Goal: Information Seeking & Learning: Check status

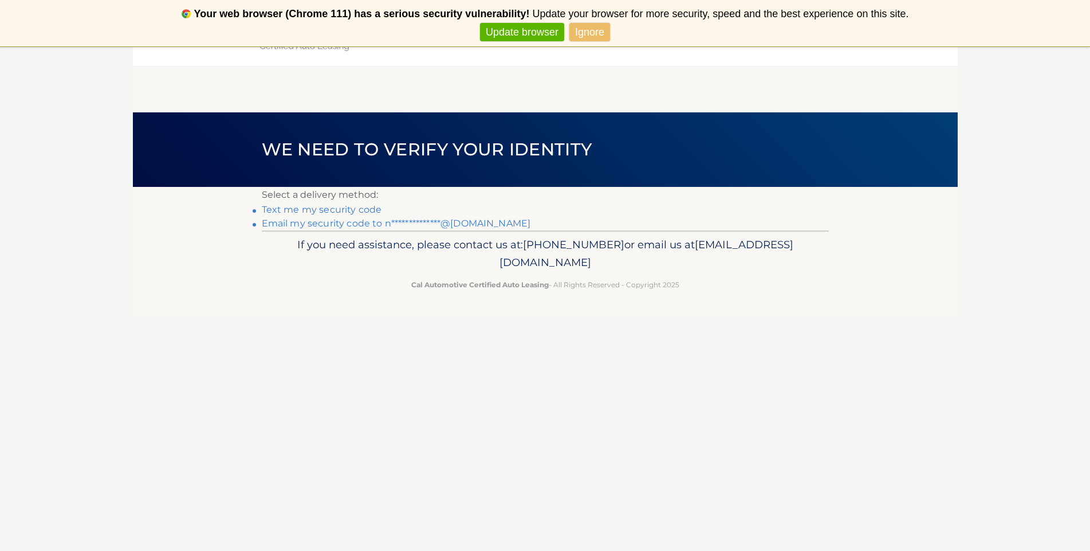
click at [350, 209] on link "Text me my security code" at bounding box center [322, 209] width 120 height 11
click at [311, 219] on link "**********" at bounding box center [400, 223] width 269 height 11
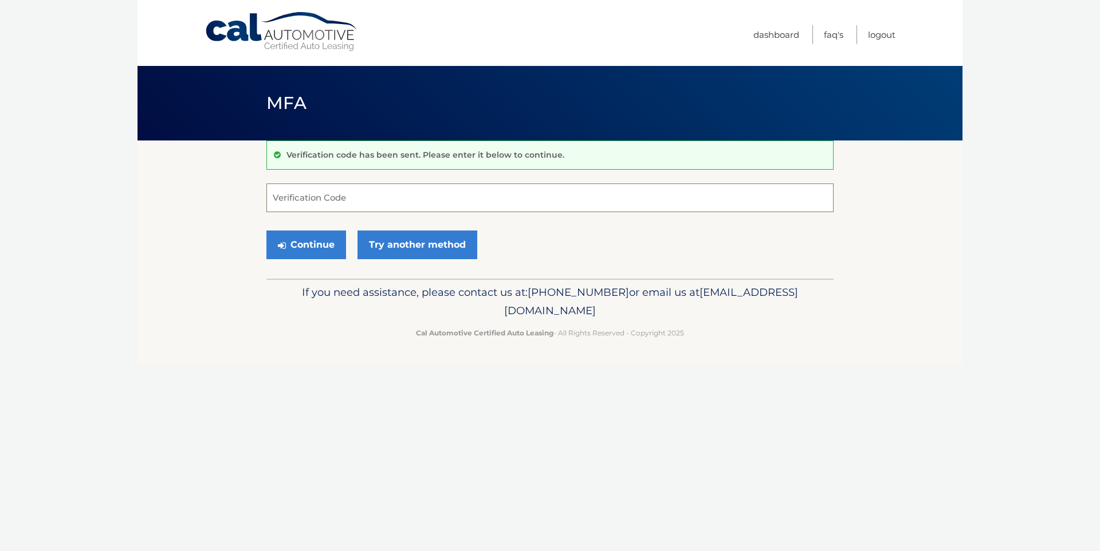
click at [367, 206] on input "Verification Code" at bounding box center [549, 197] width 567 height 29
click at [356, 183] on input "Verification Code" at bounding box center [549, 197] width 567 height 29
type input "805618"
click at [266, 230] on button "Continue" at bounding box center [306, 244] width 80 height 29
click at [306, 242] on button "Continue" at bounding box center [306, 244] width 80 height 29
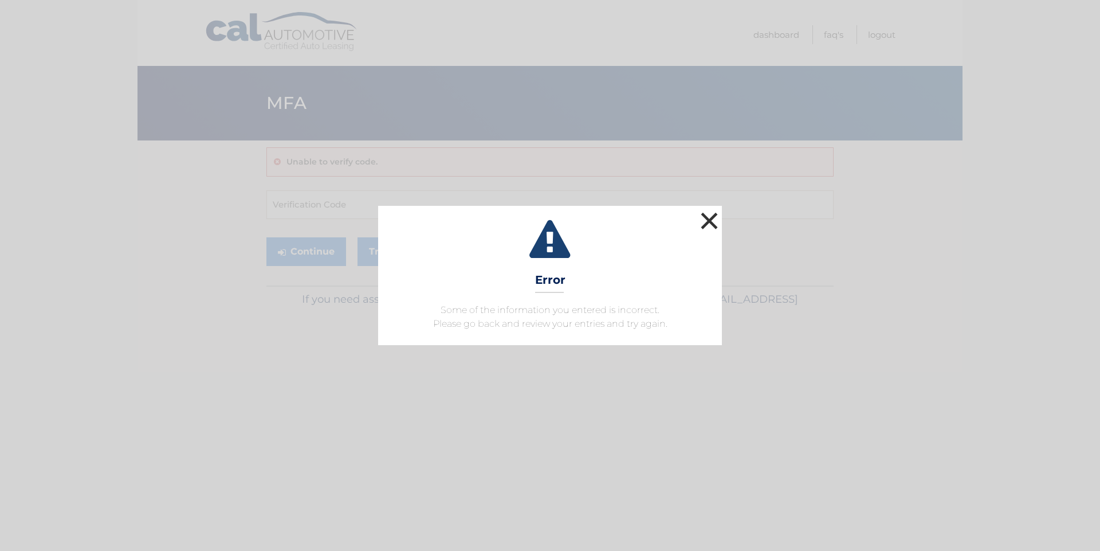
click at [707, 222] on button "×" at bounding box center [709, 220] width 23 height 23
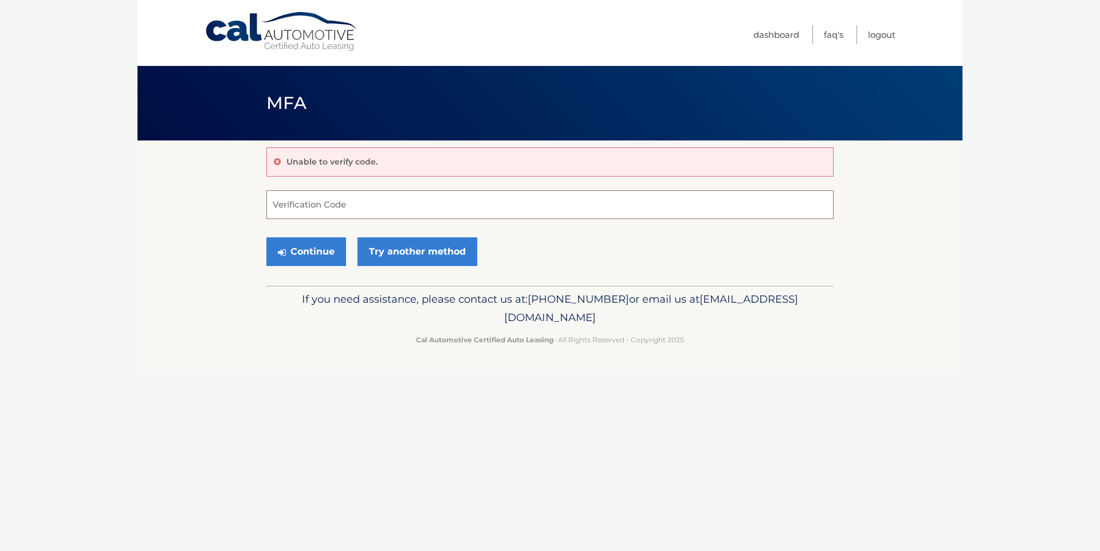
click at [425, 196] on input "Verification Code" at bounding box center [549, 204] width 567 height 29
type input "805618"
click at [319, 262] on button "Continue" at bounding box center [306, 251] width 80 height 29
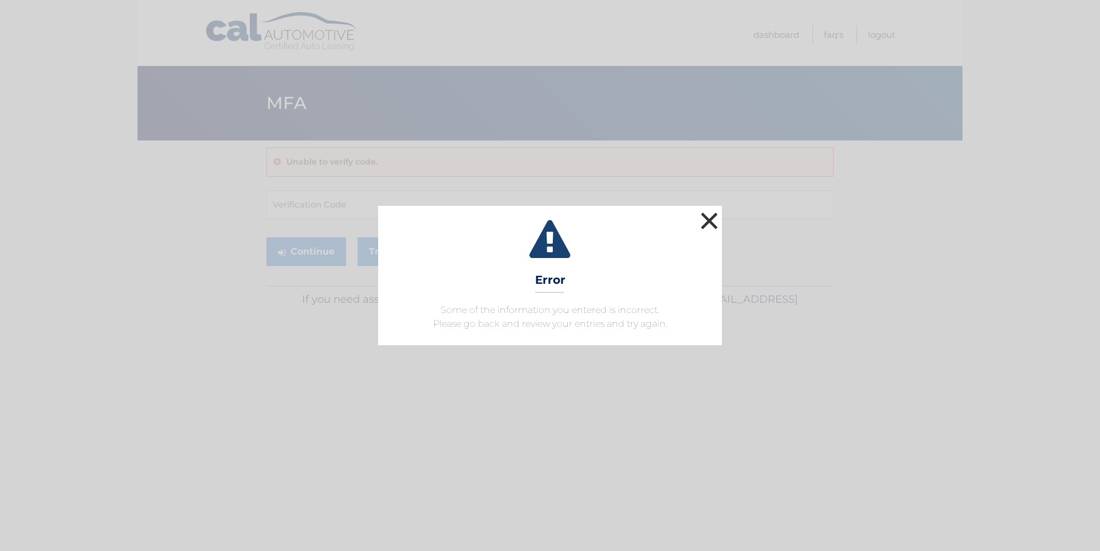
click at [712, 220] on button "×" at bounding box center [709, 220] width 23 height 23
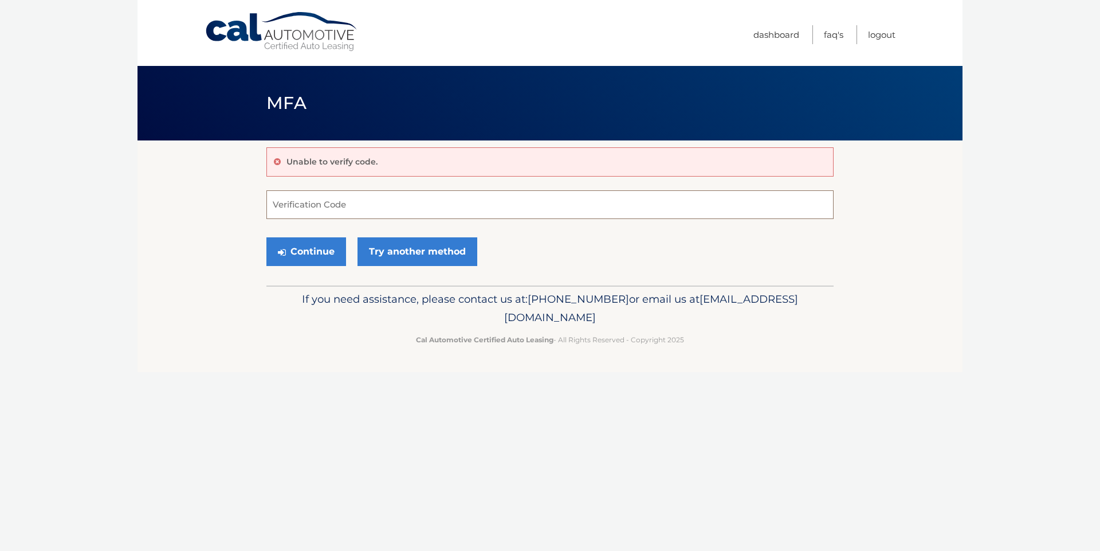
click at [384, 193] on input "Verification Code" at bounding box center [549, 204] width 567 height 29
type input "805618"
drag, startPoint x: 332, startPoint y: 223, endPoint x: 321, endPoint y: 224, distance: 10.9
click at [332, 222] on form "805618 Verification Code Continue Try another method" at bounding box center [549, 230] width 567 height 81
click at [292, 241] on button "Continue" at bounding box center [306, 251] width 80 height 29
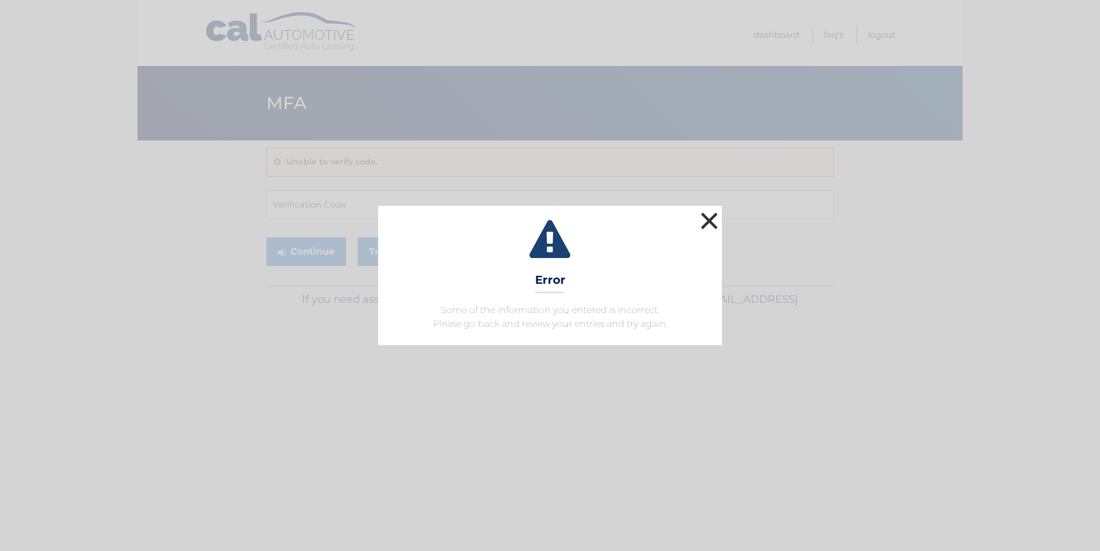
drag, startPoint x: 711, startPoint y: 218, endPoint x: 611, endPoint y: 205, distance: 101.1
click at [710, 218] on button "×" at bounding box center [709, 220] width 23 height 23
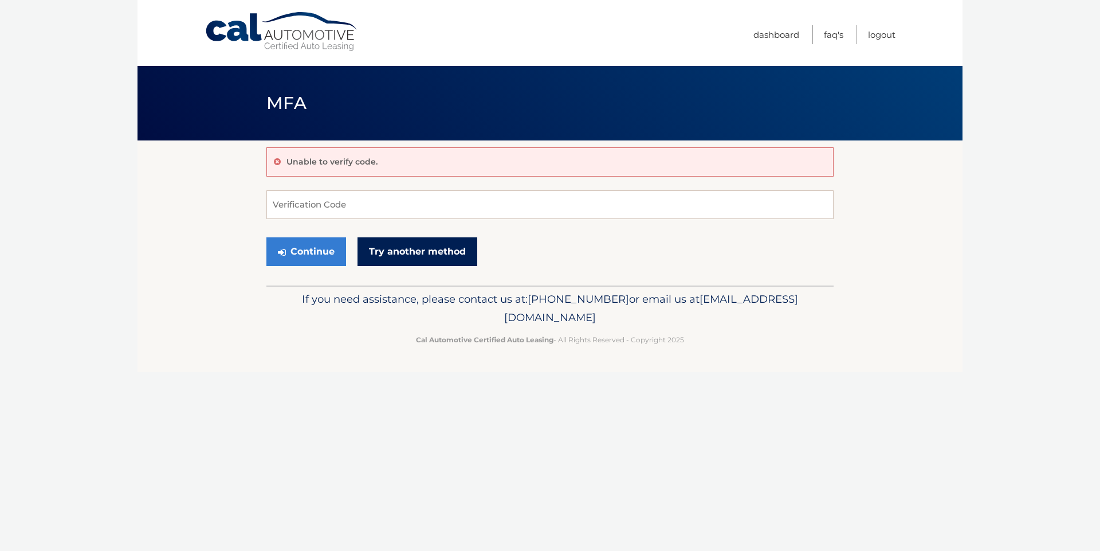
drag, startPoint x: 458, startPoint y: 246, endPoint x: 451, endPoint y: 239, distance: 8.9
click at [457, 245] on link "Try another method" at bounding box center [418, 251] width 120 height 29
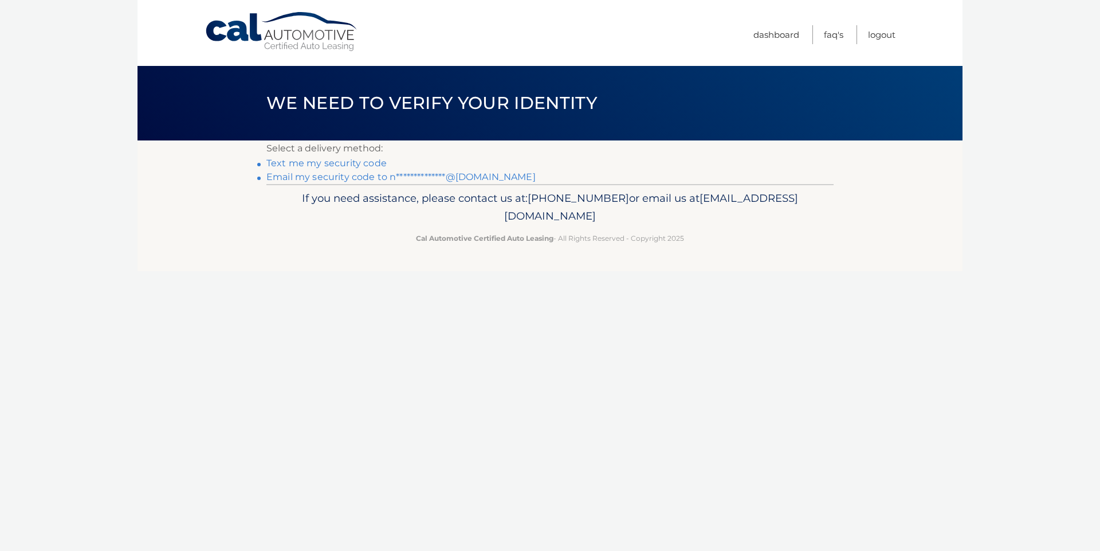
click at [312, 176] on link "**********" at bounding box center [400, 176] width 269 height 11
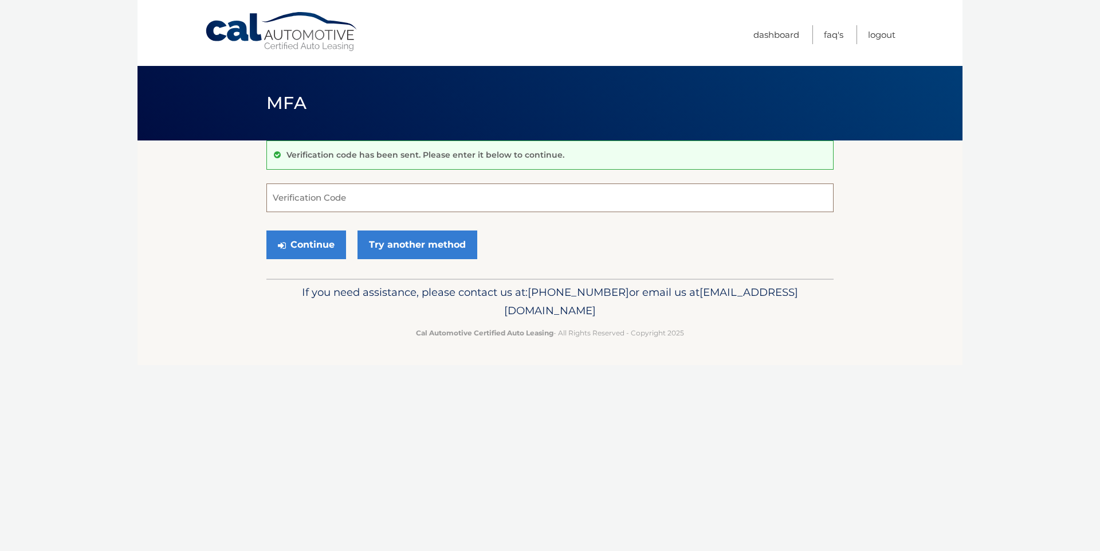
click at [305, 198] on input "Verification Code" at bounding box center [549, 197] width 567 height 29
click at [452, 183] on input "Verification Code" at bounding box center [549, 197] width 567 height 29
type input "192728"
click at [266, 230] on button "Continue" at bounding box center [306, 244] width 80 height 29
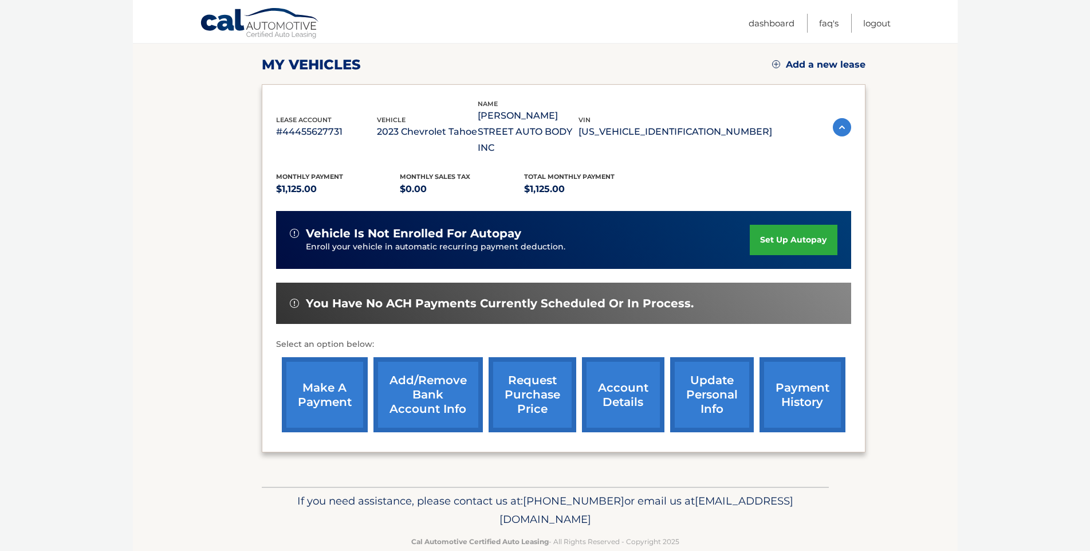
scroll to position [160, 0]
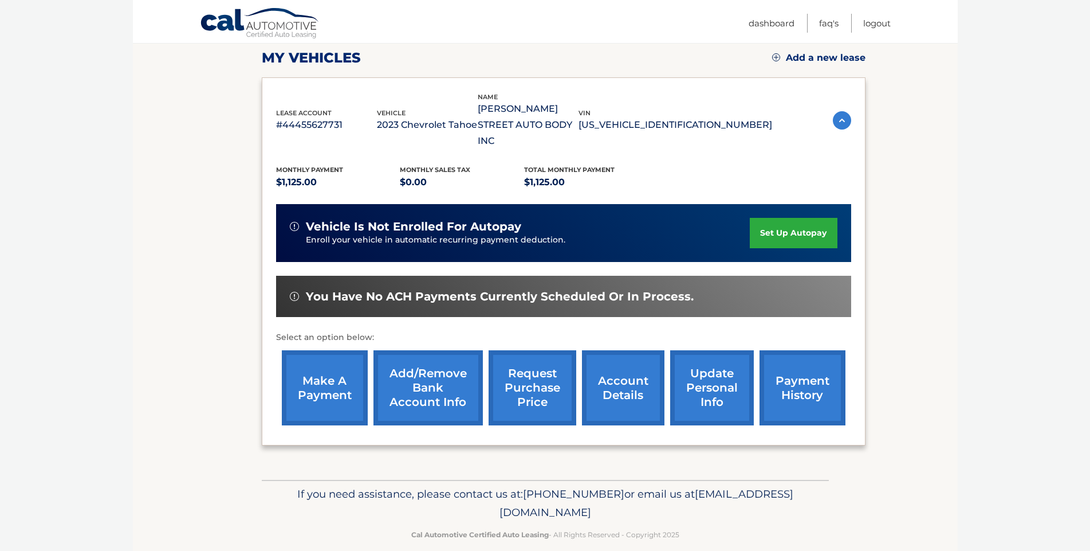
click at [799, 367] on link "payment history" at bounding box center [803, 387] width 86 height 75
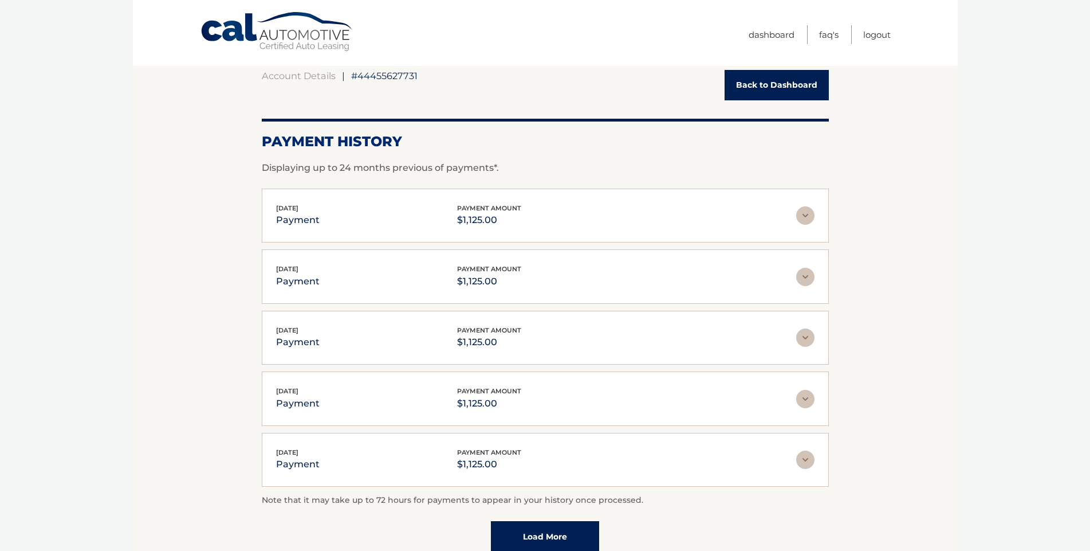
scroll to position [202, 0]
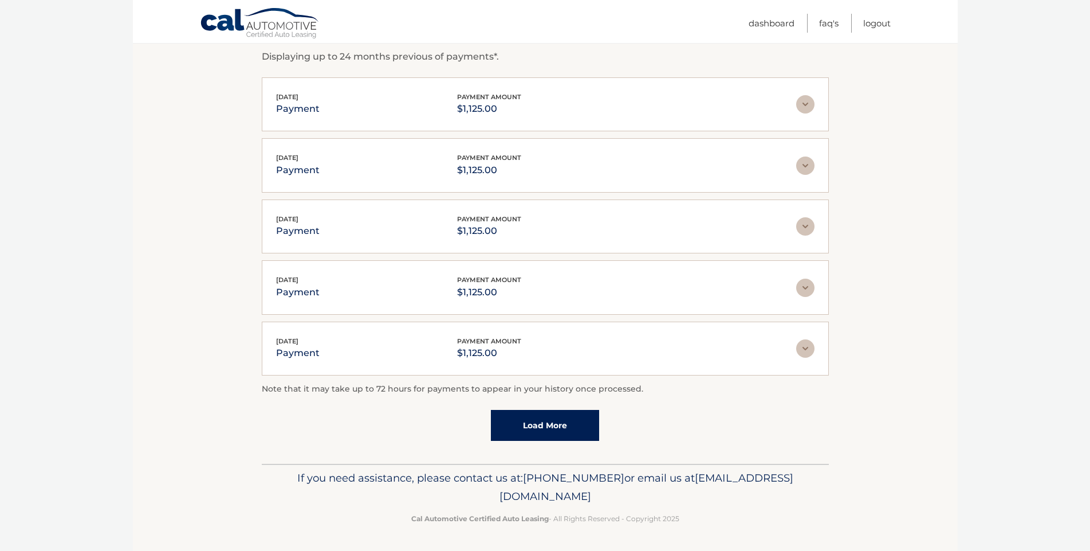
click at [579, 426] on link "Load More" at bounding box center [545, 425] width 108 height 31
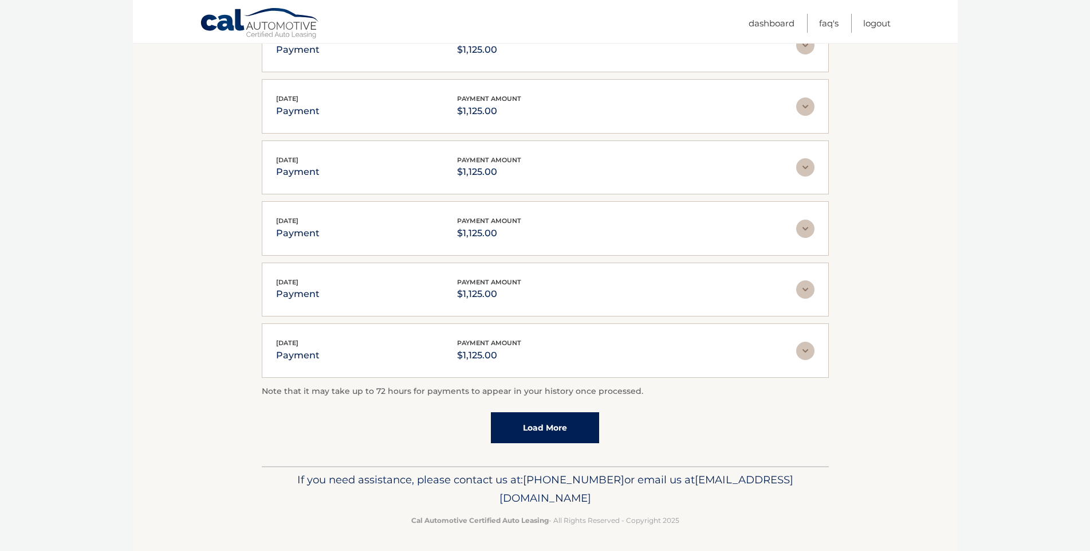
scroll to position [264, 0]
click at [553, 432] on link "Load More" at bounding box center [545, 425] width 108 height 31
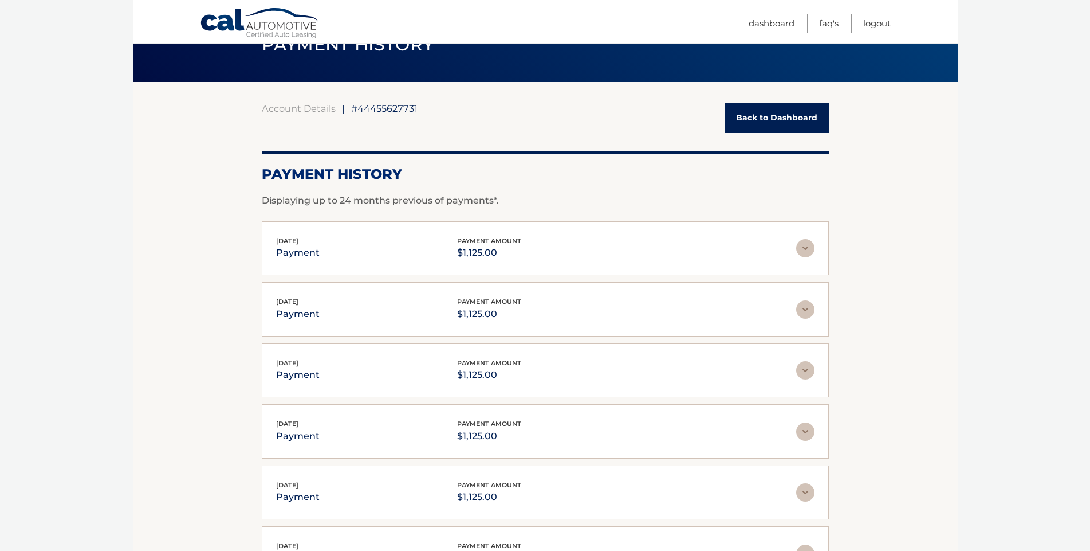
scroll to position [57, 0]
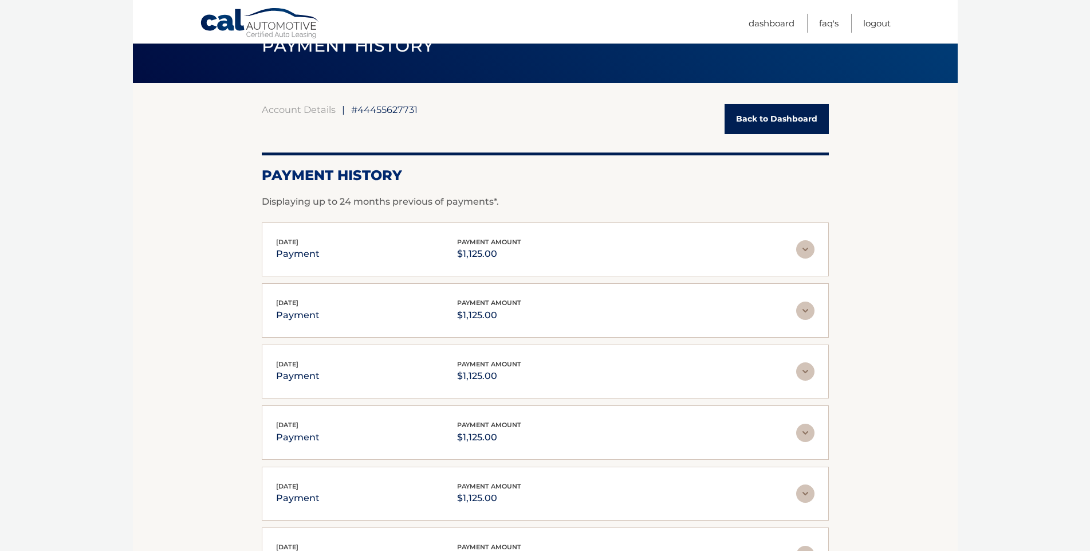
click at [300, 17] on link "Cal Automotive" at bounding box center [260, 23] width 120 height 33
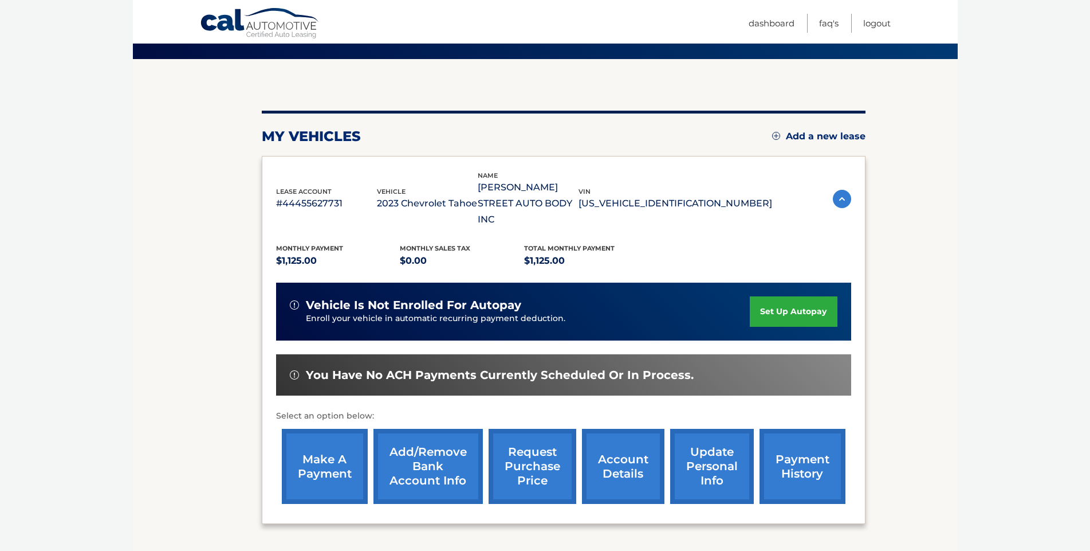
scroll to position [160, 0]
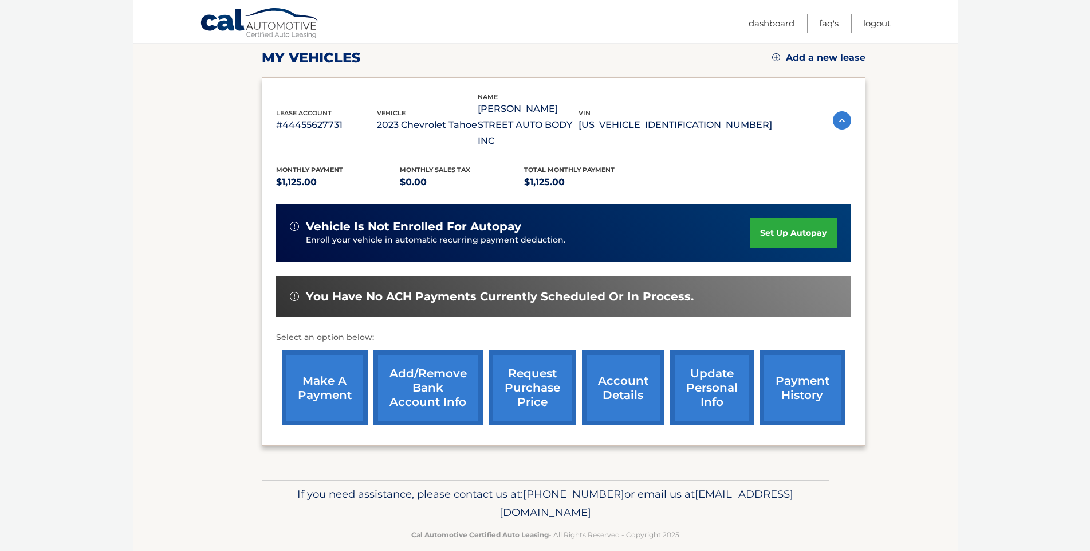
click at [606, 367] on link "account details" at bounding box center [623, 387] width 83 height 75
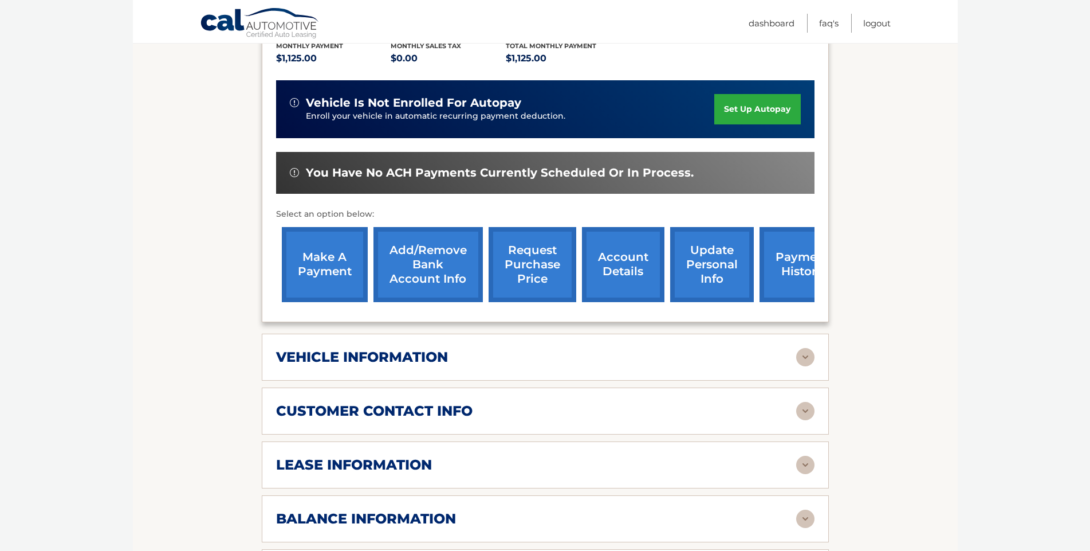
scroll to position [344, 0]
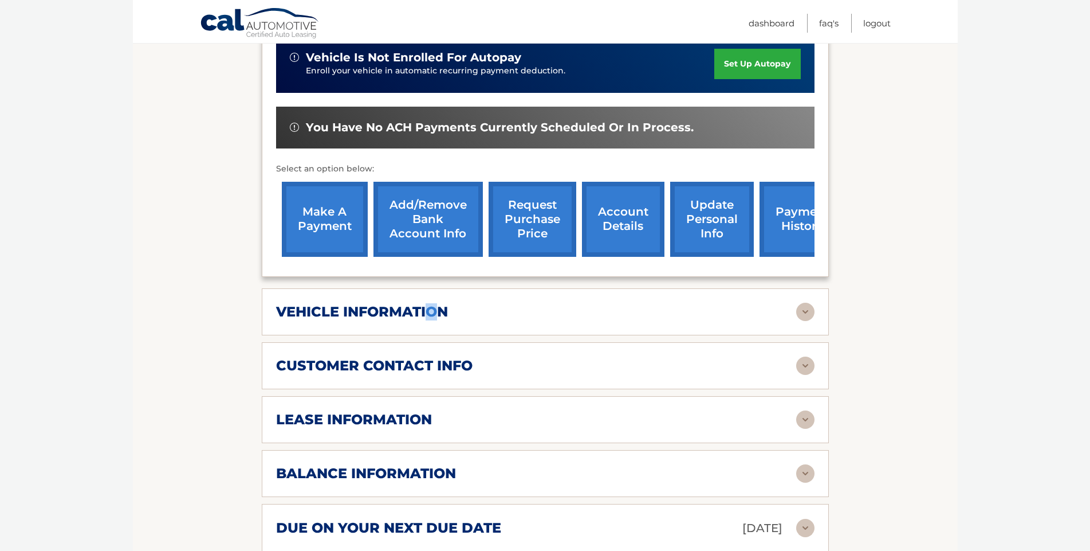
click at [431, 303] on h2 "vehicle information" at bounding box center [362, 311] width 172 height 17
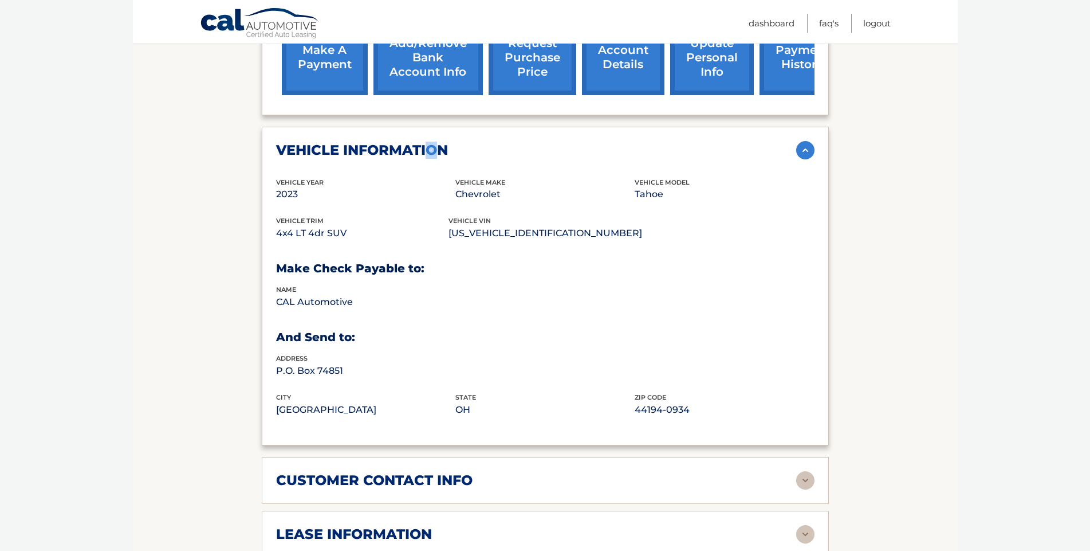
scroll to position [516, 0]
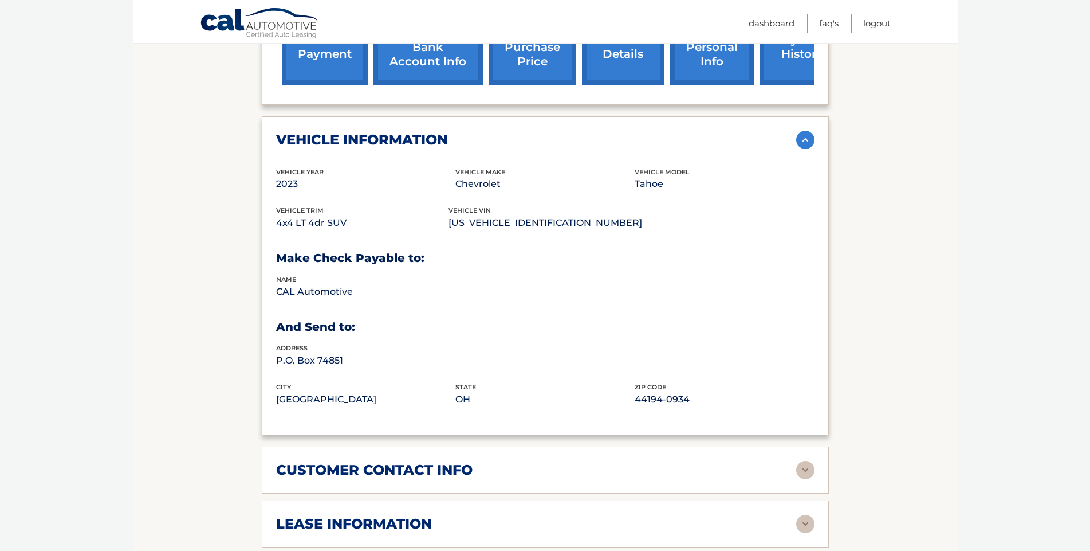
click at [545, 461] on div "customer contact info" at bounding box center [536, 469] width 520 height 17
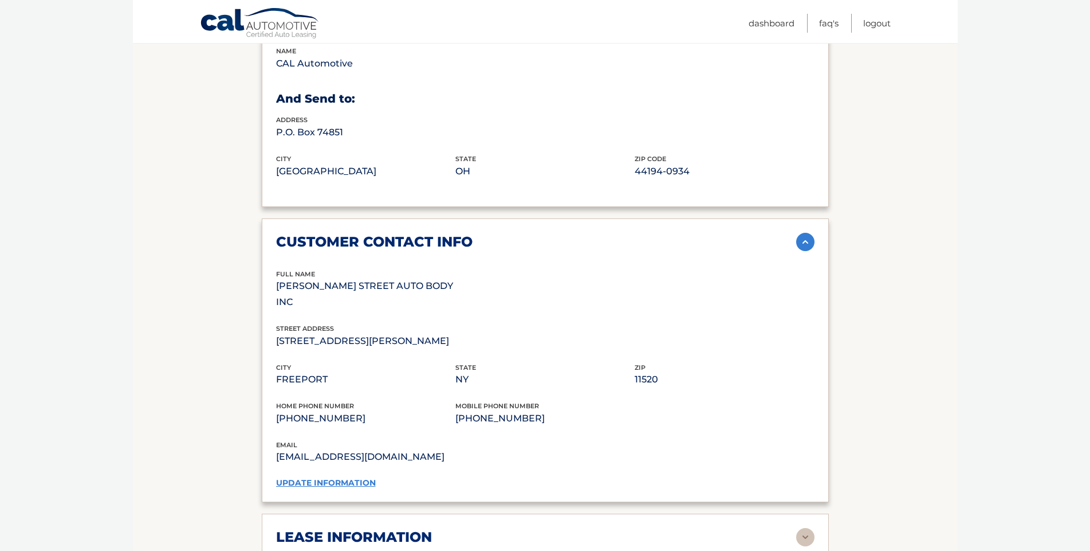
scroll to position [745, 0]
drag, startPoint x: 376, startPoint y: 519, endPoint x: 395, endPoint y: 507, distance: 22.6
click at [376, 519] on div "lease information Contract Start Date Sep 15, 2023 Term 39 Maturity Date Dec 15…" at bounding box center [545, 535] width 567 height 47
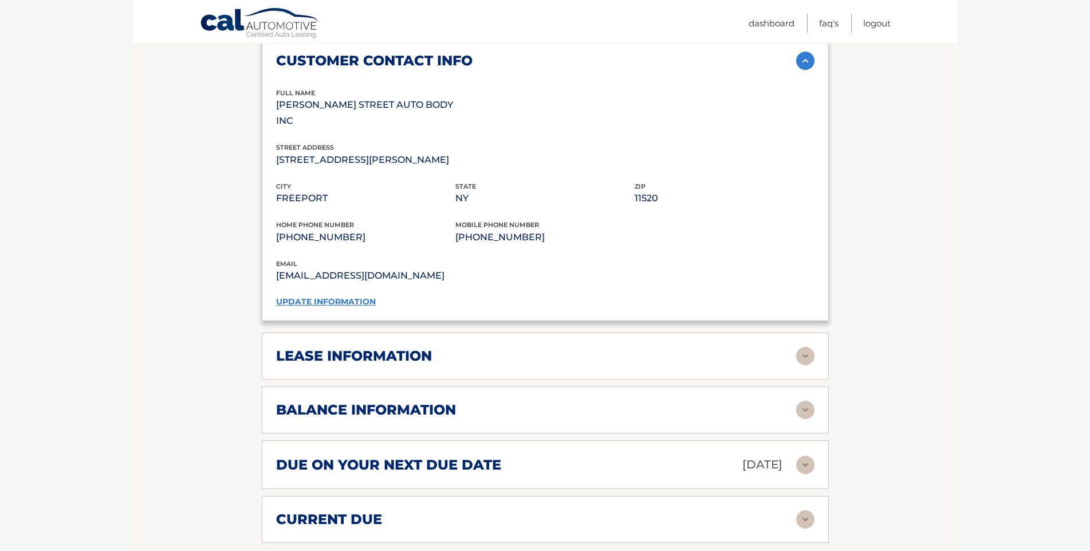
scroll to position [1089, 0]
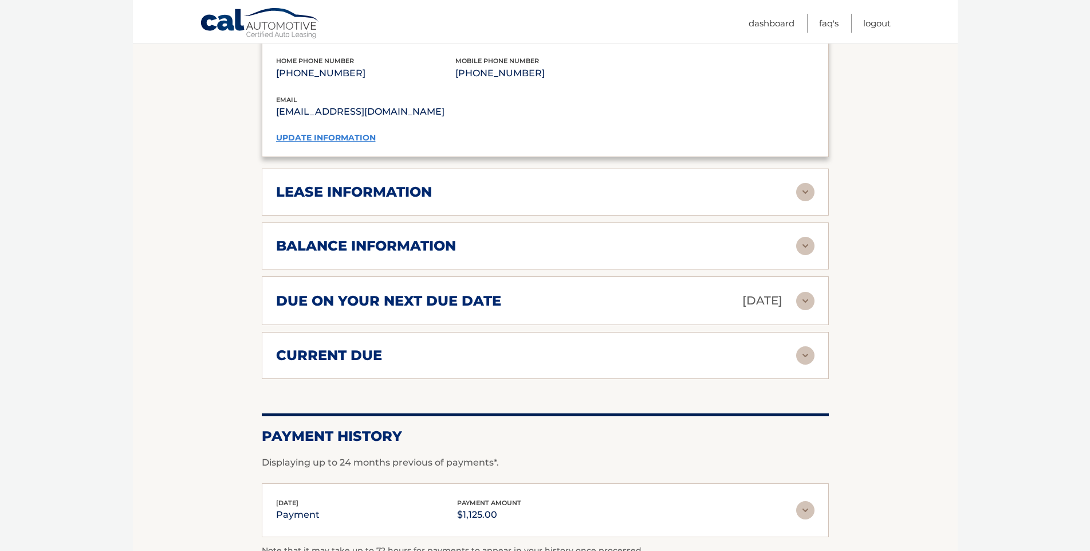
click at [403, 183] on h2 "lease information" at bounding box center [354, 191] width 156 height 17
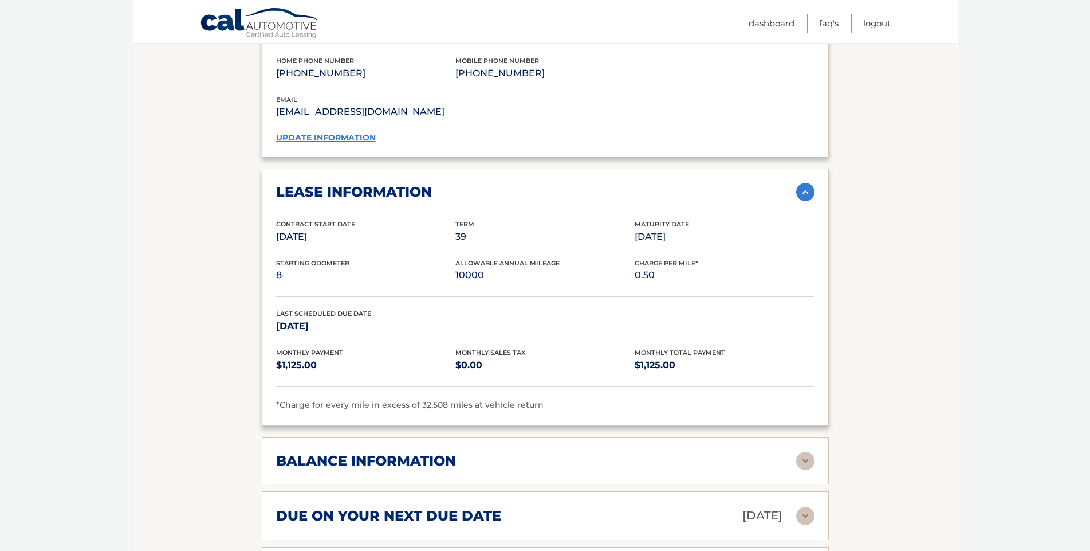
click at [645, 267] on p "0.50" at bounding box center [724, 275] width 179 height 16
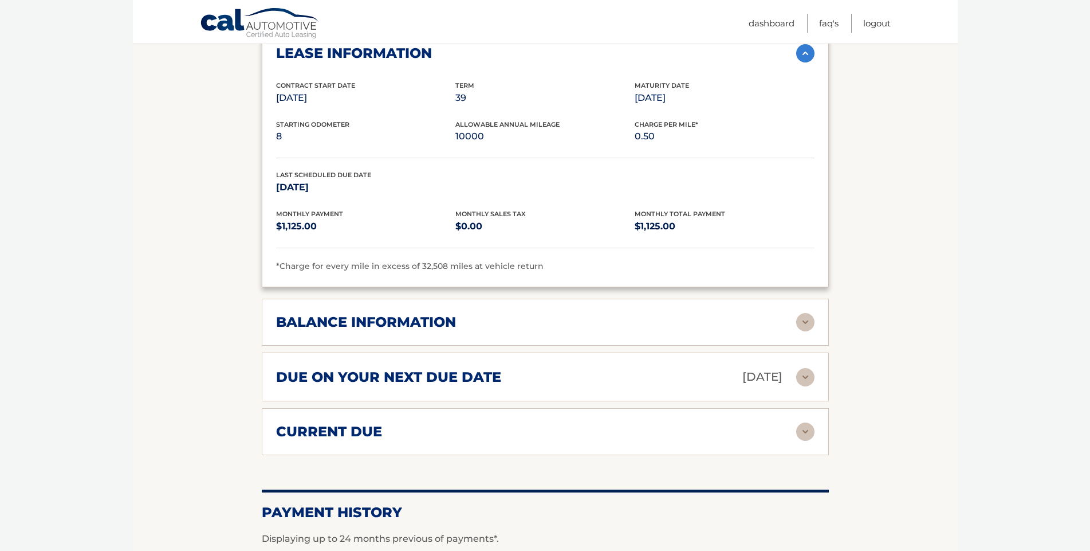
scroll to position [1318, 0]
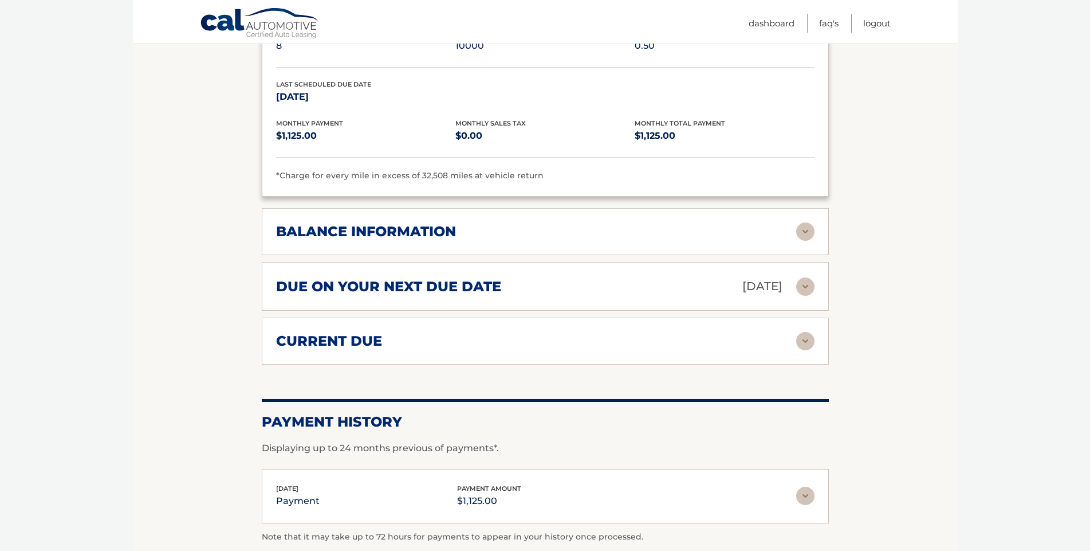
click at [421, 223] on h2 "balance information" at bounding box center [366, 231] width 180 height 17
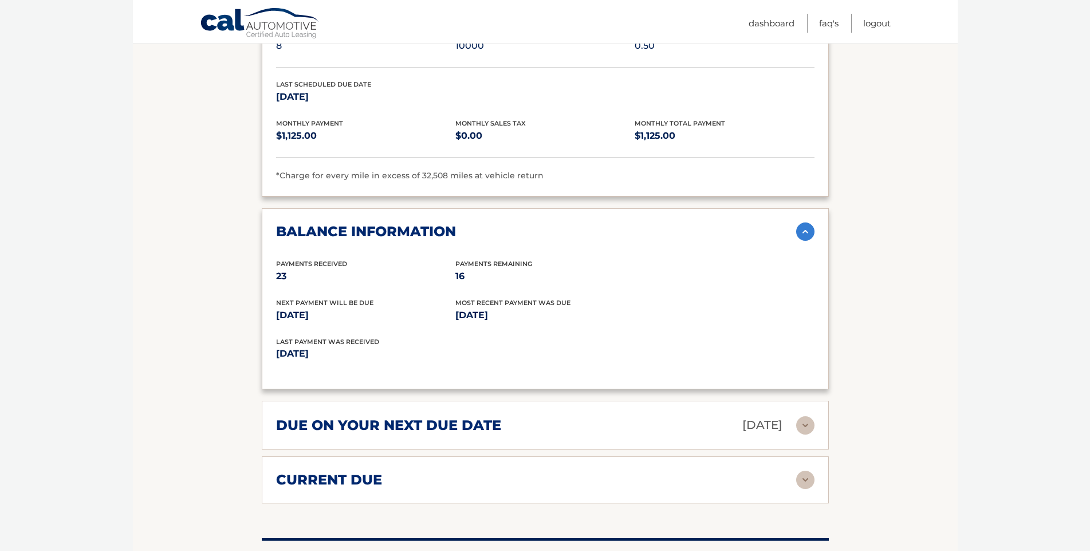
click at [421, 223] on h2 "balance information" at bounding box center [366, 231] width 180 height 17
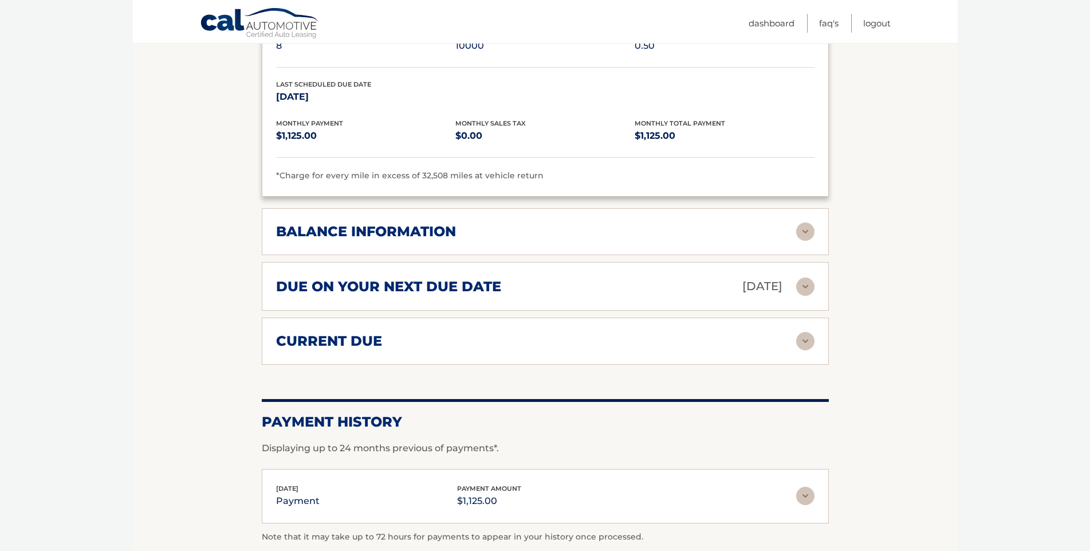
click at [646, 330] on div "current due Late Charges $337.50 Miscelleneous Charges* $0.00 Sales Tax $0.00 p…" at bounding box center [545, 340] width 567 height 47
click at [647, 332] on div "current due" at bounding box center [536, 340] width 520 height 17
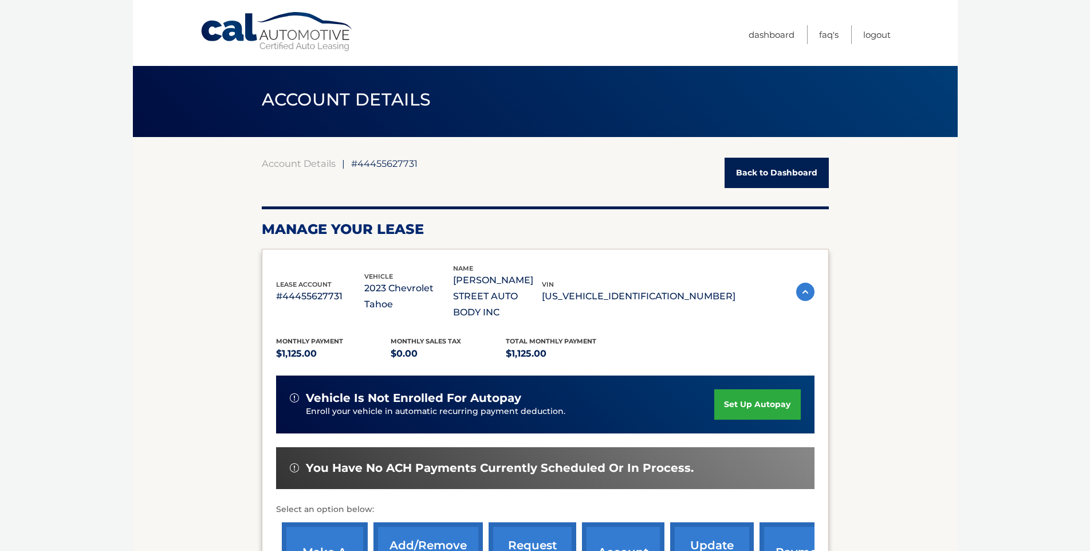
scroll to position [401, 0]
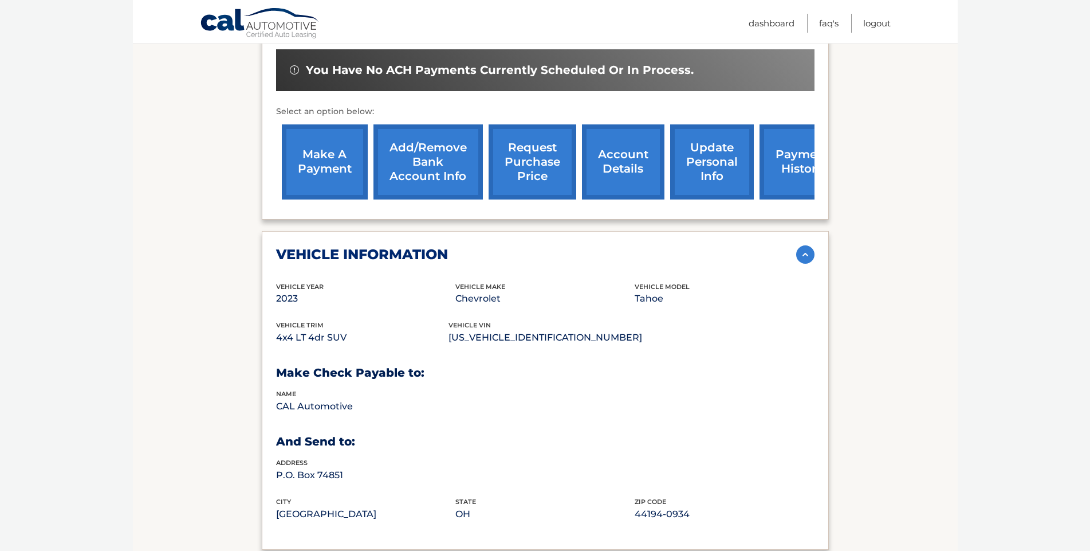
click at [806, 231] on div "vehicle information vehicle Year 2023 vehicle make Chevrolet vehicle model Taho…" at bounding box center [545, 390] width 567 height 319
click at [807, 245] on img at bounding box center [805, 254] width 18 height 18
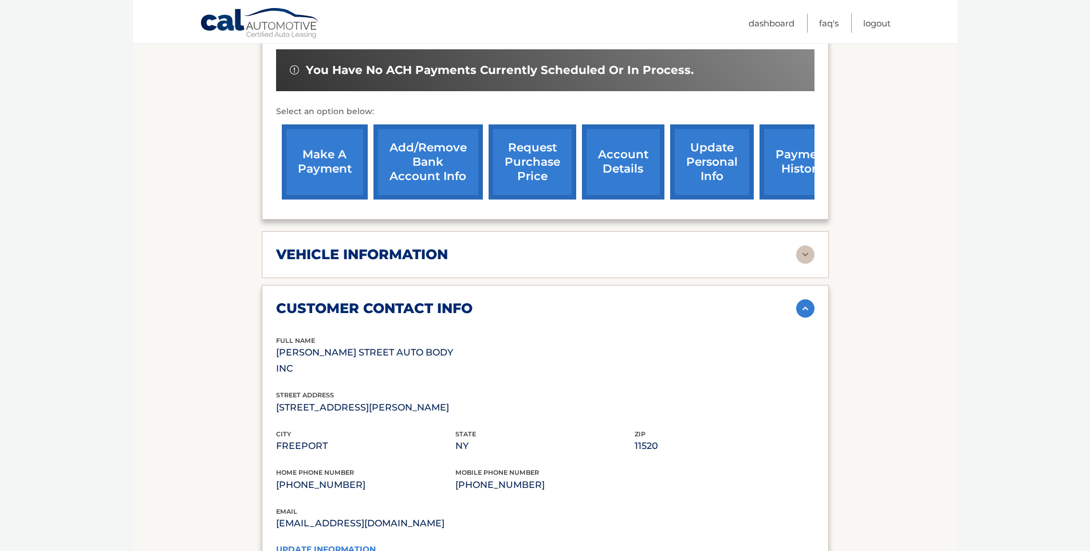
click at [802, 299] on img at bounding box center [805, 308] width 18 height 18
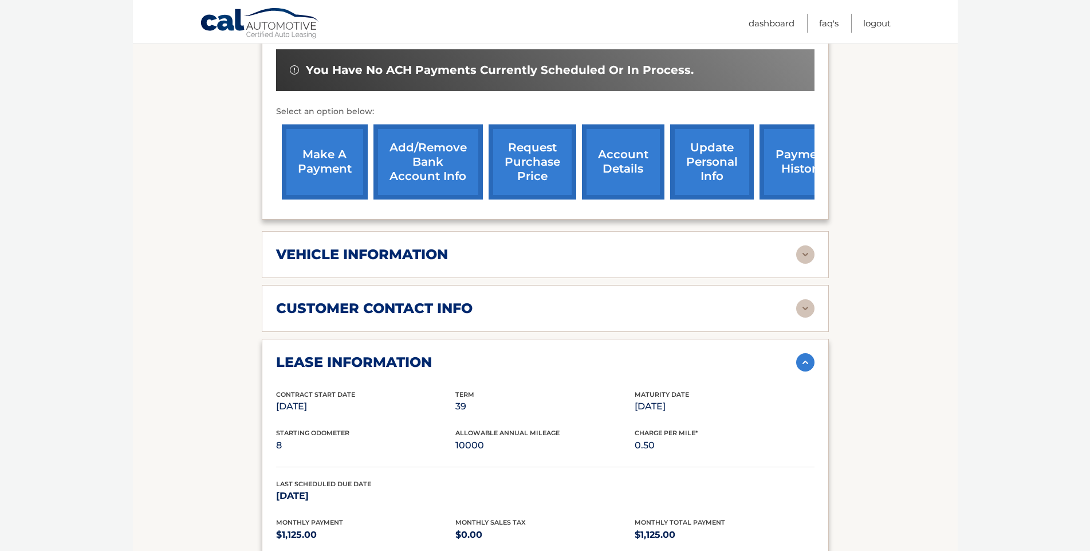
click at [810, 353] on img at bounding box center [805, 362] width 18 height 18
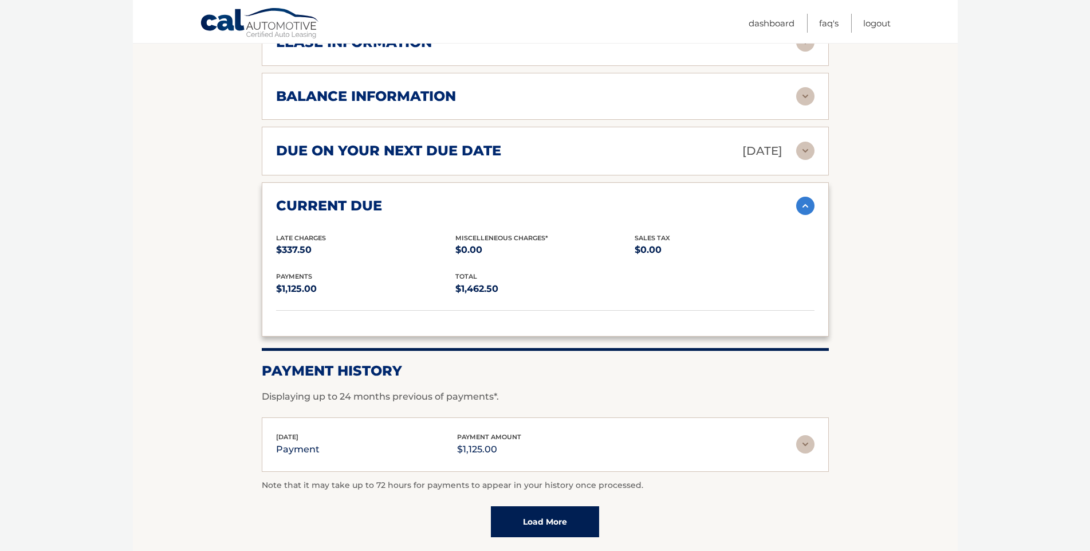
scroll to position [800, 0]
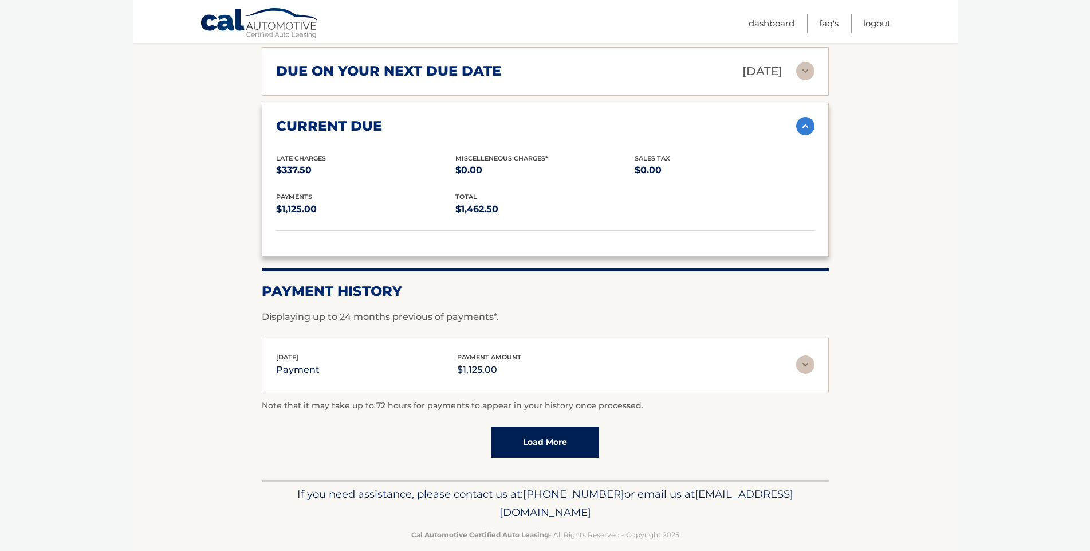
click at [647, 337] on div "Aug 15, 2025 payment payment amount $1,125.00 Late Charges $0.00 Miscelleneous …" at bounding box center [545, 364] width 567 height 54
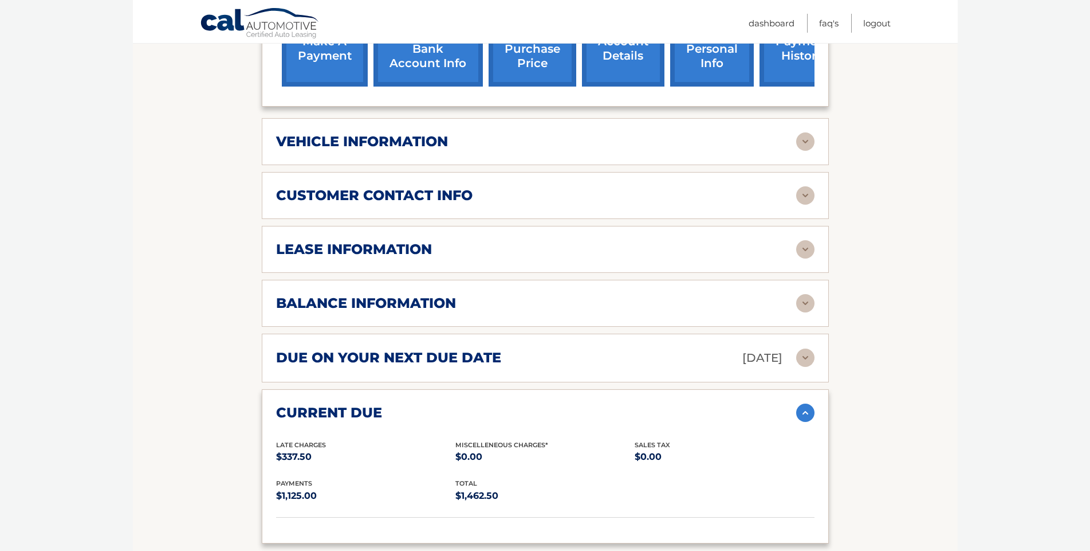
click at [551, 295] on div "balance information" at bounding box center [536, 303] width 520 height 17
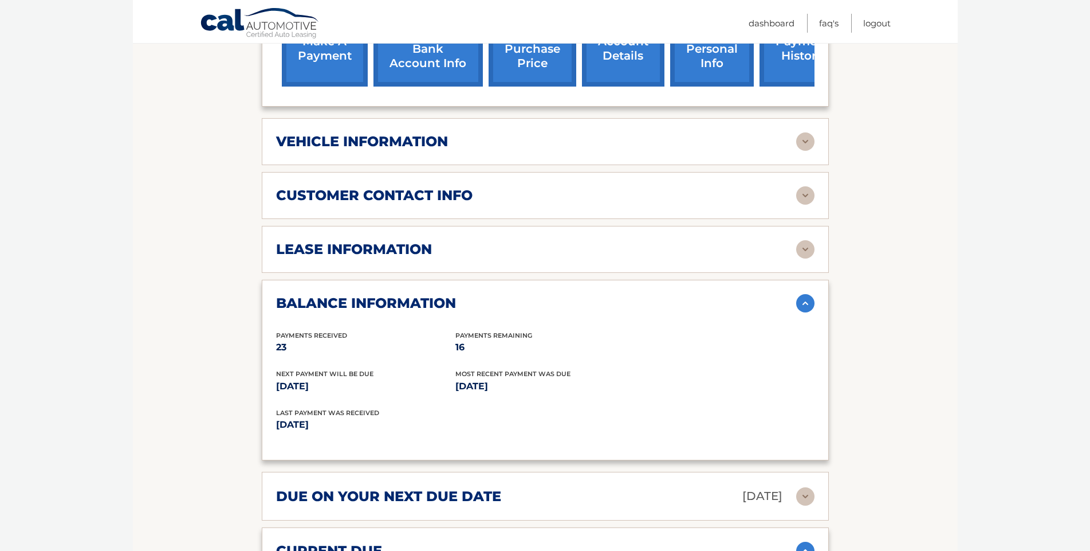
click at [606, 226] on div "lease information Contract Start Date [DATE] Term 39 Maturity Date [DATE] Start…" at bounding box center [545, 249] width 567 height 47
click at [606, 241] on div "lease information" at bounding box center [536, 249] width 520 height 17
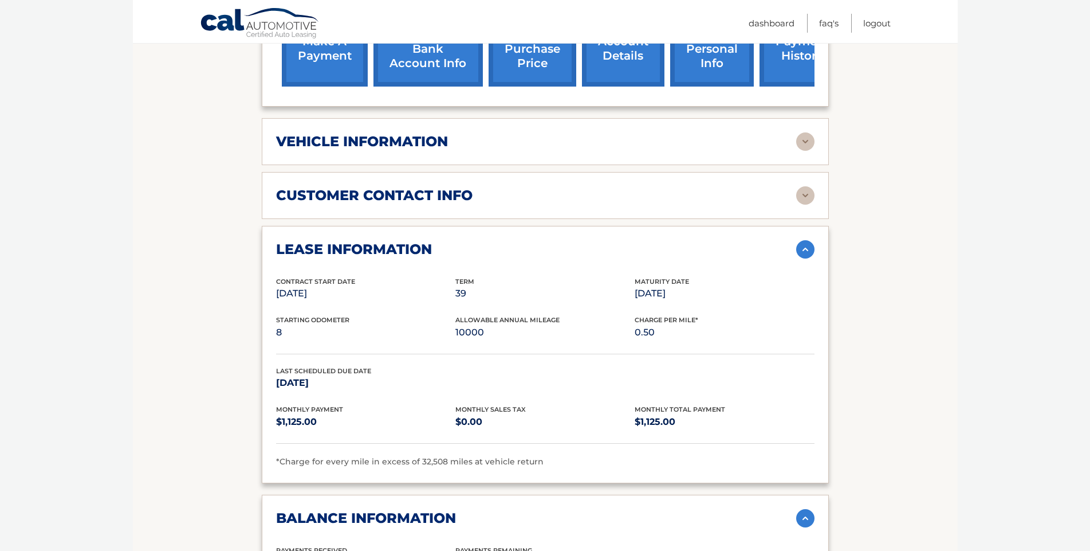
click at [557, 188] on div "customer contact info" at bounding box center [545, 195] width 539 height 18
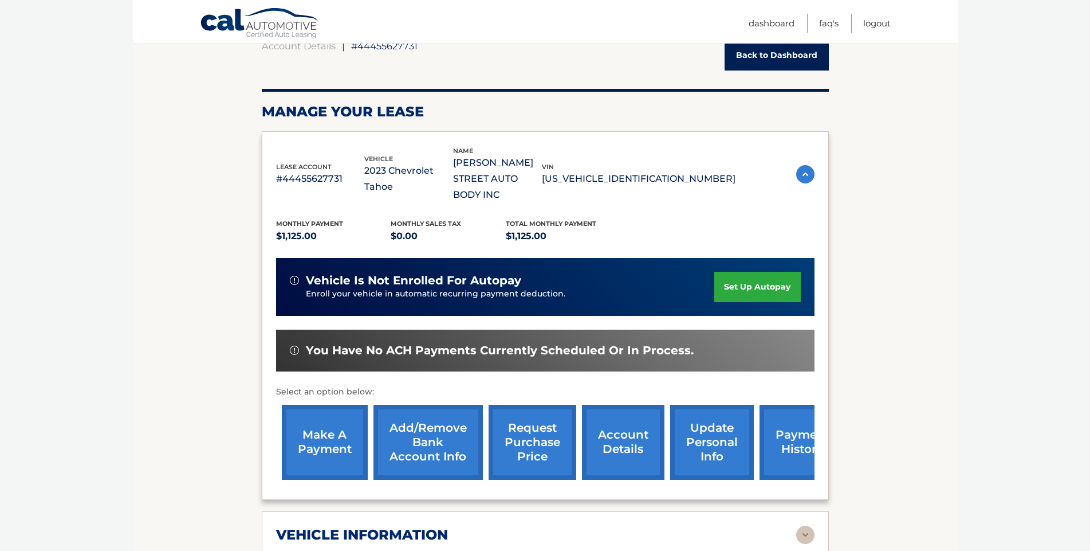
scroll to position [229, 0]
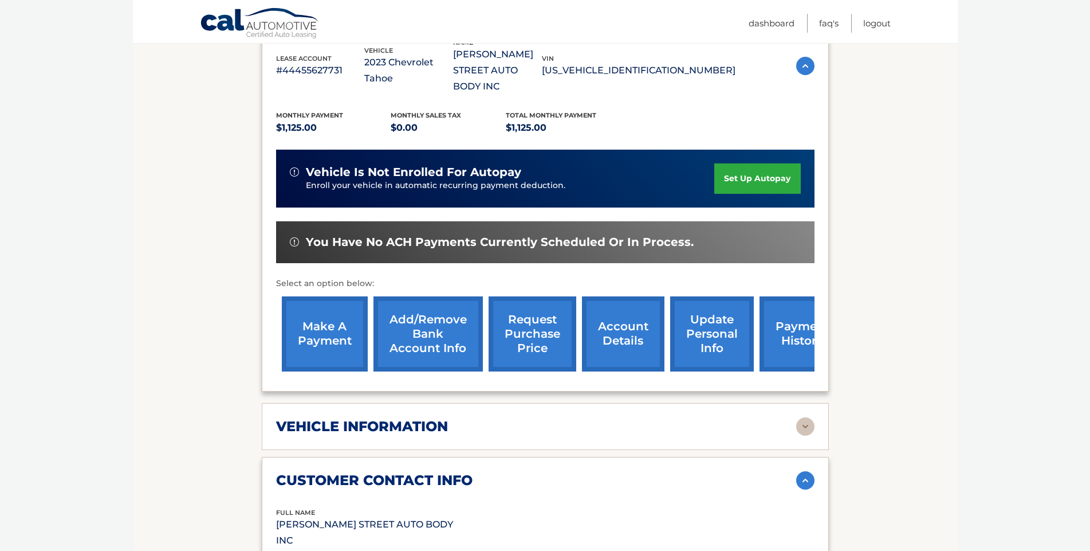
click at [794, 334] on link "payment history" at bounding box center [803, 333] width 86 height 75
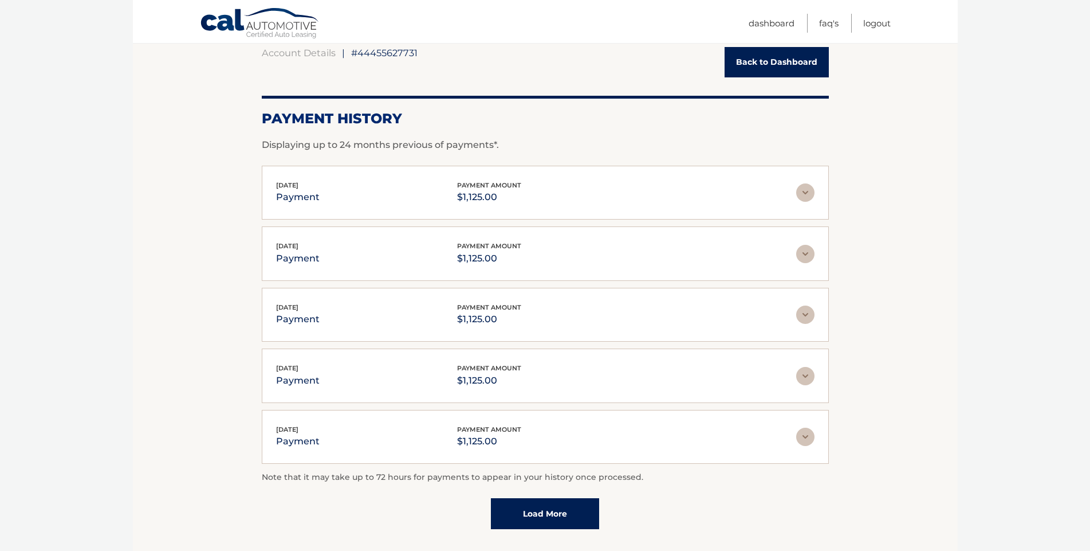
scroll to position [202, 0]
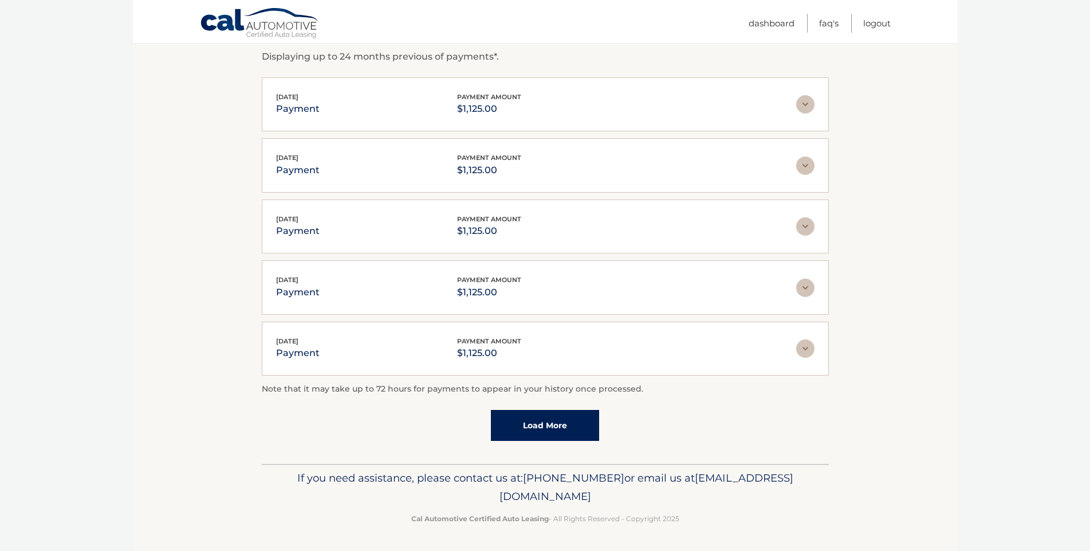
click at [532, 444] on div "Account Details | #44455627731 Back to Dashboard Payment History Displaying up …" at bounding box center [545, 200] width 567 height 525
click at [535, 426] on link "Load More" at bounding box center [545, 425] width 108 height 31
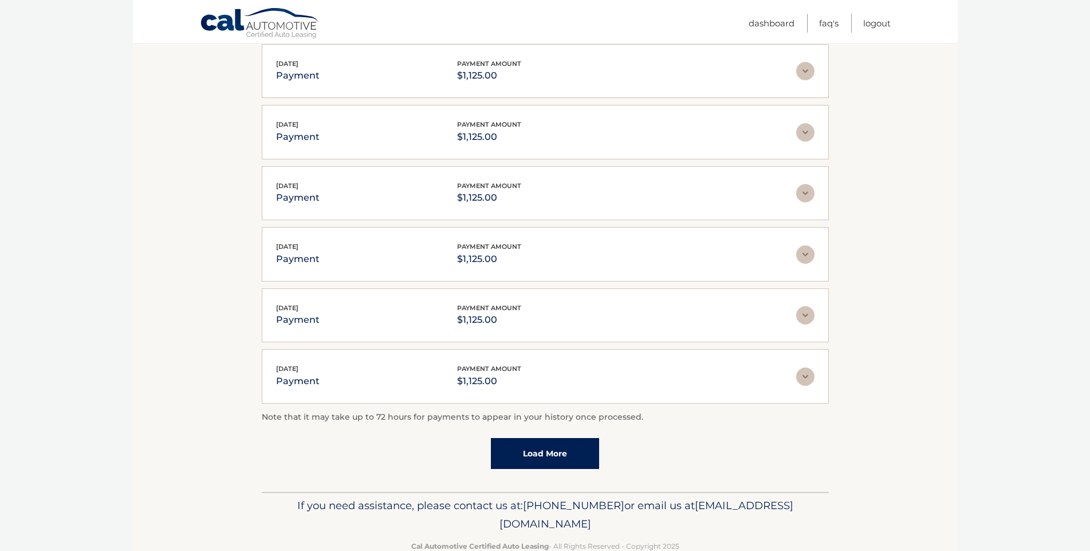
scroll to position [264, 0]
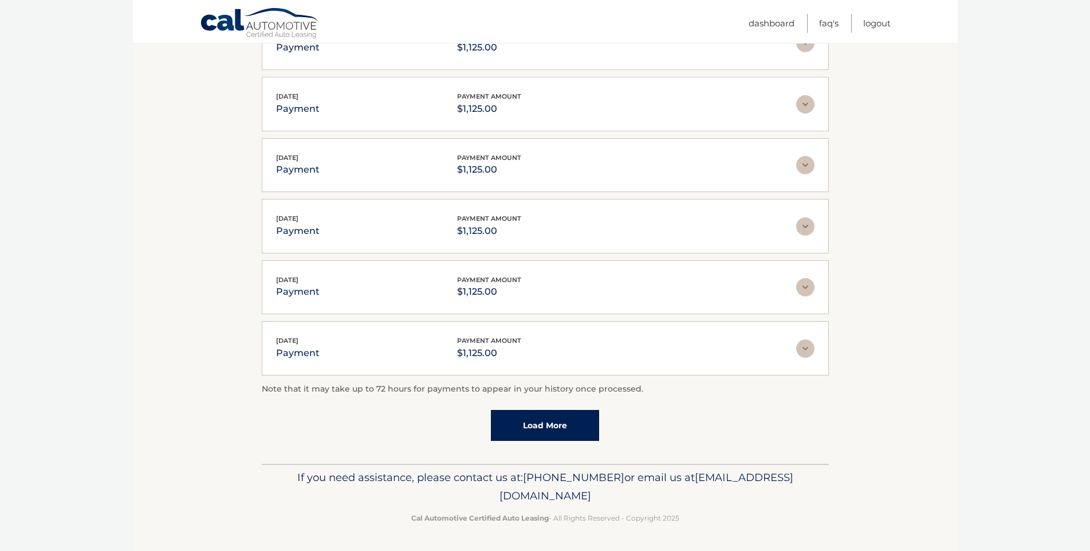
click at [527, 413] on link "Load More" at bounding box center [545, 425] width 108 height 31
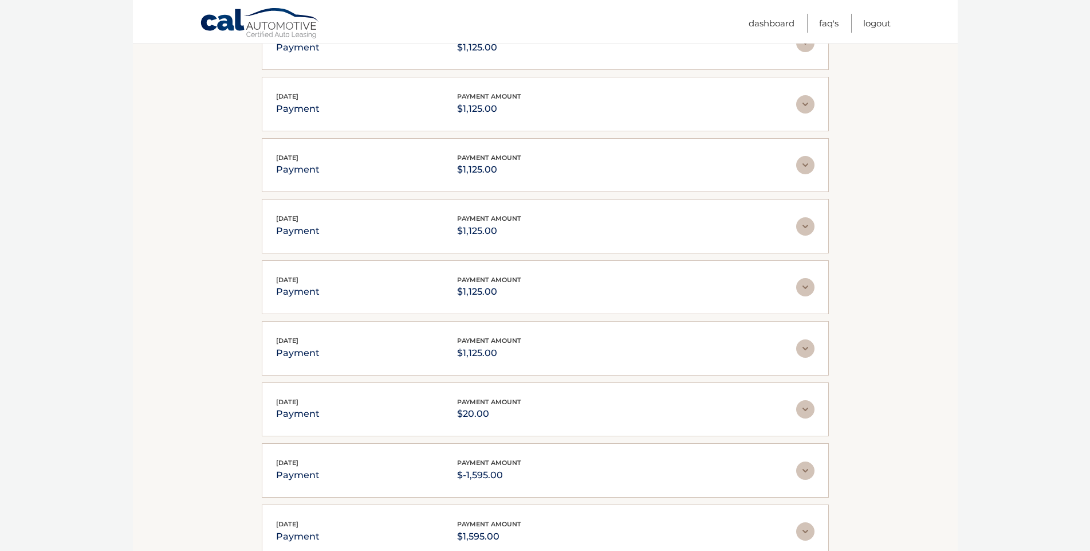
scroll to position [568, 0]
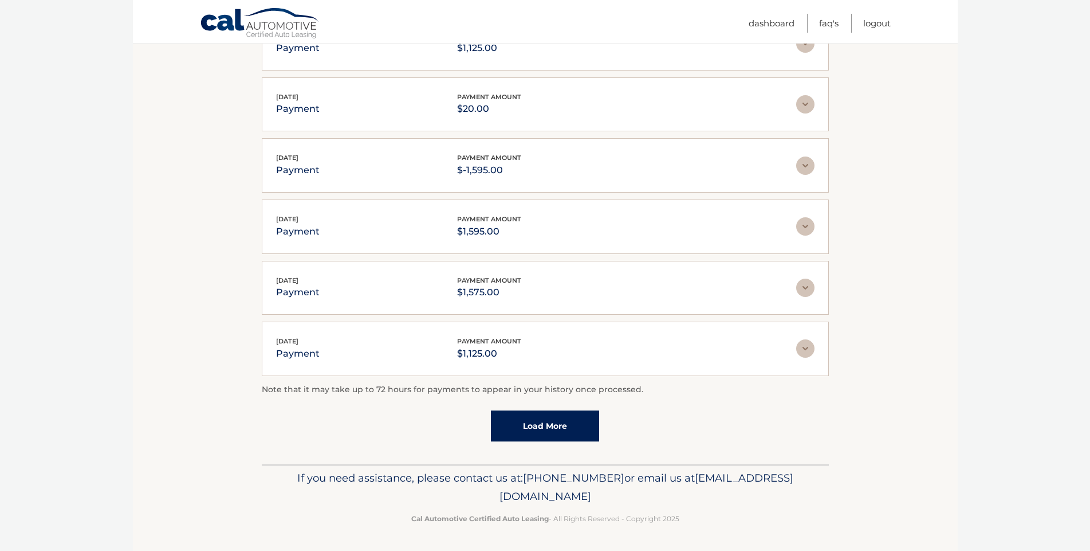
click at [525, 437] on link "Load More" at bounding box center [545, 425] width 108 height 31
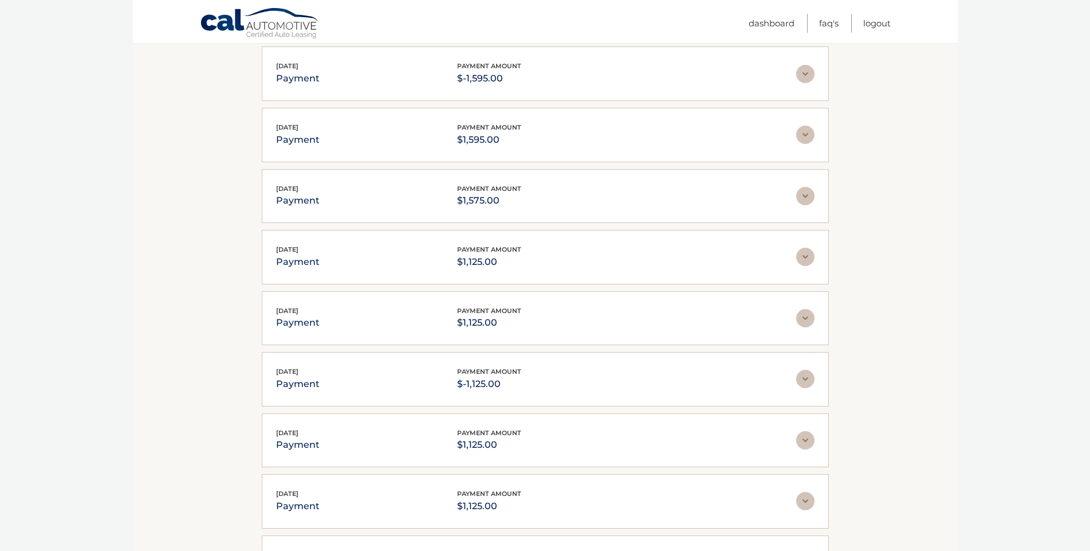
scroll to position [874, 0]
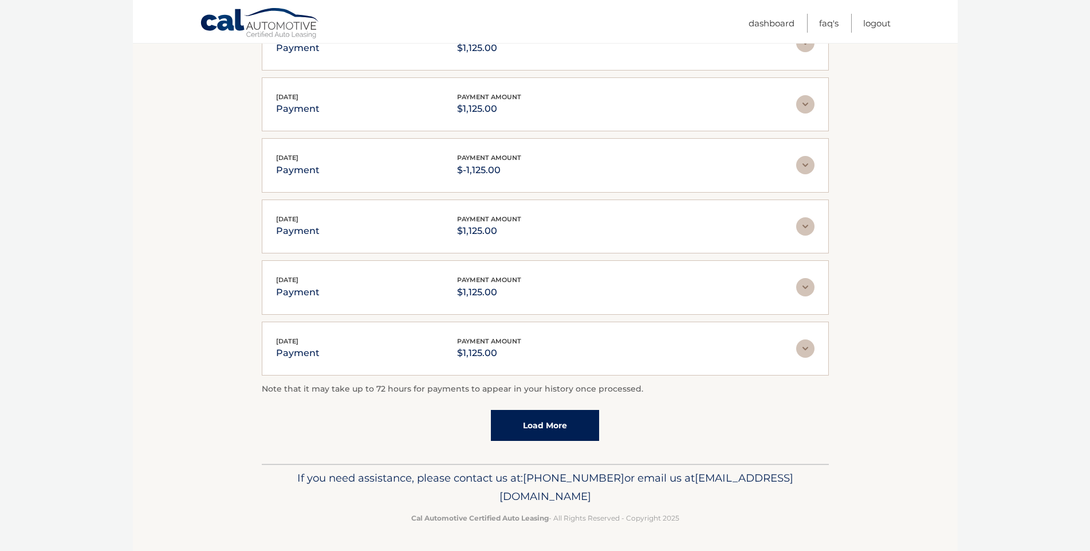
click at [530, 414] on link "Load More" at bounding box center [545, 425] width 108 height 31
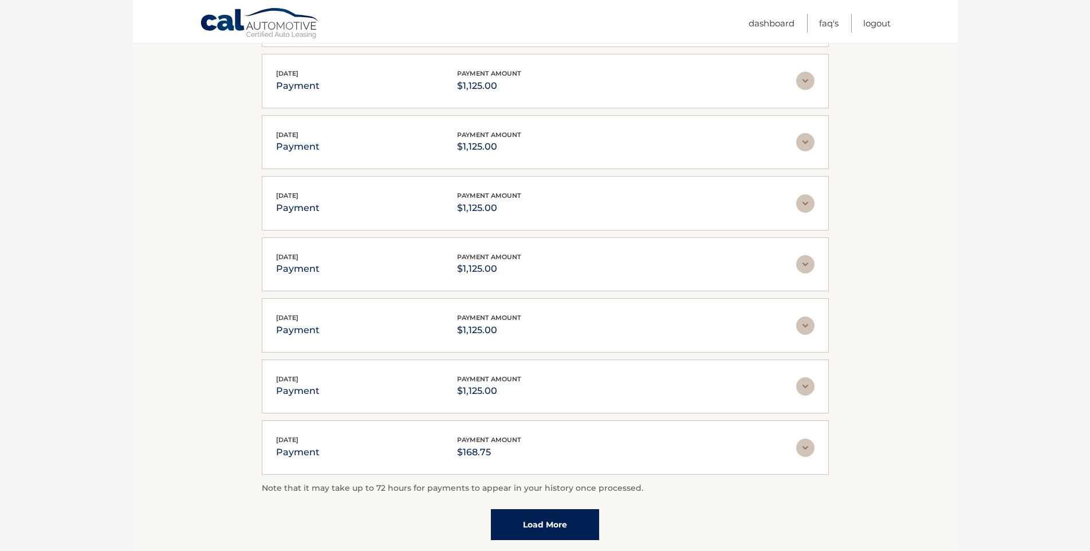
scroll to position [1179, 0]
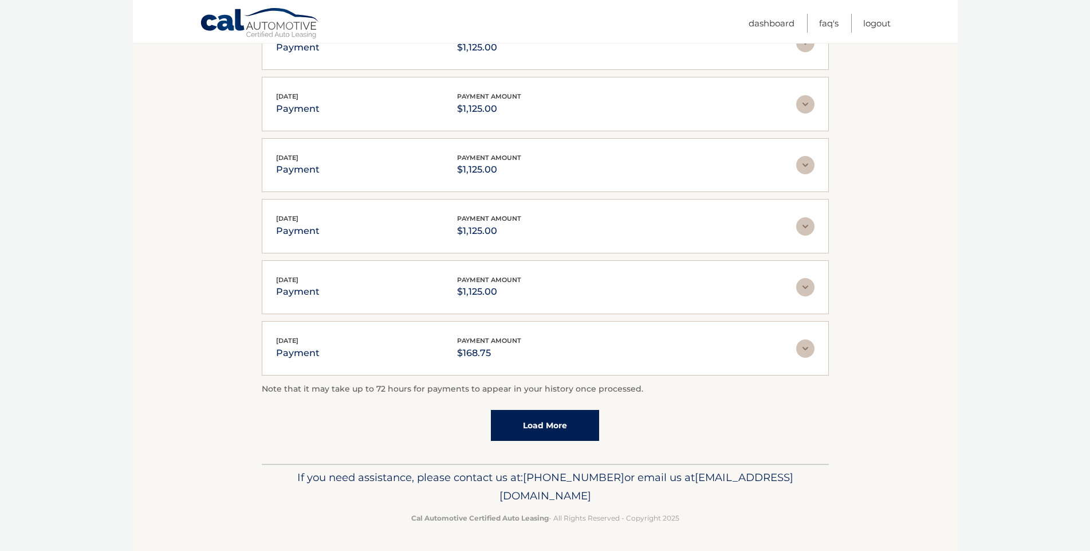
click at [540, 437] on link "Load More" at bounding box center [545, 425] width 108 height 31
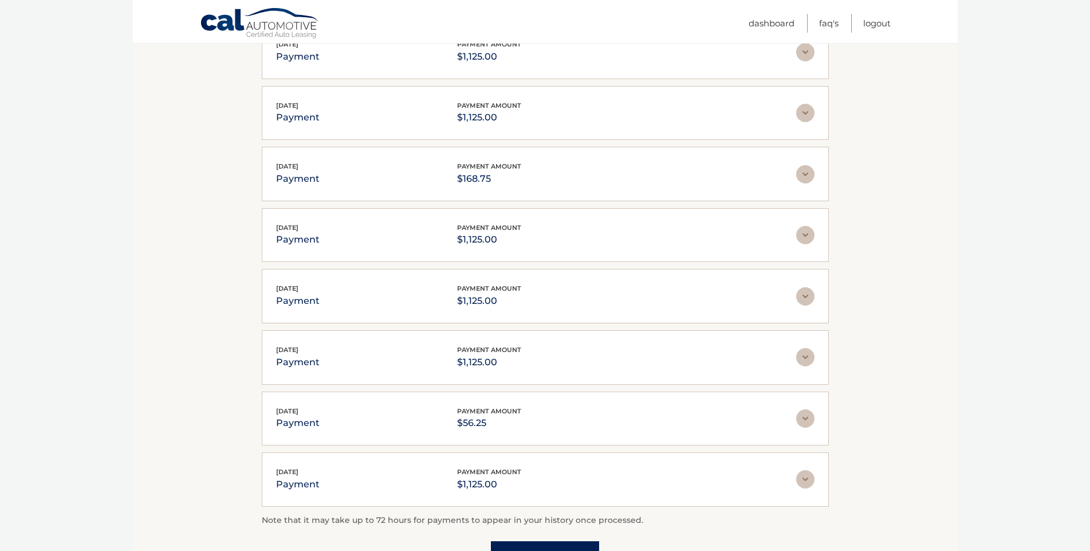
scroll to position [1484, 0]
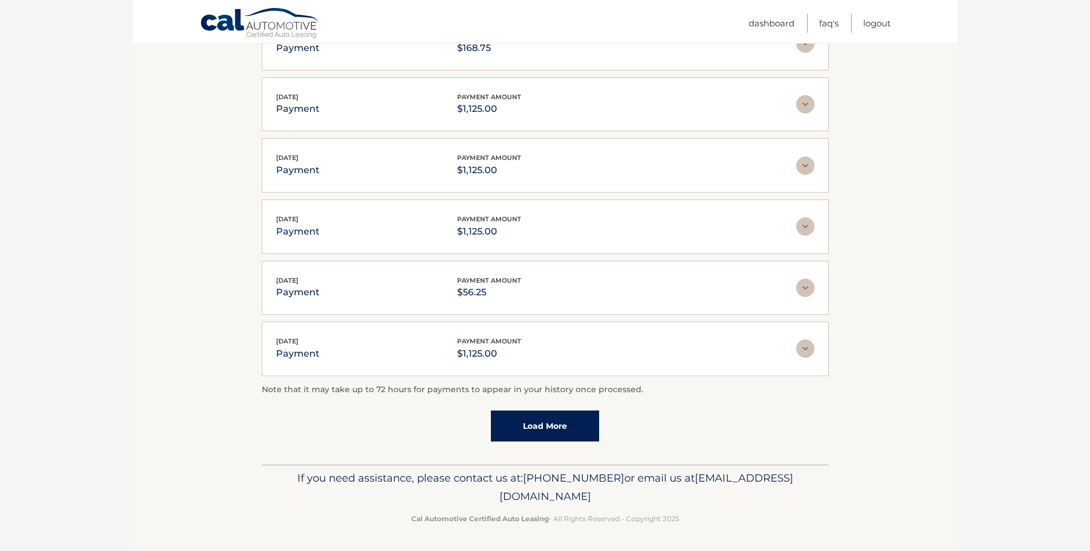
click at [572, 439] on link "Load More" at bounding box center [545, 425] width 108 height 31
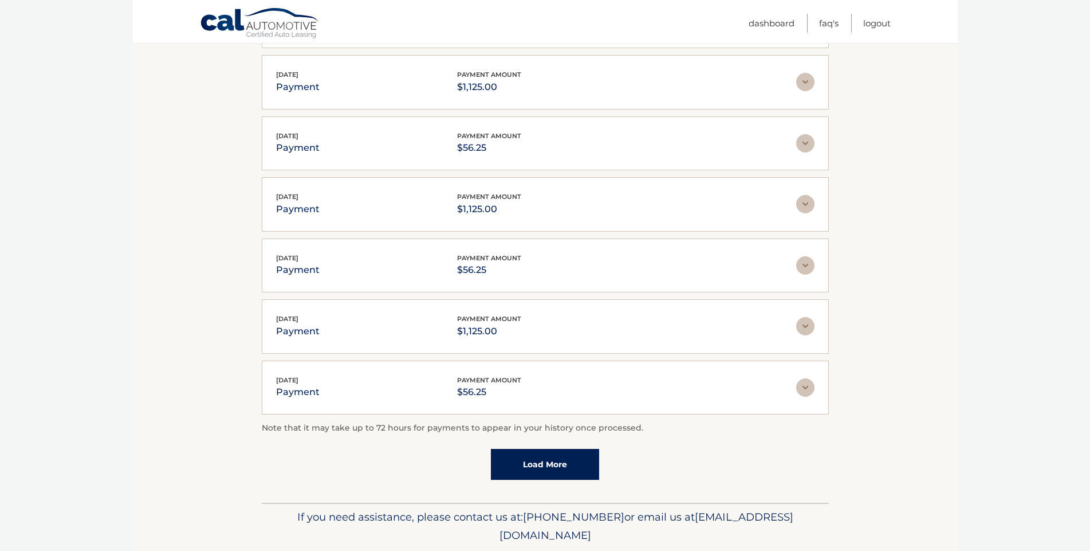
scroll to position [1770, 0]
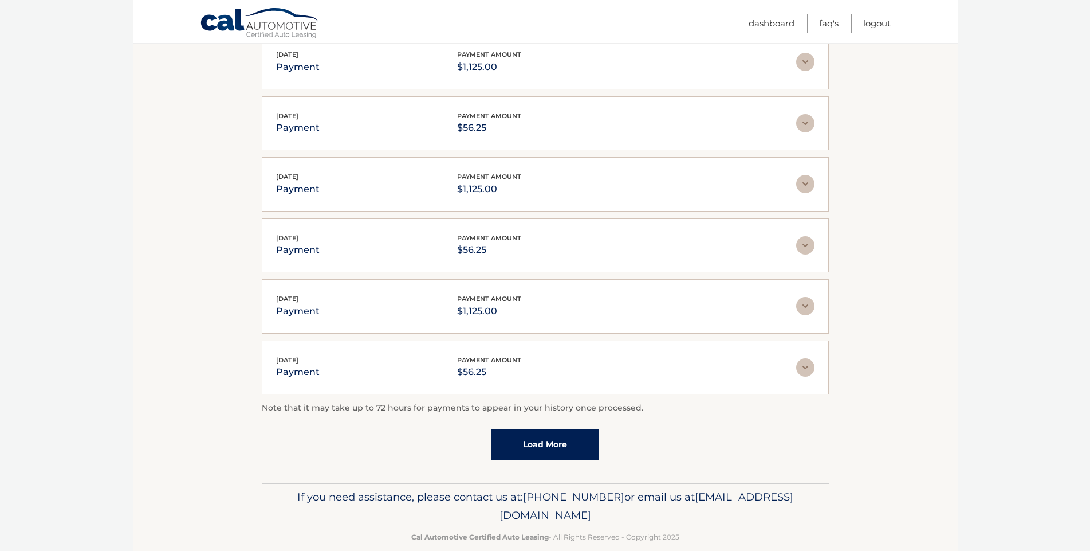
click at [561, 446] on link "Load More" at bounding box center [545, 444] width 108 height 31
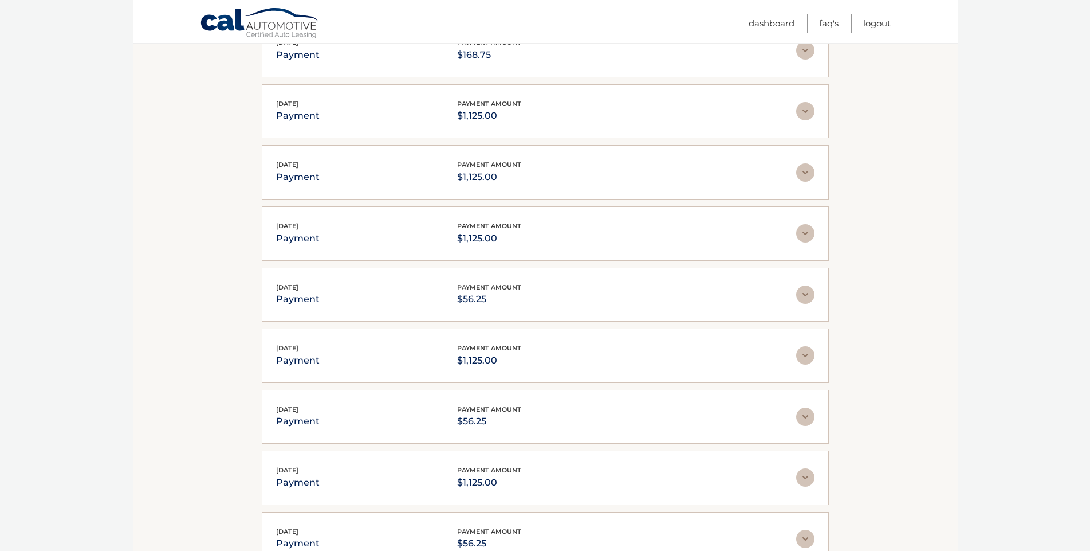
scroll to position [1365, 0]
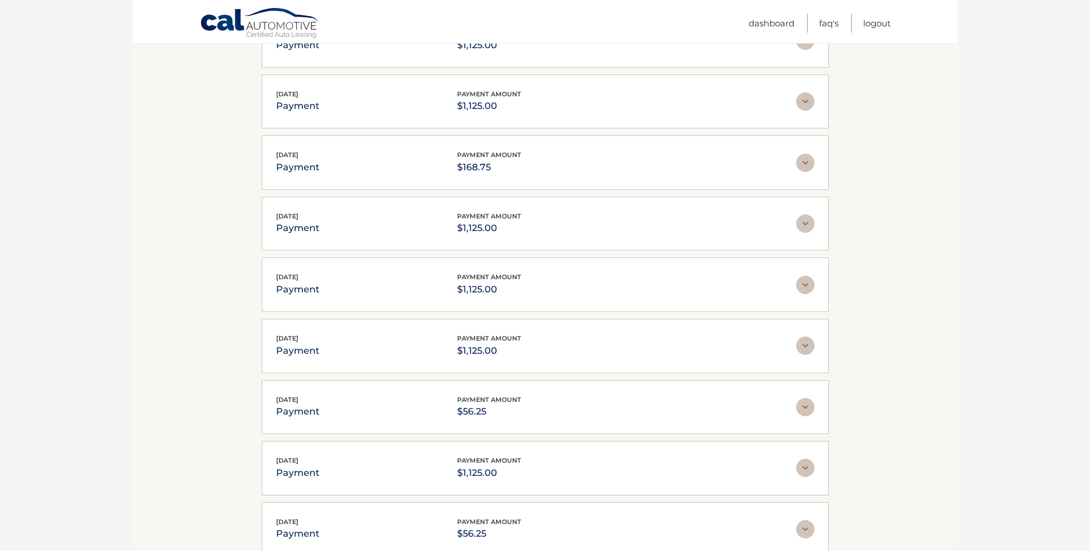
click at [815, 102] on div "Jun 13, 2024 payment payment amount $1,125.00 Late Charges $0.00 Miscelleneous …" at bounding box center [545, 101] width 567 height 54
click at [809, 102] on img at bounding box center [805, 101] width 18 height 18
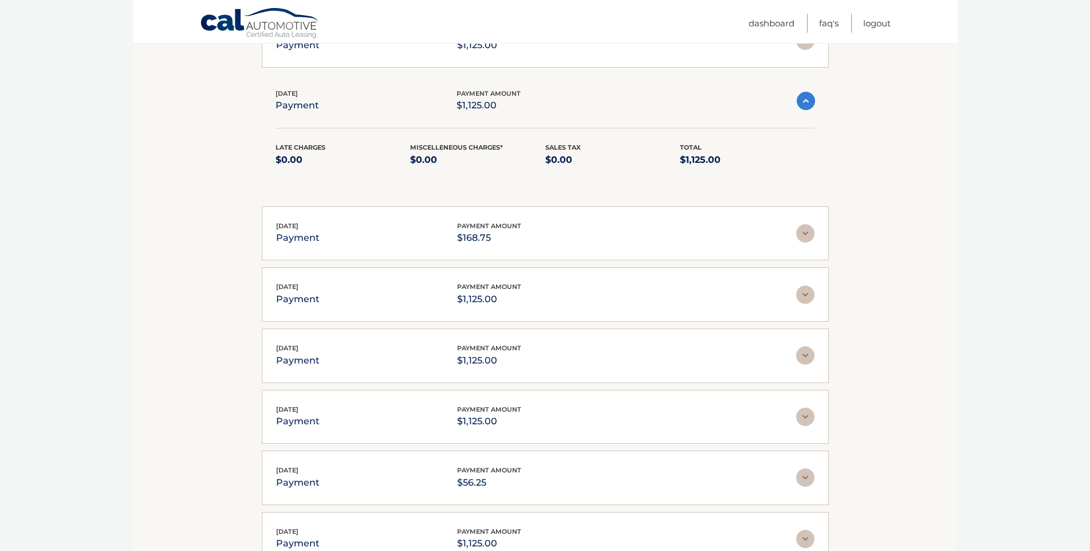
click at [809, 102] on img at bounding box center [806, 101] width 18 height 18
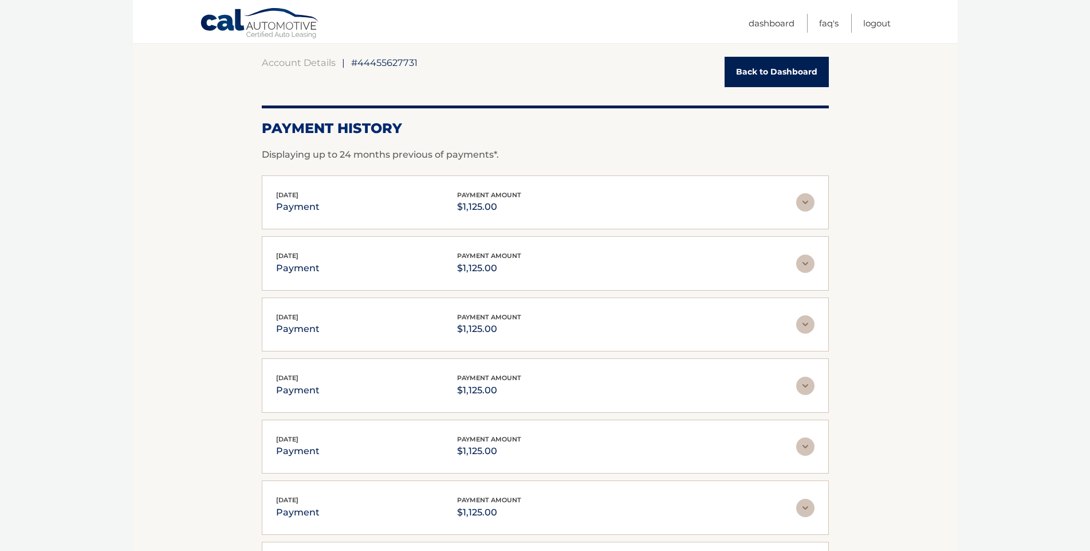
scroll to position [0, 0]
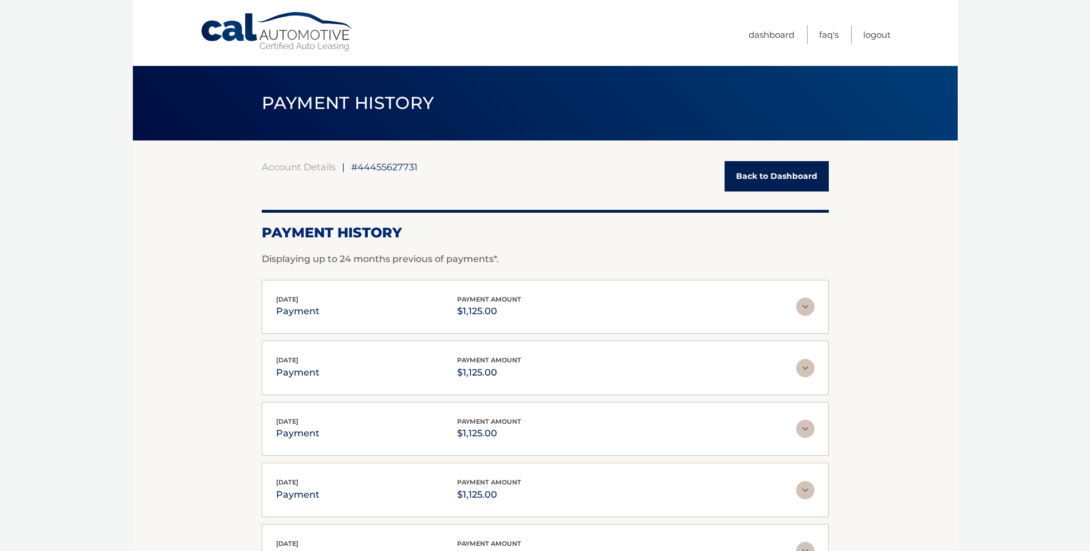
drag, startPoint x: 771, startPoint y: 23, endPoint x: 740, endPoint y: 213, distance: 191.7
click at [771, 22] on ul "Dashboard FAQ's Logout" at bounding box center [820, 33] width 142 height 66
click at [768, 34] on link "Dashboard" at bounding box center [772, 34] width 46 height 19
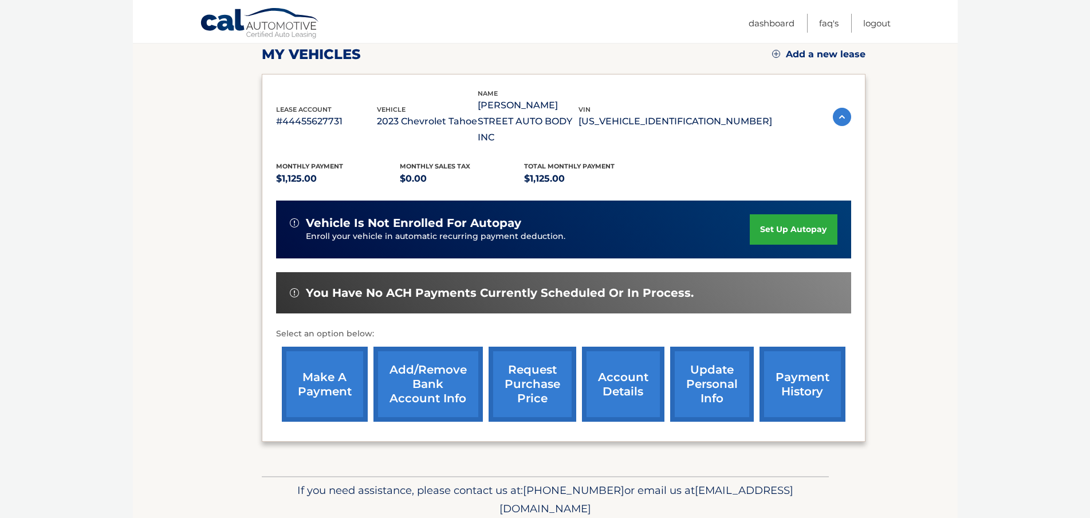
scroll to position [172, 0]
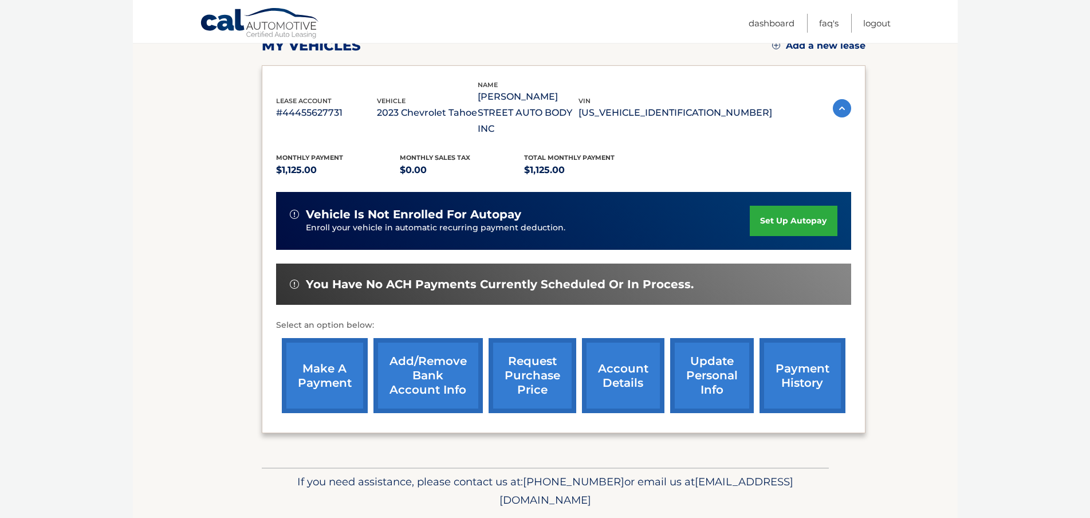
click at [831, 371] on link "payment history" at bounding box center [803, 375] width 86 height 75
click at [824, 369] on link "payment history" at bounding box center [803, 375] width 86 height 75
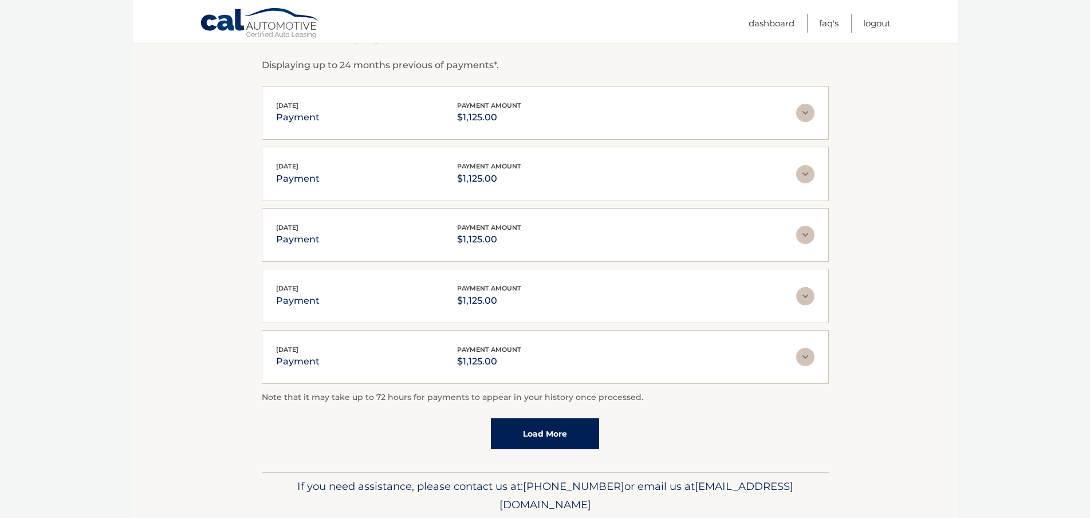
scroll to position [235, 0]
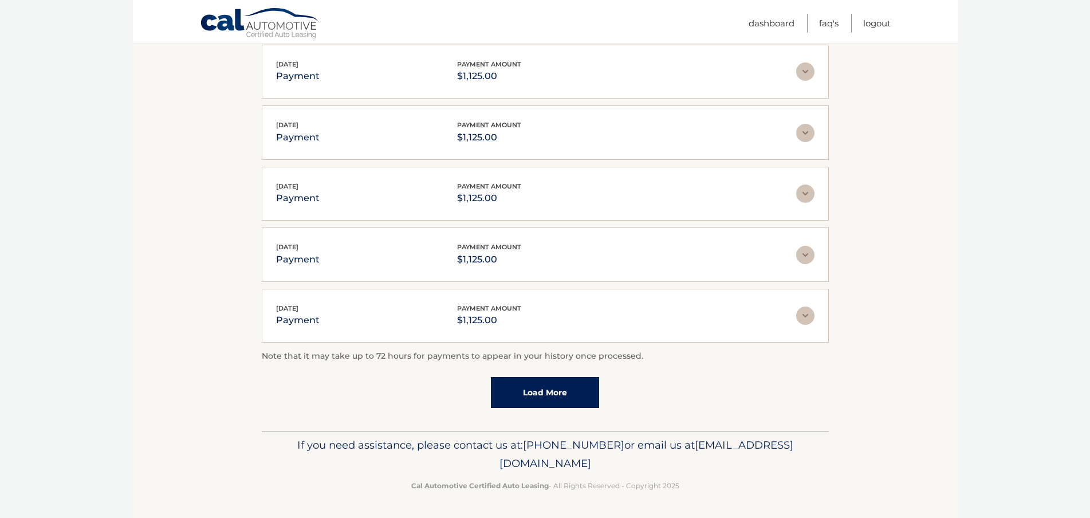
click at [533, 391] on link "Load More" at bounding box center [545, 392] width 108 height 31
click at [548, 350] on p "Note that it may take up to 72 hours for payments to appear in your history onc…" at bounding box center [545, 357] width 567 height 14
click at [522, 384] on link "Load More" at bounding box center [545, 392] width 108 height 31
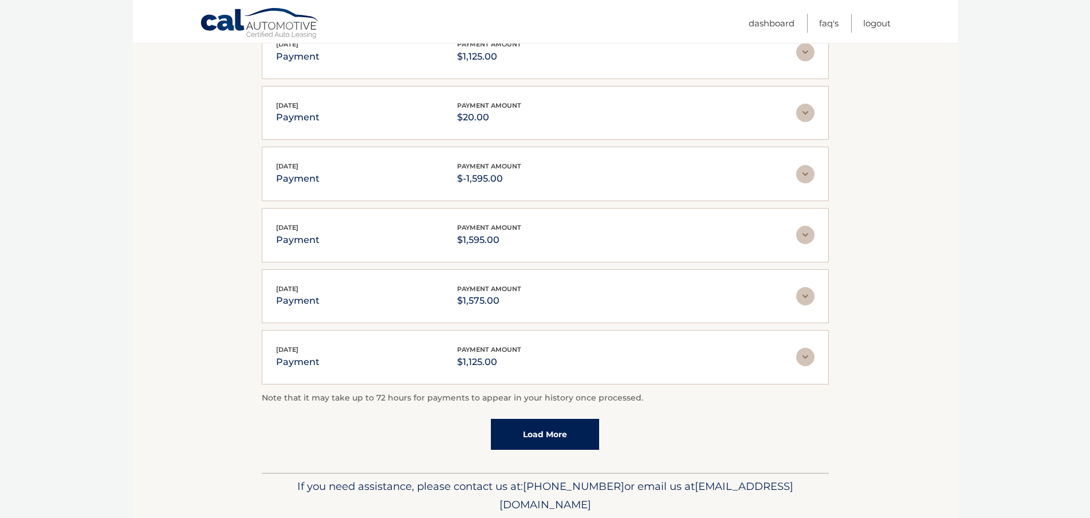
scroll to position [544, 0]
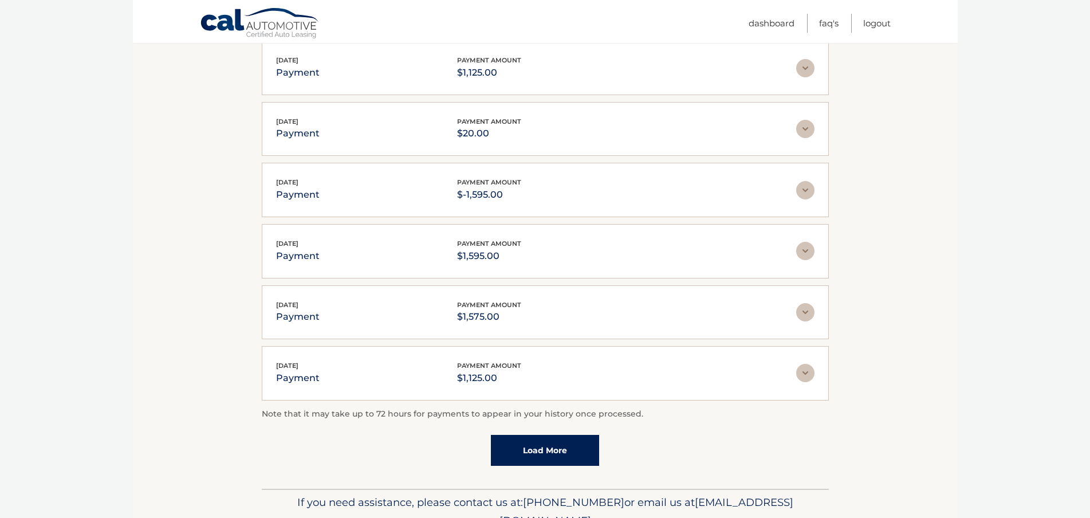
click at [531, 446] on link "Load More" at bounding box center [545, 450] width 108 height 31
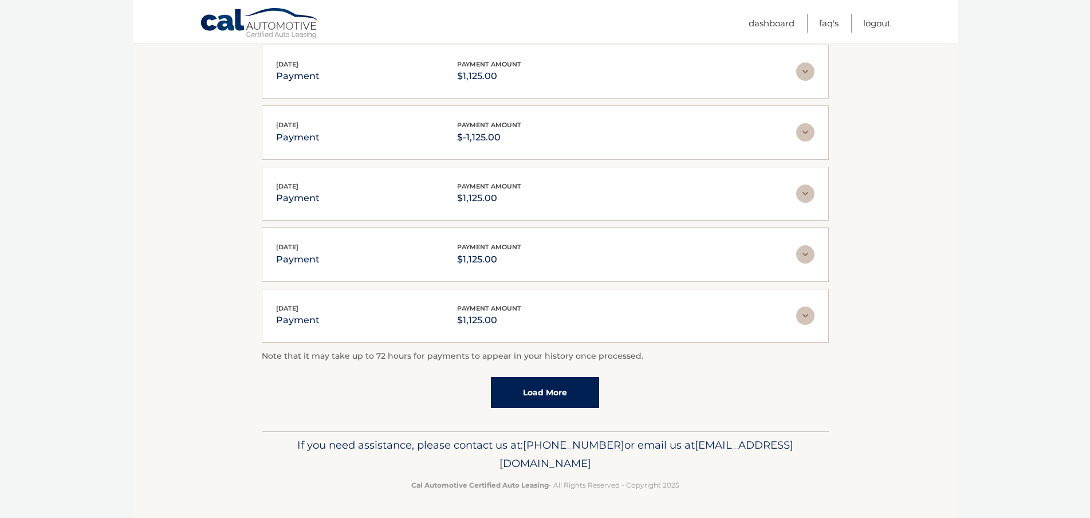
click at [523, 378] on link "Load More" at bounding box center [545, 392] width 108 height 31
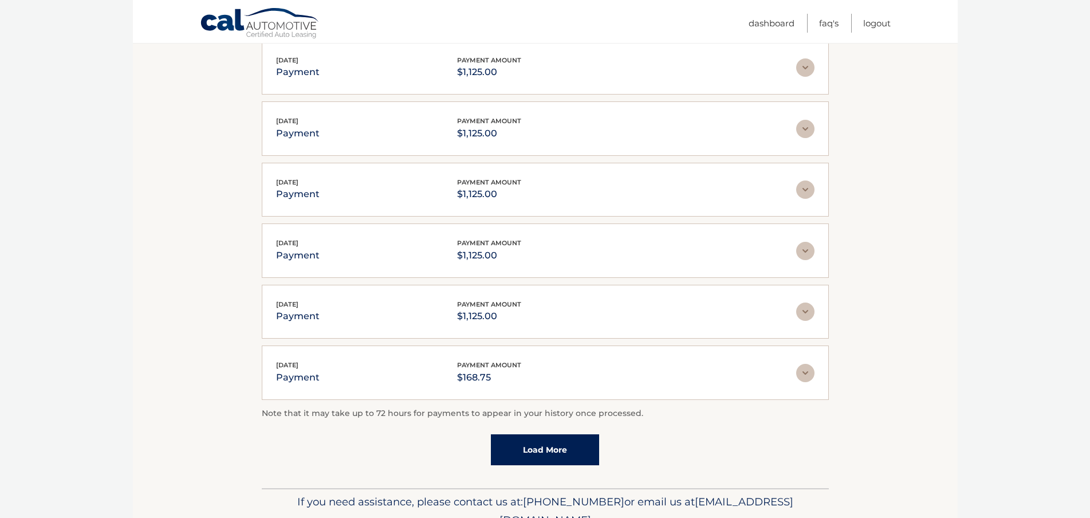
click at [544, 374] on div "[DATE] payment payment amount $168.75" at bounding box center [536, 373] width 520 height 26
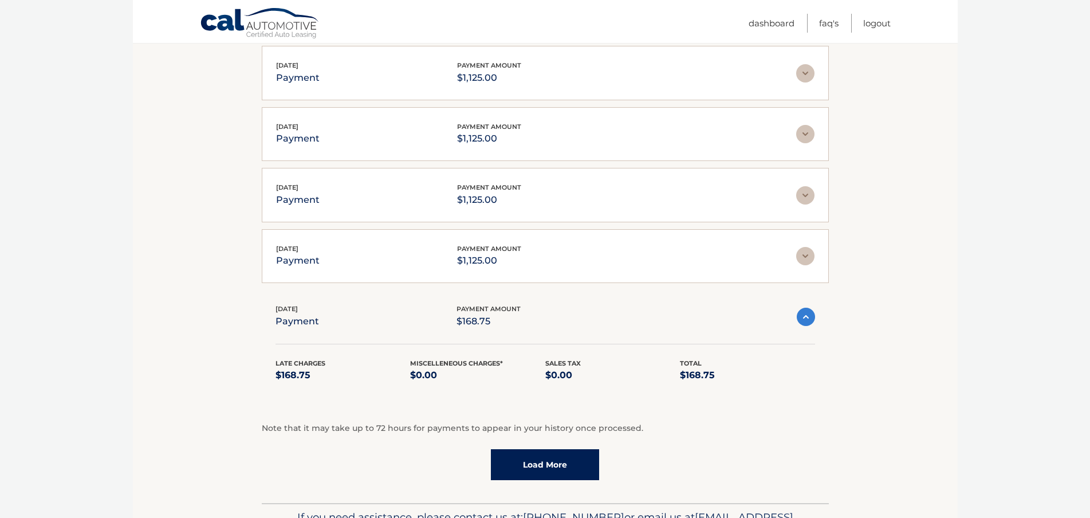
scroll to position [1282, 0]
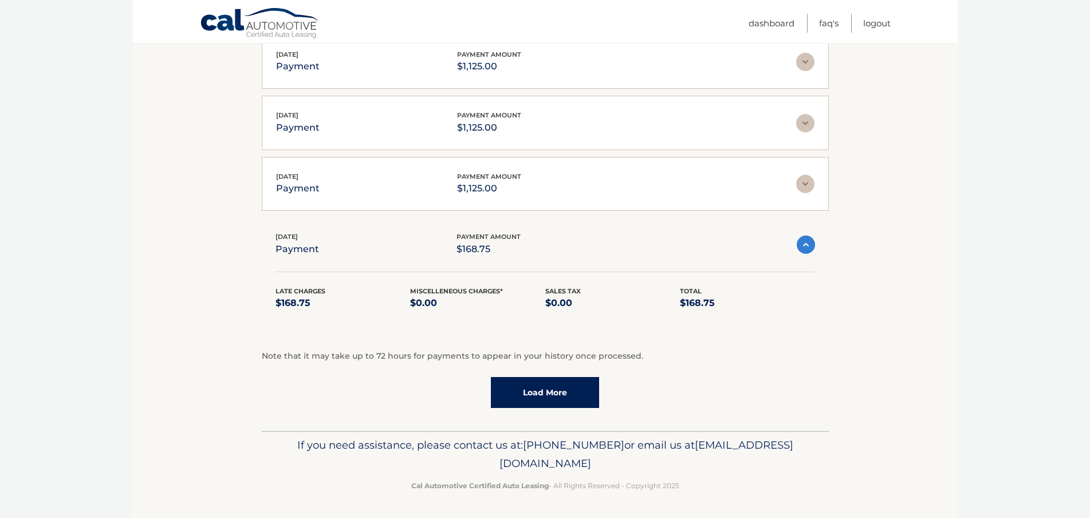
click at [521, 387] on link "Load More" at bounding box center [545, 392] width 108 height 31
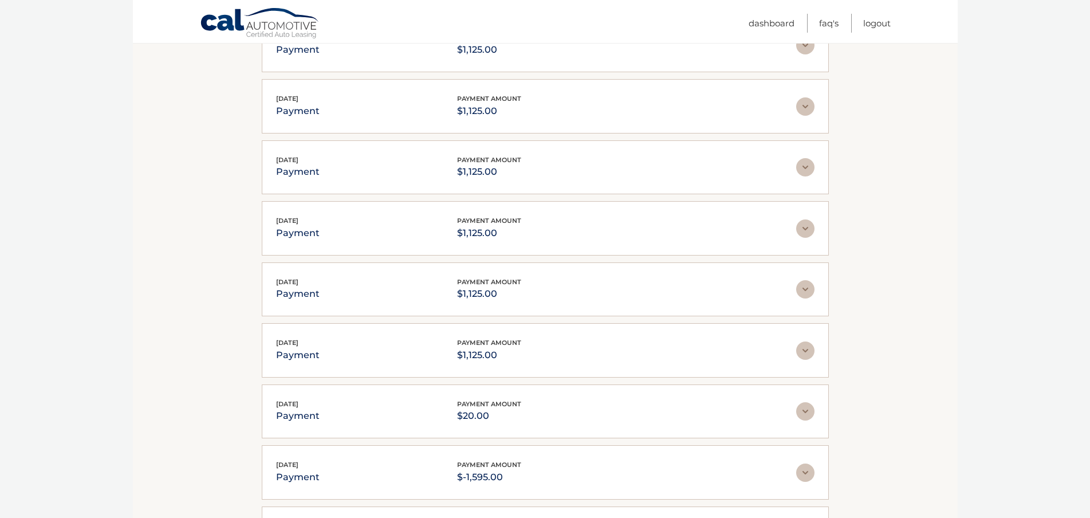
scroll to position [0, 0]
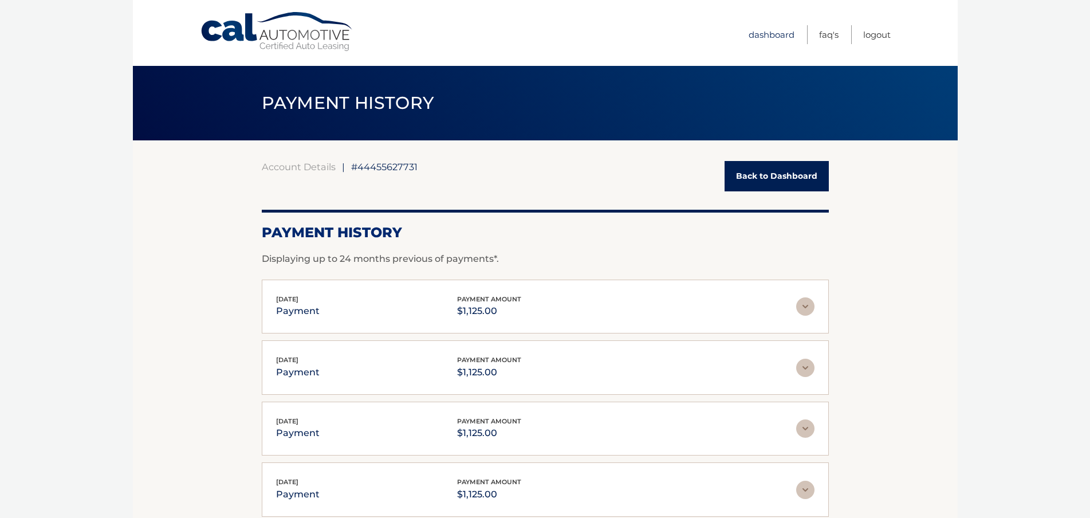
click at [783, 40] on link "Dashboard" at bounding box center [772, 34] width 46 height 19
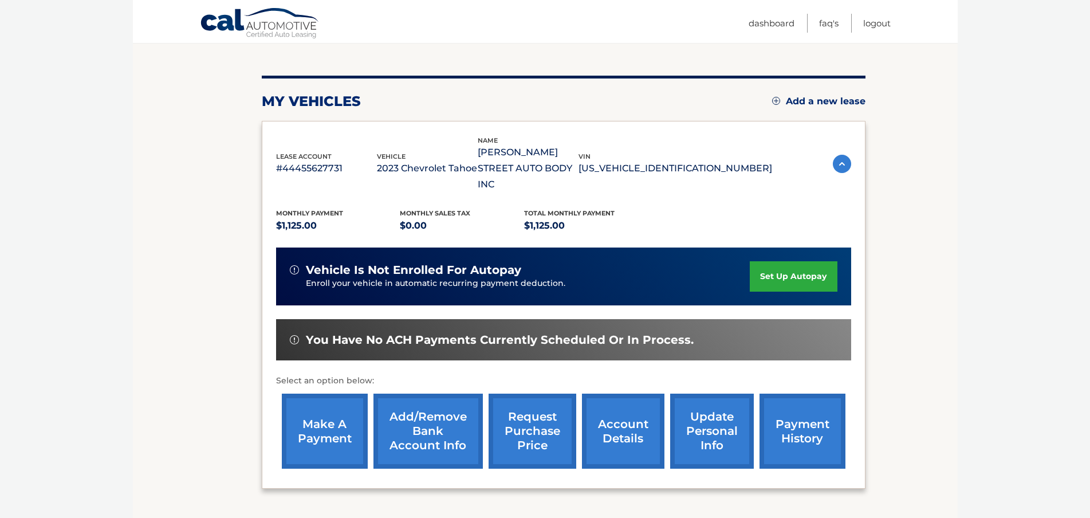
scroll to position [172, 0]
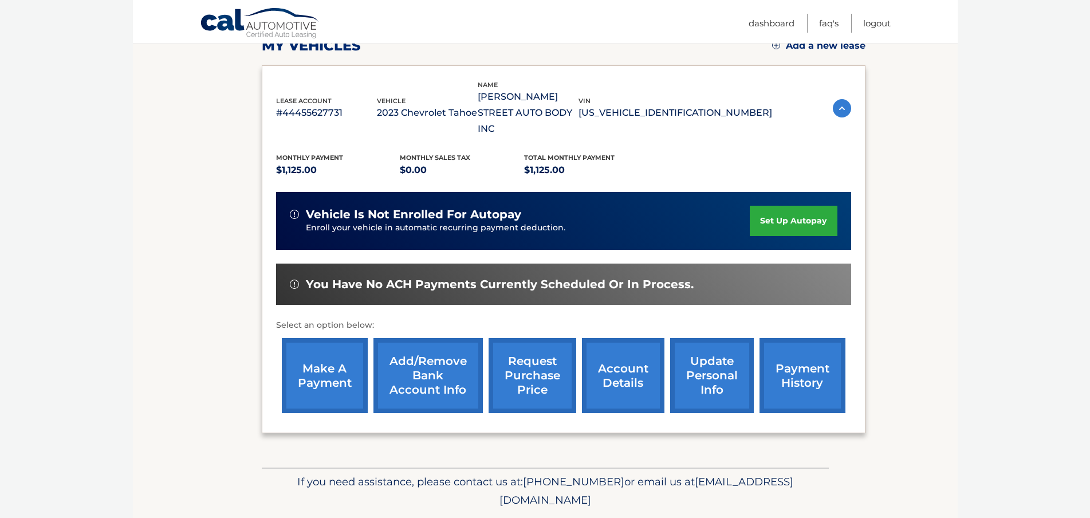
click at [524, 363] on link "request purchase price" at bounding box center [533, 375] width 88 height 75
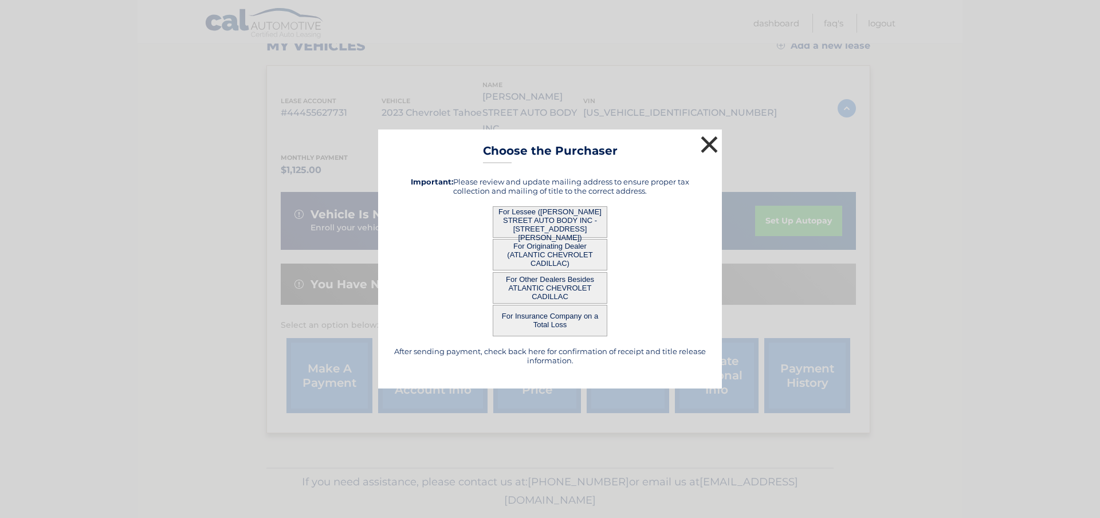
click at [705, 138] on button "×" at bounding box center [709, 144] width 23 height 23
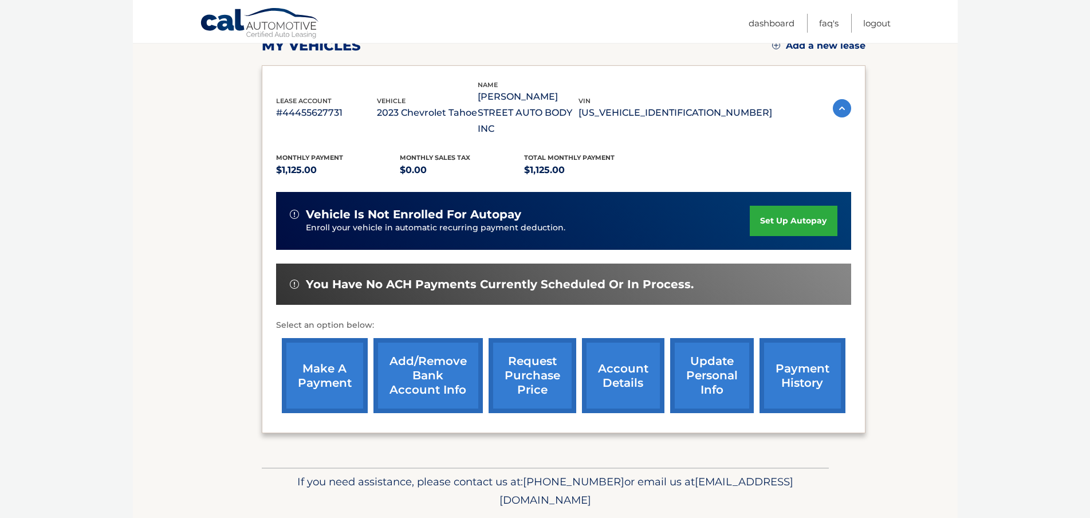
click at [614, 364] on link "account details" at bounding box center [623, 375] width 83 height 75
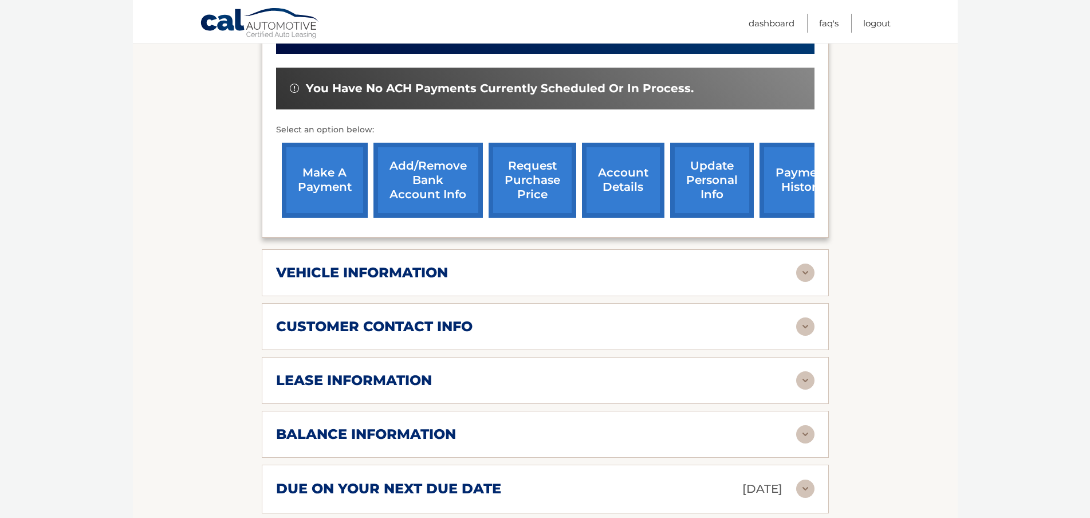
scroll to position [401, 0]
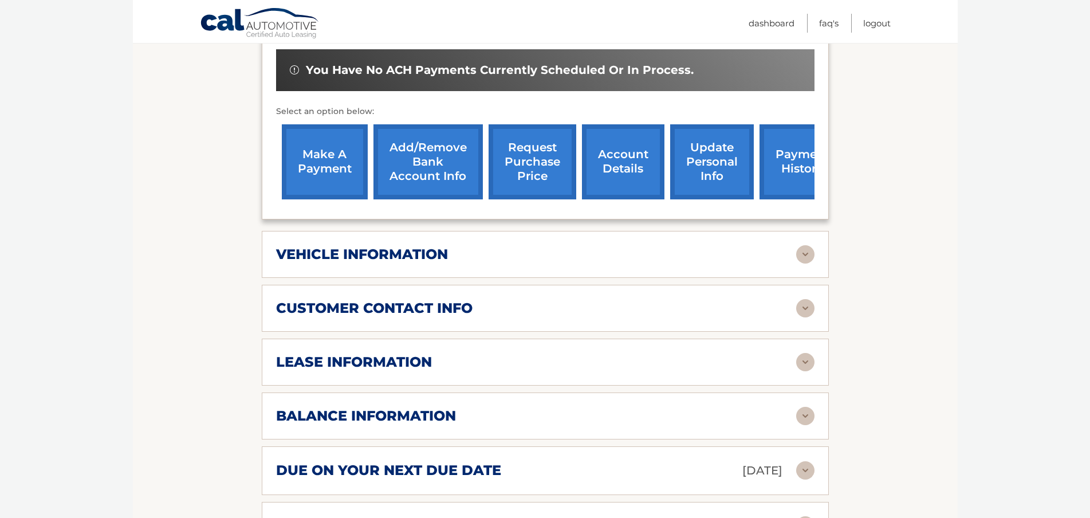
click at [510, 339] on div "lease information Contract Start Date [DATE] Term 39 Maturity Date [DATE] Start…" at bounding box center [545, 362] width 567 height 47
click at [519, 354] on div "lease information" at bounding box center [536, 362] width 520 height 17
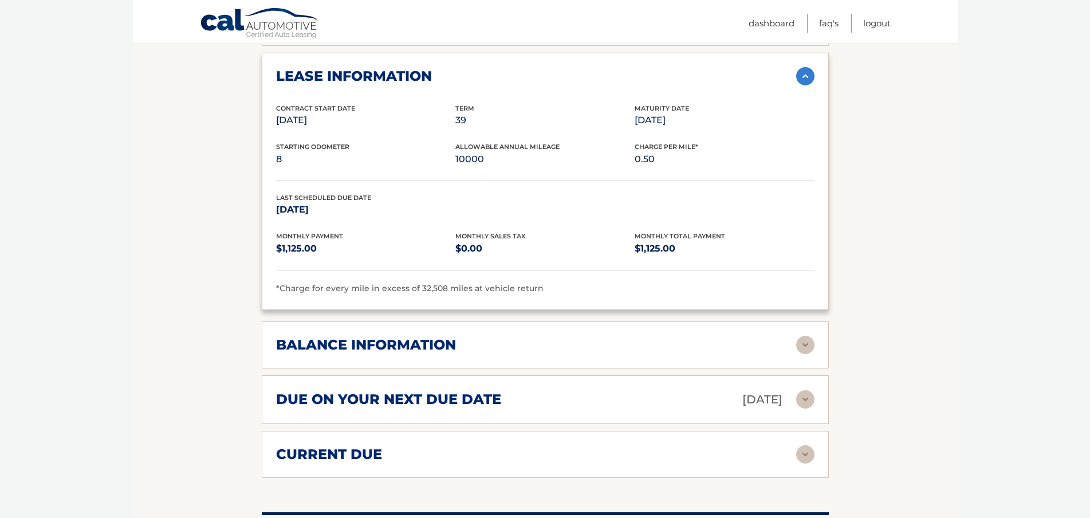
scroll to position [688, 0]
click at [683, 339] on div "balance information Payments Received 23 Payments Remaining 16 Next Payment wil…" at bounding box center [545, 344] width 567 height 47
click at [818, 341] on div "balance information Payments Received 23 Payments Remaining 16 Next Payment wil…" at bounding box center [545, 344] width 567 height 47
click at [814, 335] on img at bounding box center [805, 344] width 18 height 18
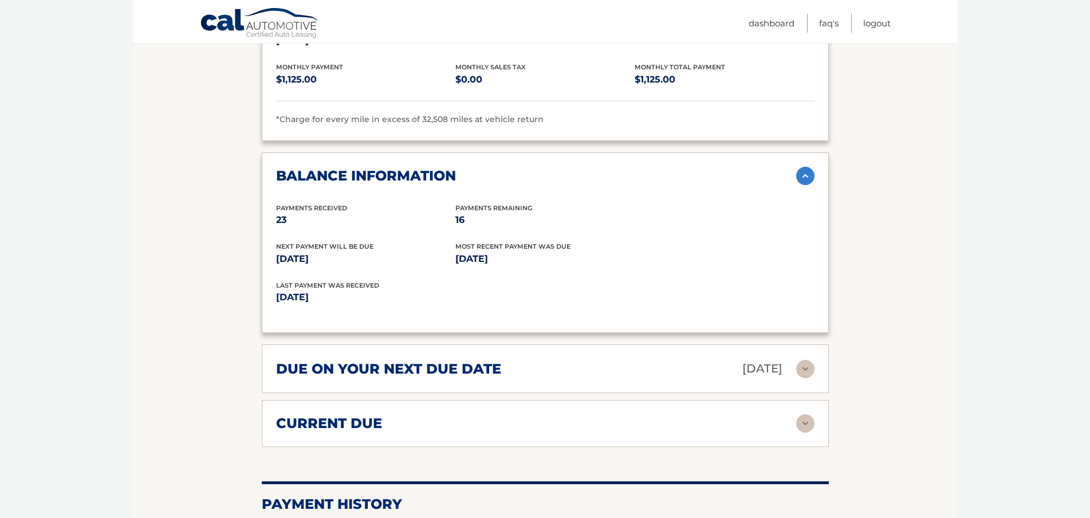
scroll to position [859, 0]
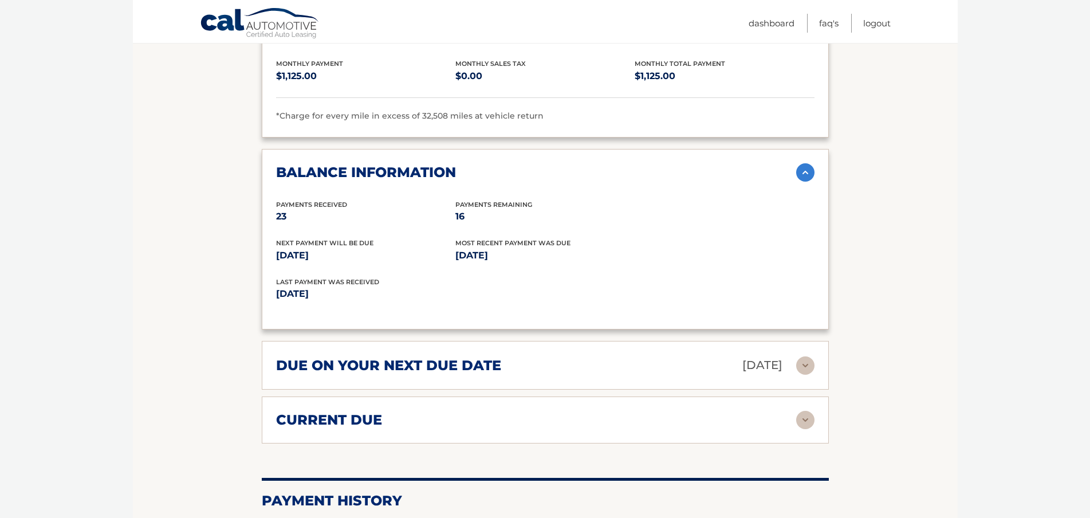
click at [513, 359] on div "due on your next due date Sep 15, 2025" at bounding box center [536, 365] width 520 height 20
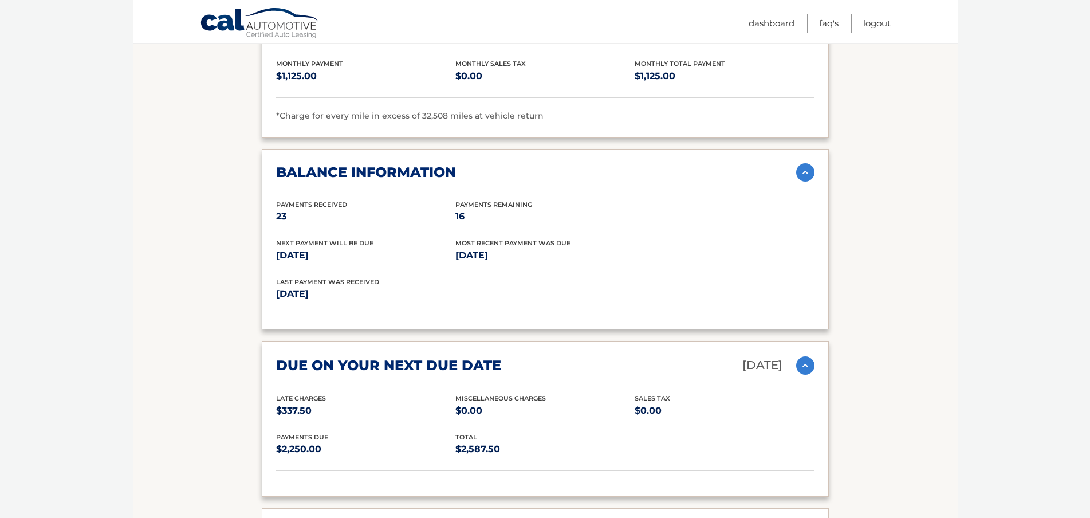
click at [513, 358] on div "due on your next due date Sep 15, 2025" at bounding box center [536, 365] width 520 height 20
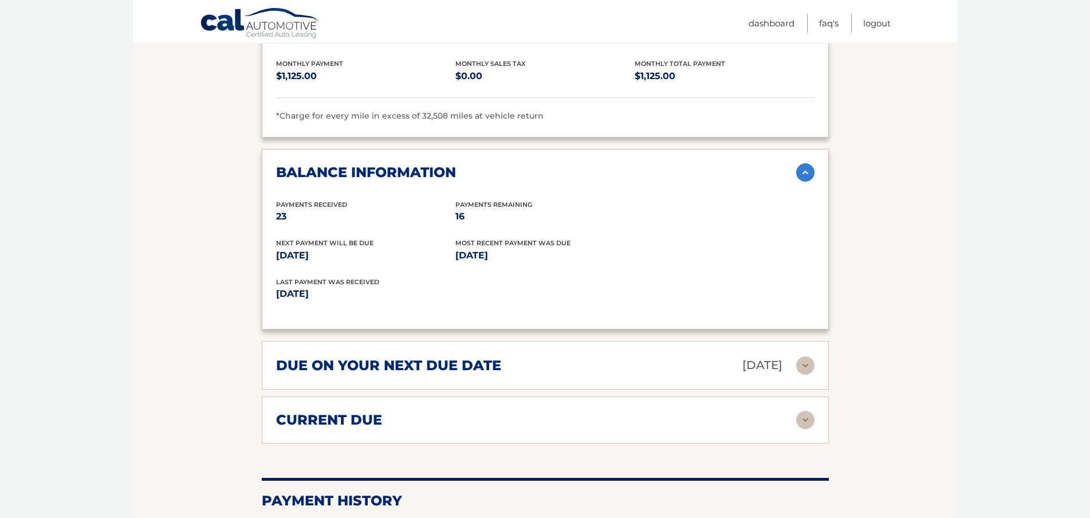
click at [434, 418] on div "current due Late Charges $337.50 Miscelleneous Charges* $0.00 Sales Tax $0.00 p…" at bounding box center [545, 419] width 567 height 47
click at [441, 357] on h2 "due on your next due date" at bounding box center [388, 365] width 225 height 17
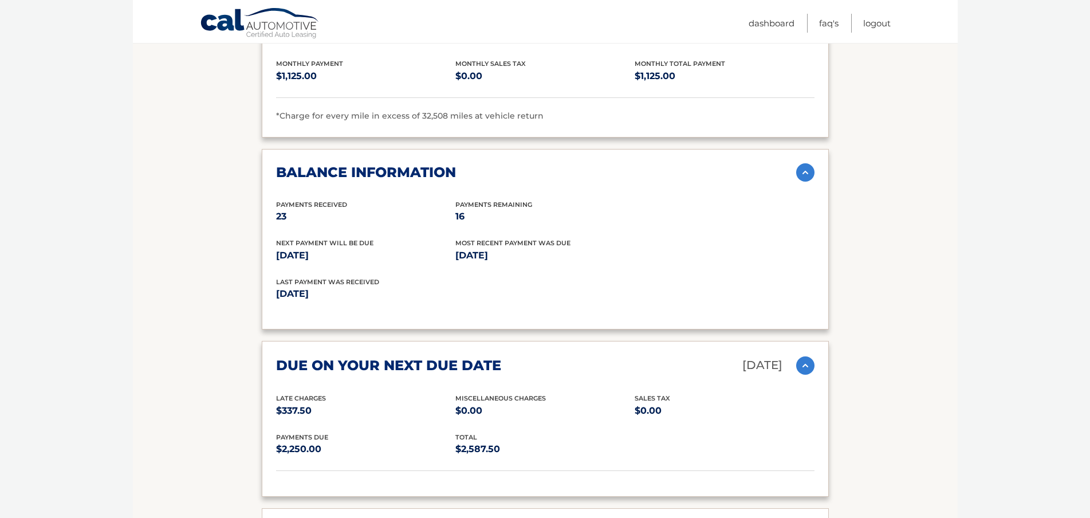
click at [441, 357] on h2 "due on your next due date" at bounding box center [388, 365] width 225 height 17
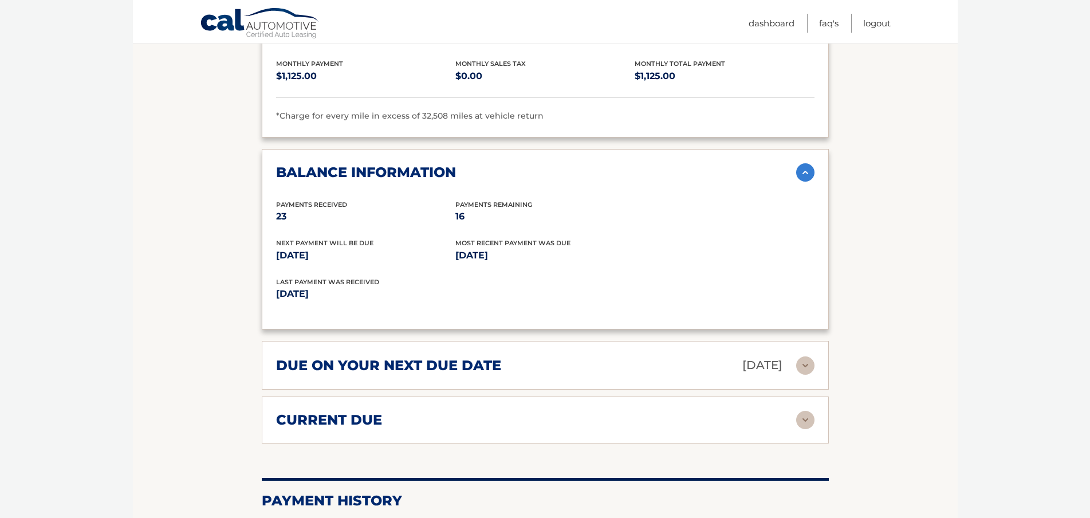
click at [801, 411] on img at bounding box center [805, 420] width 18 height 18
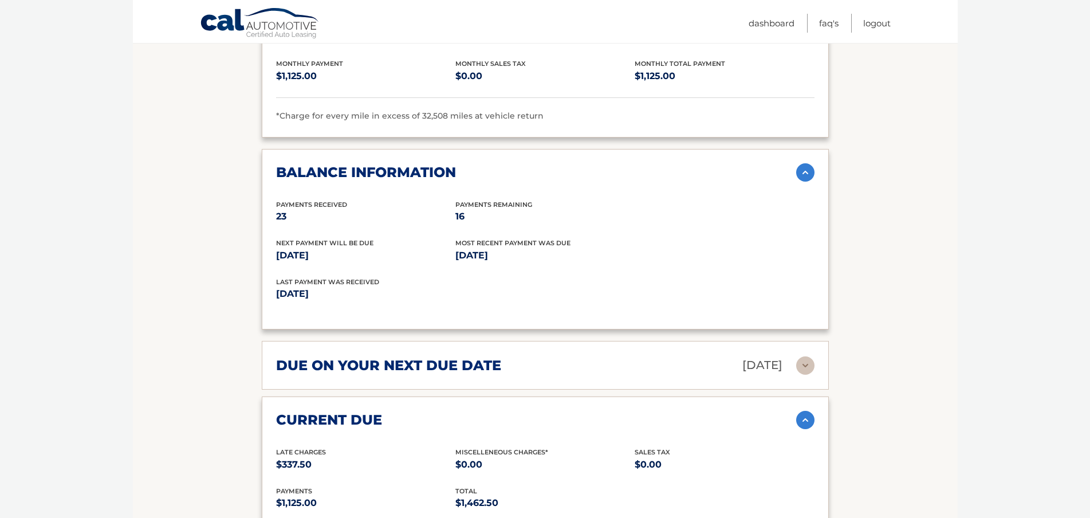
click at [801, 411] on img at bounding box center [805, 420] width 18 height 18
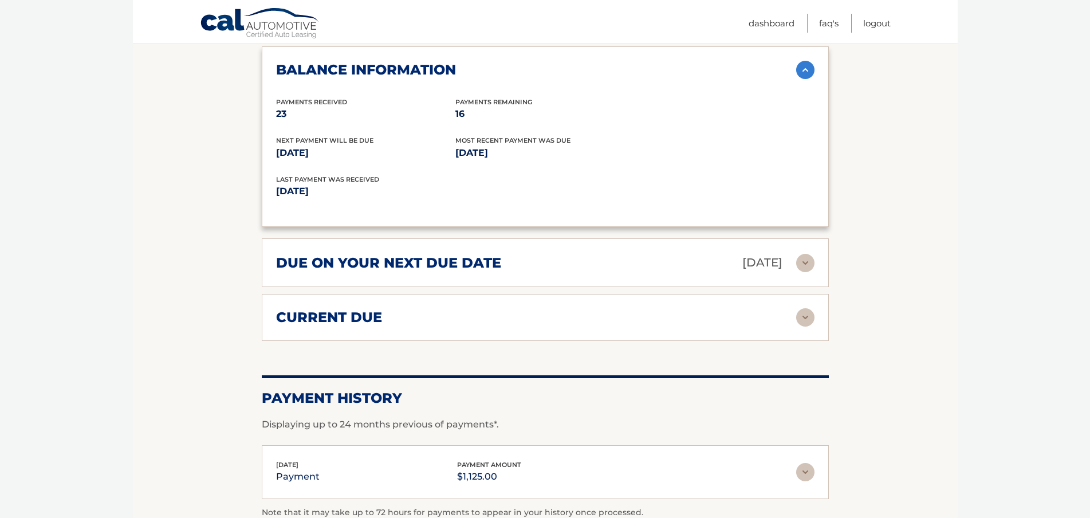
scroll to position [1089, 0]
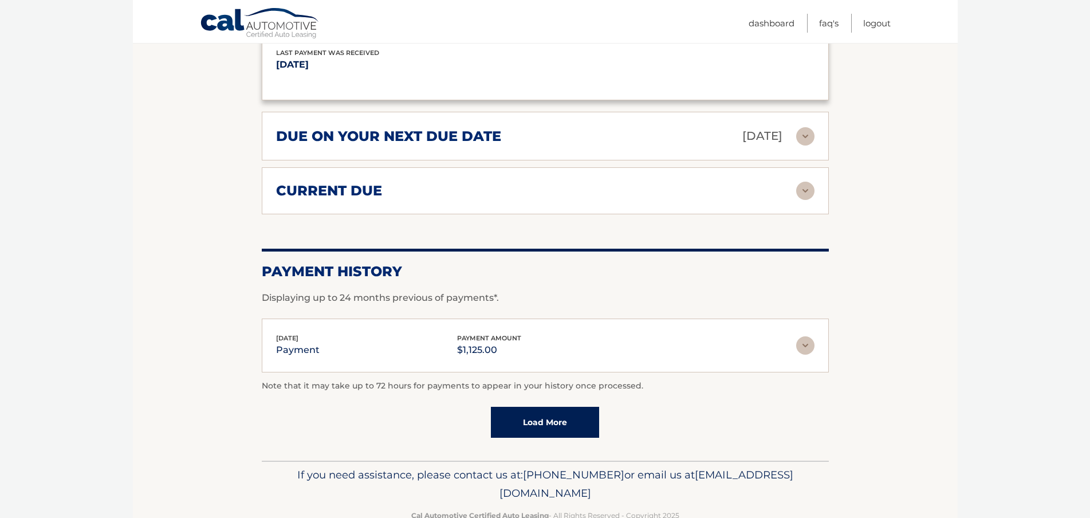
click at [701, 333] on div "Aug 15, 2025 payment payment amount $1,125.00" at bounding box center [536, 346] width 520 height 26
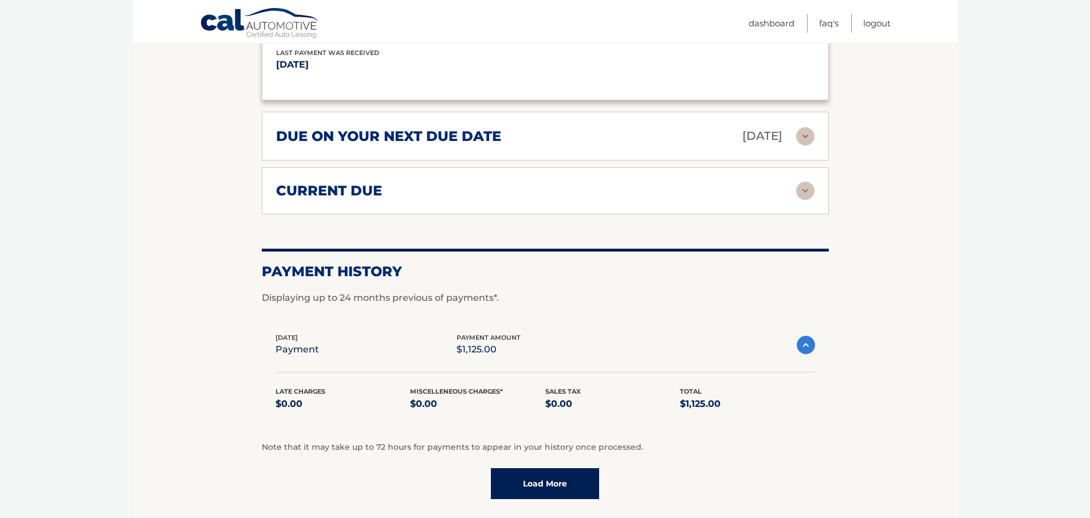
click at [701, 332] on div "Aug 15, 2025 payment payment amount $1,125.00" at bounding box center [536, 345] width 521 height 26
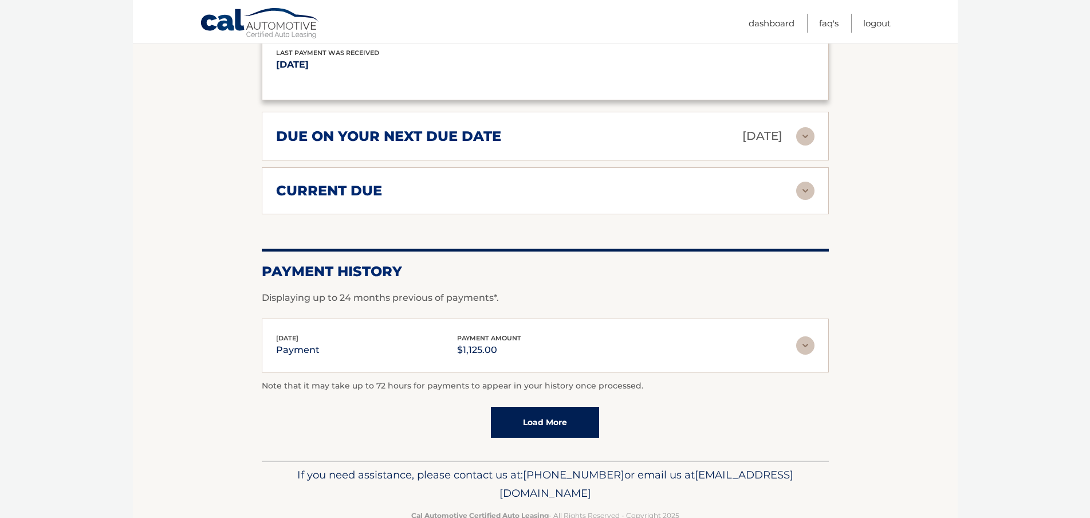
click at [568, 409] on link "Load More" at bounding box center [545, 422] width 108 height 31
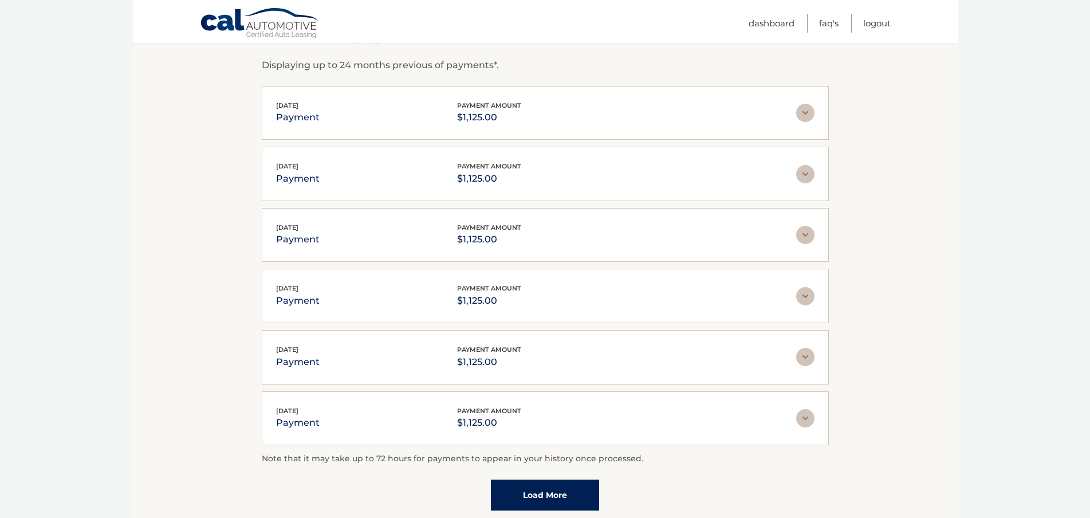
scroll to position [1408, 0]
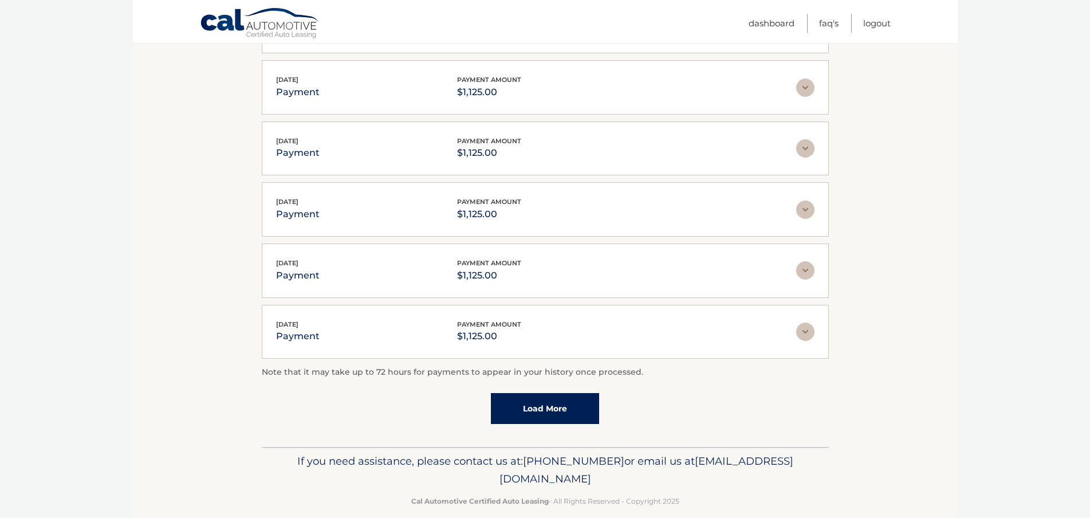
click at [549, 393] on link "Load More" at bounding box center [545, 408] width 108 height 31
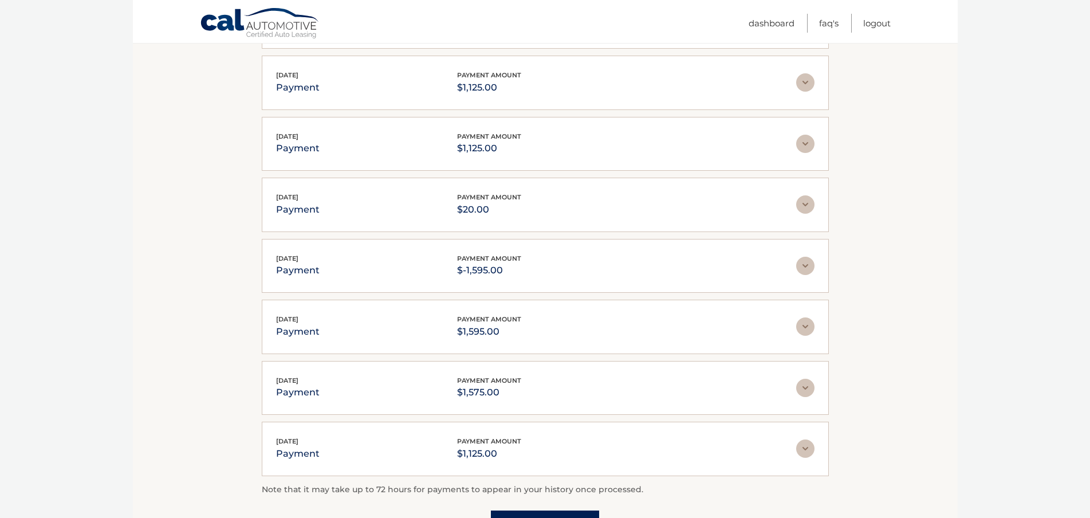
scroll to position [1713, 0]
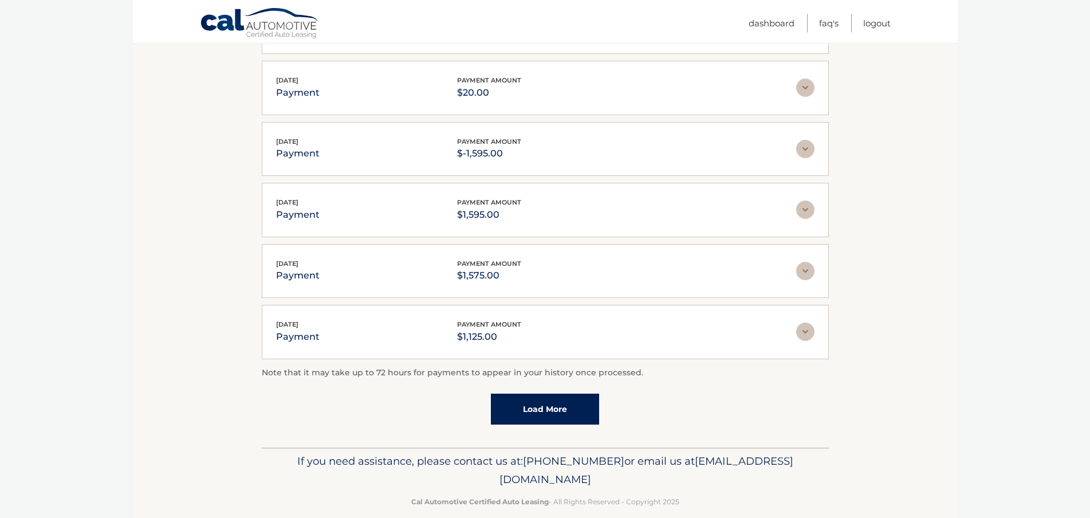
click at [560, 395] on link "Load More" at bounding box center [545, 409] width 108 height 31
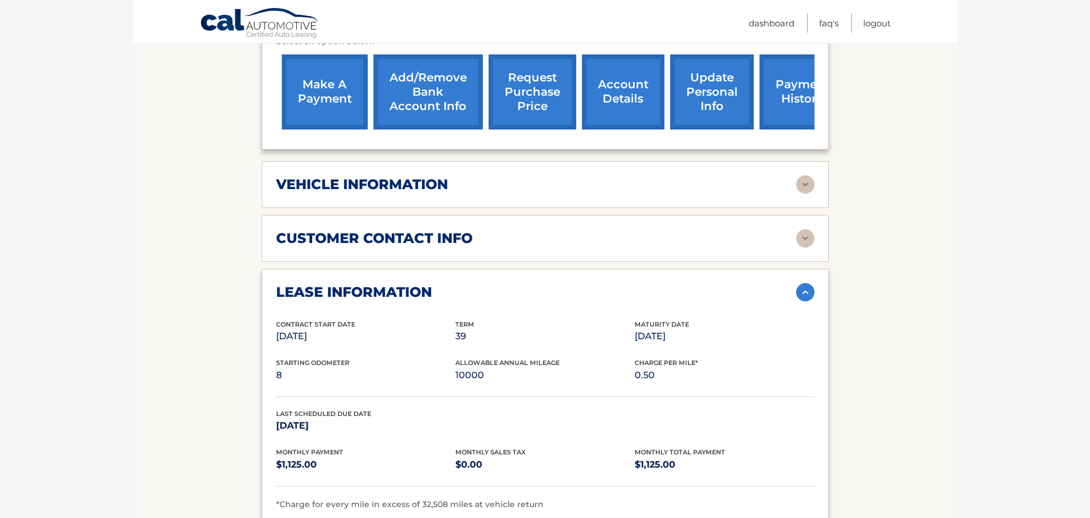
scroll to position [242, 0]
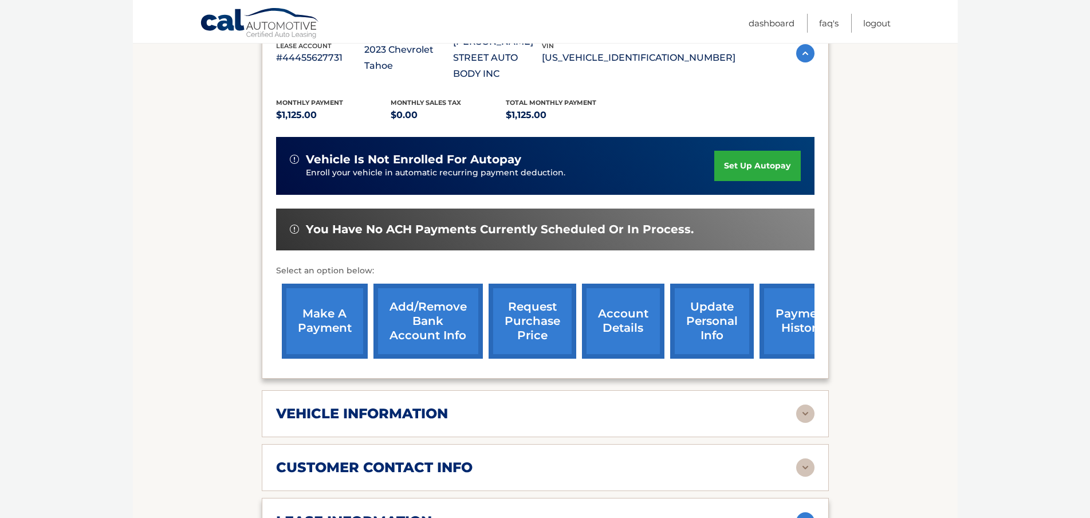
click at [674, 459] on div "customer contact info" at bounding box center [536, 467] width 520 height 17
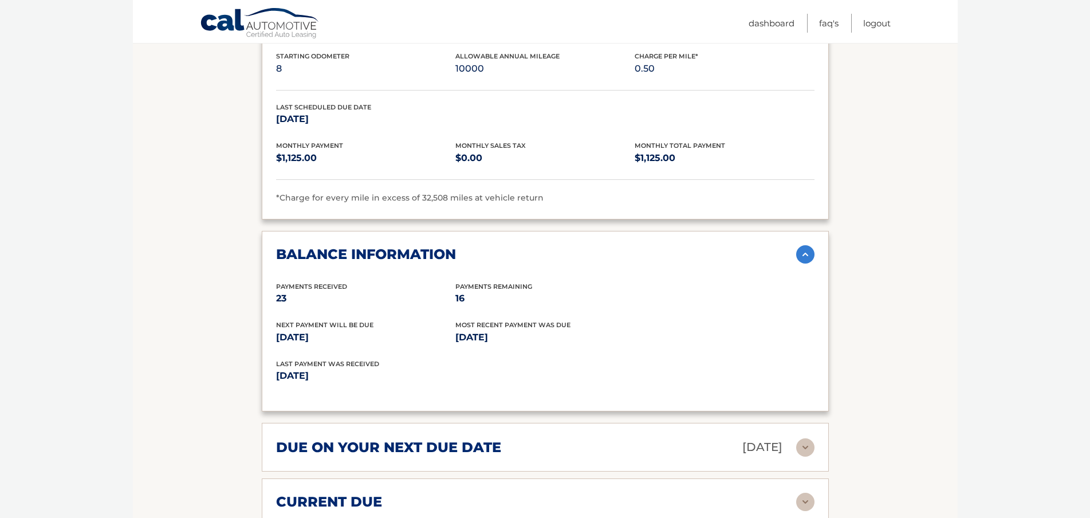
scroll to position [1101, 0]
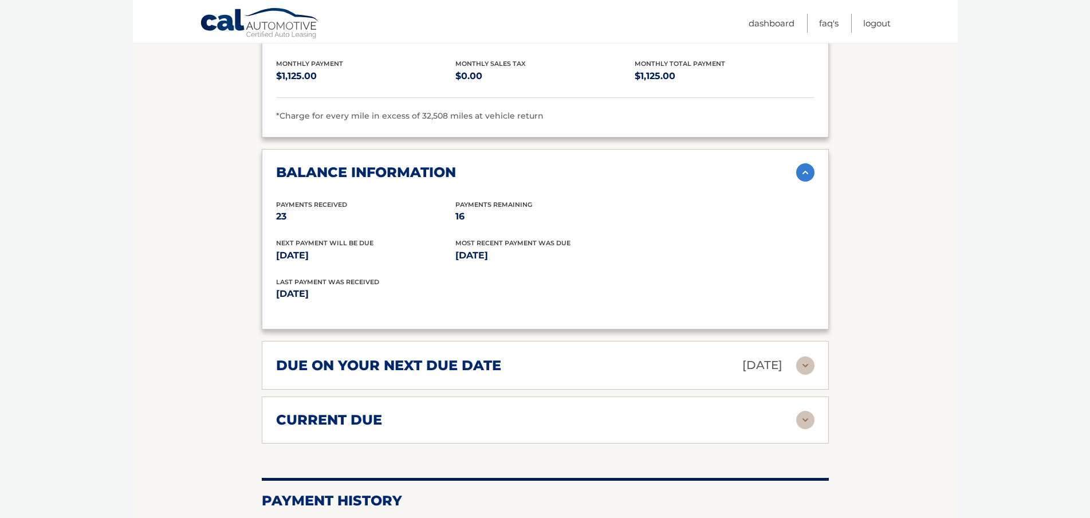
click at [456, 396] on div "current due Late Charges $337.50 Miscelleneous Charges* $0.00 Sales Tax $0.00 p…" at bounding box center [545, 419] width 567 height 47
click at [457, 396] on div "current due Late Charges $337.50 Miscelleneous Charges* $0.00 Sales Tax $0.00 p…" at bounding box center [545, 419] width 567 height 47
click at [427, 411] on div "current due" at bounding box center [536, 419] width 520 height 17
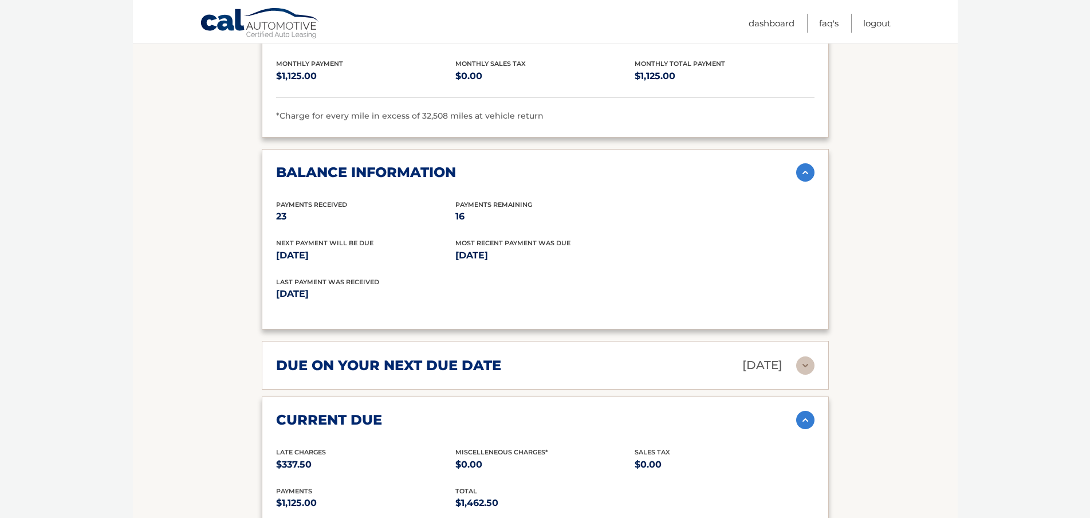
click at [482, 411] on div "current due" at bounding box center [536, 419] width 520 height 17
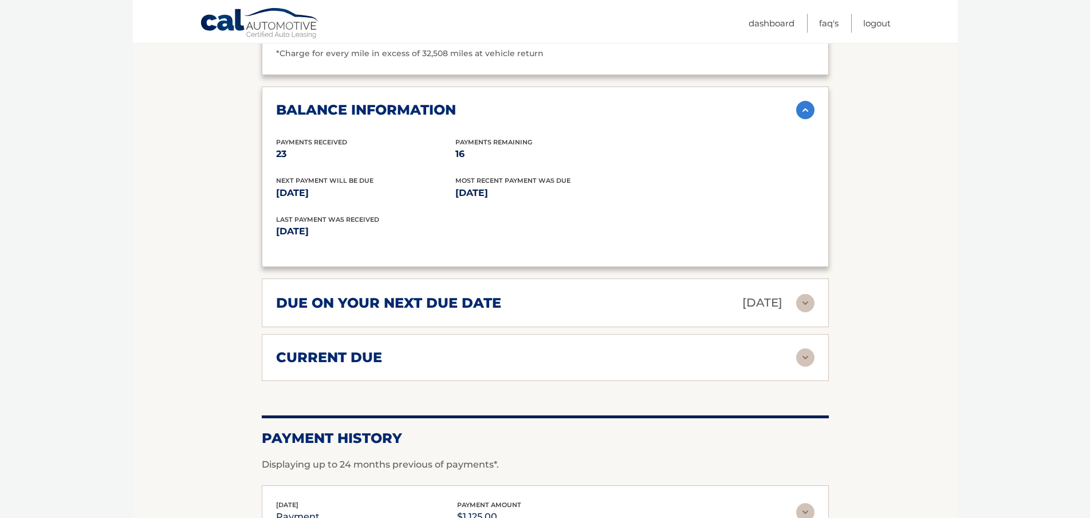
scroll to position [1273, 0]
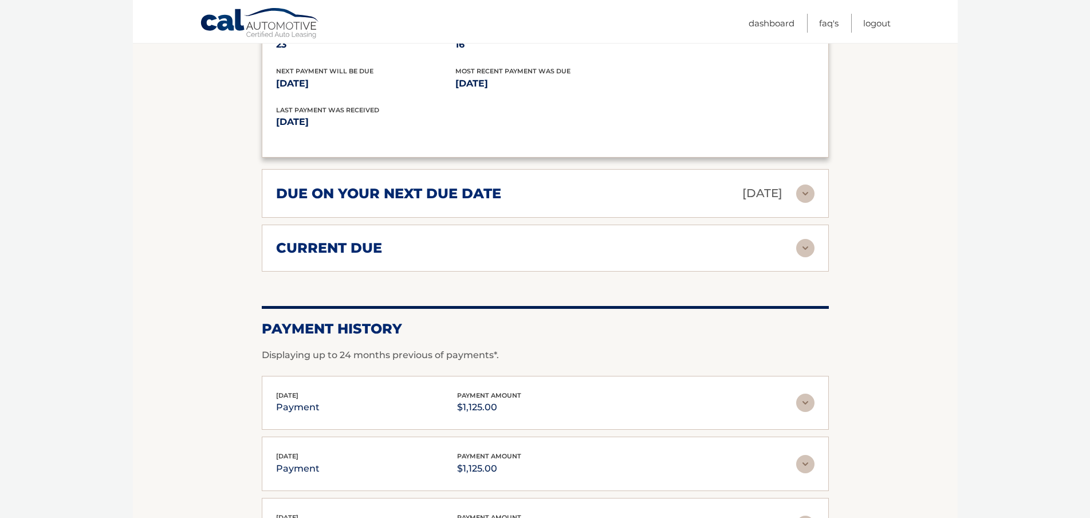
click at [471, 399] on p "$1,125.00" at bounding box center [489, 407] width 64 height 16
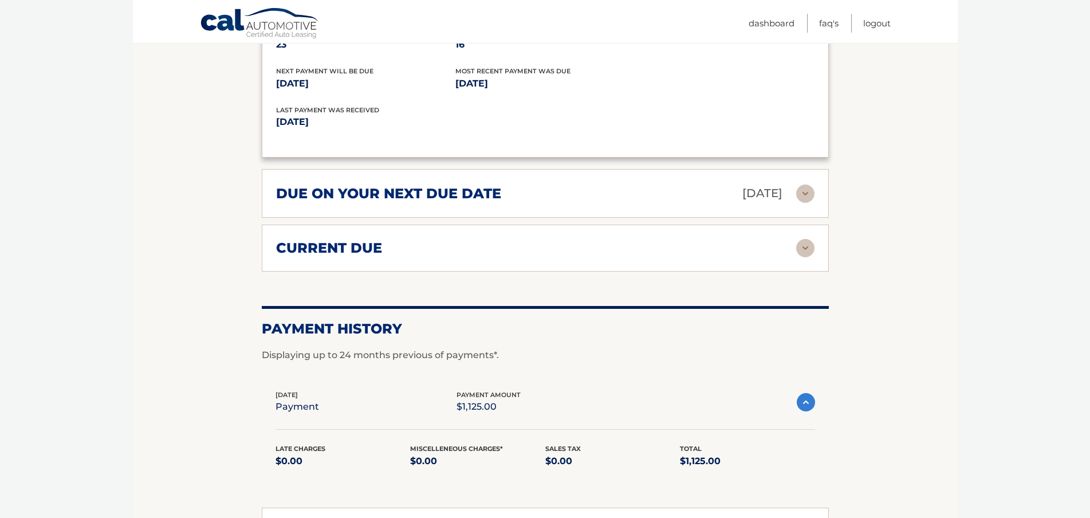
click at [471, 399] on p "$1,125.00" at bounding box center [489, 407] width 64 height 16
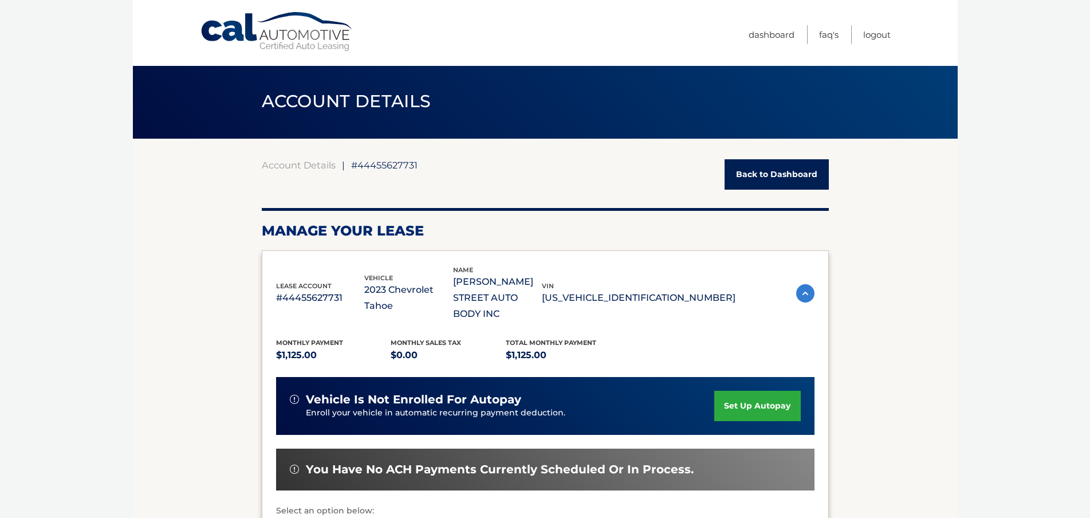
scroll to position [0, 0]
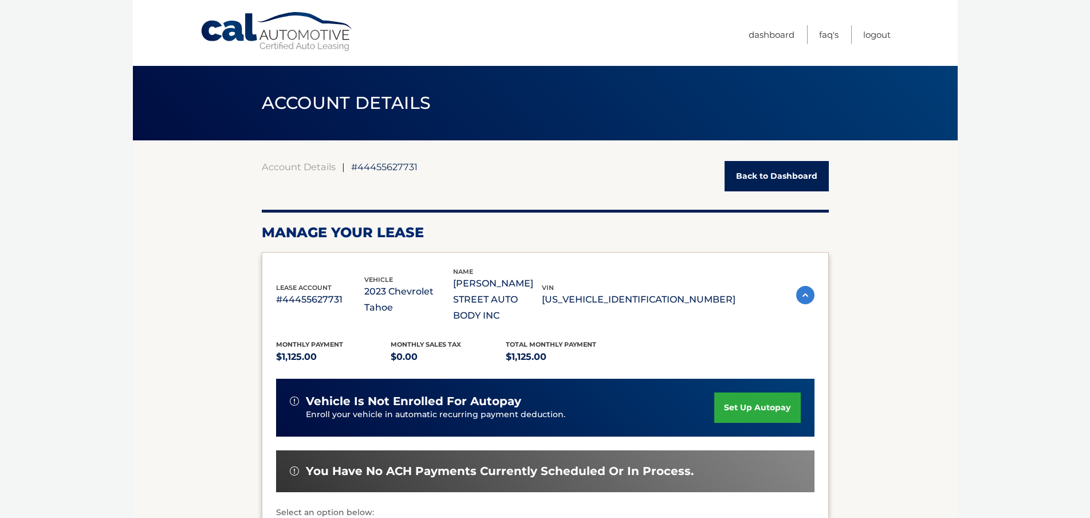
click at [807, 168] on link "Back to Dashboard" at bounding box center [777, 176] width 104 height 30
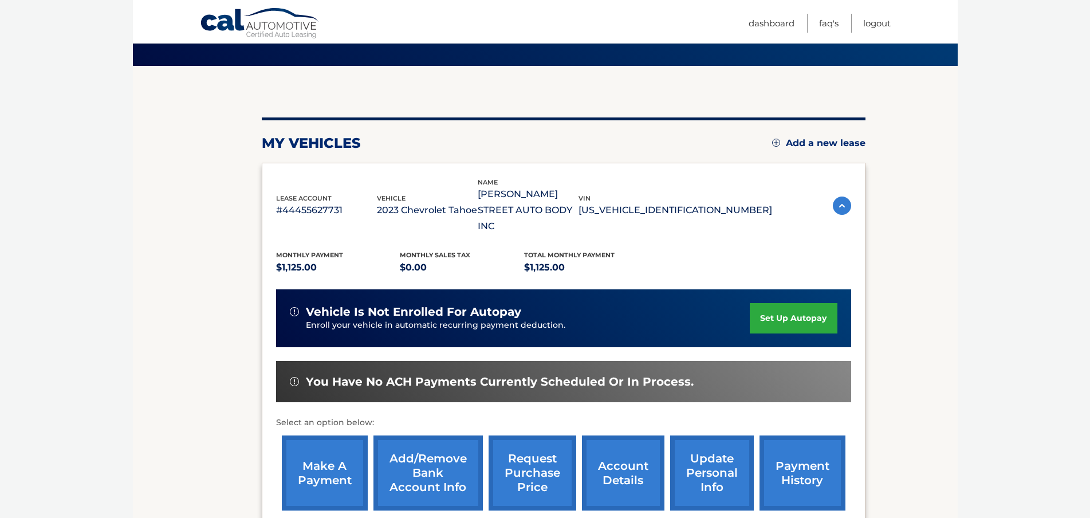
scroll to position [172, 0]
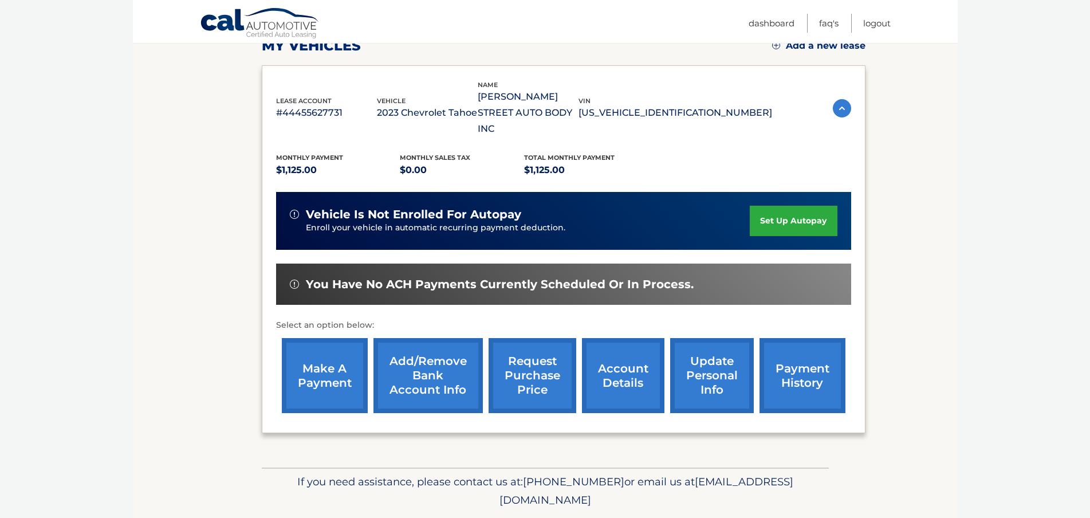
click at [620, 349] on link "account details" at bounding box center [623, 375] width 83 height 75
click at [634, 382] on link "account details" at bounding box center [623, 375] width 83 height 75
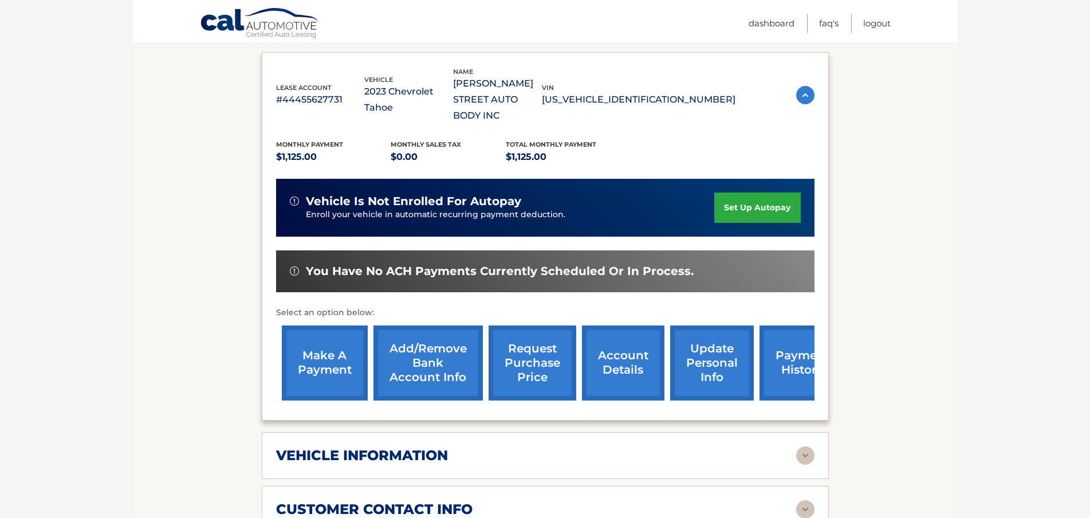
scroll to position [401, 0]
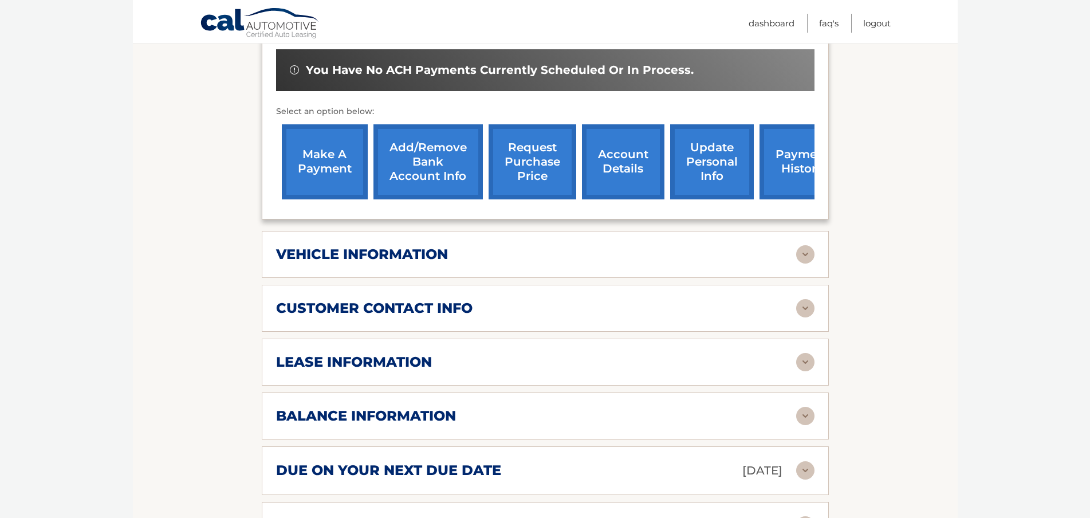
click at [468, 354] on div "lease information" at bounding box center [536, 362] width 520 height 17
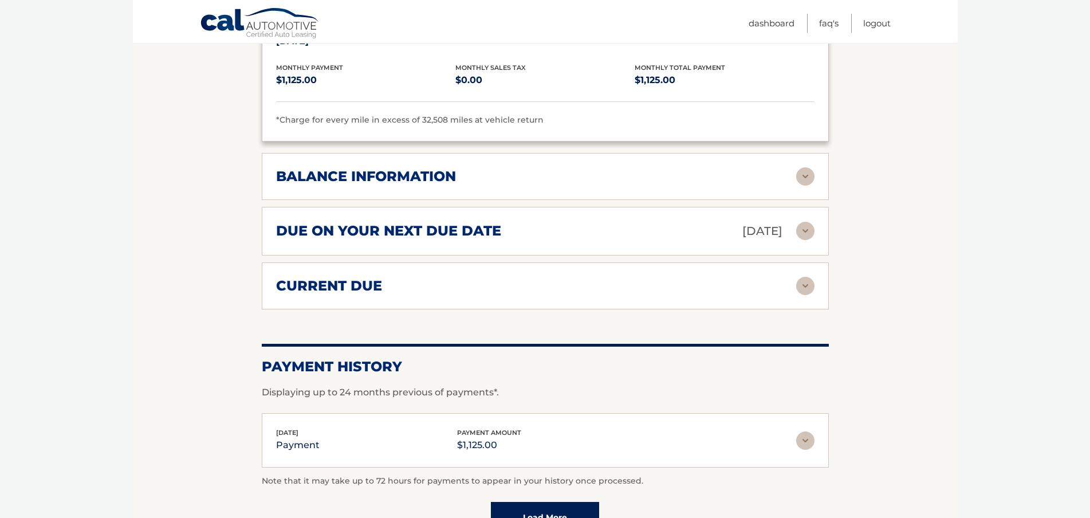
scroll to position [859, 0]
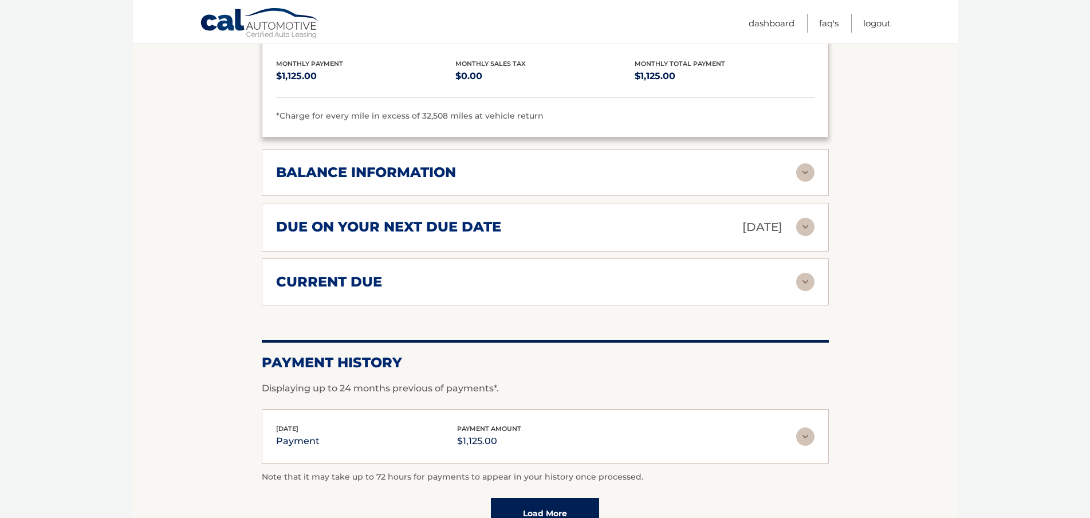
click at [743, 217] on p "Sep 15, 2025" at bounding box center [763, 227] width 40 height 20
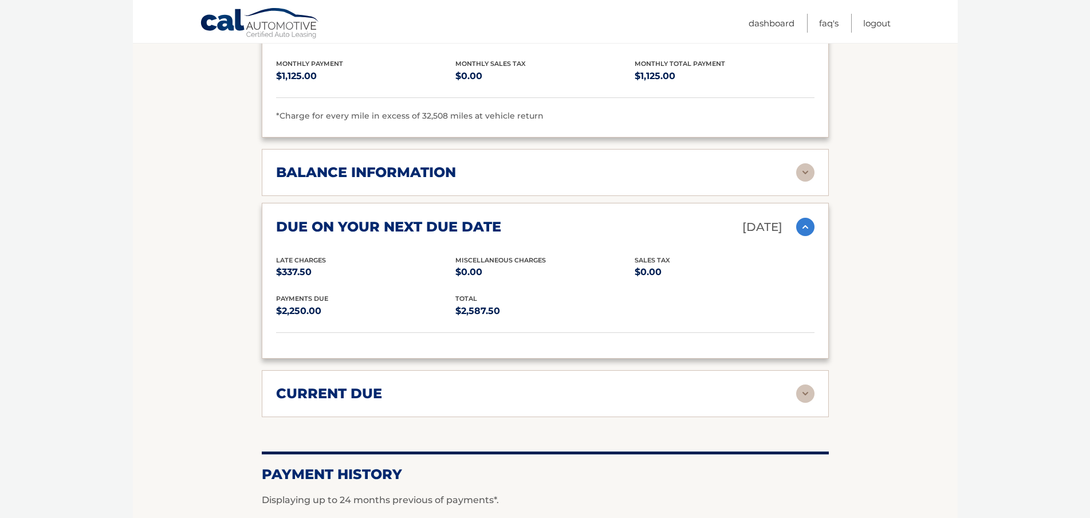
click at [743, 217] on p "Sep 15, 2025" at bounding box center [763, 227] width 40 height 20
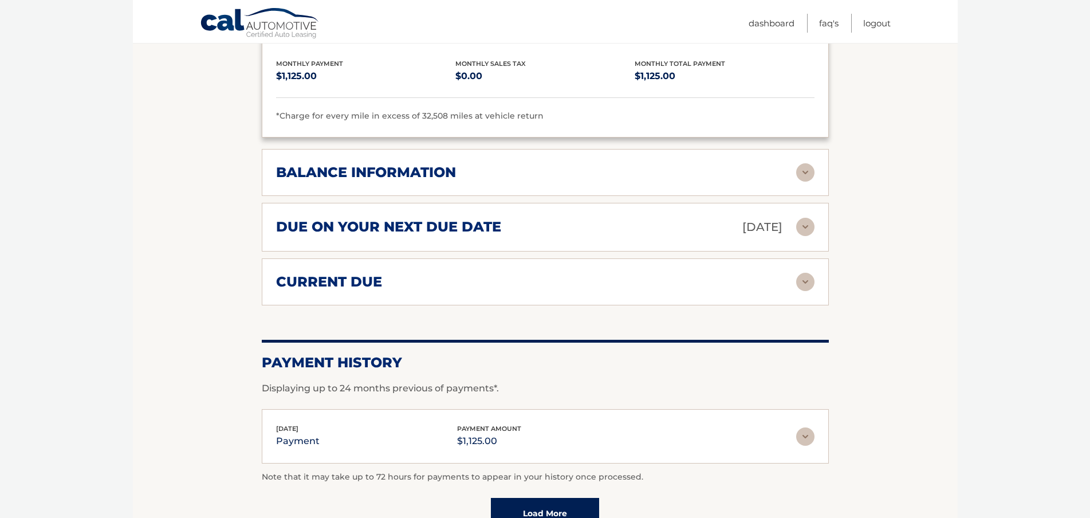
drag, startPoint x: 654, startPoint y: 269, endPoint x: 648, endPoint y: 273, distance: 7.3
click at [649, 273] on div "current due" at bounding box center [536, 281] width 520 height 17
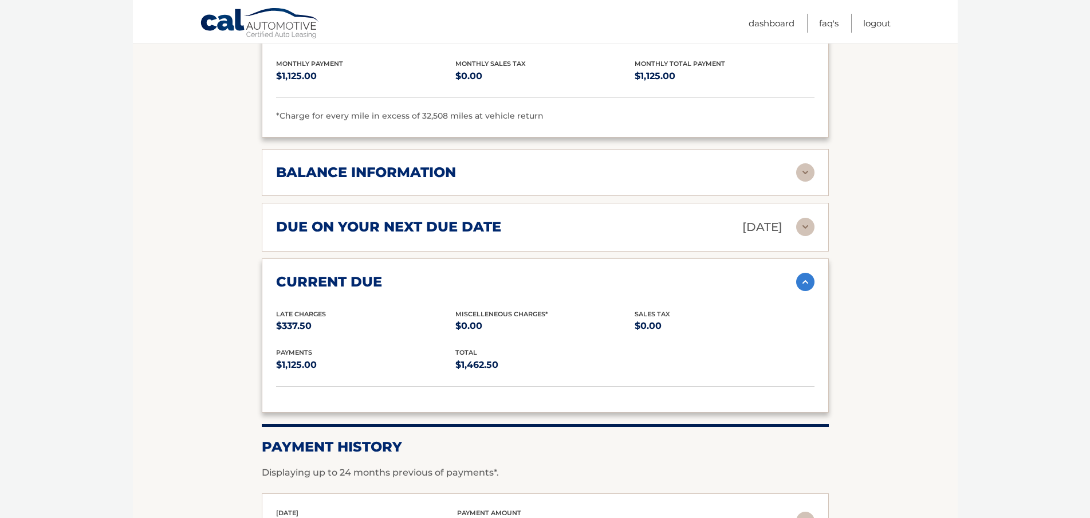
click at [642, 273] on div "current due" at bounding box center [536, 281] width 520 height 17
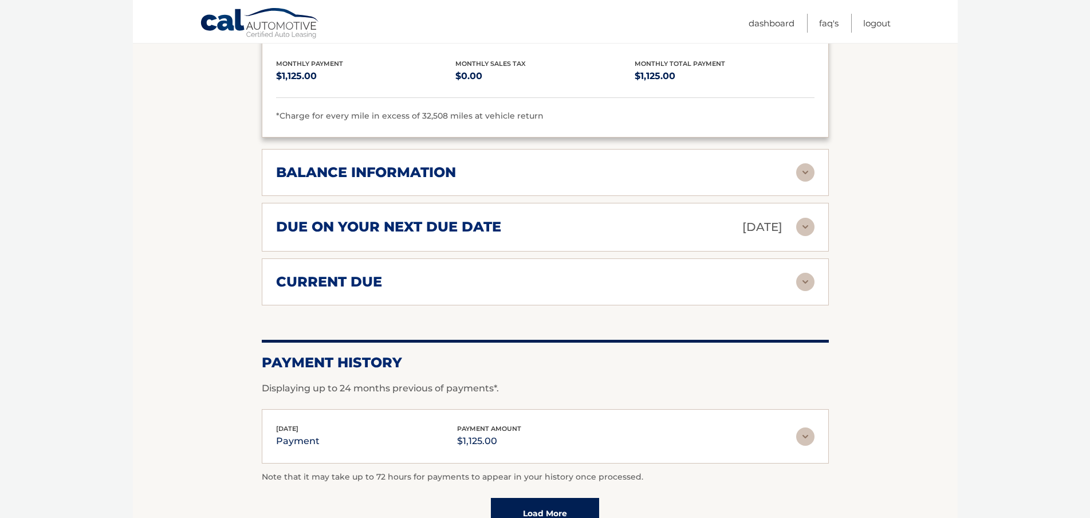
click at [438, 149] on div "balance information Payments Received 23 Payments Remaining 16 Next Payment wil…" at bounding box center [545, 172] width 567 height 47
click at [436, 164] on h2 "balance information" at bounding box center [366, 172] width 180 height 17
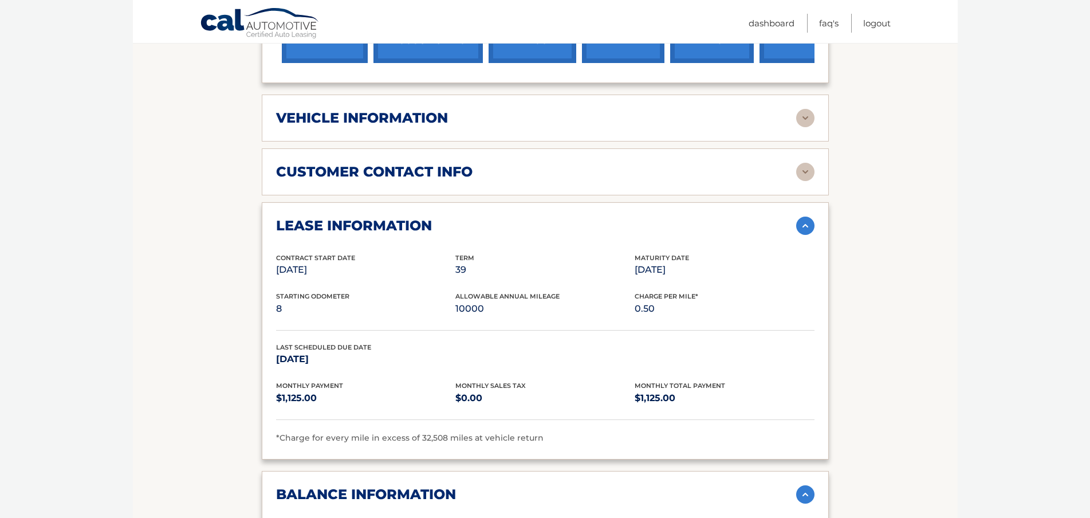
scroll to position [701, 0]
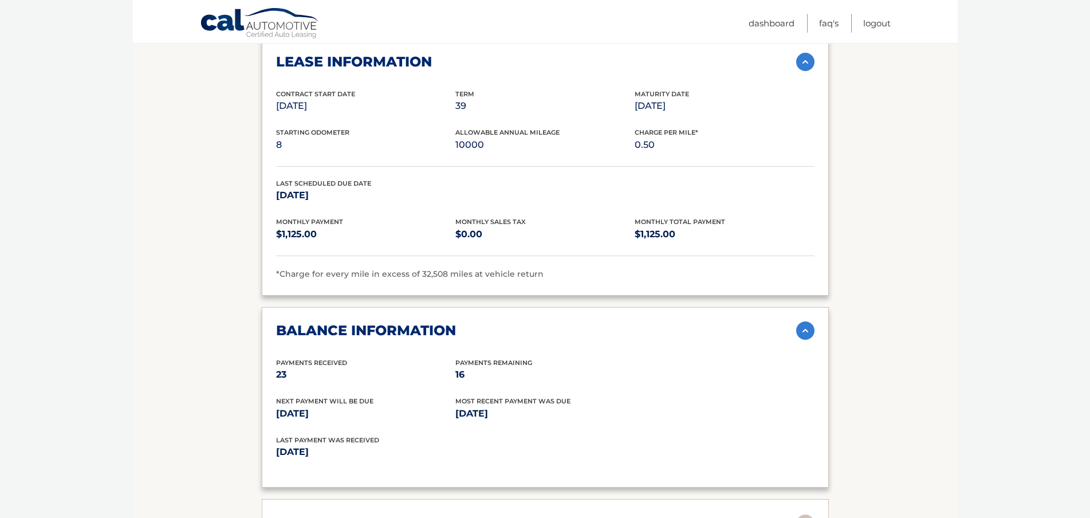
click at [426, 307] on div "balance information Payments Received 23 Payments Remaining 16 Next Payment wil…" at bounding box center [545, 397] width 567 height 181
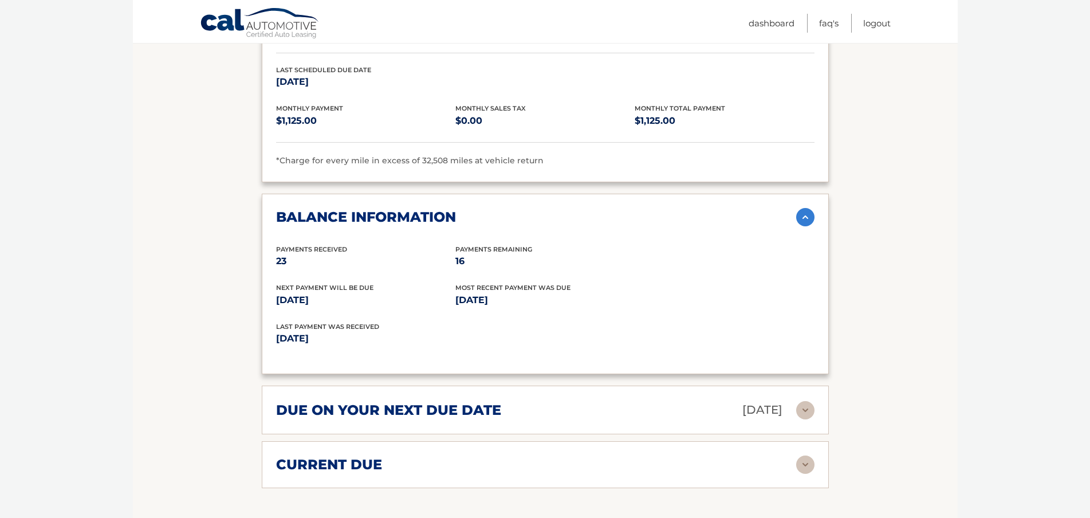
scroll to position [988, 0]
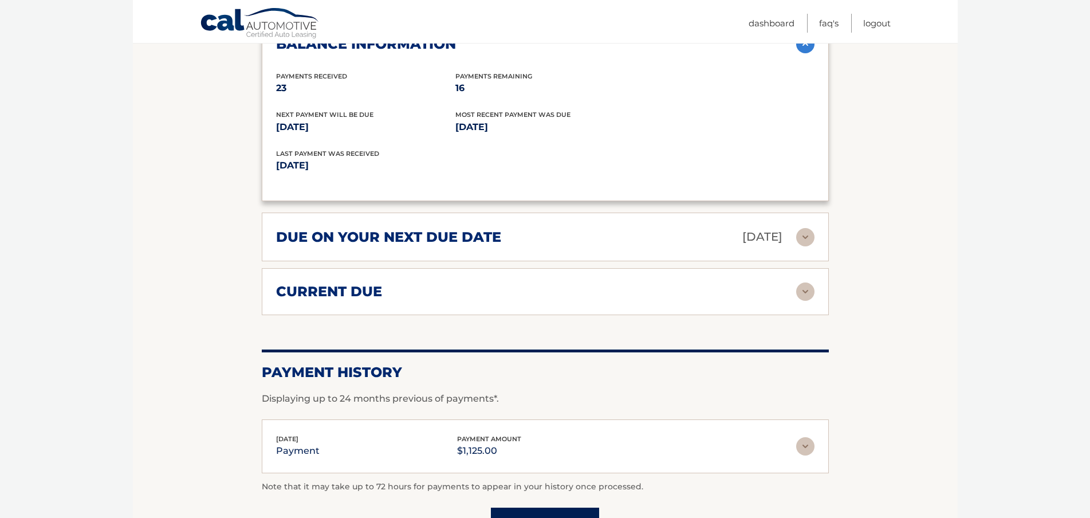
click at [467, 241] on div "due on your next due date Sep 15, 2025 Late Charges $337.50 Miscellaneous Charg…" at bounding box center [545, 237] width 567 height 49
click at [480, 229] on h2 "due on your next due date" at bounding box center [388, 237] width 225 height 17
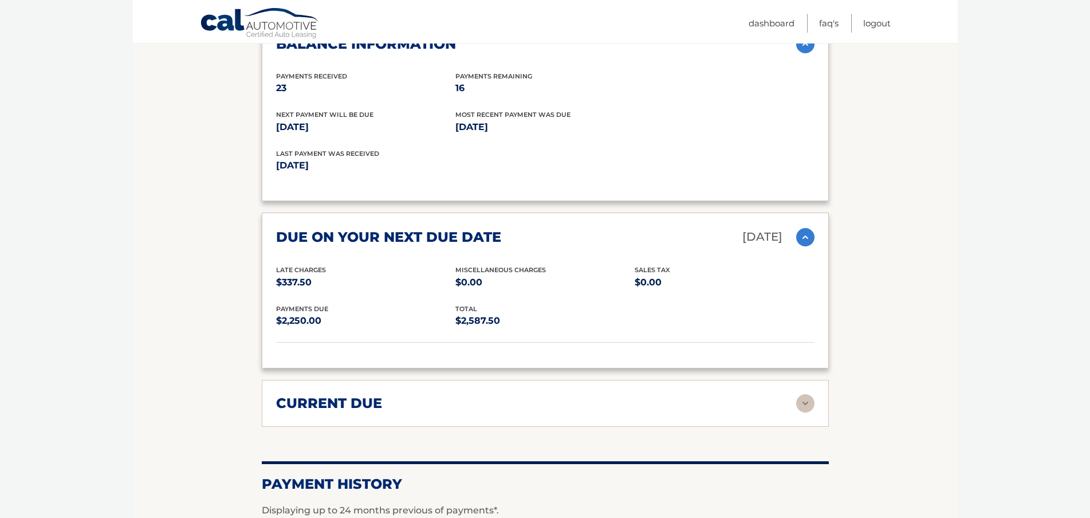
click at [484, 232] on div "due on your next due date [DATE] Late Charges $337.50 Miscellaneous Charges $0.…" at bounding box center [545, 291] width 567 height 156
click at [424, 402] on div "current due Late Charges $337.50 Miscelleneous Charges* $0.00 Sales Tax $0.00 p…" at bounding box center [545, 403] width 567 height 47
click at [423, 395] on div "current due" at bounding box center [536, 403] width 520 height 17
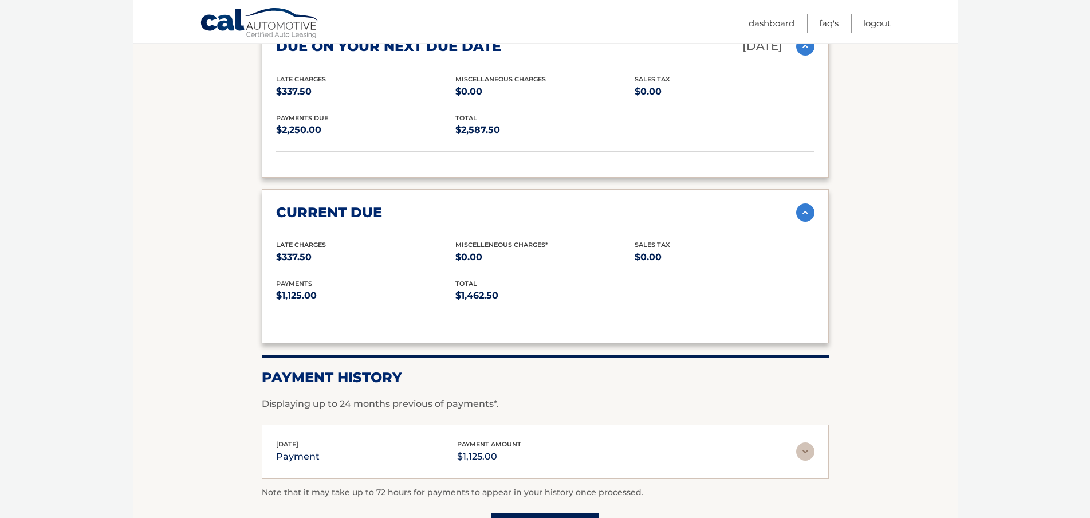
scroll to position [1298, 0]
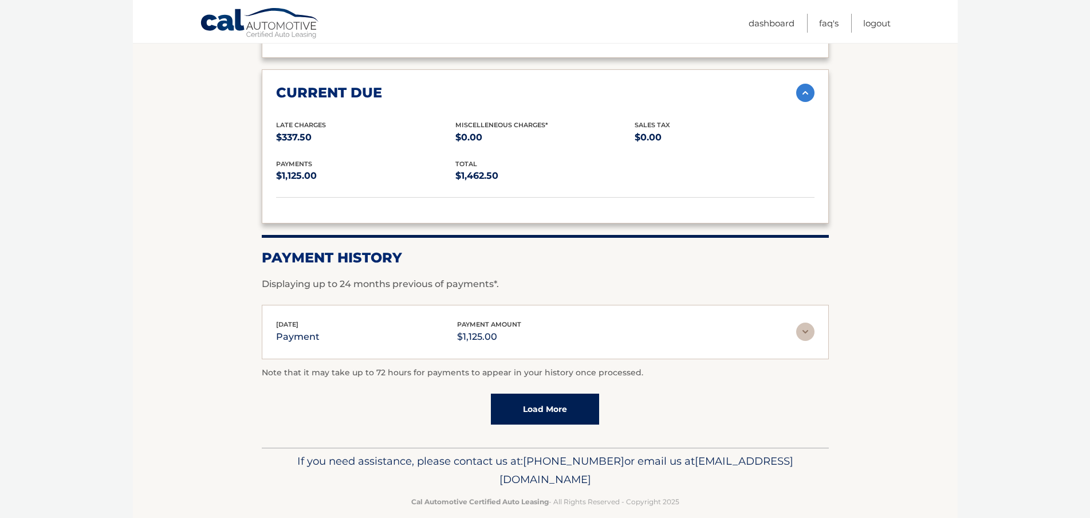
drag, startPoint x: 512, startPoint y: 368, endPoint x: 525, endPoint y: 395, distance: 29.5
click at [512, 368] on div "Note that it may take up to 72 hours for payments to appear in your history onc…" at bounding box center [545, 395] width 567 height 58
click at [534, 396] on link "Load More" at bounding box center [545, 409] width 108 height 31
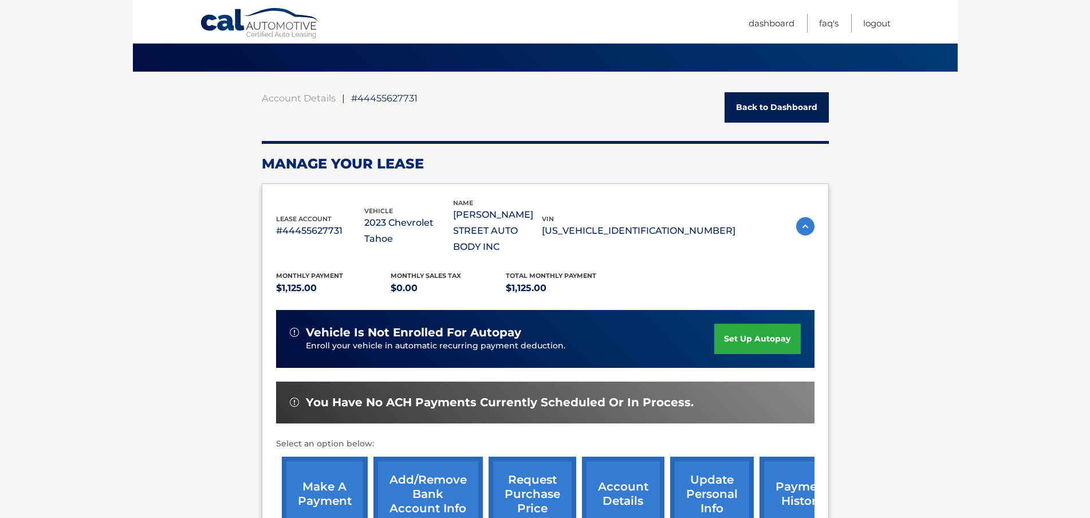
scroll to position [57, 0]
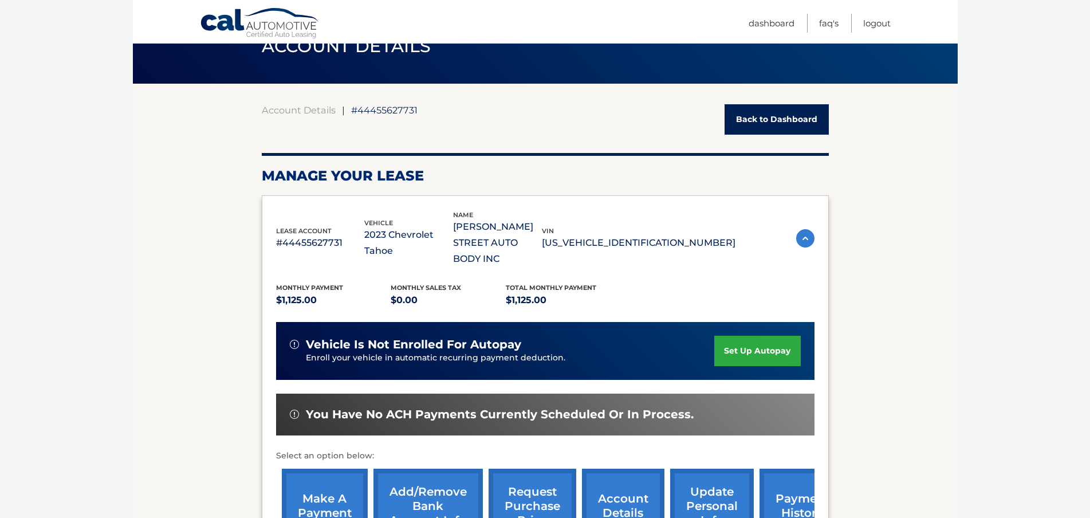
click at [796, 108] on link "Back to Dashboard" at bounding box center [777, 119] width 104 height 30
click at [383, 107] on span "#44455627731" at bounding box center [384, 109] width 66 height 11
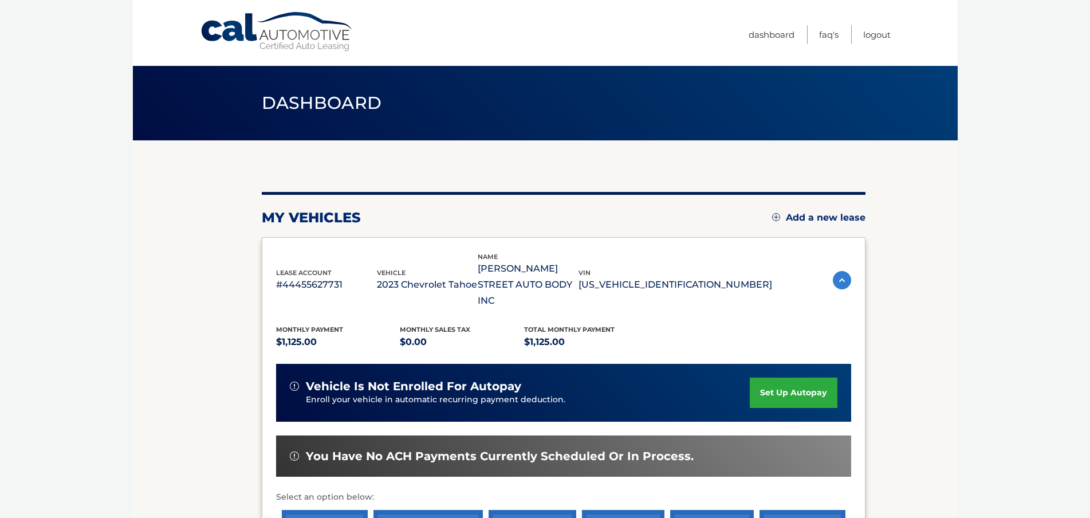
click at [279, 280] on p "#44455627731" at bounding box center [326, 285] width 101 height 16
click at [300, 277] on p "#44455627731" at bounding box center [326, 285] width 101 height 16
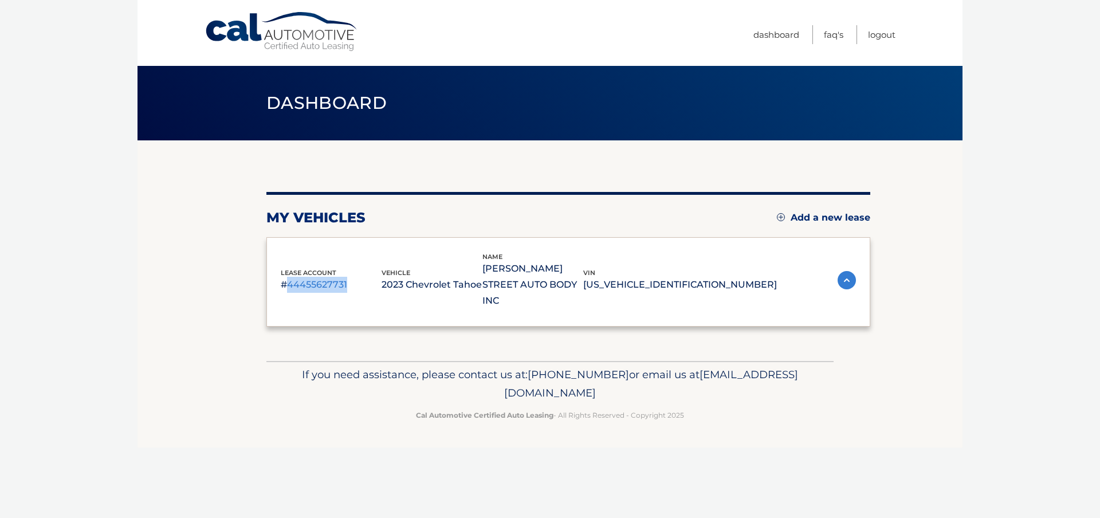
click at [300, 277] on p "#44455627731" at bounding box center [331, 285] width 101 height 16
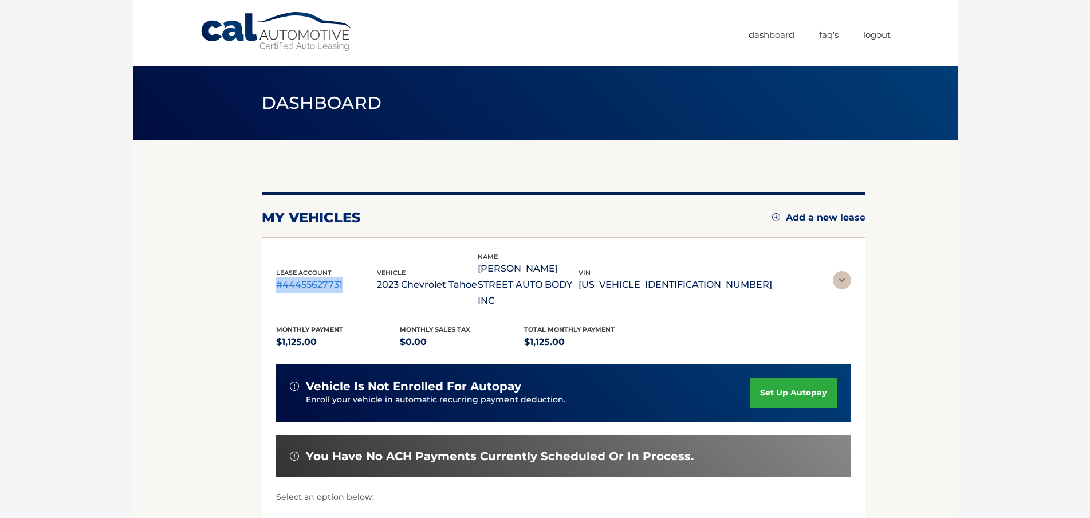
click at [300, 277] on p "#44455627731" at bounding box center [326, 285] width 101 height 16
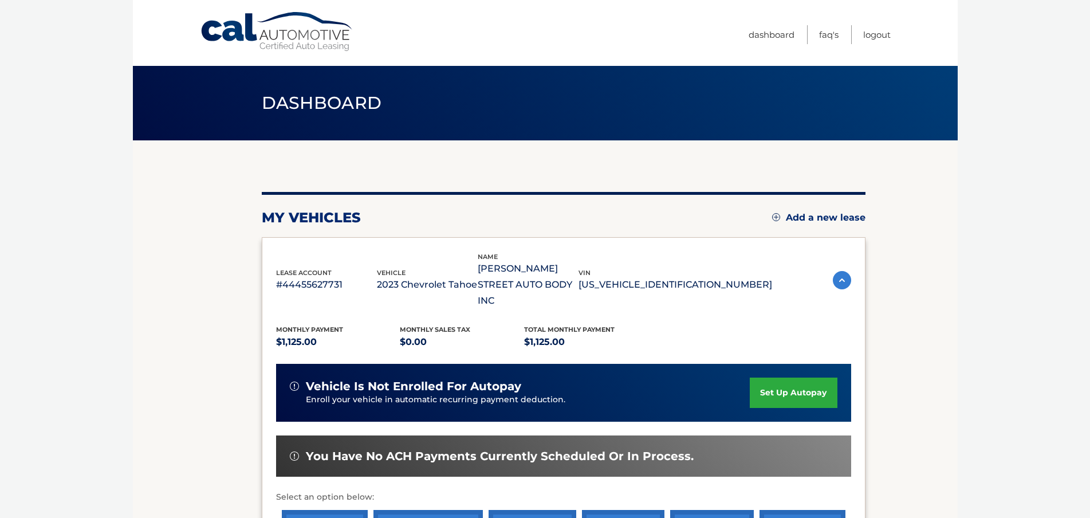
click at [830, 275] on div "lease account #44455627731 vehicle 2023 Chevrolet Tahoe name HENRY STREET AUTO …" at bounding box center [563, 281] width 575 height 58
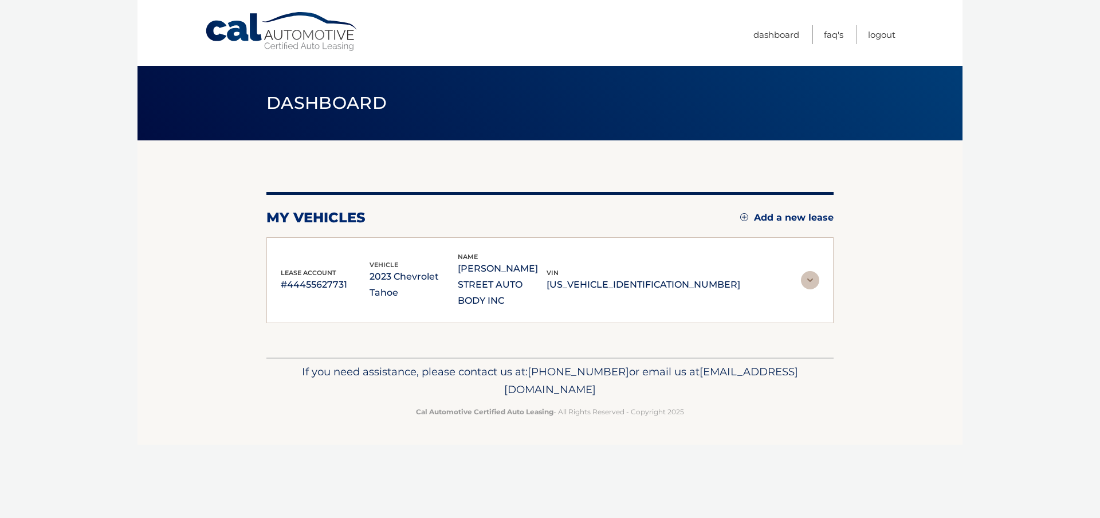
click at [814, 271] on img at bounding box center [810, 280] width 18 height 18
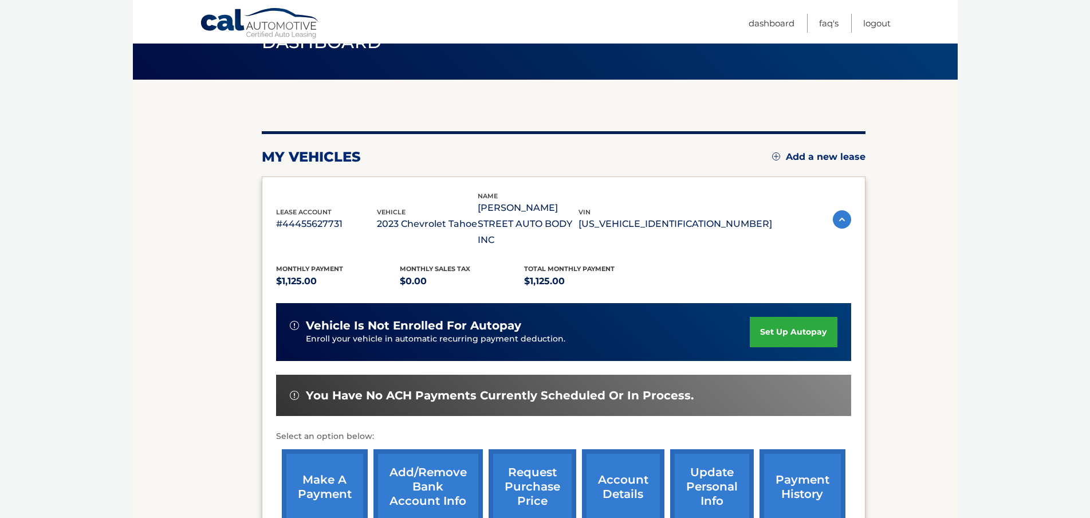
scroll to position [172, 0]
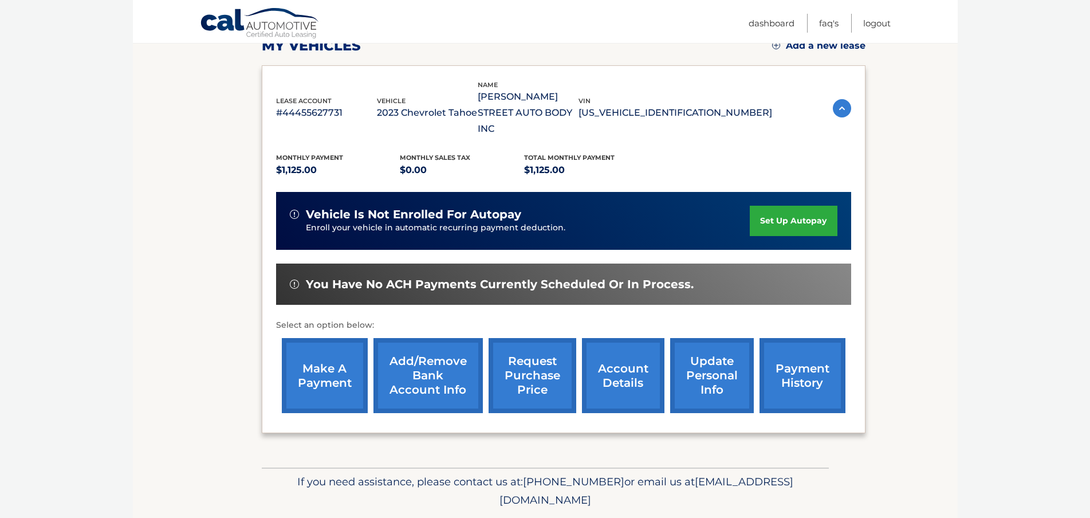
click at [614, 367] on link "account details" at bounding box center [623, 375] width 83 height 75
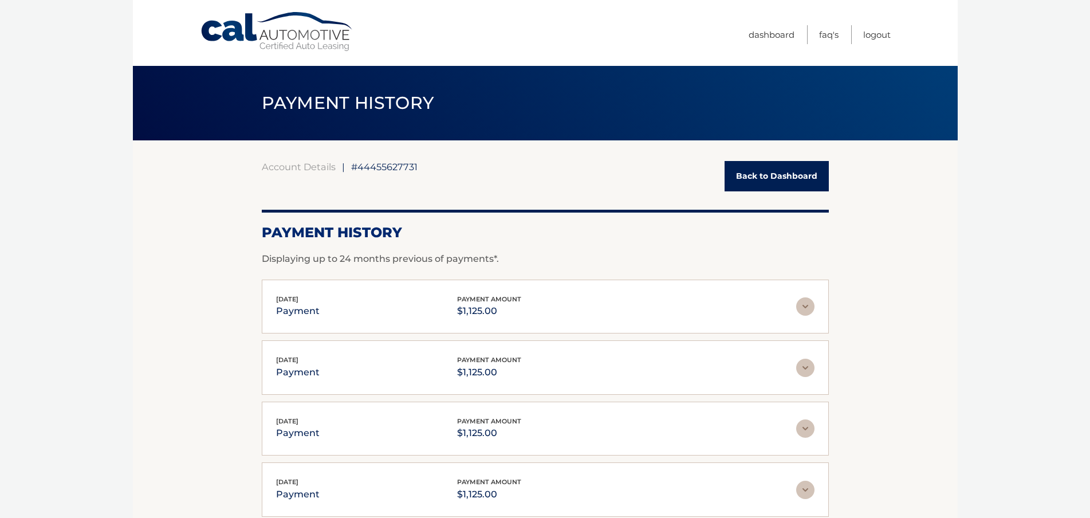
click at [364, 268] on div "Account Details | #44455627731 Back to Dashboard Payment History Displaying up …" at bounding box center [545, 402] width 567 height 482
click at [368, 266] on div "Account Details | #44455627731 Back to Dashboard Payment History Displaying up …" at bounding box center [545, 402] width 567 height 482
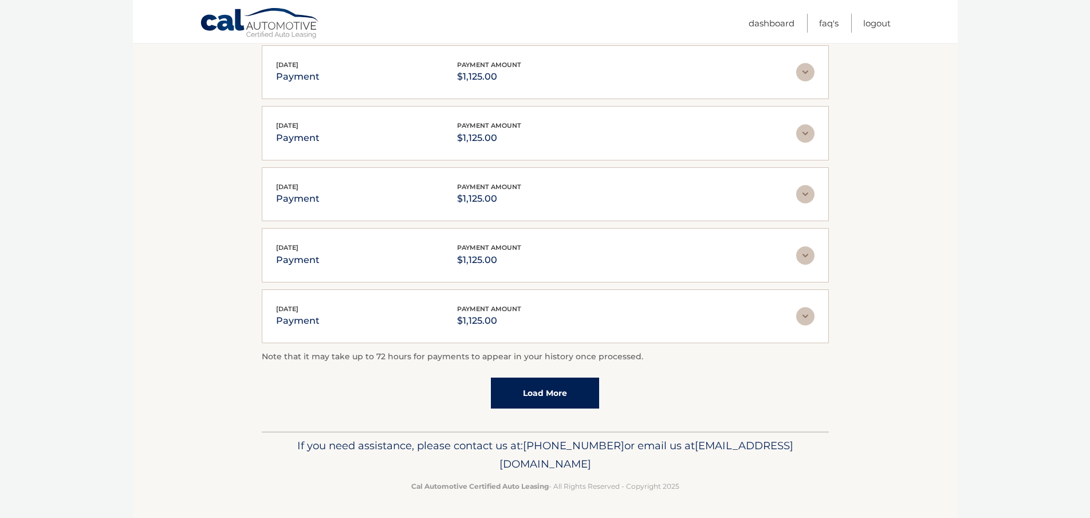
scroll to position [235, 0]
click at [531, 402] on link "Load More" at bounding box center [545, 392] width 108 height 31
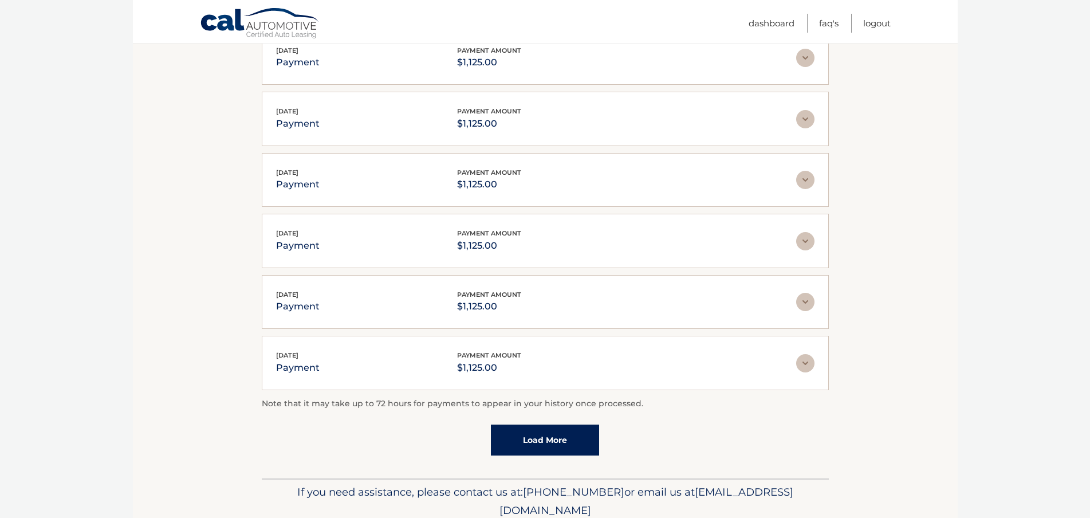
scroll to position [239, 0]
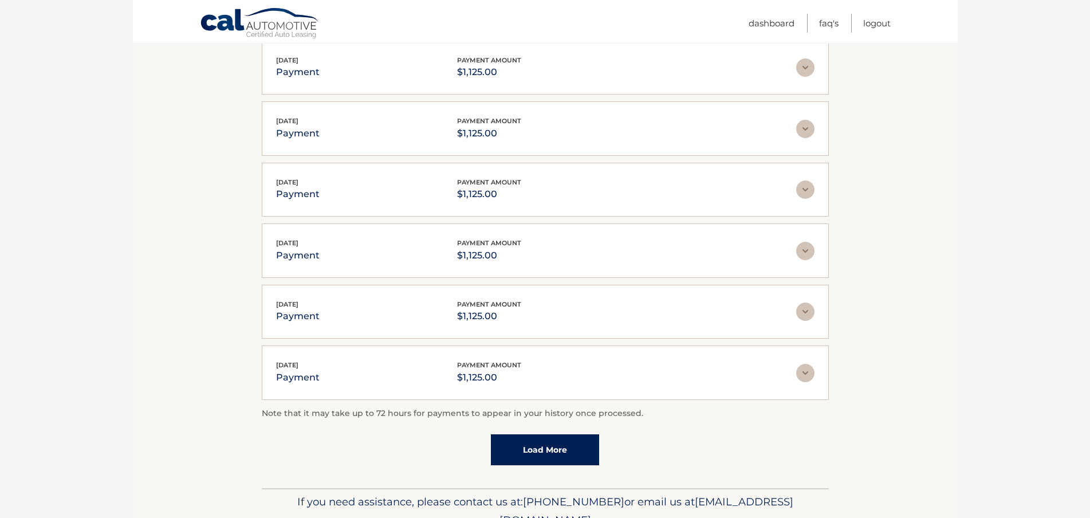
click at [530, 436] on link "Load More" at bounding box center [545, 449] width 108 height 31
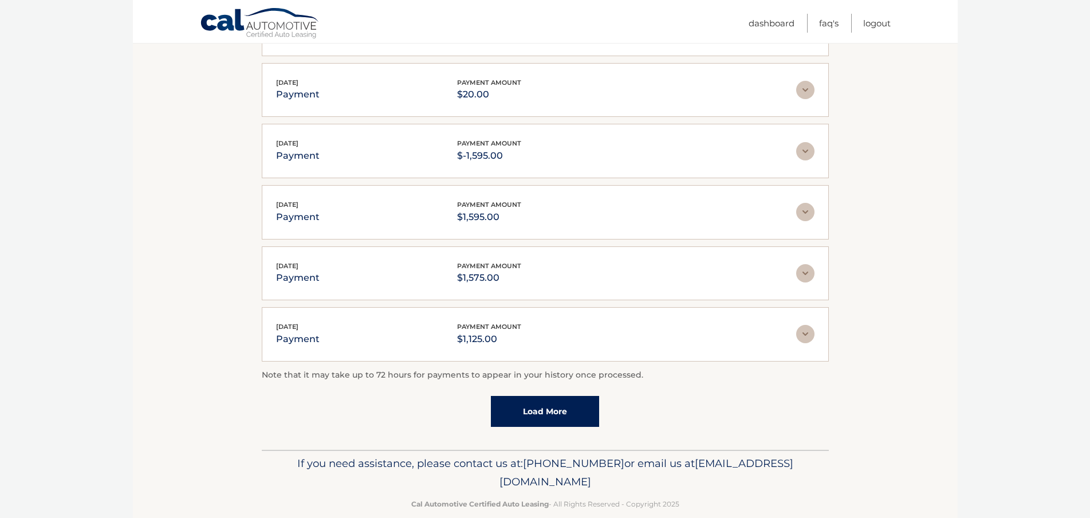
scroll to position [601, 0]
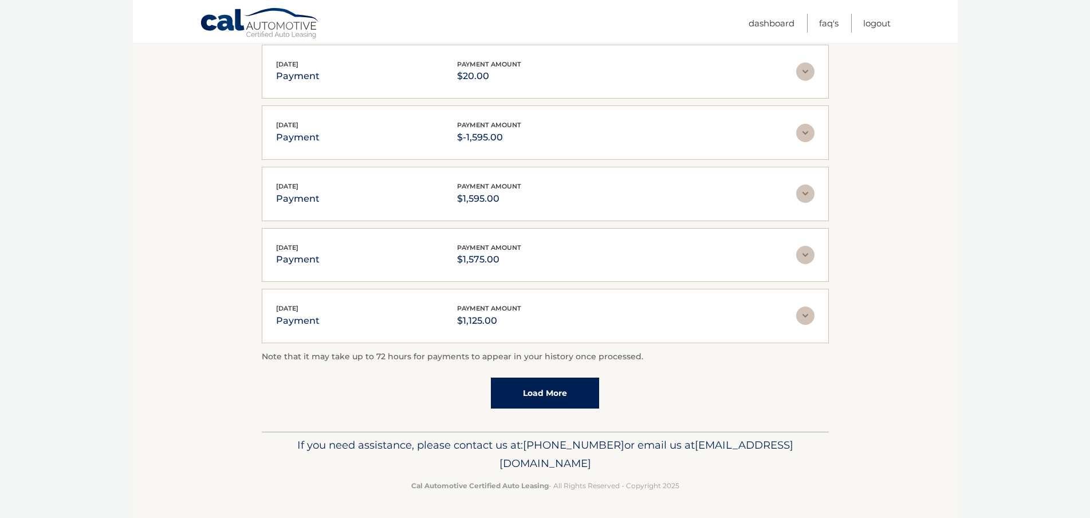
click at [548, 394] on link "Load More" at bounding box center [545, 393] width 108 height 31
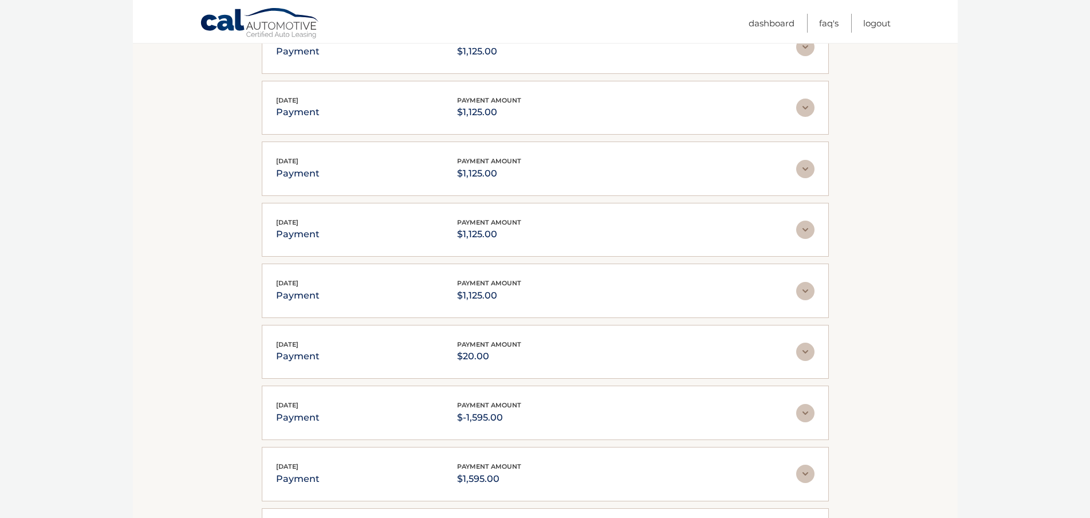
scroll to position [172, 0]
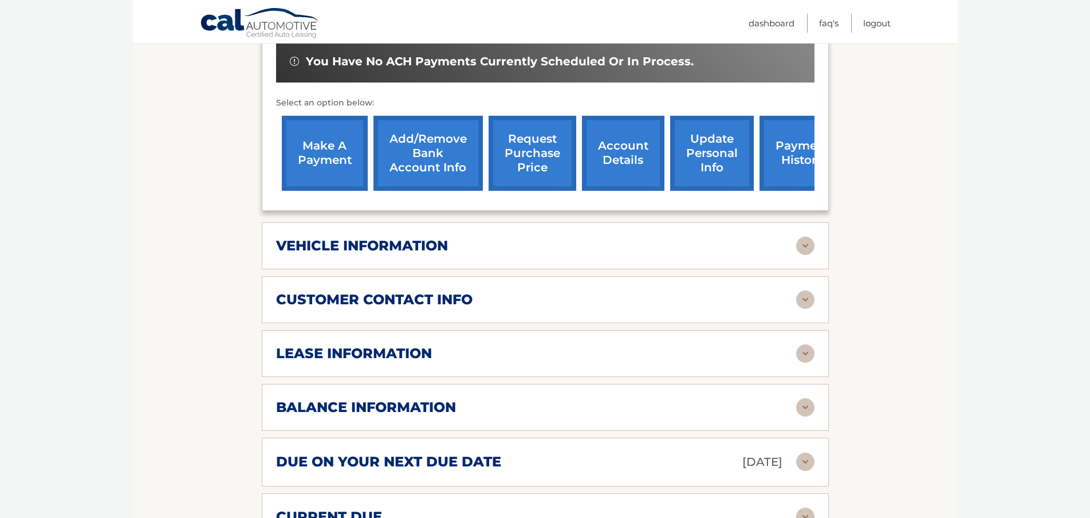
scroll to position [516, 0]
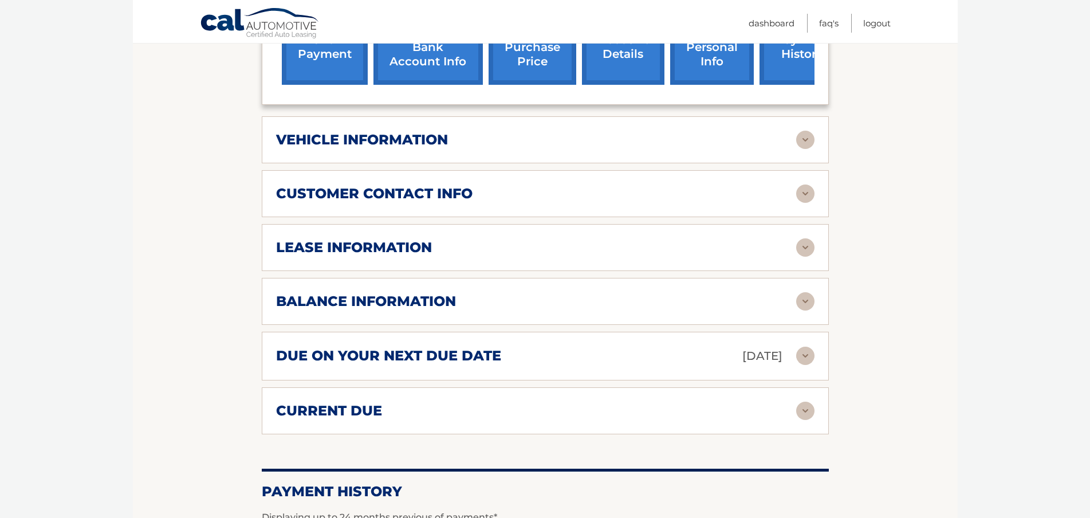
click at [406, 116] on div "vehicle information vehicle Year 2023 vehicle make Chevrolet vehicle model Taho…" at bounding box center [545, 139] width 567 height 47
click at [803, 131] on img at bounding box center [805, 140] width 18 height 18
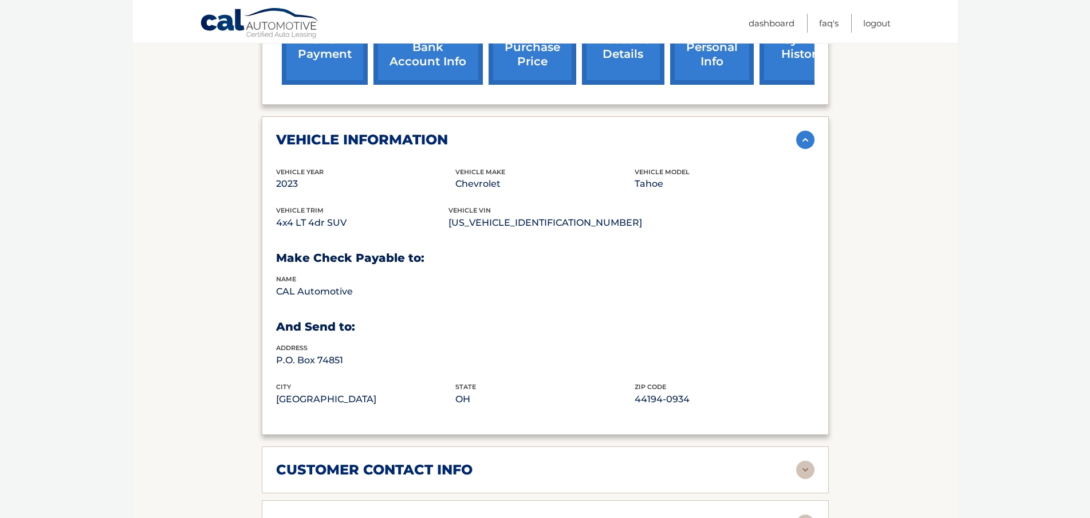
click at [803, 131] on img at bounding box center [805, 140] width 18 height 18
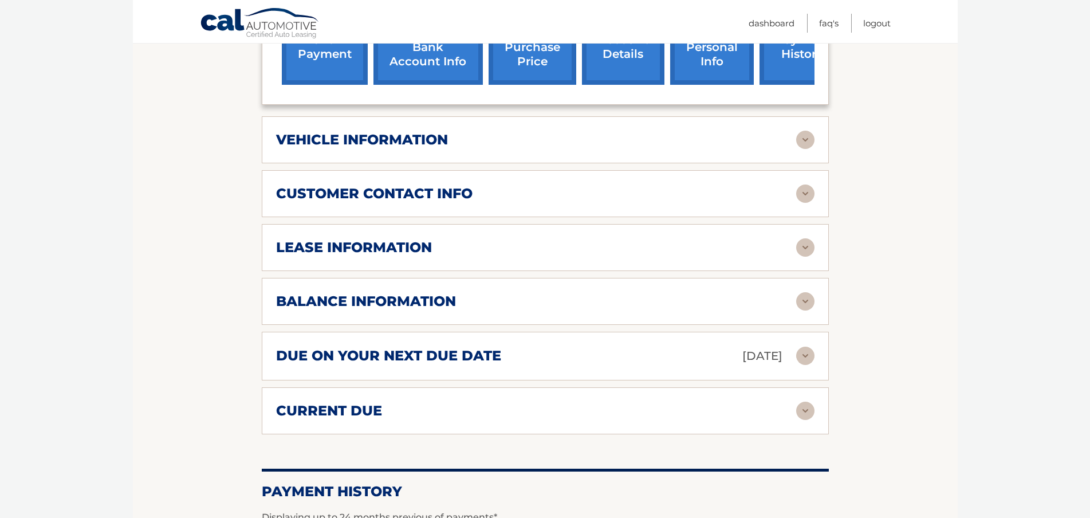
click at [808, 184] on img at bounding box center [805, 193] width 18 height 18
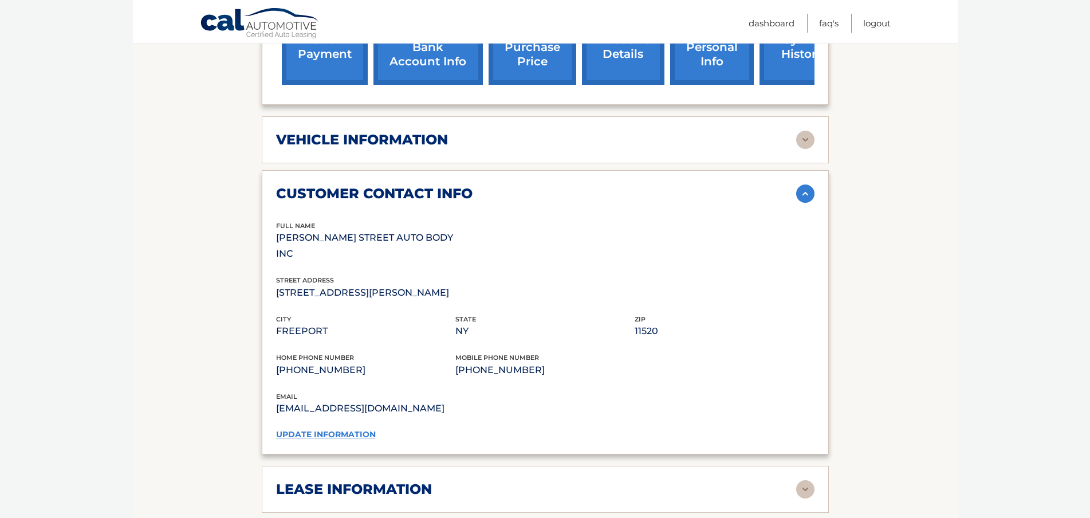
click at [808, 184] on img at bounding box center [805, 193] width 18 height 18
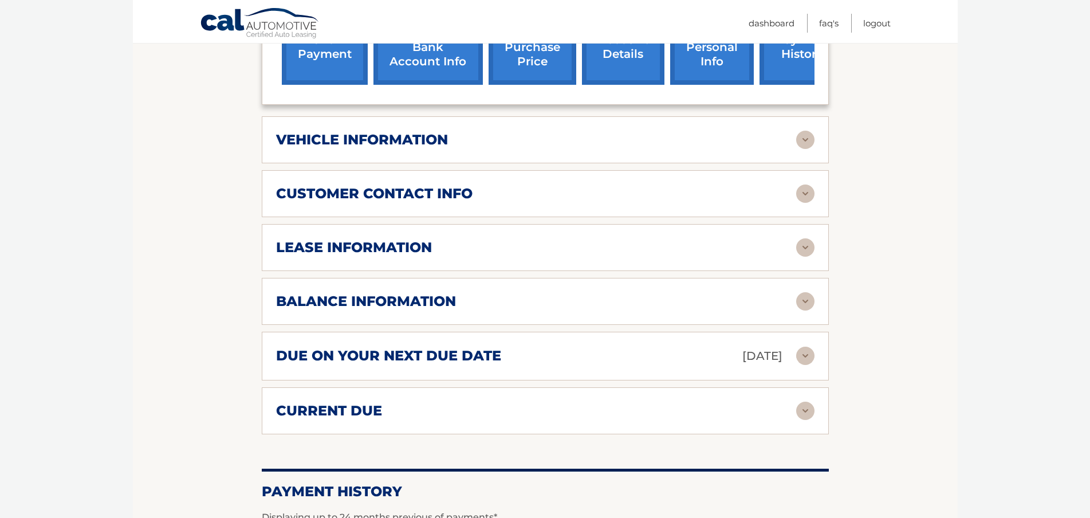
click at [806, 238] on img at bounding box center [805, 247] width 18 height 18
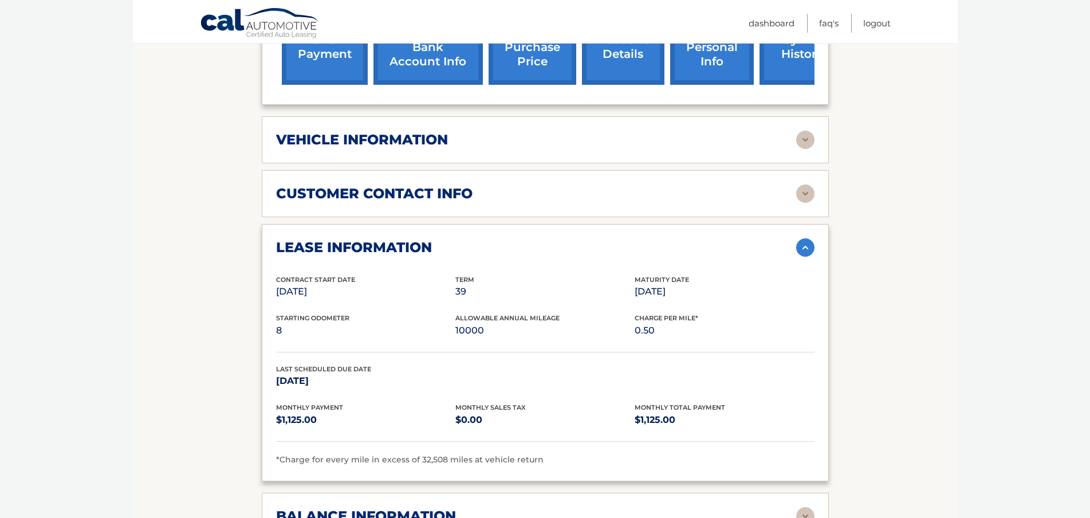
click at [806, 238] on img at bounding box center [805, 247] width 18 height 18
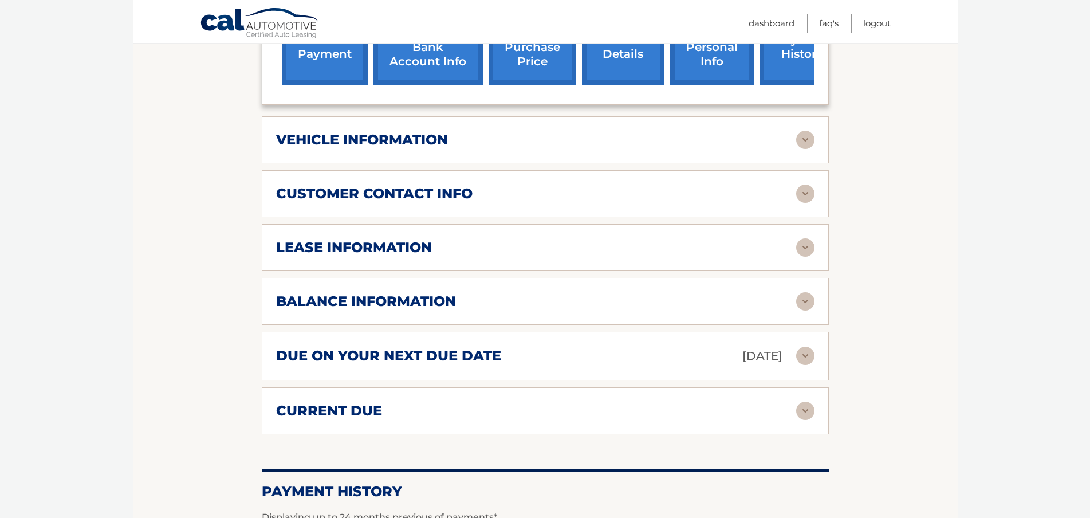
click at [807, 292] on img at bounding box center [805, 301] width 18 height 18
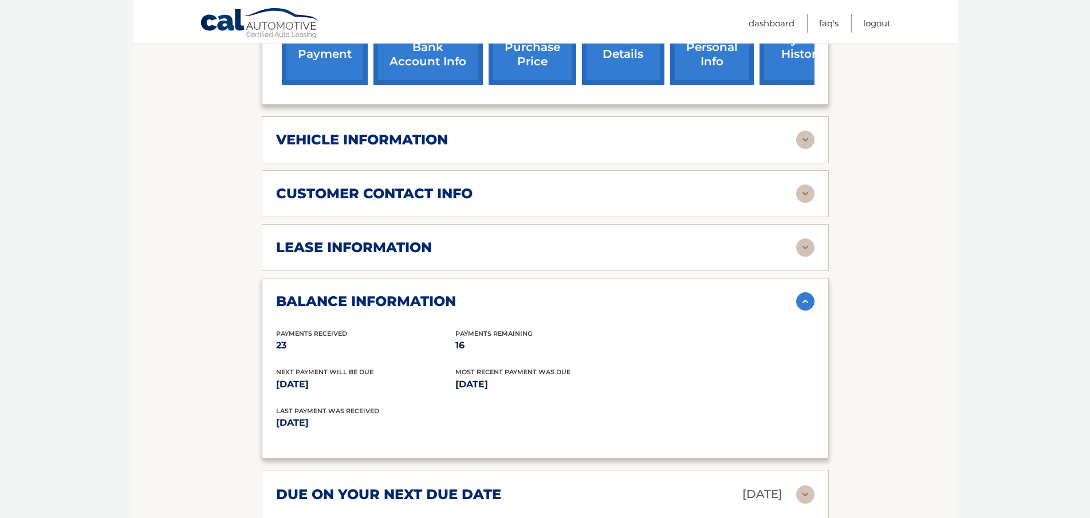
click at [806, 278] on div "balance information Payments Received 23 Payments Remaining 16 Next Payment wil…" at bounding box center [545, 368] width 567 height 181
click at [807, 292] on img at bounding box center [805, 301] width 18 height 18
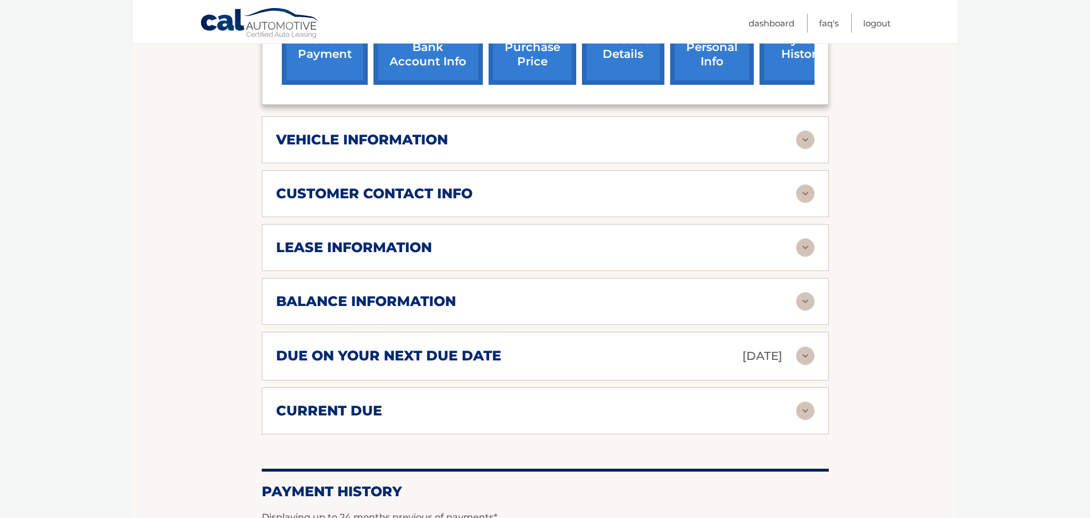
click at [802, 332] on div "due on your next due date Sep 15, 2025 Late Charges $337.50 Miscellaneous Charg…" at bounding box center [545, 356] width 567 height 49
click at [812, 347] on img at bounding box center [805, 356] width 18 height 18
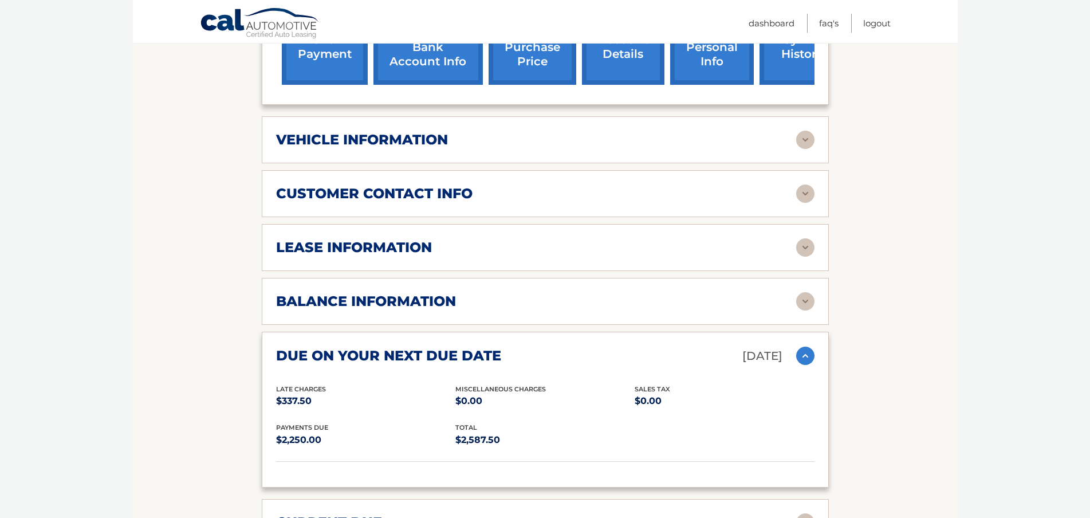
click at [812, 347] on img at bounding box center [805, 356] width 18 height 18
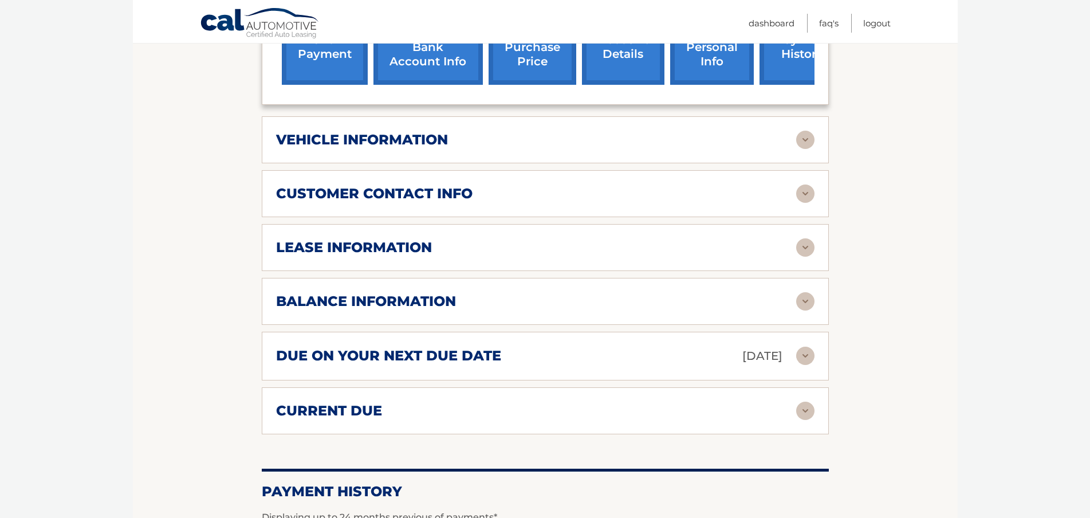
click at [790, 402] on div "current due" at bounding box center [536, 410] width 520 height 17
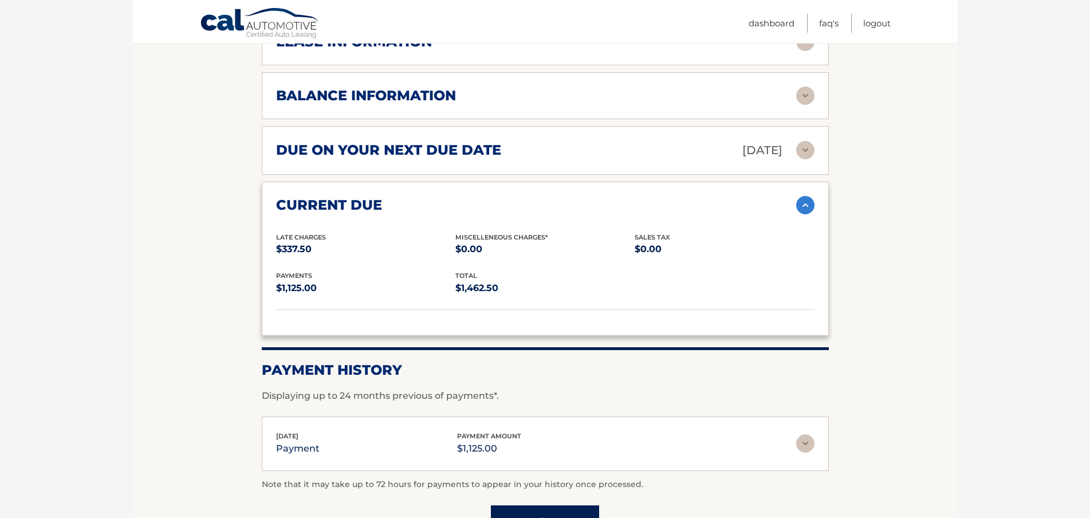
scroll to position [802, 0]
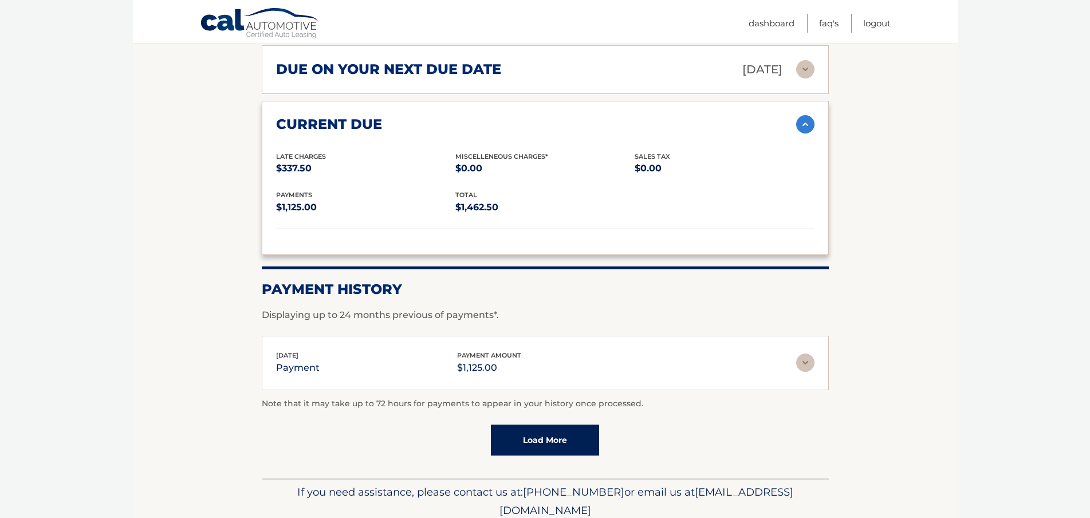
click at [581, 425] on link "Load More" at bounding box center [545, 440] width 108 height 31
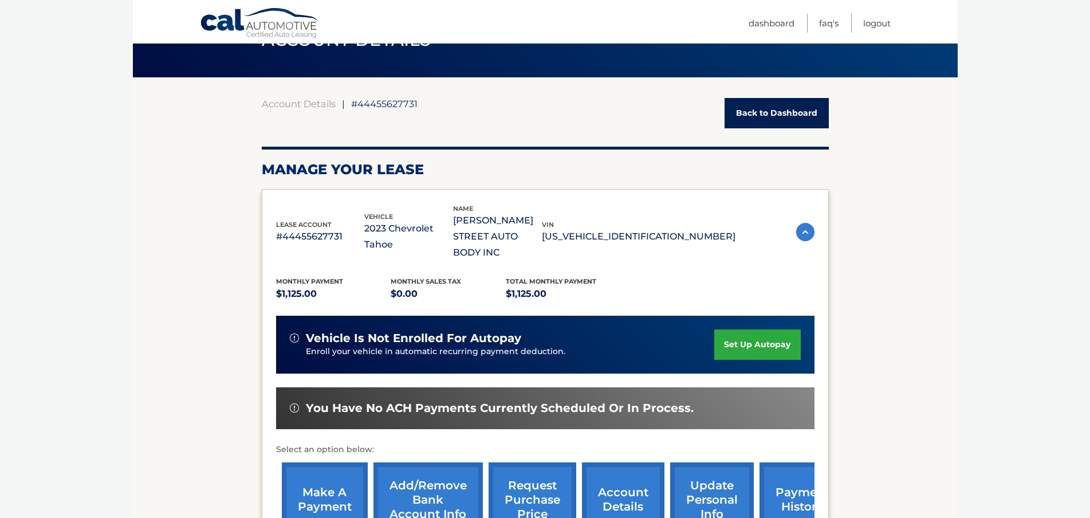
scroll to position [0, 0]
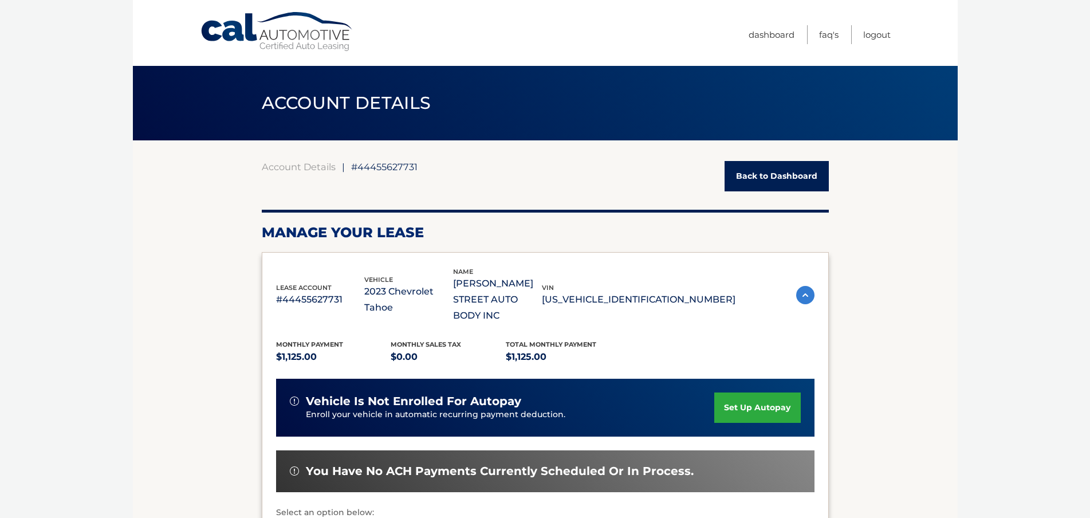
click at [343, 19] on link "Cal Automotive" at bounding box center [277, 31] width 155 height 41
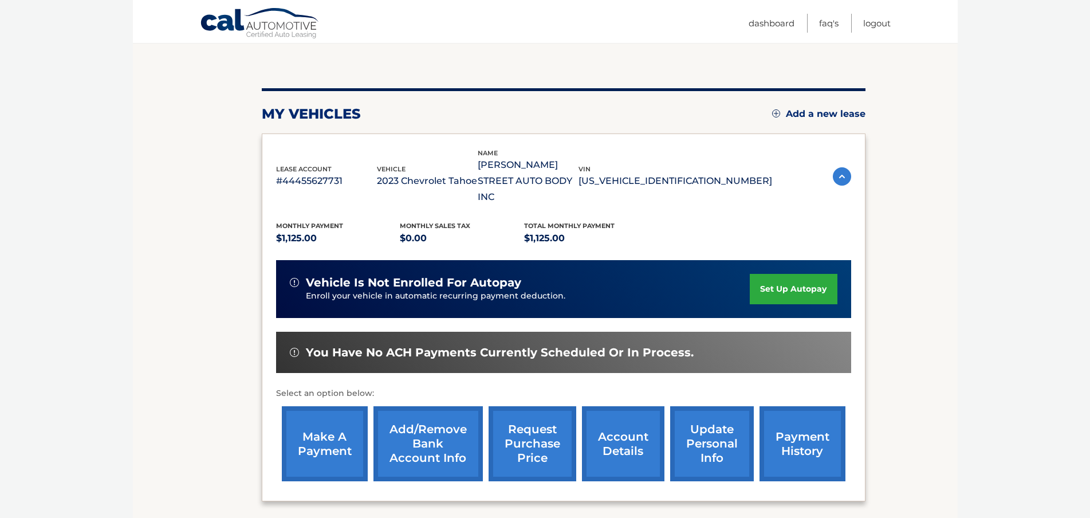
scroll to position [193, 0]
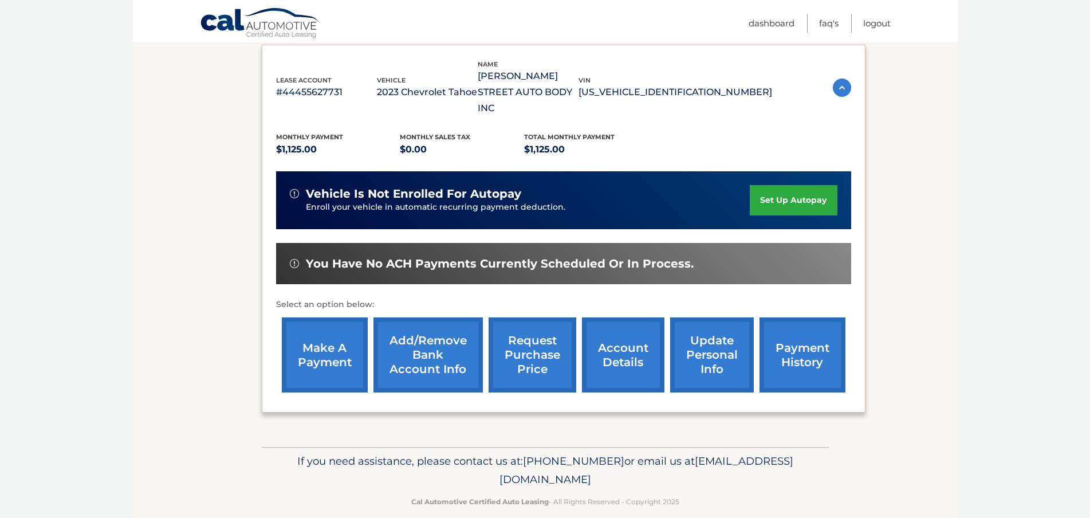
click at [54, 176] on body "Cal Automotive Menu Dashboard FAQ's Logout" at bounding box center [545, 66] width 1090 height 518
click at [629, 335] on link "account details" at bounding box center [623, 354] width 83 height 75
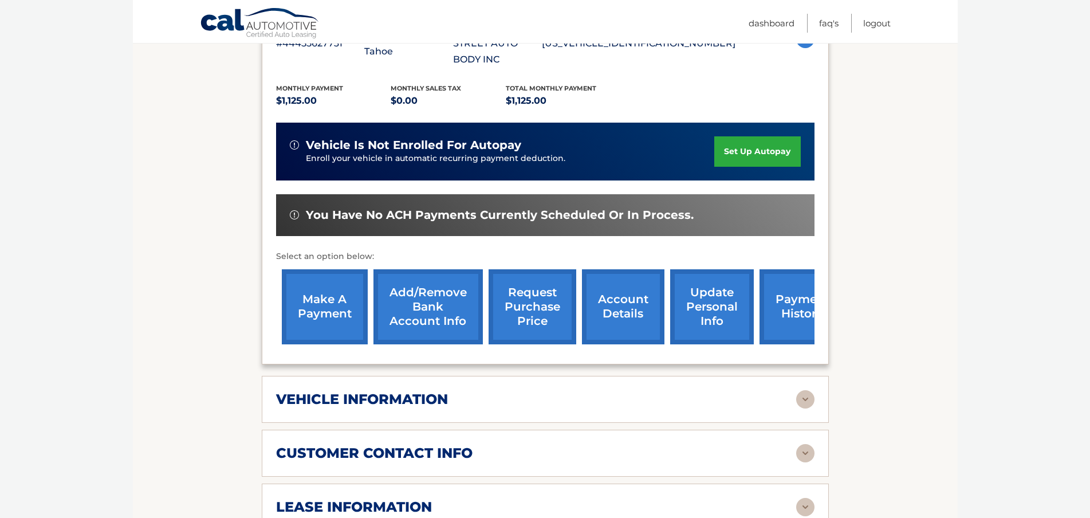
scroll to position [401, 0]
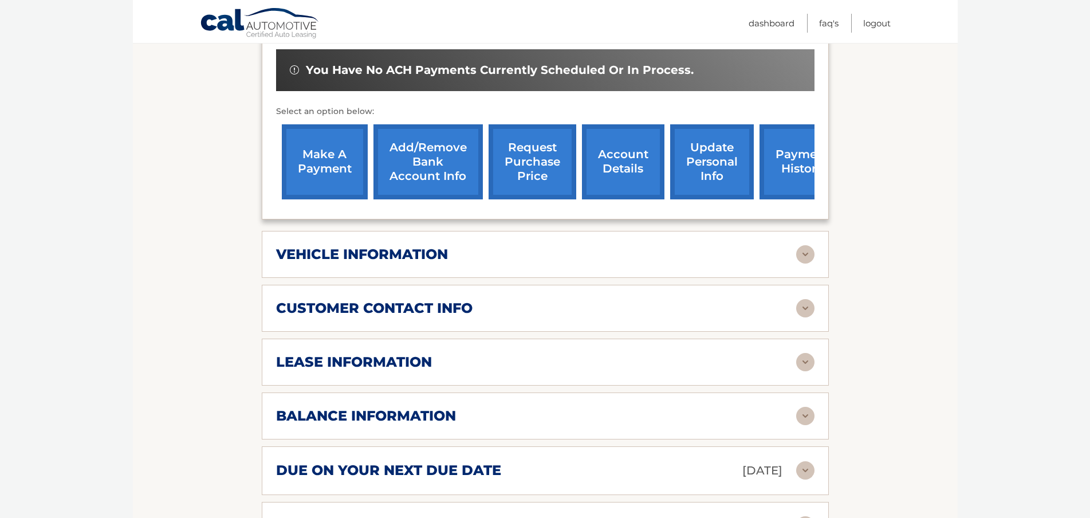
click at [427, 308] on div "customer contact info full name [PERSON_NAME] STREET AUTO BODY INC street addre…" at bounding box center [545, 308] width 567 height 47
click at [485, 420] on div "balance information Payments Received 23 Payments Remaining 16 Next Payment wil…" at bounding box center [545, 415] width 567 height 47
click at [482, 407] on div "balance information" at bounding box center [536, 415] width 520 height 17
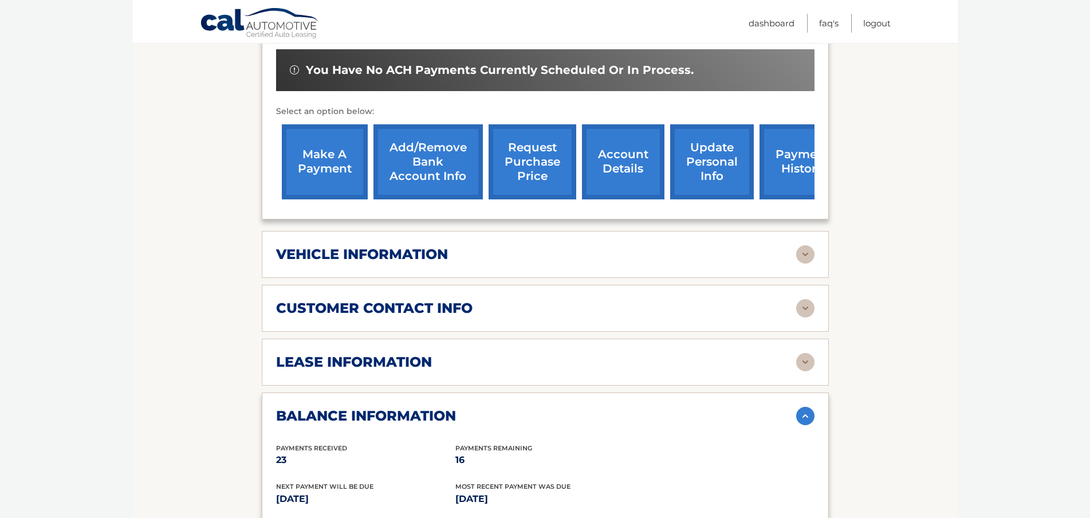
scroll to position [516, 0]
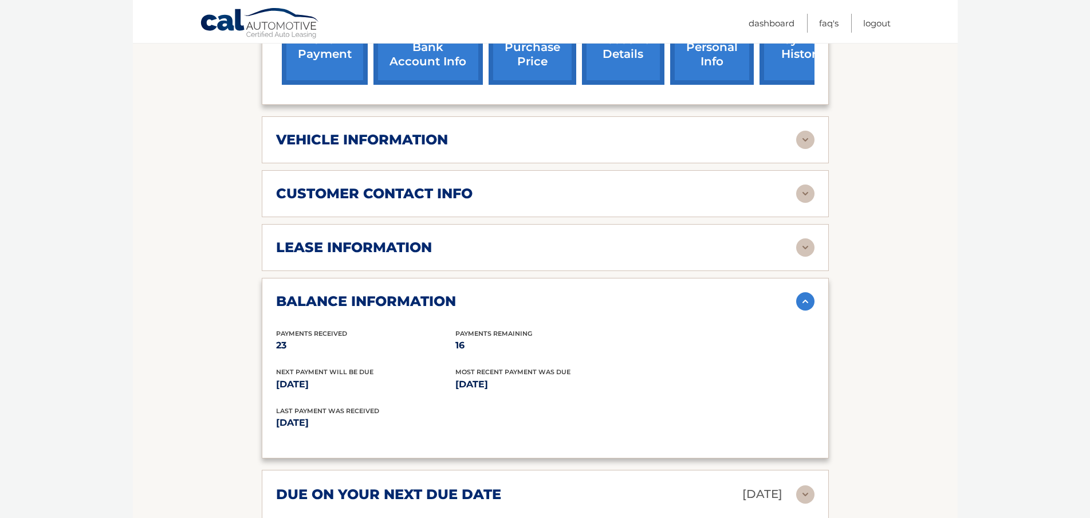
click at [390, 239] on h2 "lease information" at bounding box center [354, 247] width 156 height 17
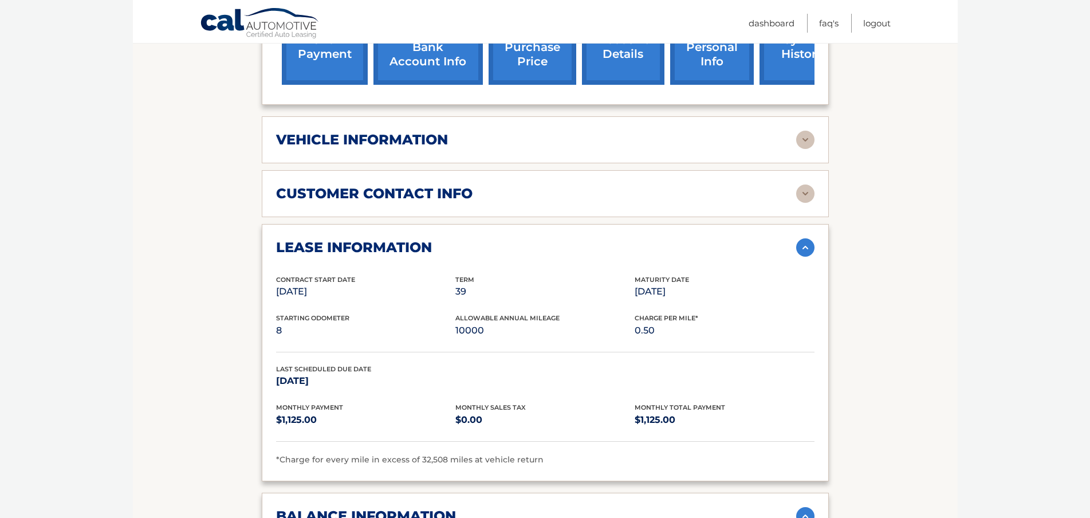
click at [390, 239] on h2 "lease information" at bounding box center [354, 247] width 156 height 17
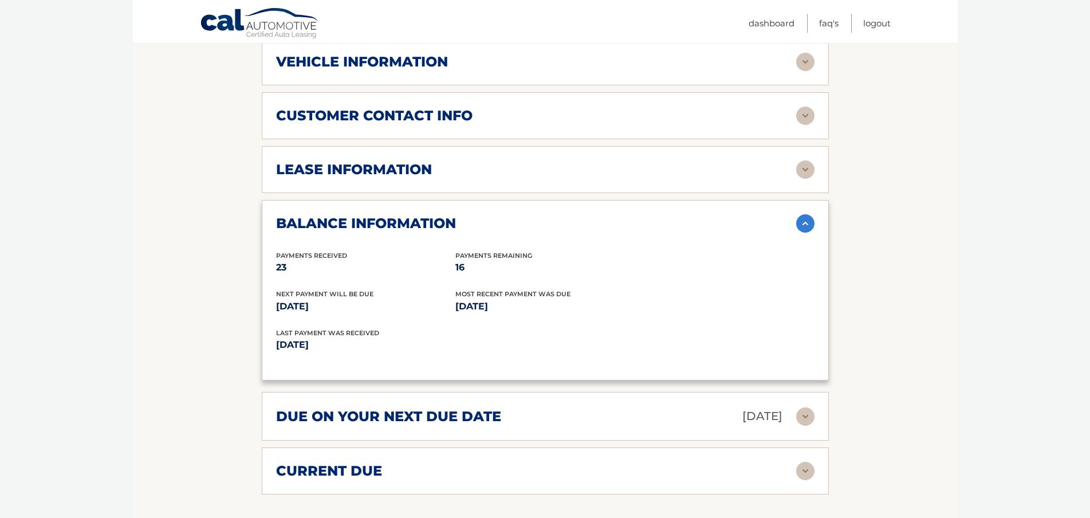
scroll to position [688, 0]
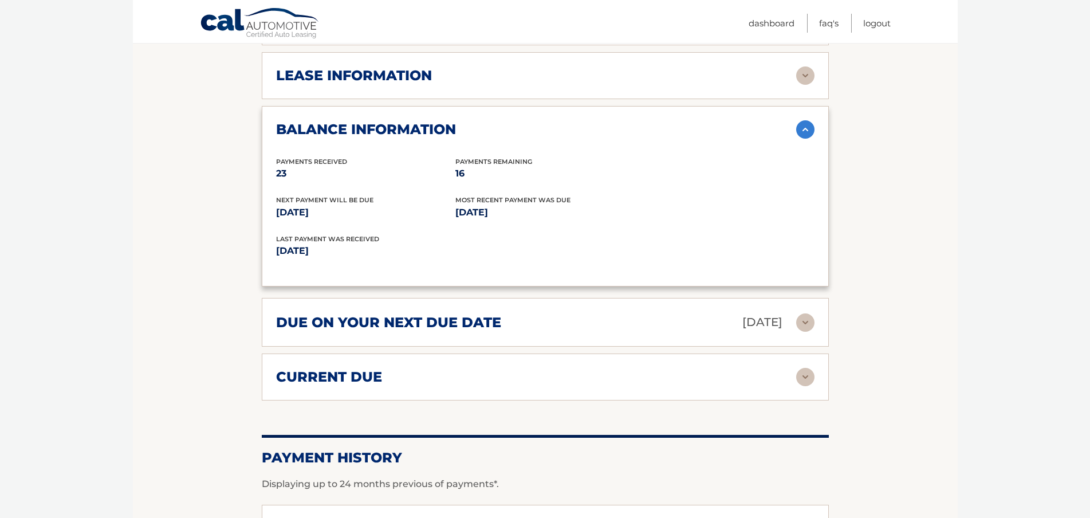
click at [407, 298] on div "due on your next due date Sep 15, 2025 Late Charges $337.50 Miscellaneous Charg…" at bounding box center [545, 322] width 567 height 49
click at [443, 320] on div "due on your next due date Sep 15, 2025 Late Charges $337.50 Miscellaneous Charg…" at bounding box center [545, 322] width 567 height 49
click at [820, 302] on div "due on your next due date Sep 15, 2025 Late Charges $337.50 Miscellaneous Charg…" at bounding box center [545, 322] width 567 height 49
click at [807, 313] on img at bounding box center [805, 322] width 18 height 18
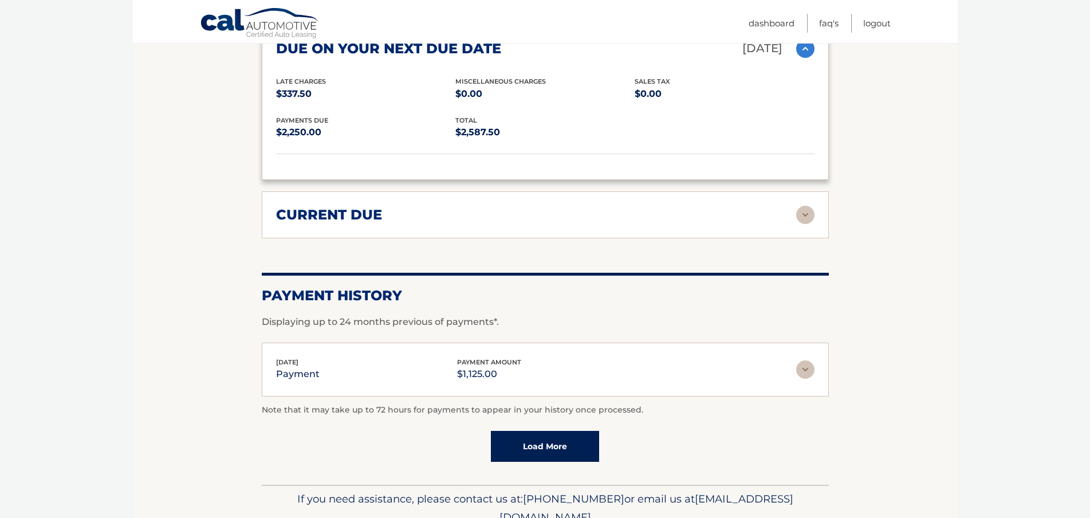
scroll to position [974, 0]
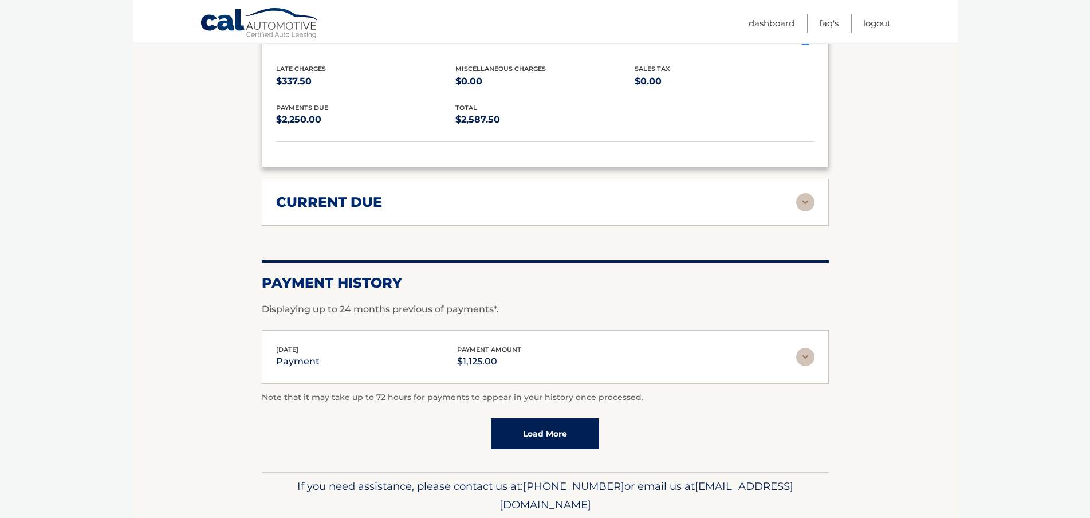
click at [596, 360] on div "Aug 15, 2025 payment payment amount $1,125.00 Late Charges $0.00 Miscelleneous …" at bounding box center [545, 357] width 567 height 54
click at [791, 344] on div "Aug 15, 2025 payment payment amount $1,125.00" at bounding box center [536, 357] width 520 height 26
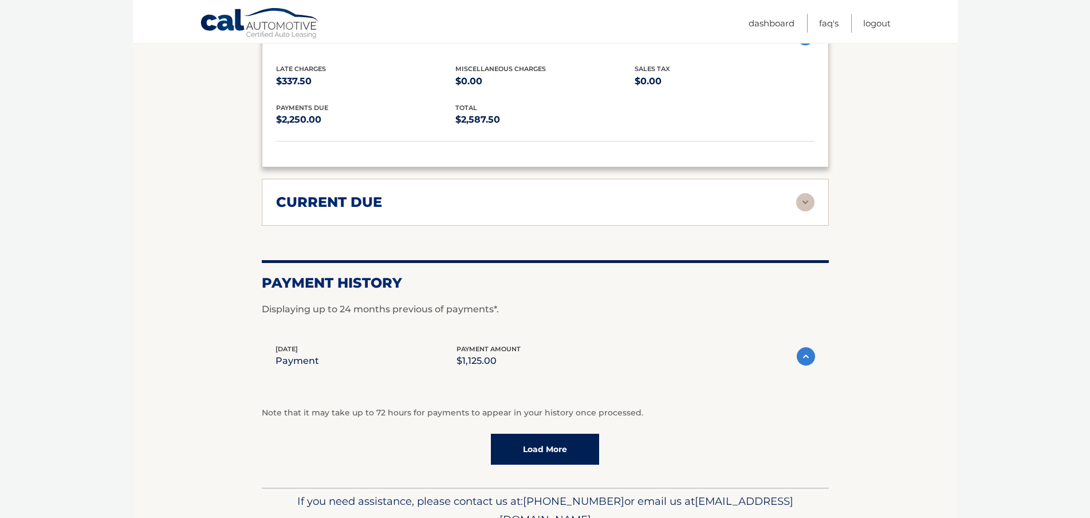
click at [802, 347] on img at bounding box center [806, 356] width 18 height 18
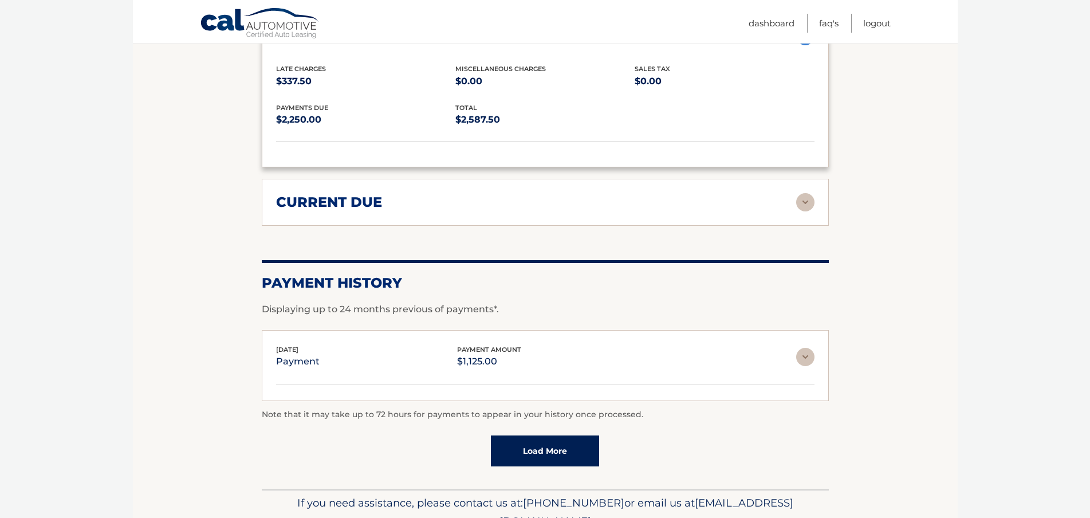
click at [801, 348] on img at bounding box center [805, 357] width 18 height 18
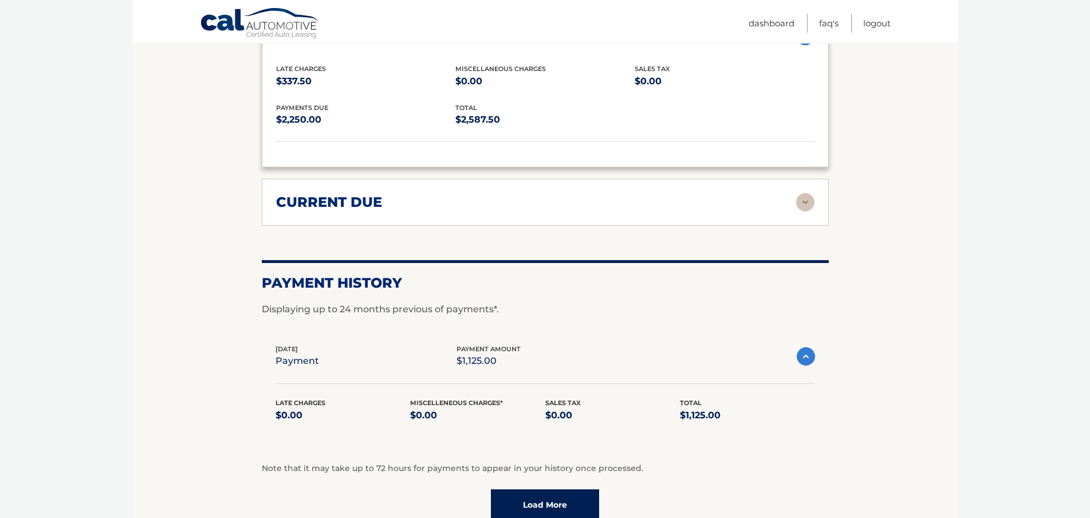
click at [548, 496] on link "Load More" at bounding box center [545, 504] width 108 height 31
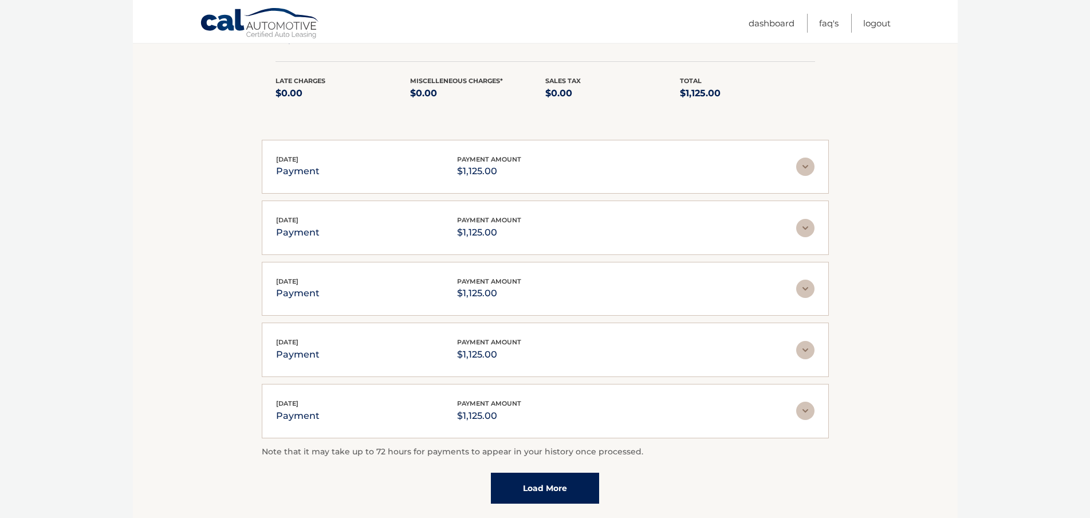
scroll to position [1375, 0]
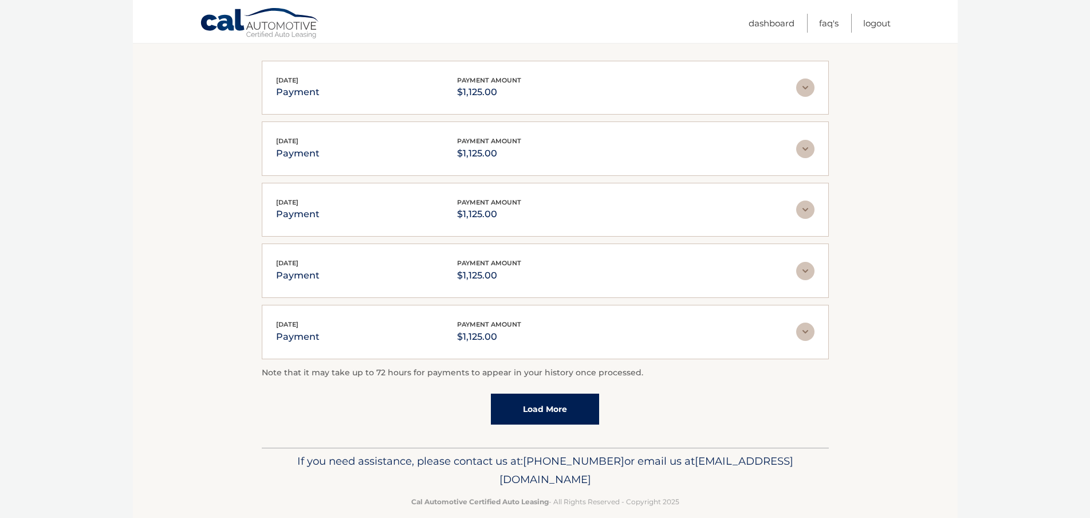
click at [562, 394] on link "Load More" at bounding box center [545, 409] width 108 height 31
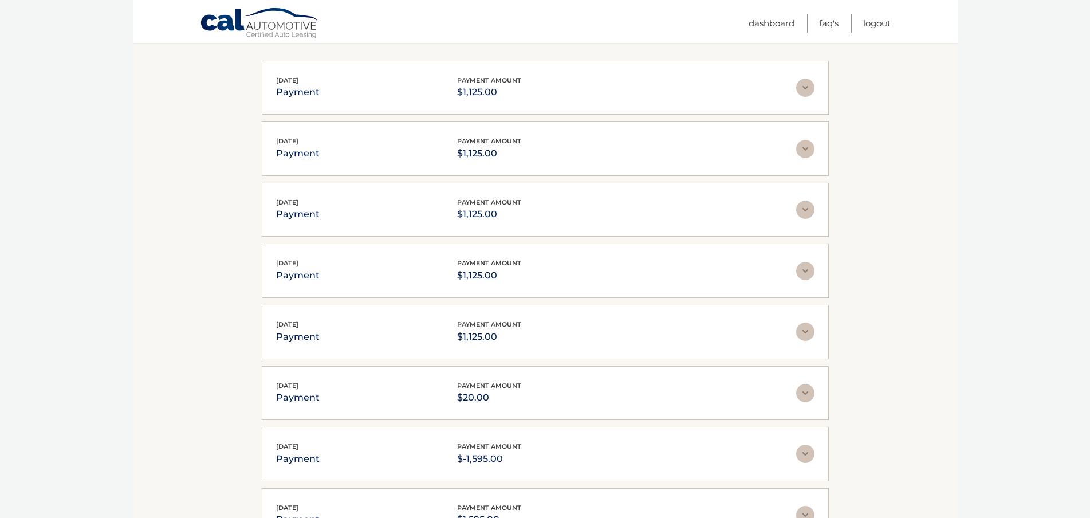
scroll to position [1681, 0]
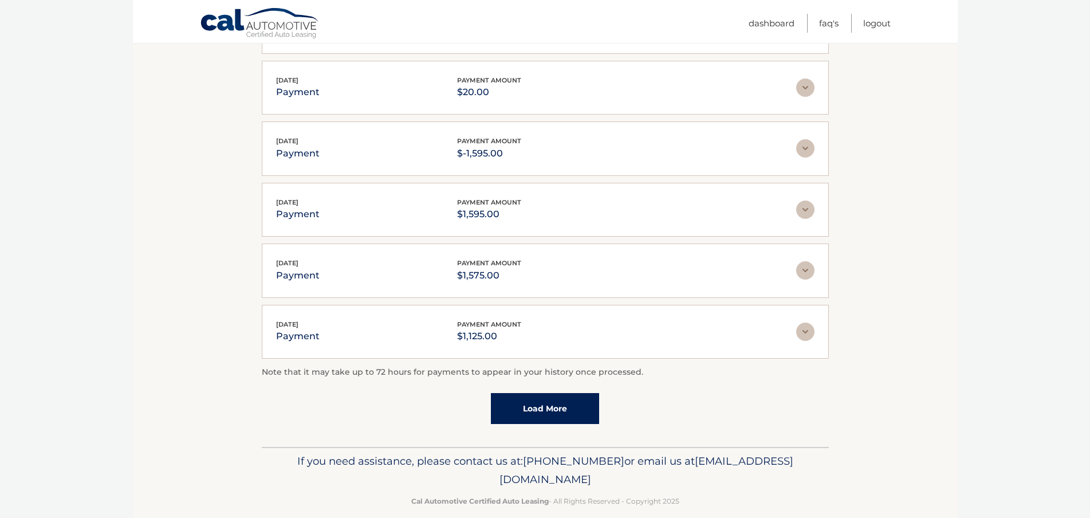
click at [539, 393] on link "Load More" at bounding box center [545, 408] width 108 height 31
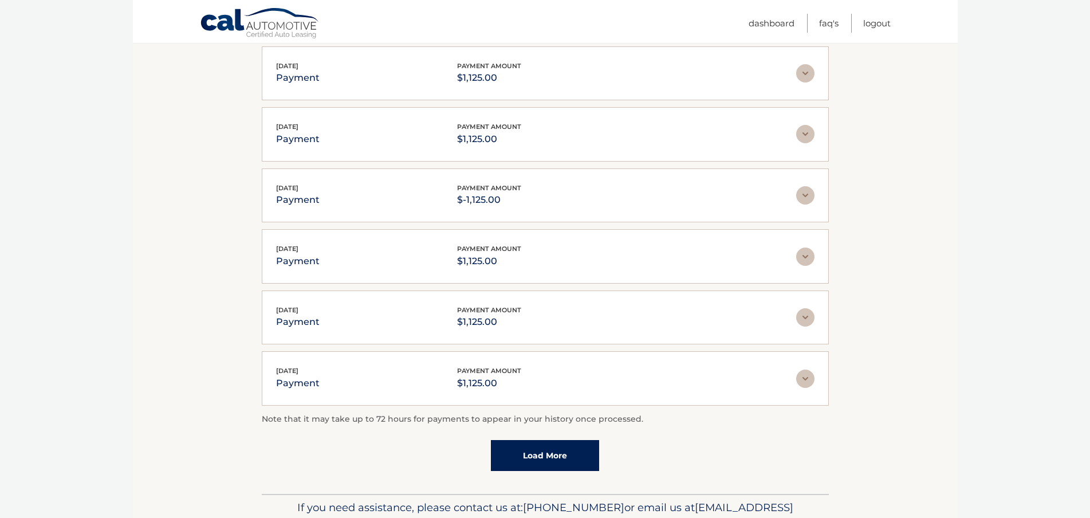
scroll to position [1986, 0]
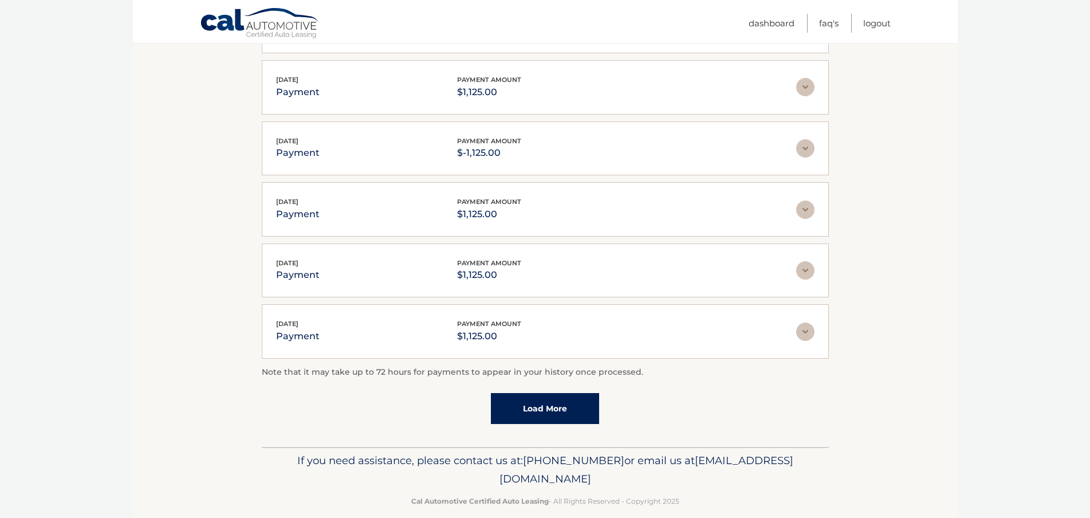
click at [539, 406] on link "Load More" at bounding box center [545, 408] width 108 height 31
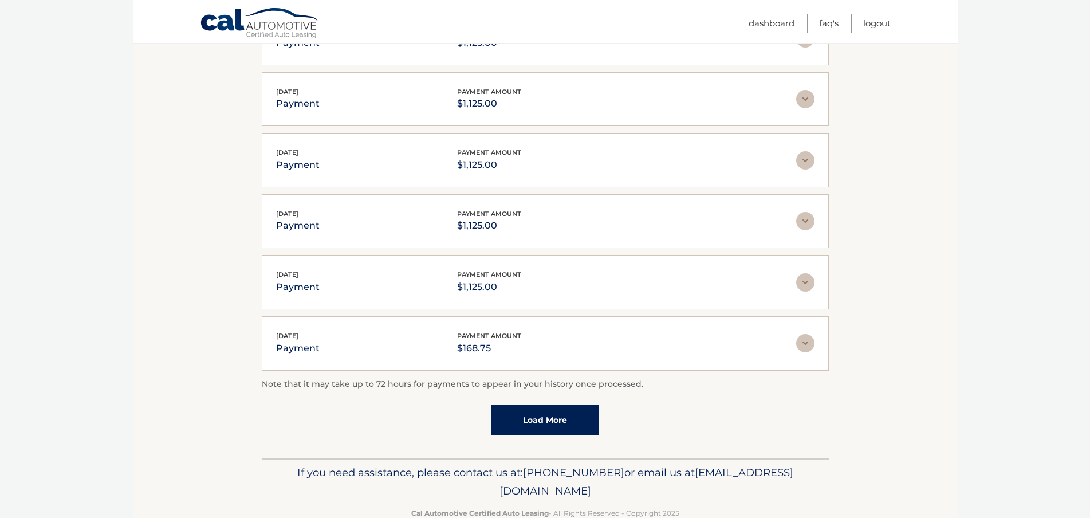
scroll to position [2291, 0]
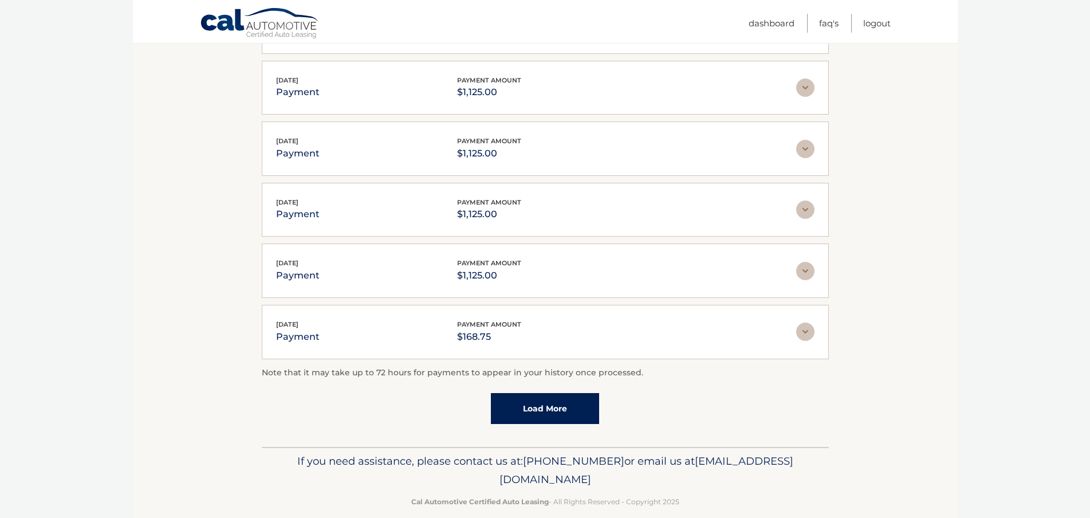
click at [546, 407] on link "Load More" at bounding box center [545, 408] width 108 height 31
click at [547, 393] on link "Load More" at bounding box center [545, 408] width 108 height 31
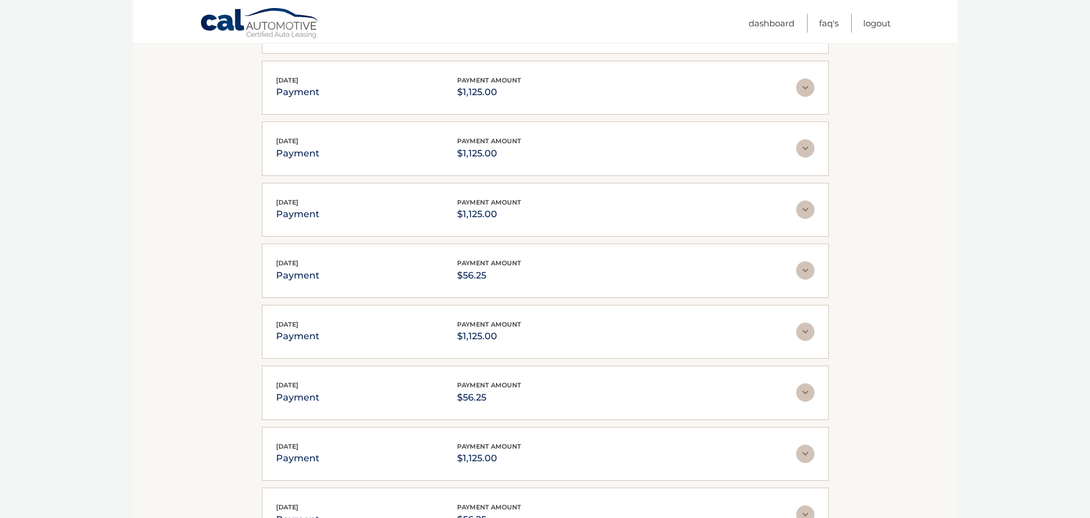
scroll to position [2901, 0]
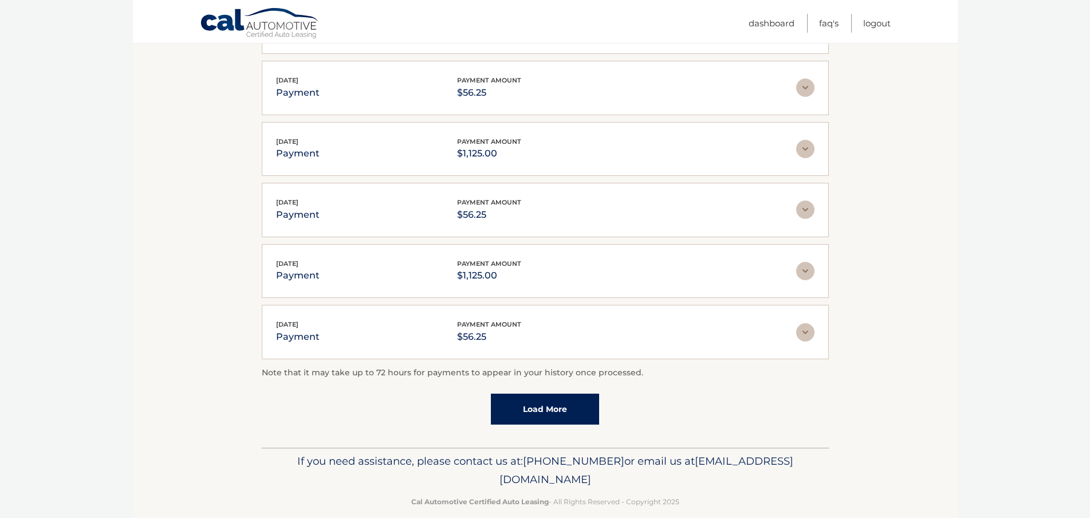
click at [537, 396] on link "Load More" at bounding box center [545, 409] width 108 height 31
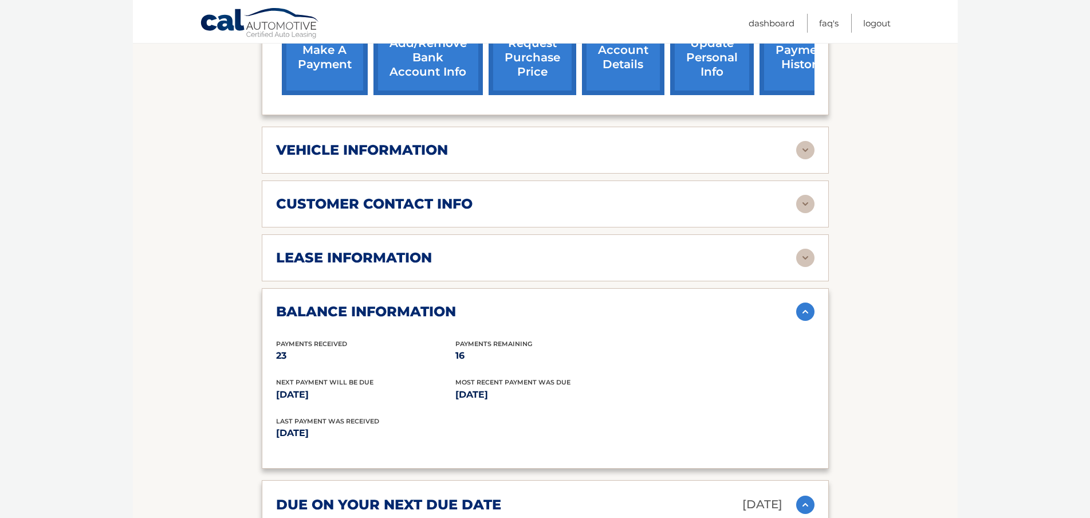
scroll to position [357, 0]
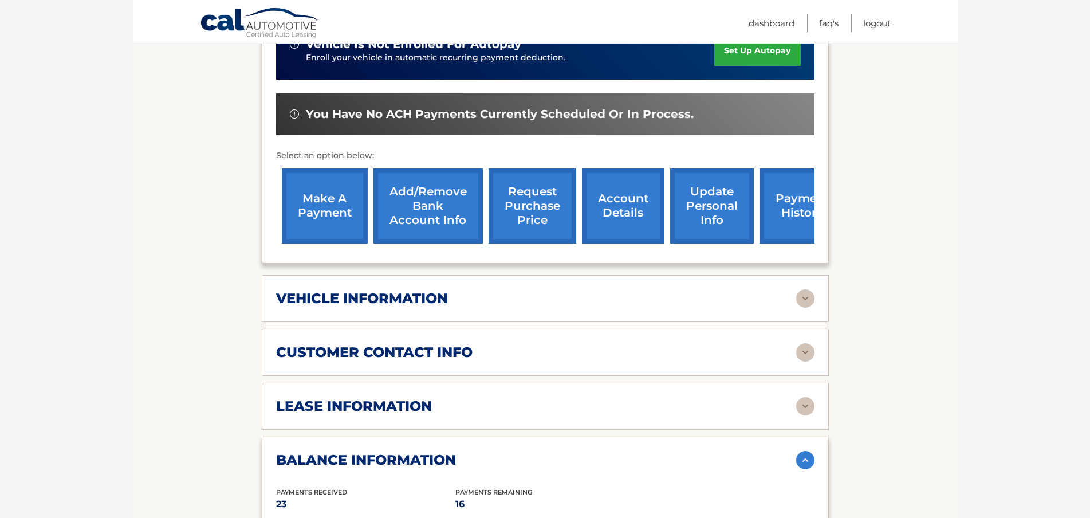
click at [437, 329] on div "customer contact info full name HENRY STREET AUTO BODY INC street address 110 H…" at bounding box center [545, 352] width 567 height 47
click at [413, 244] on div "lease account #44455627731 vehicle 2023 Chevrolet Tahoe name HENRY STREET AUTO …" at bounding box center [545, 79] width 567 height 368
click at [429, 275] on div "vehicle information vehicle Year 2023 vehicle make Chevrolet vehicle model Taho…" at bounding box center [545, 298] width 567 height 47
click at [438, 290] on h2 "vehicle information" at bounding box center [362, 298] width 172 height 17
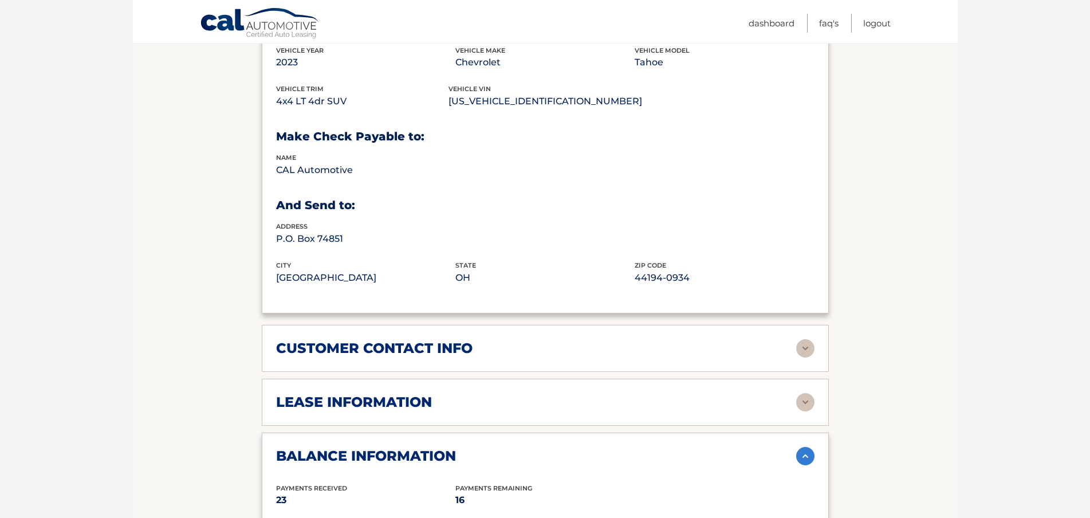
scroll to position [643, 0]
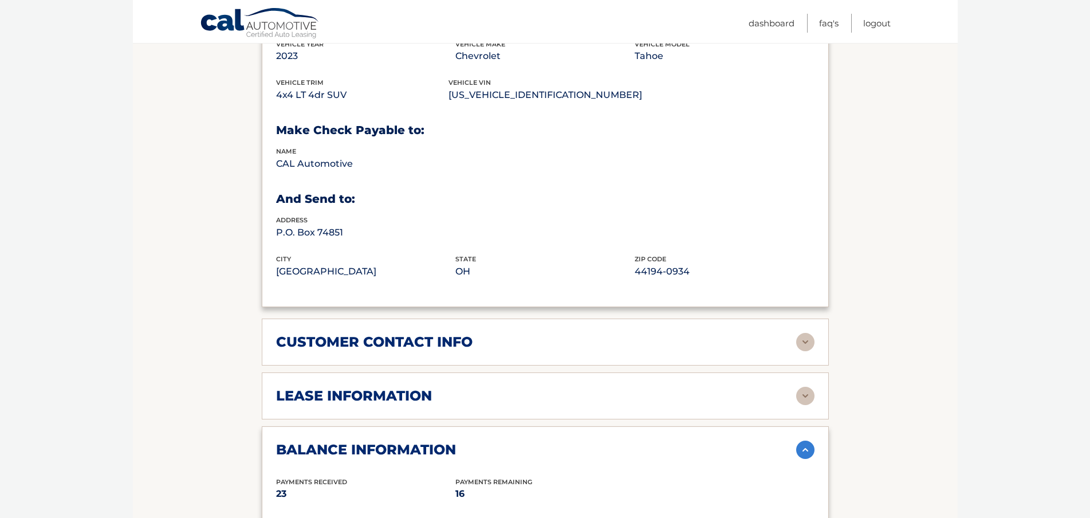
click at [629, 333] on div "customer contact info" at bounding box center [536, 341] width 520 height 17
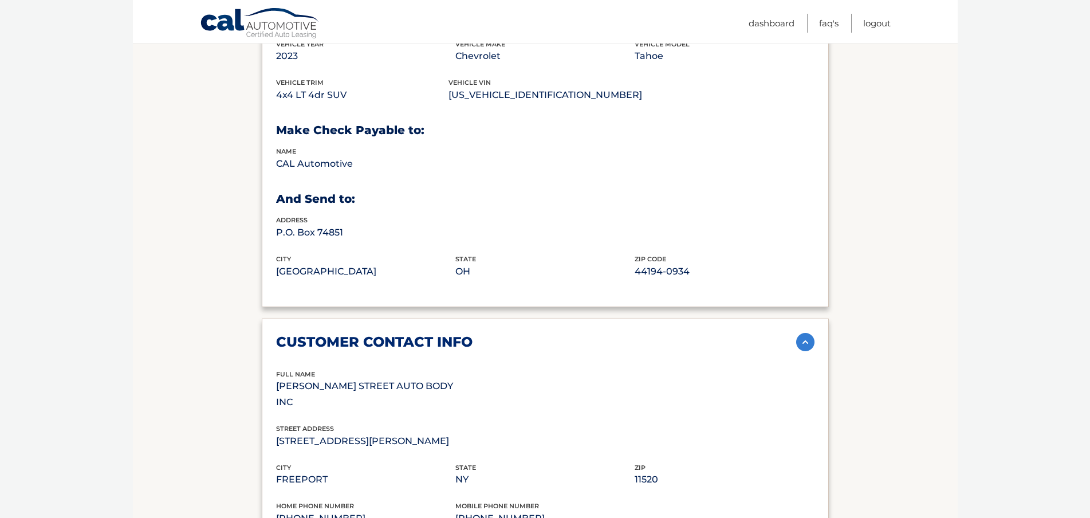
click at [629, 333] on div "customer contact info" at bounding box center [536, 341] width 520 height 17
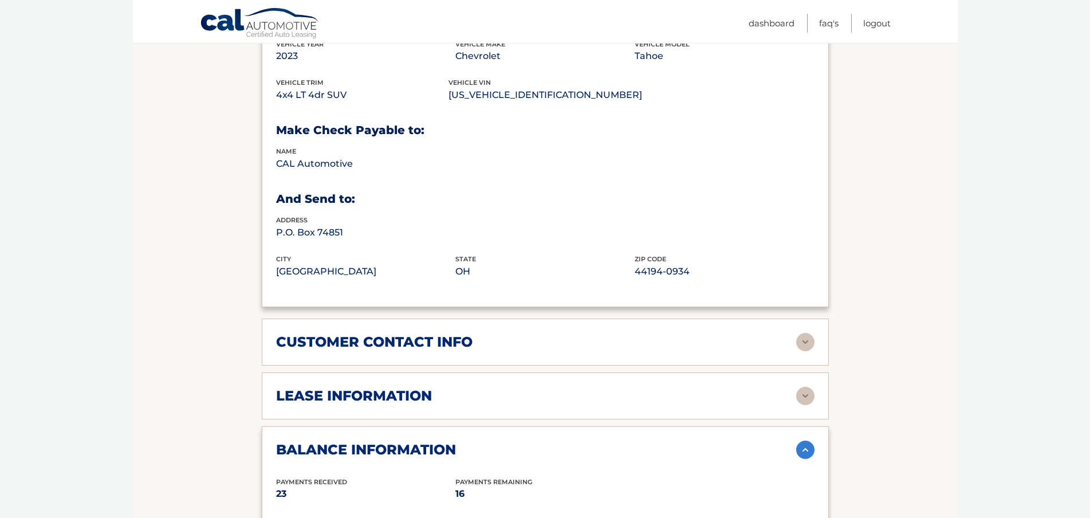
click at [602, 387] on div "lease information" at bounding box center [536, 395] width 520 height 17
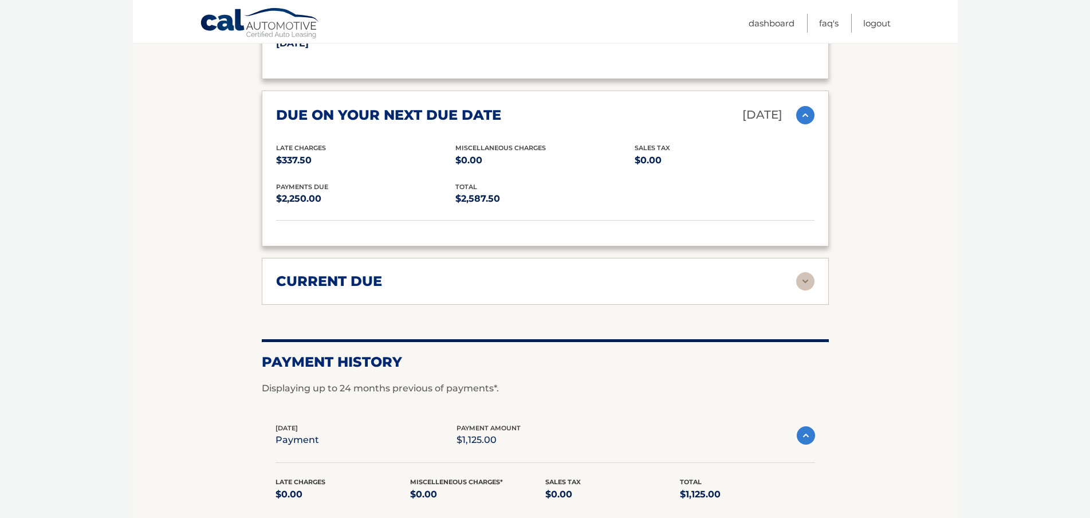
scroll to position [1388, 0]
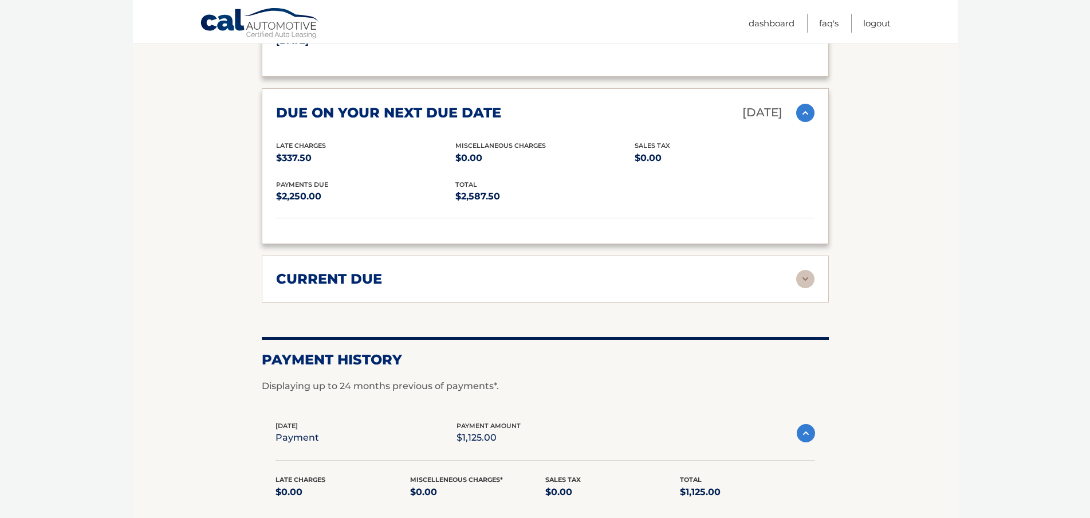
click at [385, 270] on div "current due" at bounding box center [536, 278] width 520 height 17
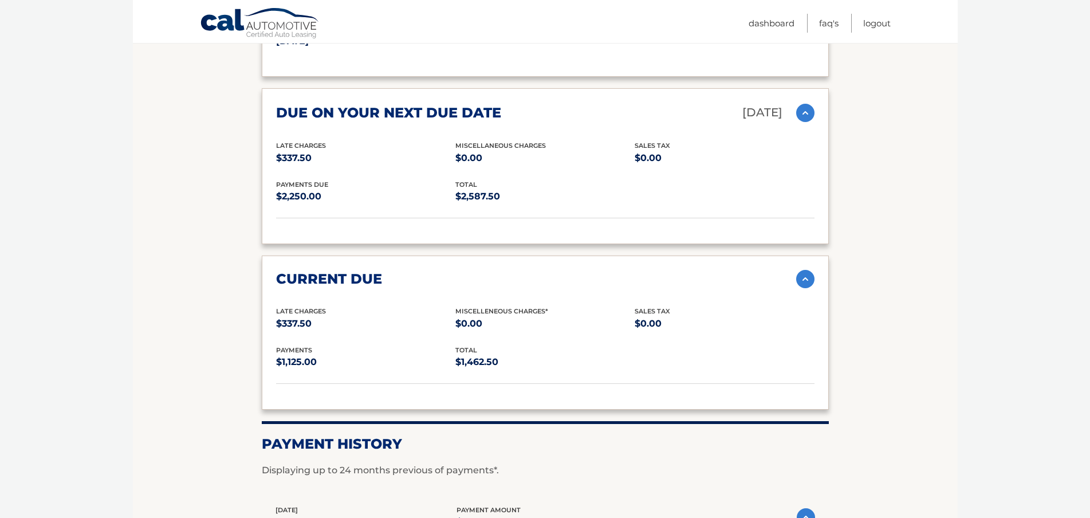
click at [380, 270] on div "current due" at bounding box center [536, 278] width 520 height 17
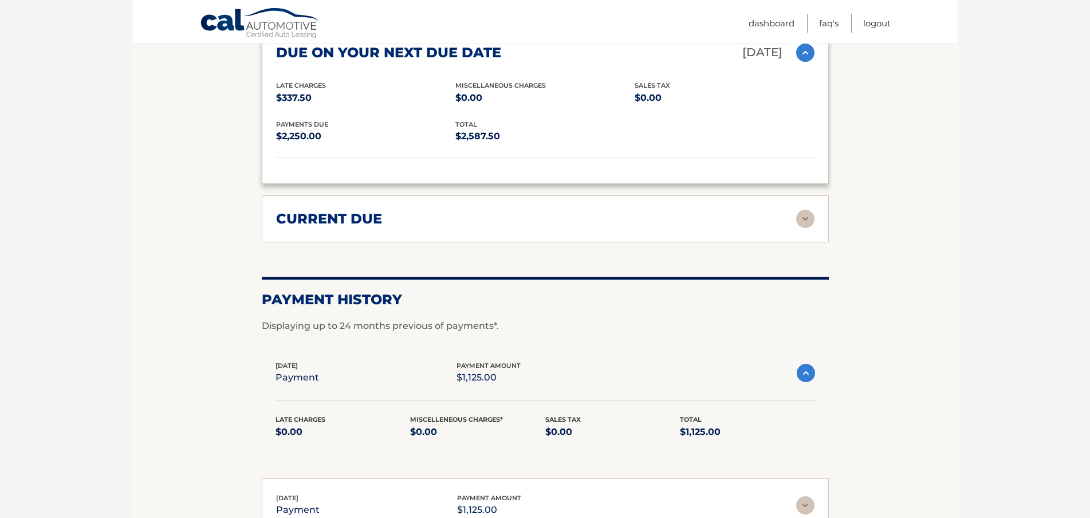
scroll to position [1421, 0]
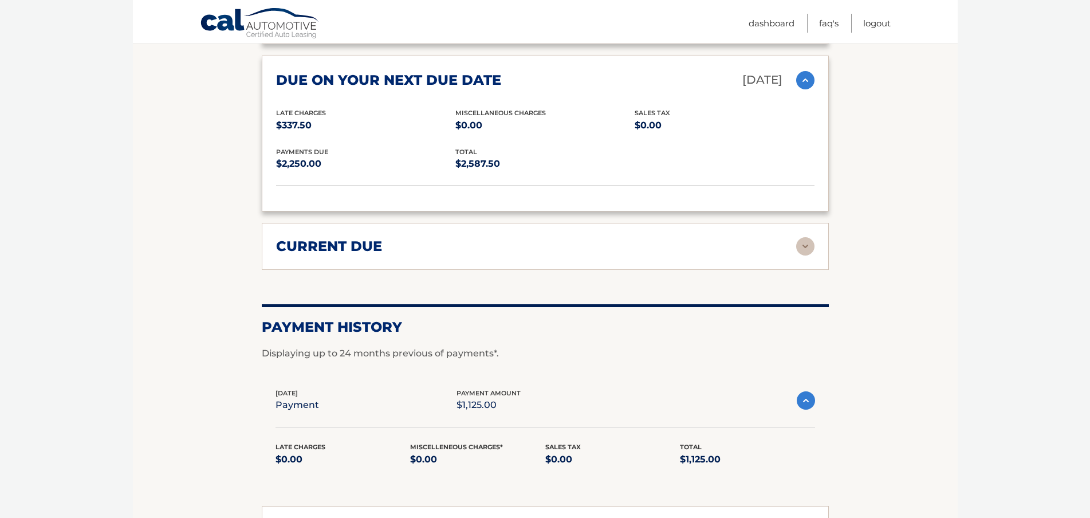
click at [595, 246] on div "current due Late Charges $337.50 Miscelleneous Charges* $0.00 Sales Tax $0.00 p…" at bounding box center [545, 246] width 567 height 47
click at [566, 246] on div "current due Late Charges $337.50 Miscelleneous Charges* $0.00 Sales Tax $0.00 p…" at bounding box center [545, 246] width 567 height 47
click at [806, 237] on img at bounding box center [805, 246] width 18 height 18
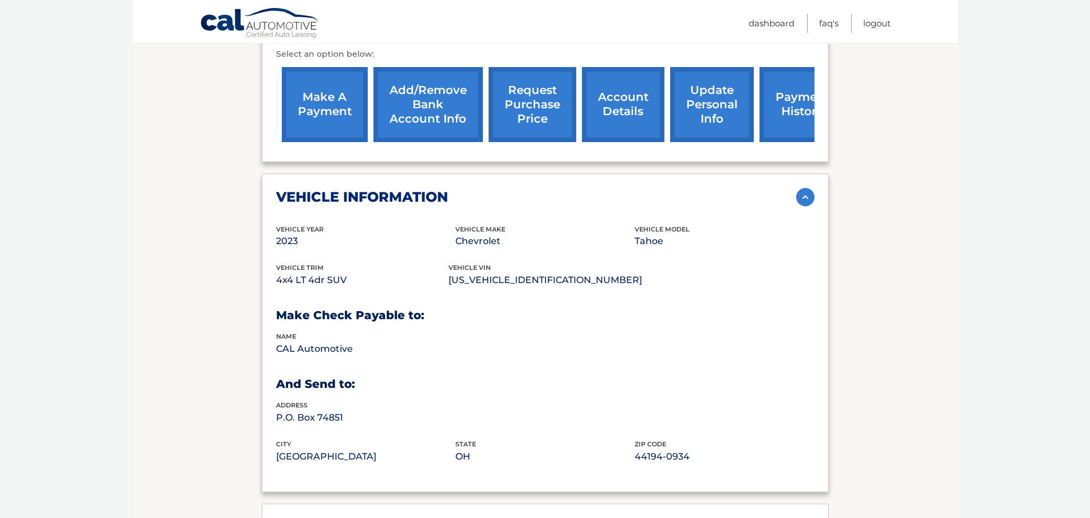
scroll to position [562, 0]
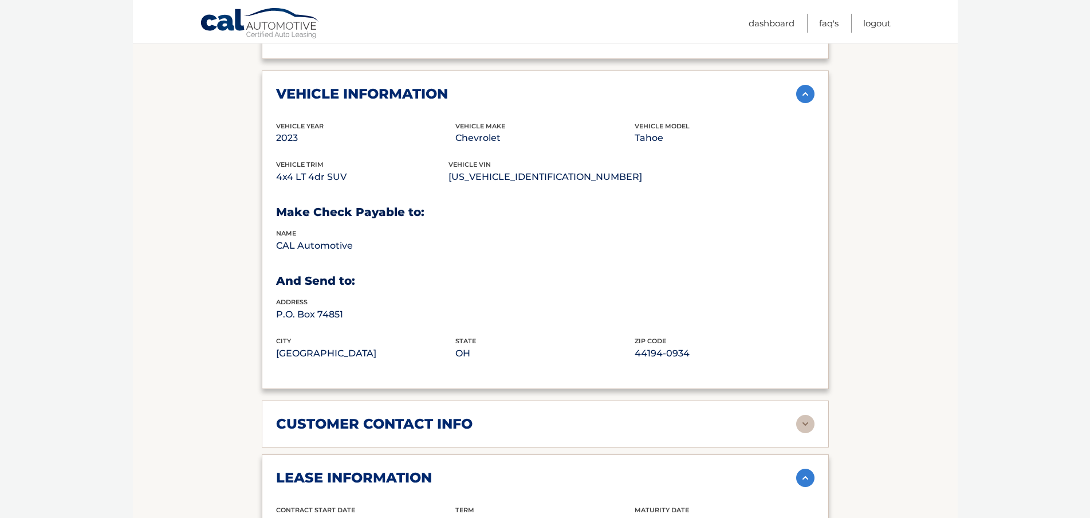
click at [821, 411] on div "customer contact info full name HENRY STREET AUTO BODY INC street address 110 H…" at bounding box center [545, 424] width 567 height 47
click at [816, 411] on div "customer contact info full name HENRY STREET AUTO BODY INC street address 110 H…" at bounding box center [545, 424] width 567 height 47
click at [806, 415] on img at bounding box center [805, 424] width 18 height 18
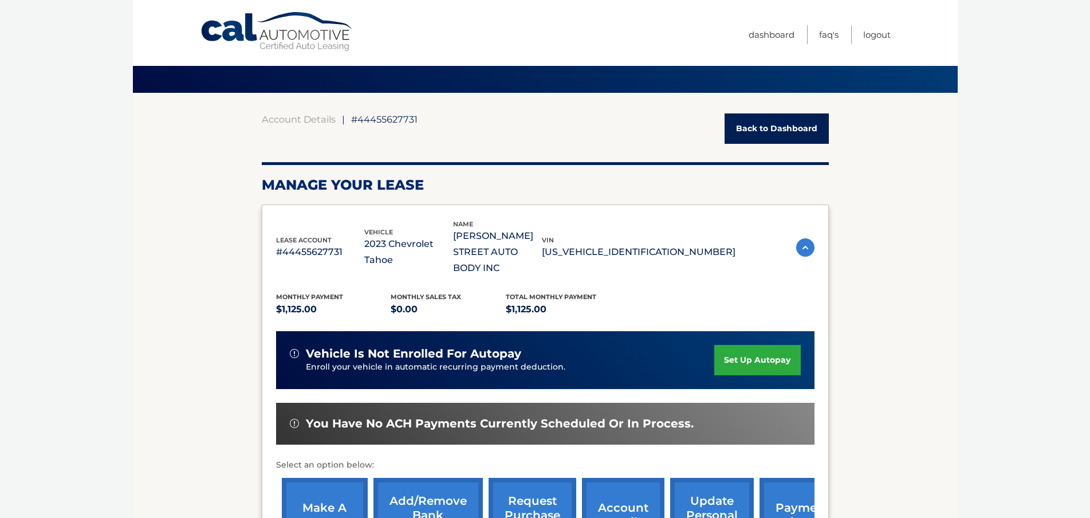
scroll to position [0, 0]
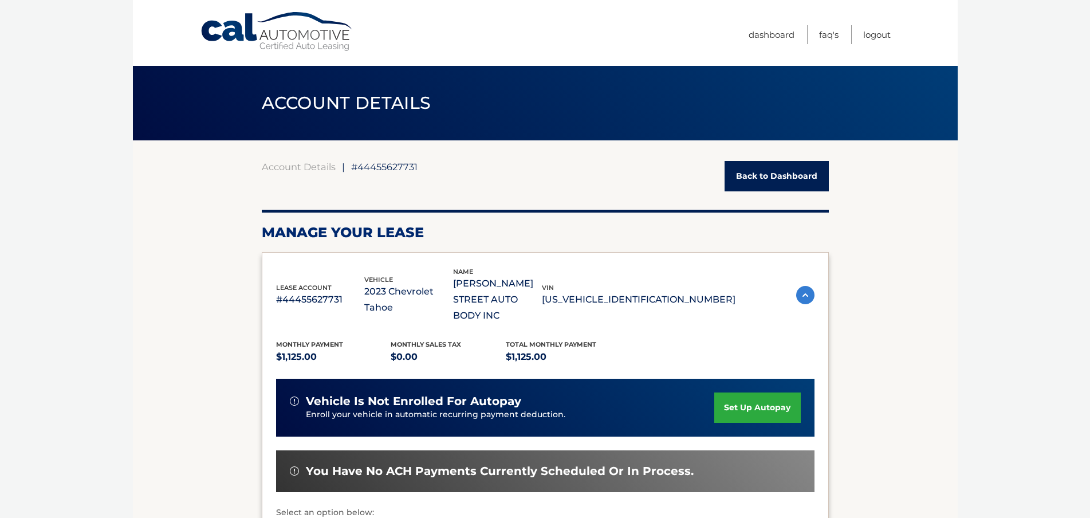
click at [360, 166] on span "#44455627731" at bounding box center [384, 166] width 66 height 11
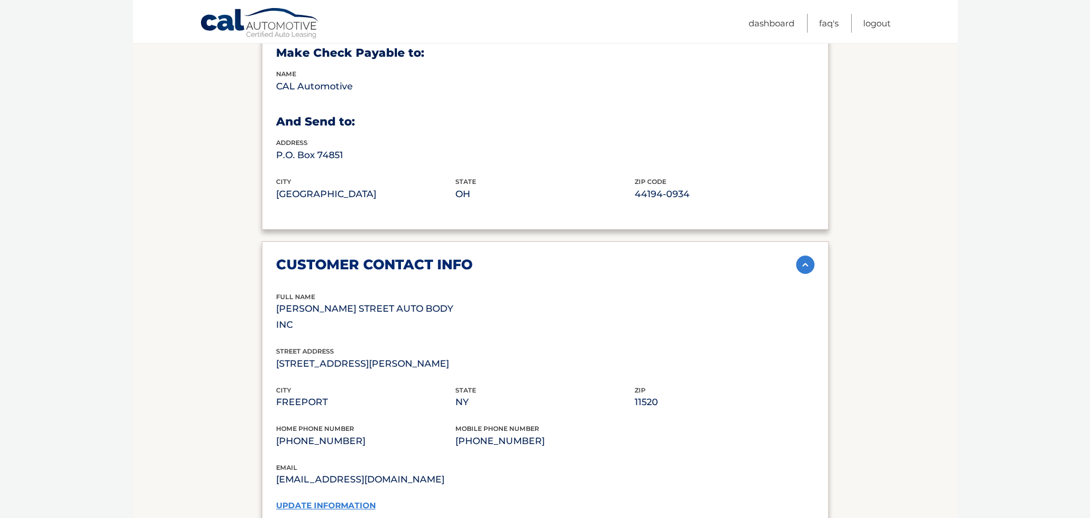
scroll to position [745, 0]
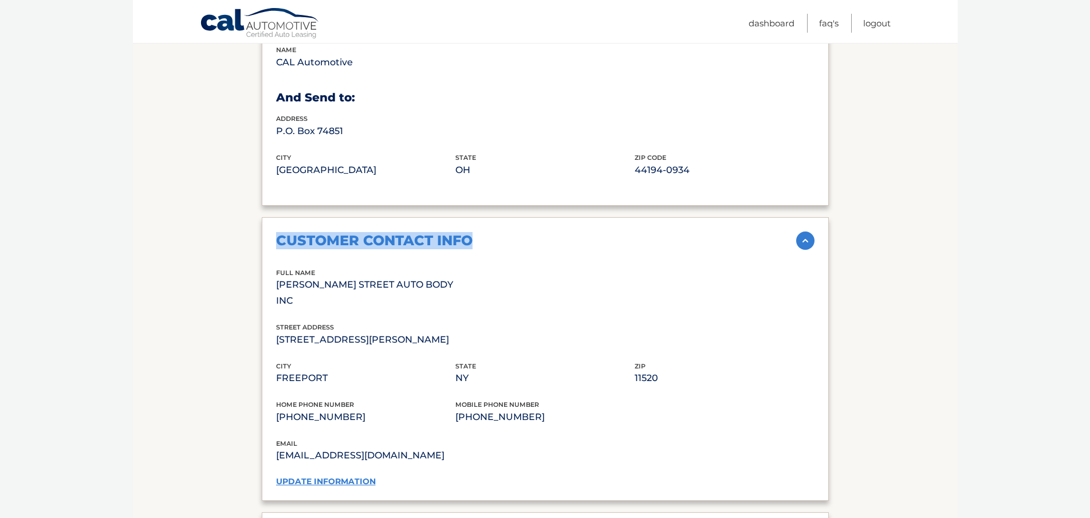
drag, startPoint x: 474, startPoint y: 227, endPoint x: 277, endPoint y: 225, distance: 197.1
click at [277, 232] on div "customer contact info" at bounding box center [536, 240] width 520 height 17
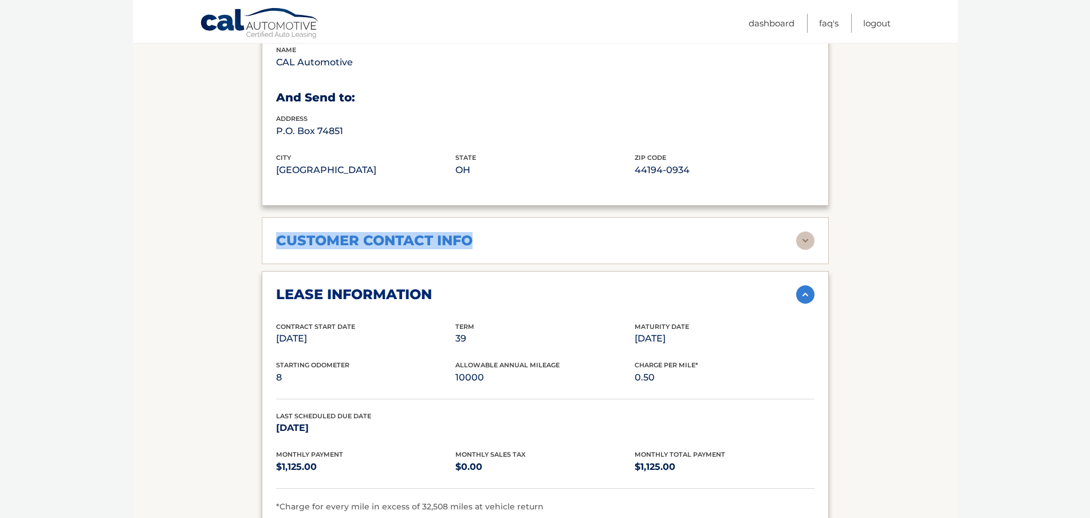
click at [464, 232] on h2 "customer contact info" at bounding box center [374, 240] width 197 height 17
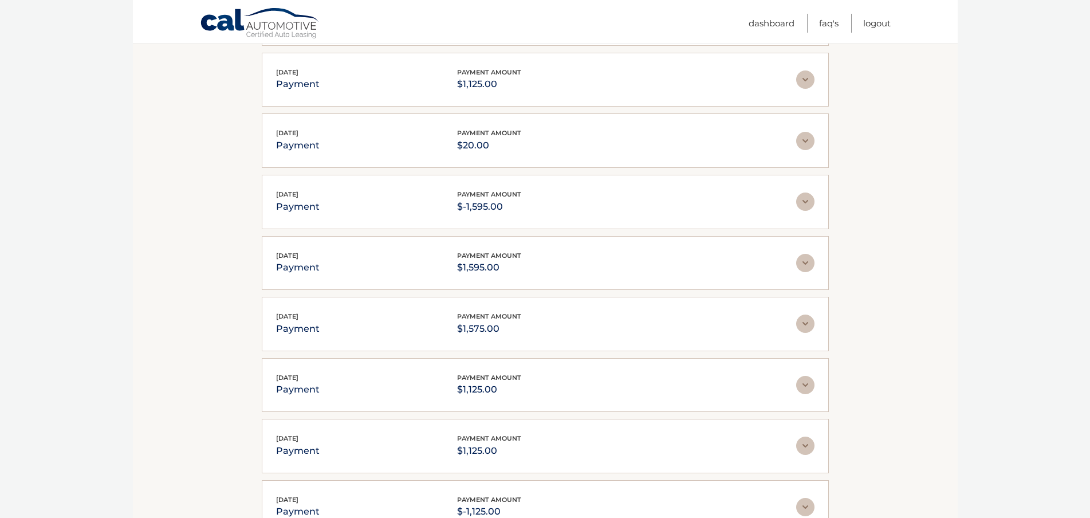
scroll to position [2464, 0]
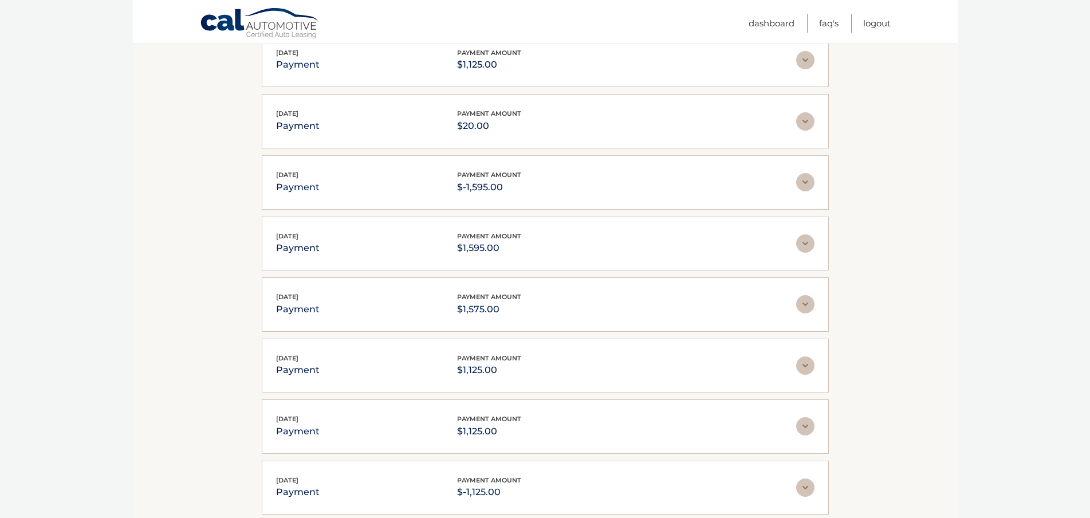
click at [180, 6] on div "Cal Automotive Menu Dashboard FAQ's Logout" at bounding box center [545, 21] width 825 height 43
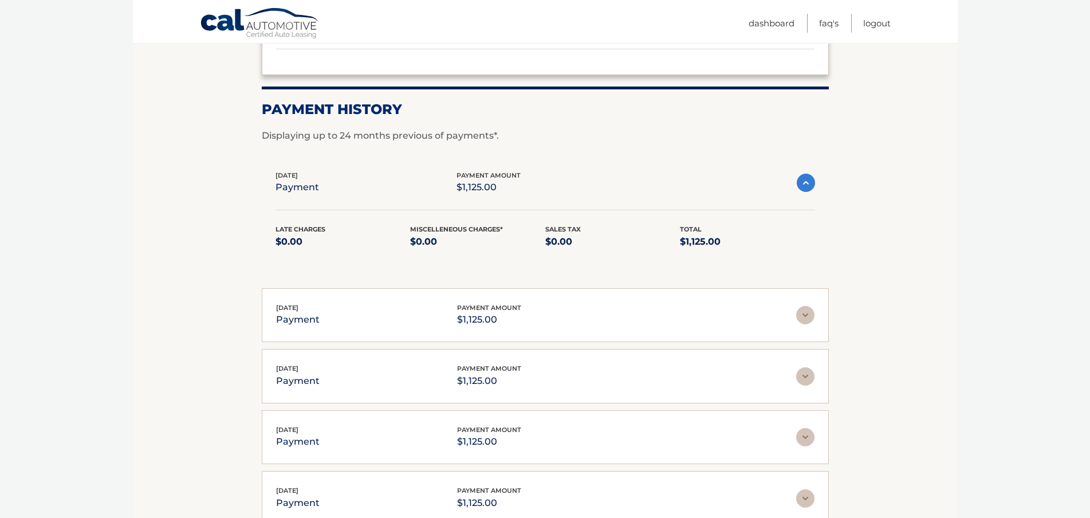
scroll to position [1833, 0]
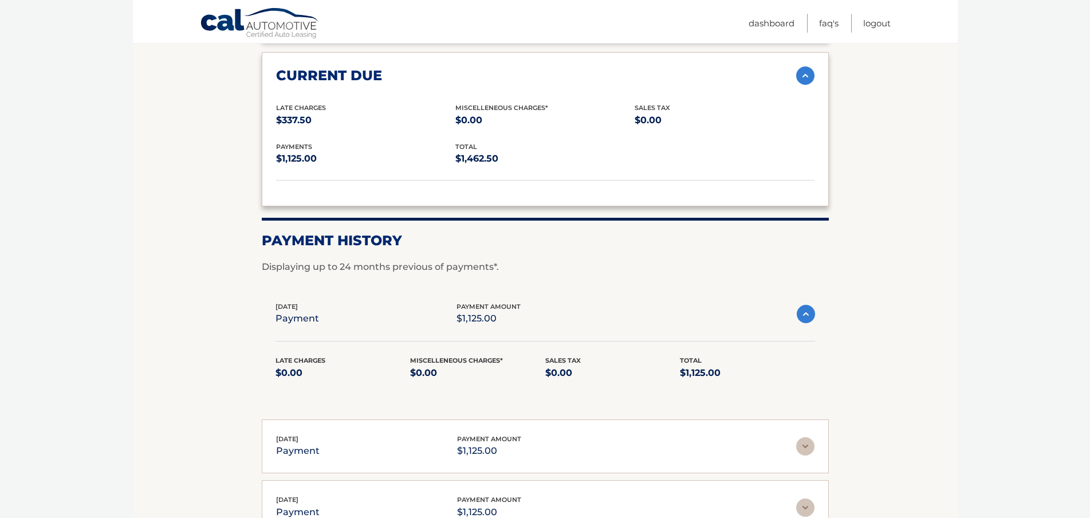
click at [793, 434] on div "Jul 15, 2025 payment payment amount $1,125.00" at bounding box center [536, 447] width 520 height 26
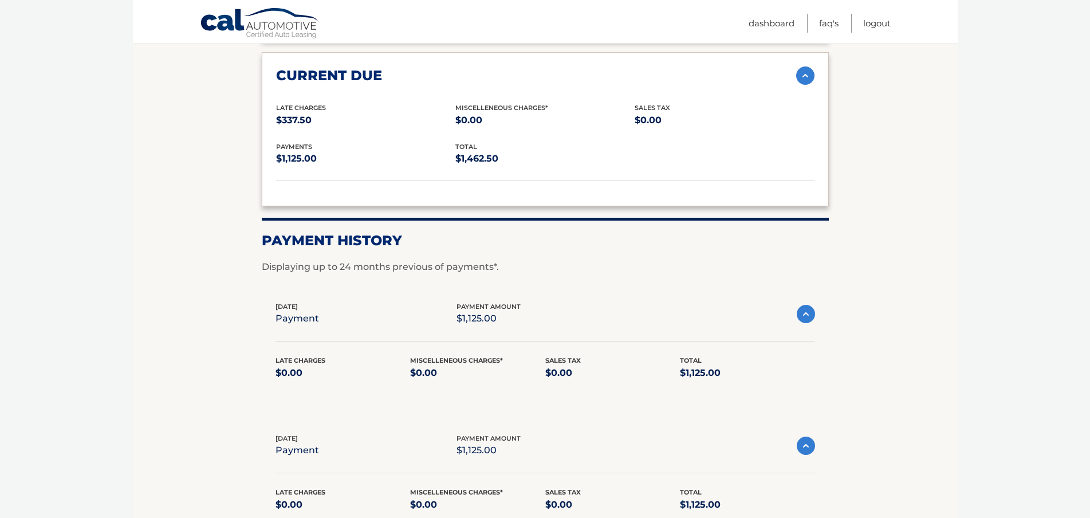
scroll to position [2063, 0]
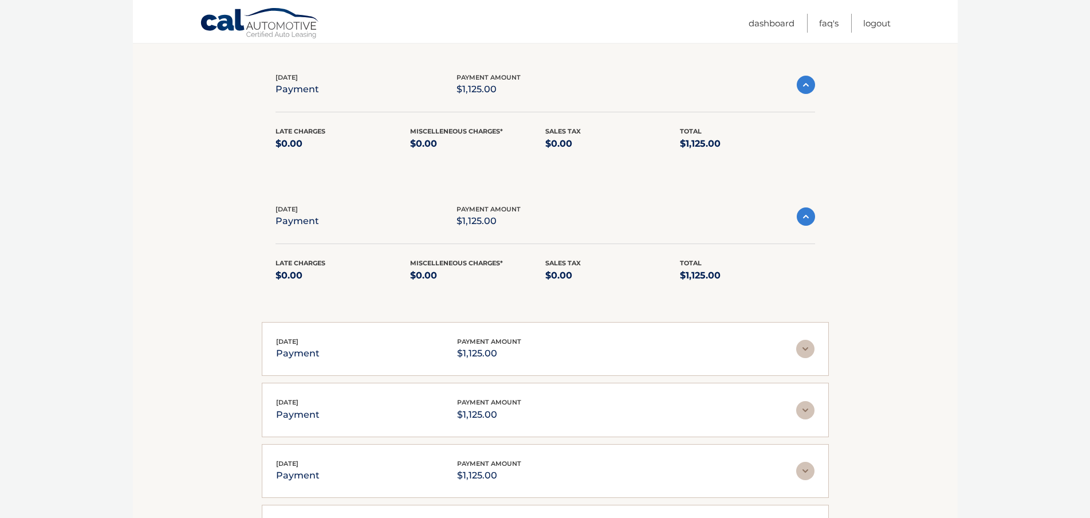
click at [806, 207] on img at bounding box center [806, 216] width 18 height 18
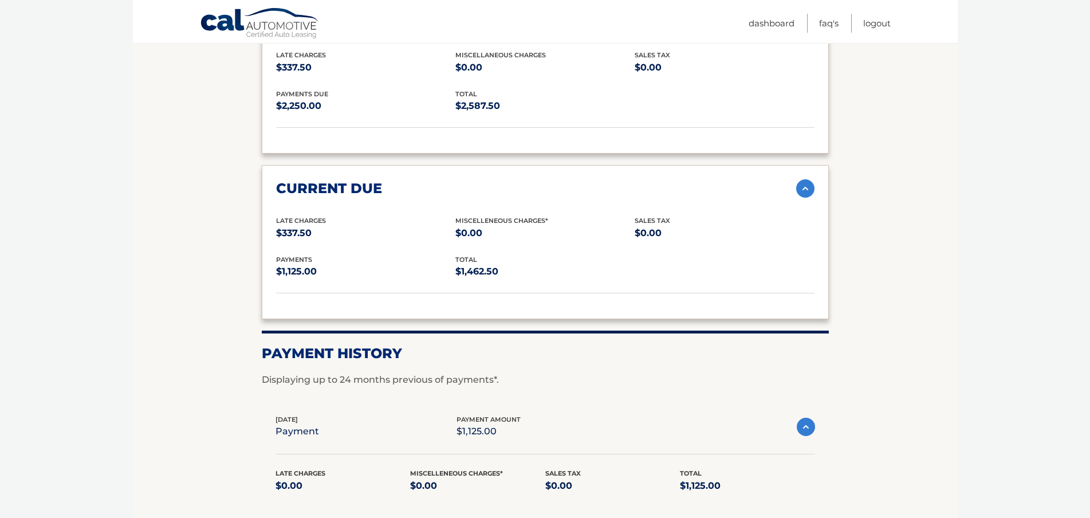
scroll to position [1719, 0]
click at [807, 181] on img at bounding box center [805, 190] width 18 height 18
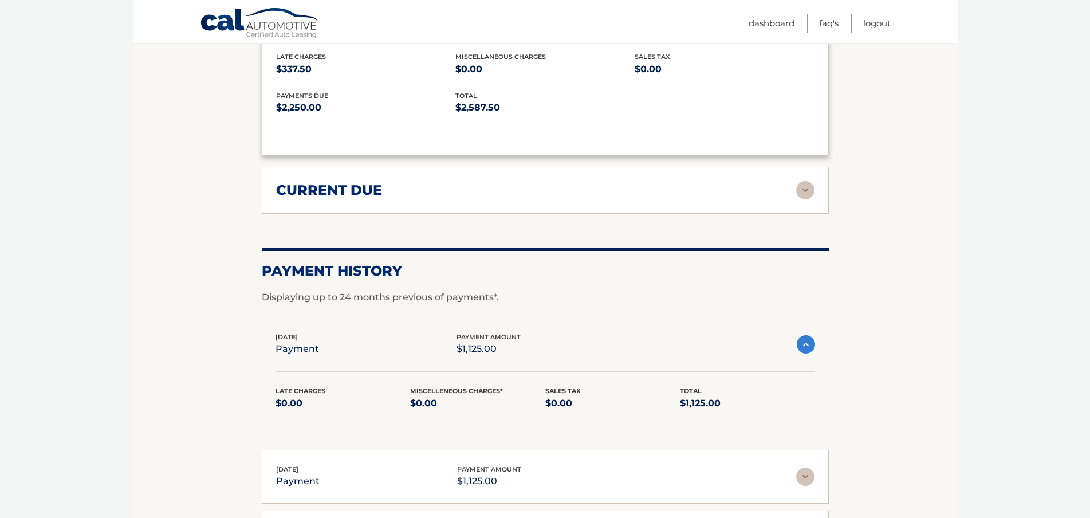
click at [807, 181] on img at bounding box center [805, 190] width 18 height 18
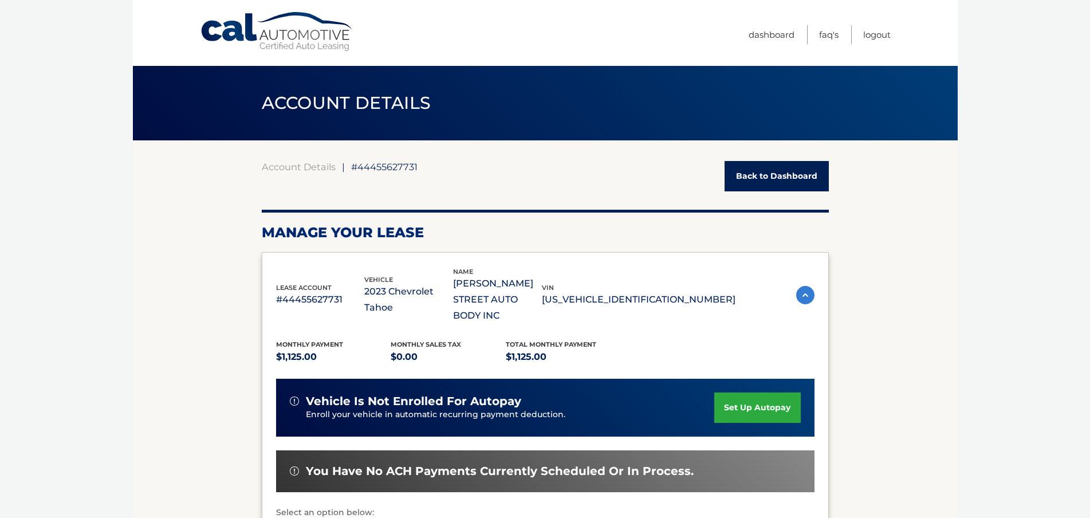
scroll to position [57, 0]
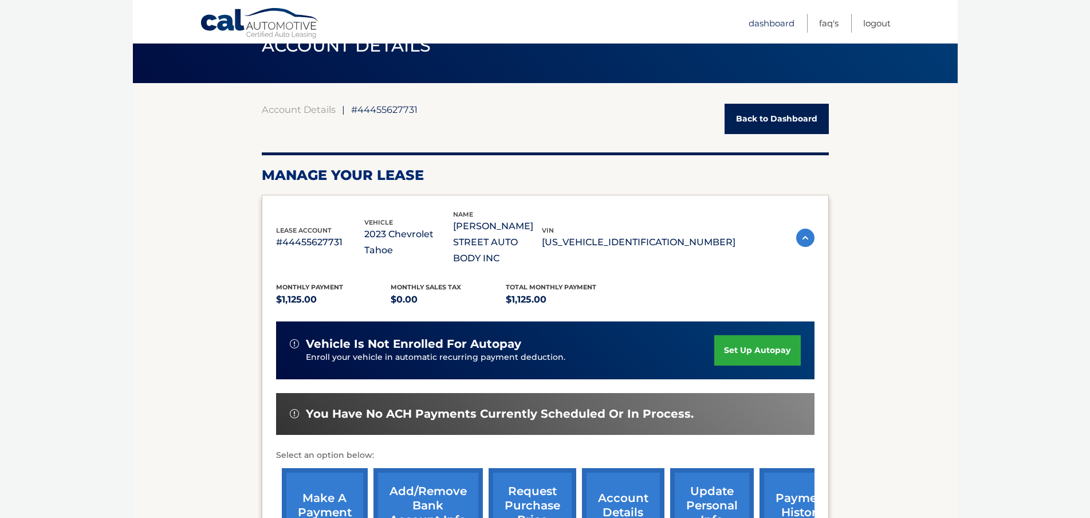
click at [785, 15] on link "Dashboard" at bounding box center [772, 23] width 46 height 19
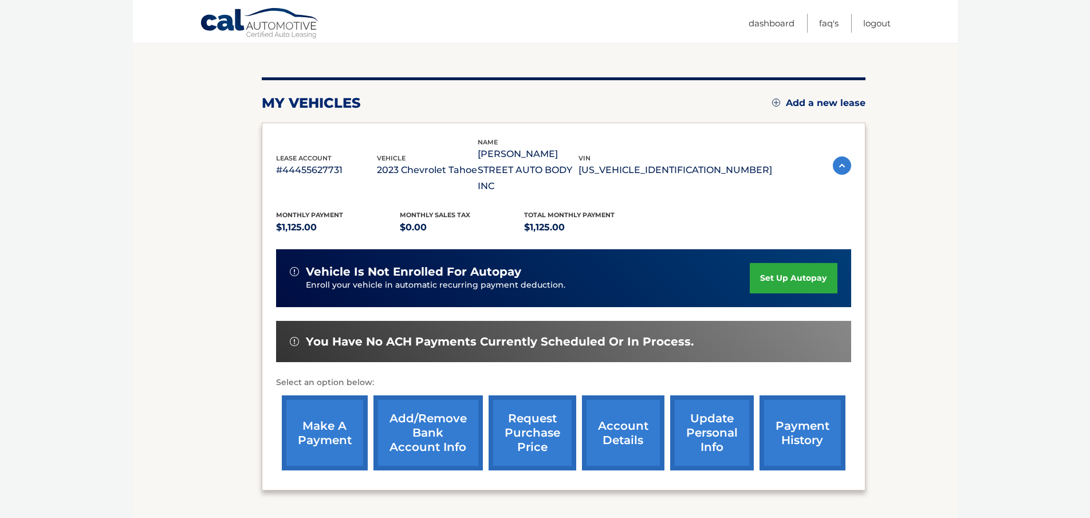
scroll to position [193, 0]
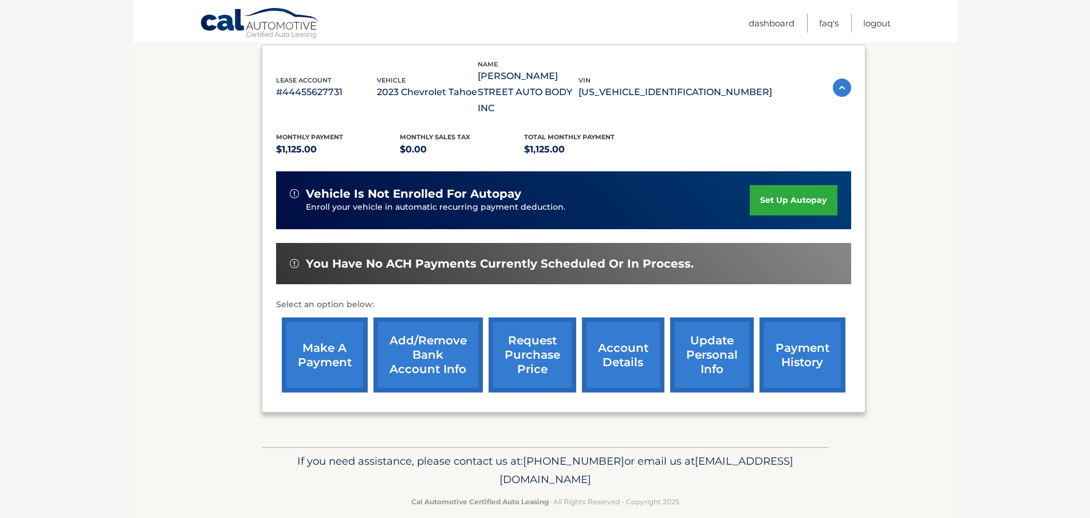
click at [612, 327] on link "account details" at bounding box center [623, 354] width 83 height 75
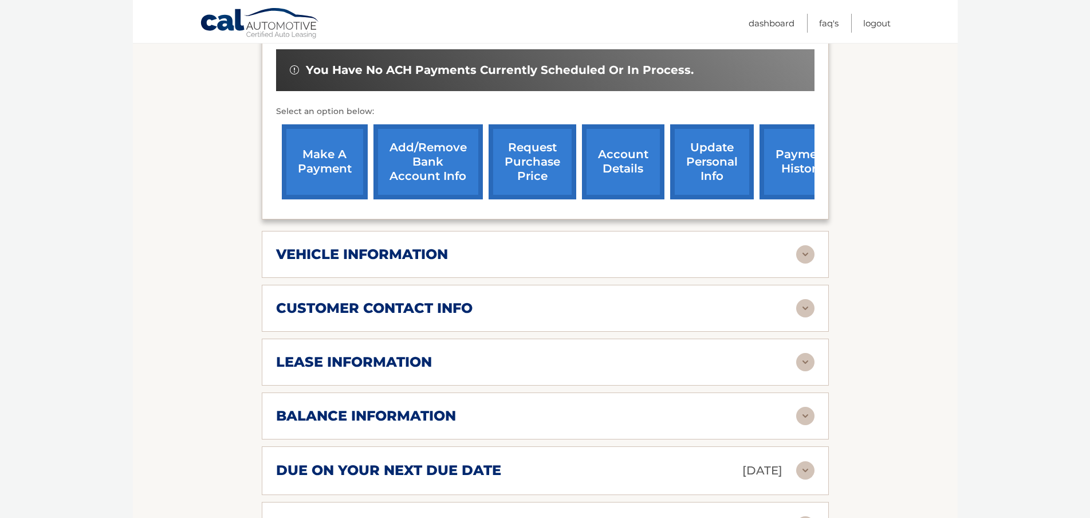
scroll to position [458, 0]
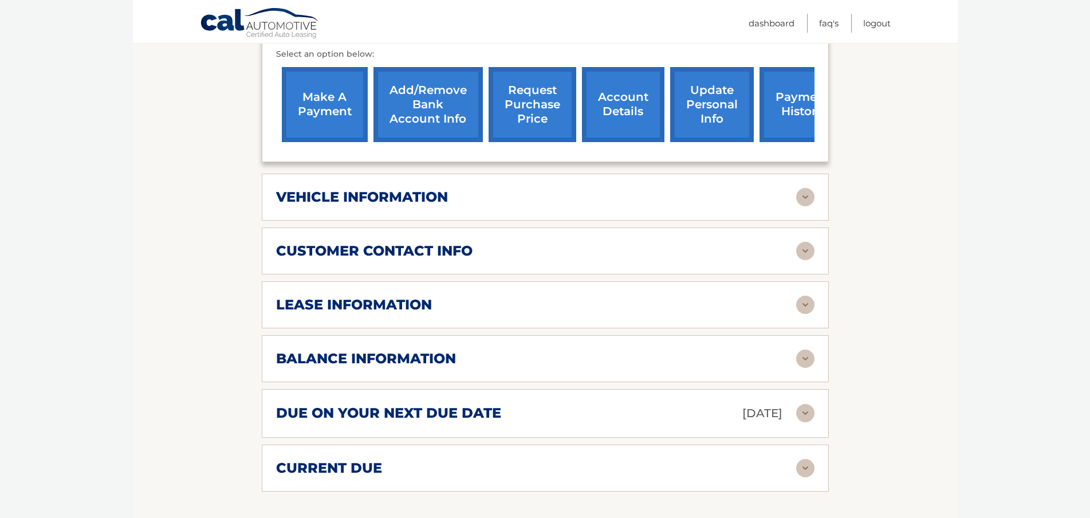
click at [637, 296] on div "lease information" at bounding box center [536, 304] width 520 height 17
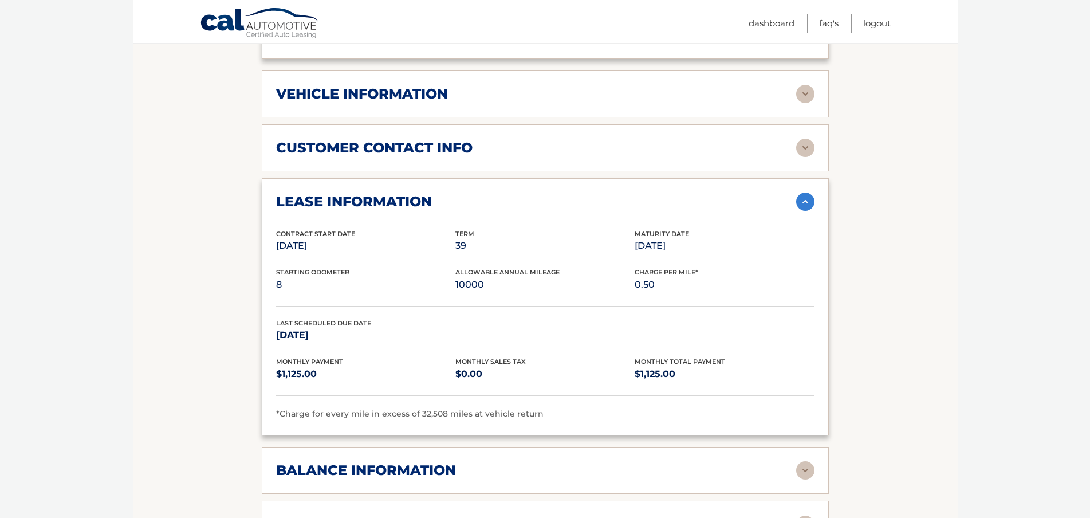
scroll to position [573, 0]
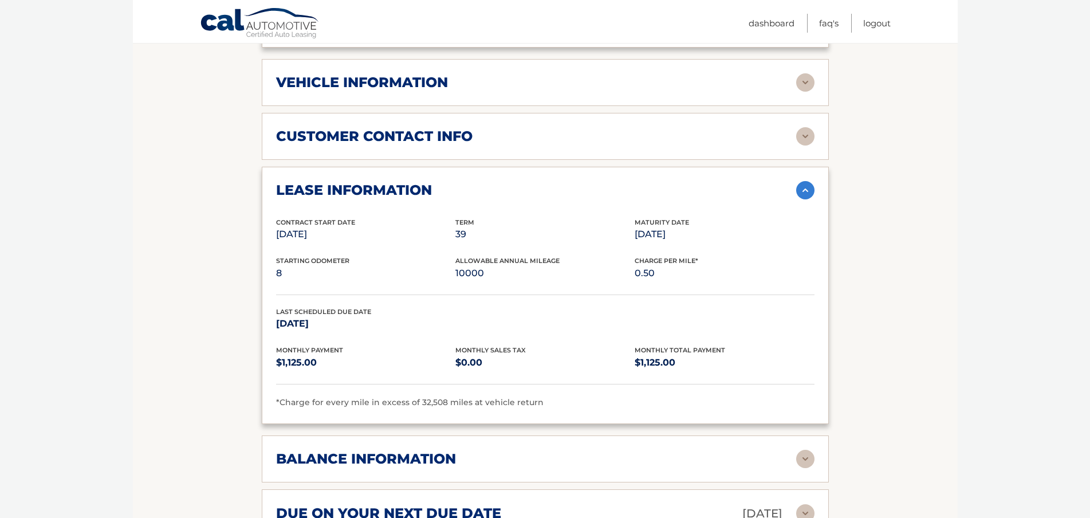
click at [803, 181] on img at bounding box center [805, 190] width 18 height 18
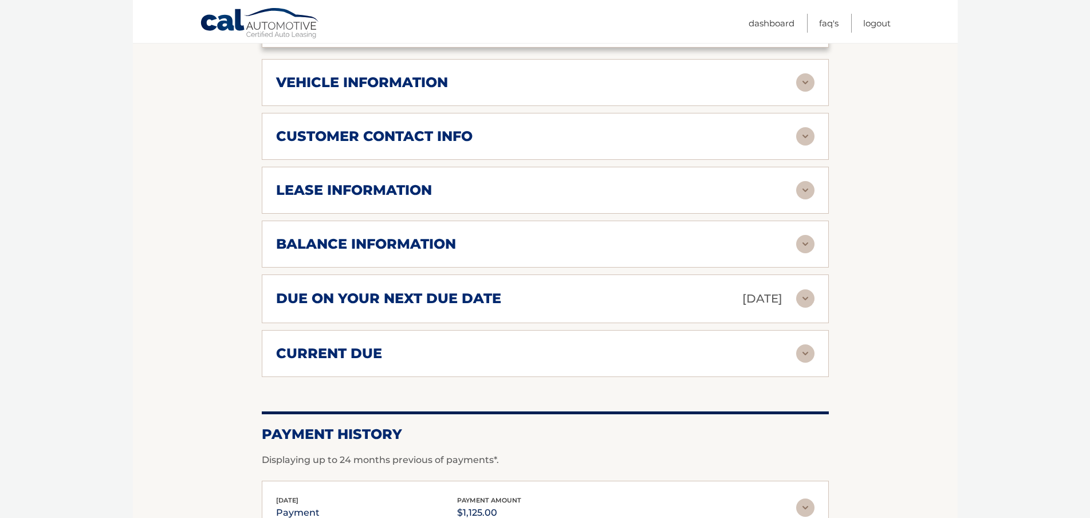
scroll to position [630, 0]
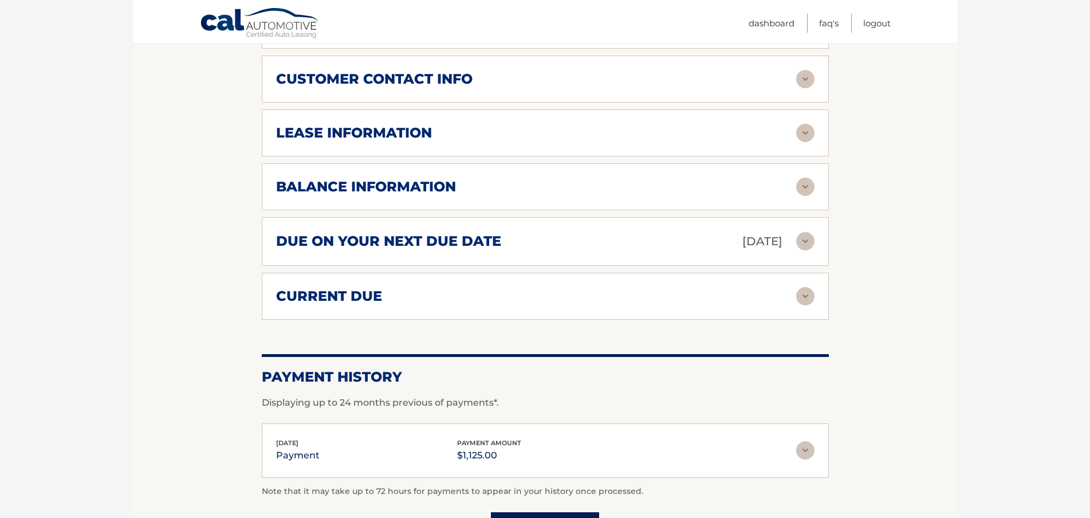
click at [702, 178] on div "balance information" at bounding box center [536, 186] width 520 height 17
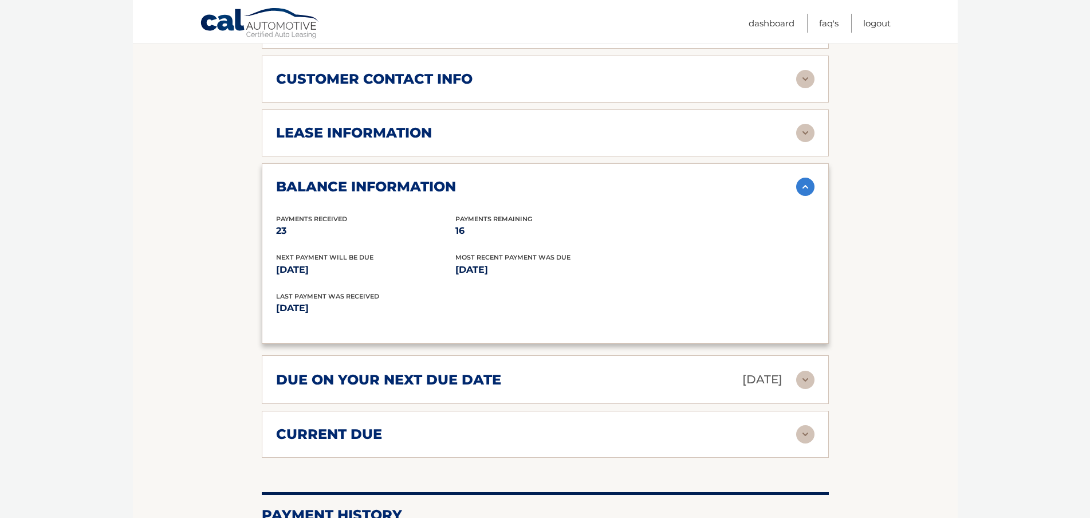
click at [702, 178] on div "balance information" at bounding box center [536, 186] width 520 height 17
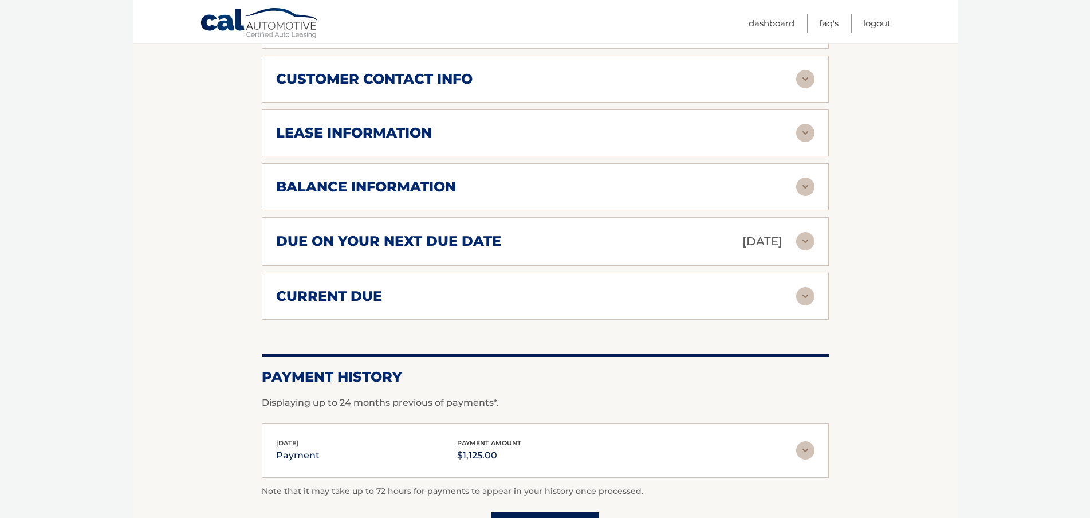
click at [631, 231] on div "due on your next due date [DATE]" at bounding box center [536, 241] width 520 height 20
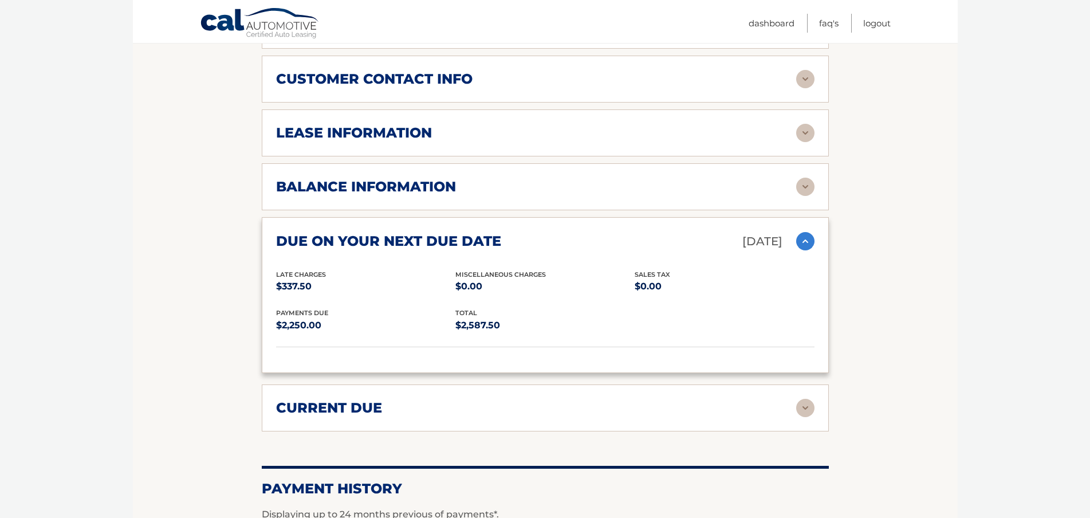
click at [631, 231] on div "due on your next due date [DATE]" at bounding box center [536, 241] width 520 height 20
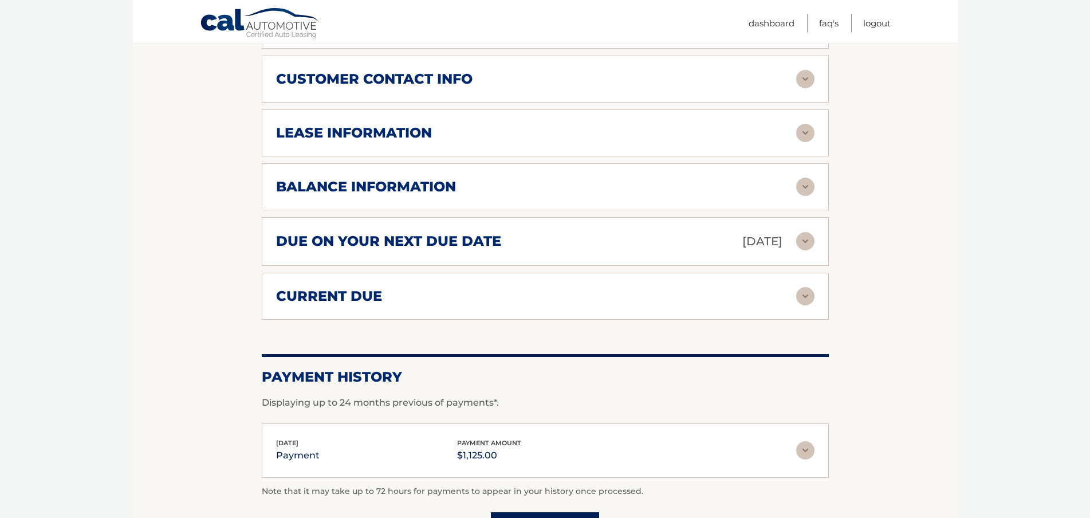
click at [607, 288] on div "current due" at bounding box center [536, 296] width 520 height 17
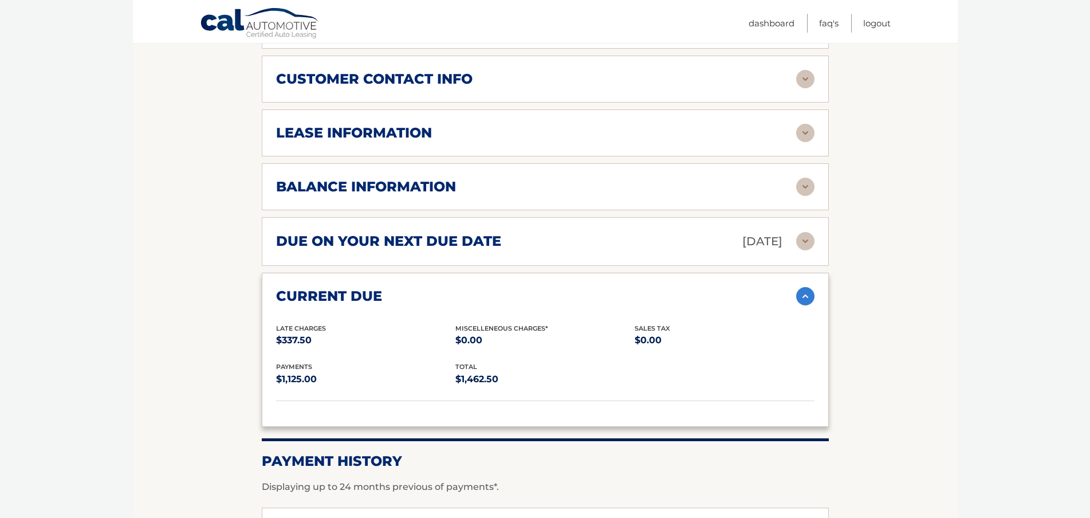
click at [608, 288] on div "current due" at bounding box center [536, 296] width 520 height 17
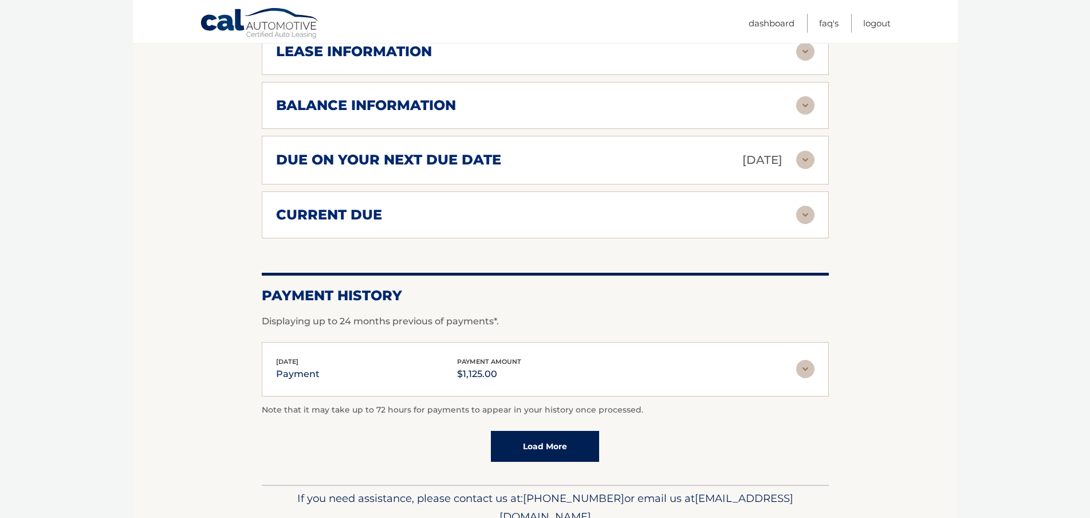
scroll to position [692, 0]
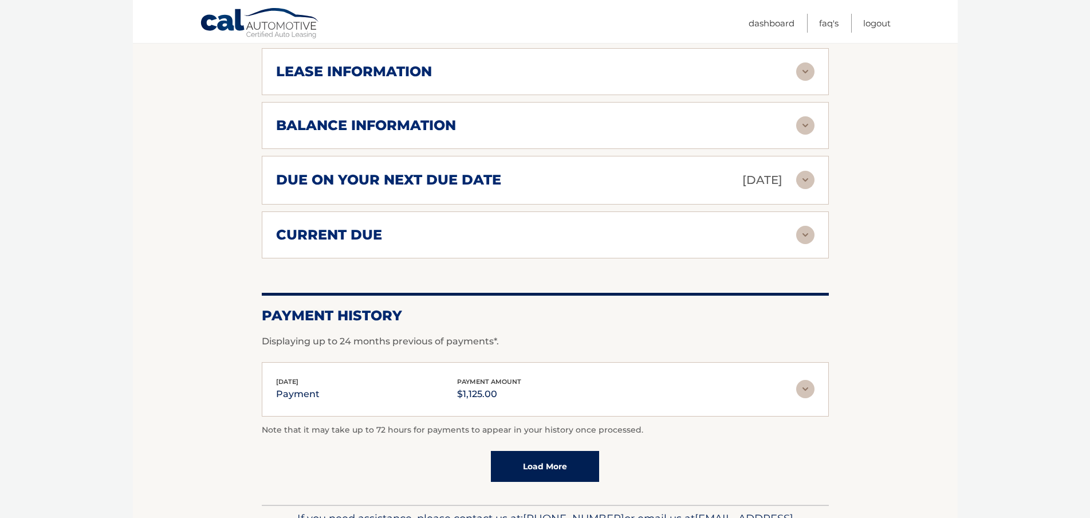
click at [531, 451] on link "Load More" at bounding box center [545, 466] width 108 height 31
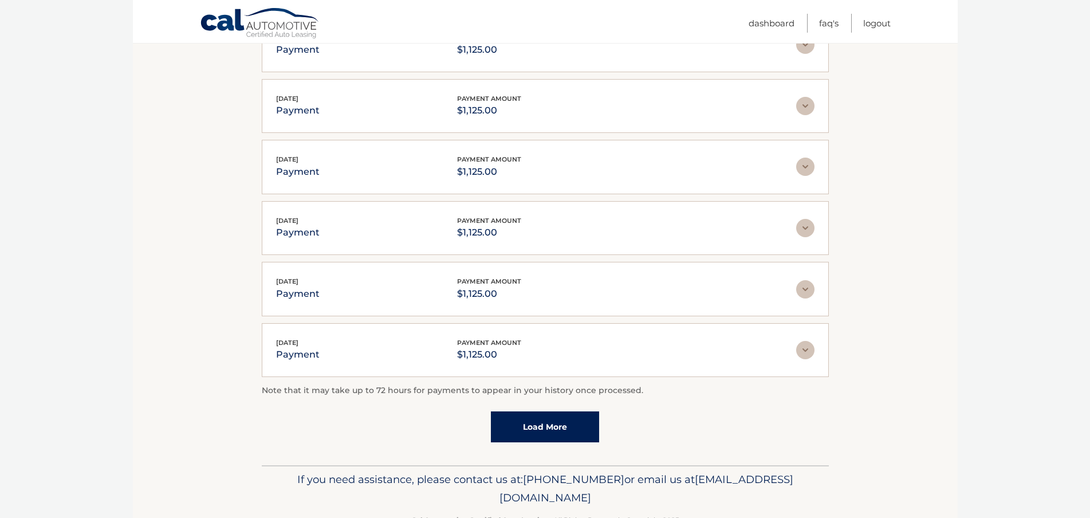
scroll to position [1054, 0]
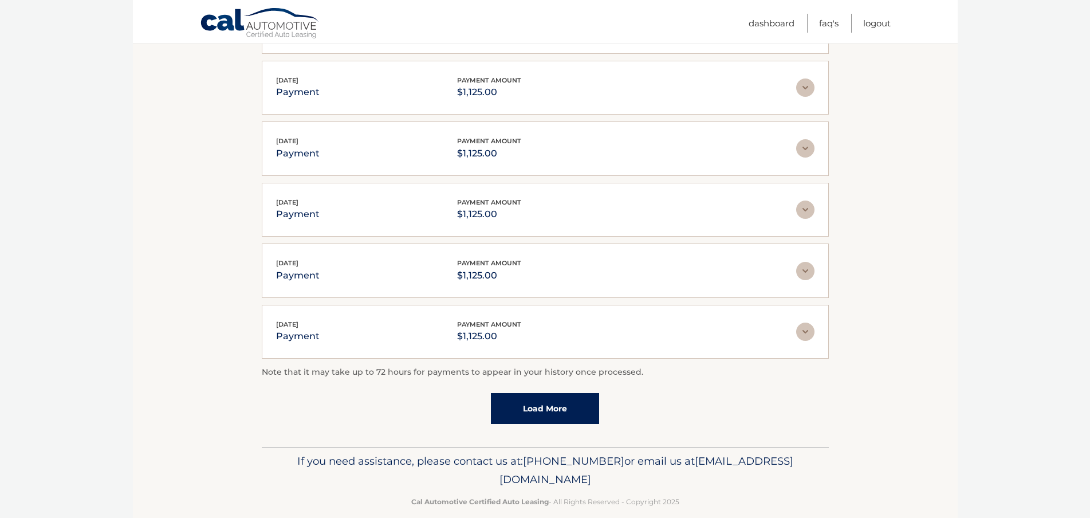
click at [575, 396] on link "Load More" at bounding box center [545, 408] width 108 height 31
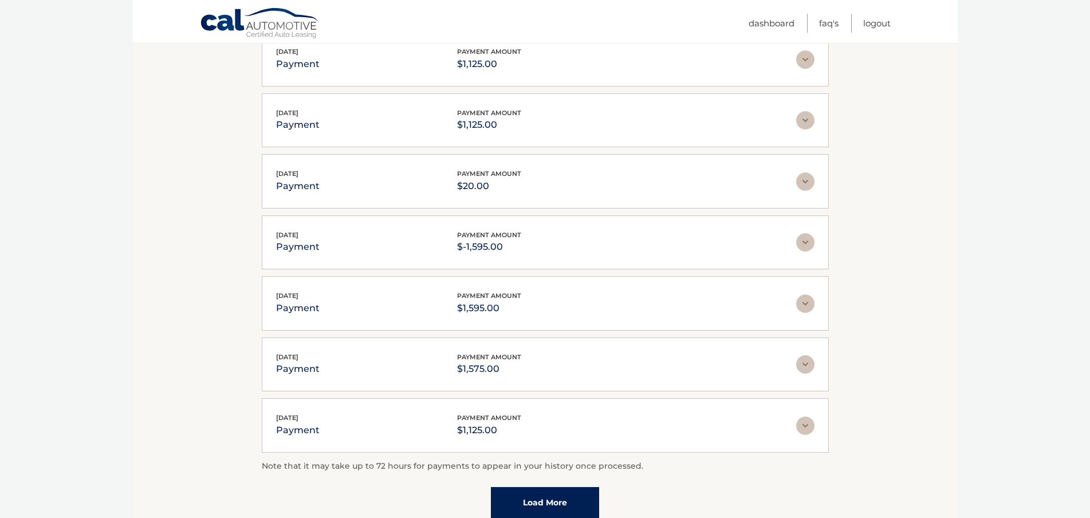
scroll to position [1360, 0]
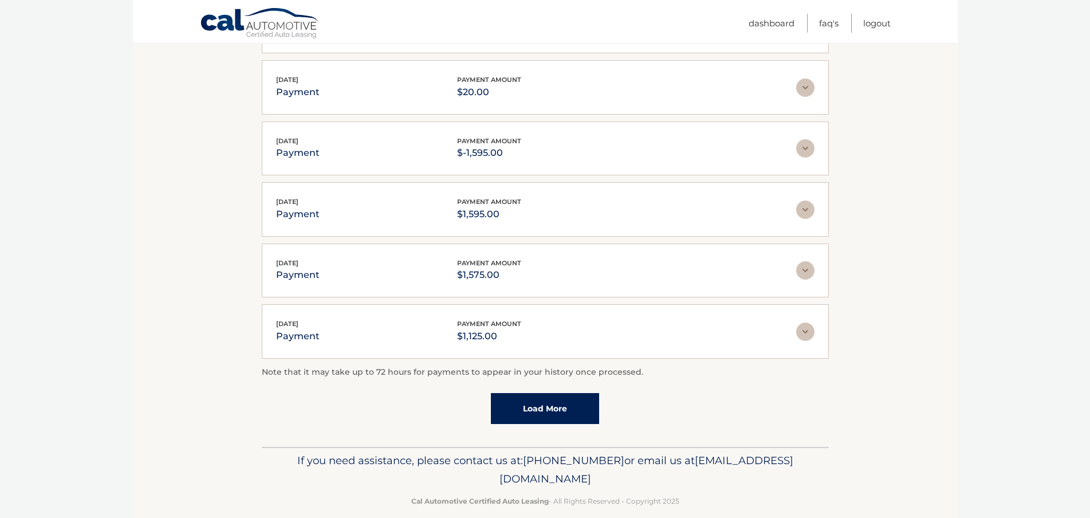
click at [550, 393] on link "Load More" at bounding box center [545, 408] width 108 height 31
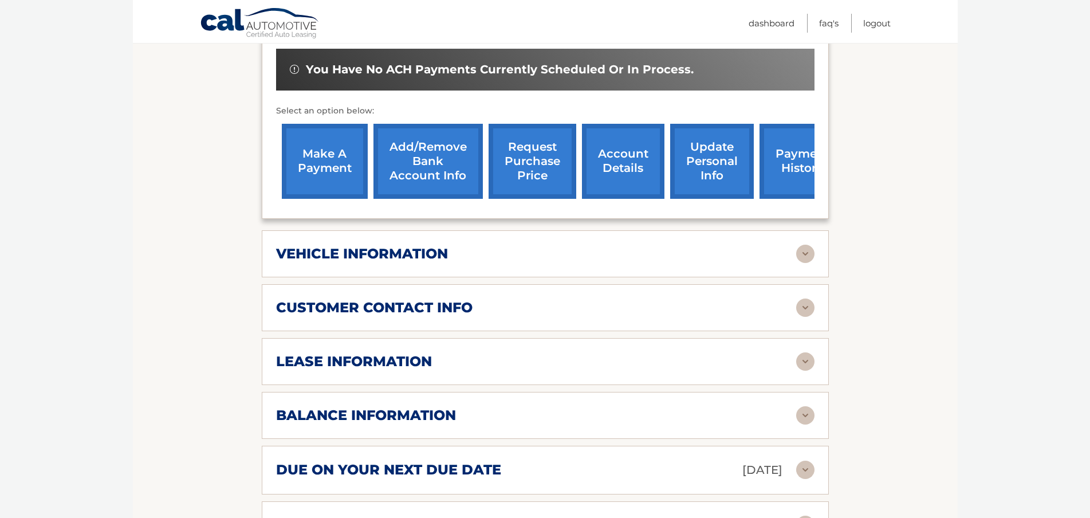
scroll to position [500, 0]
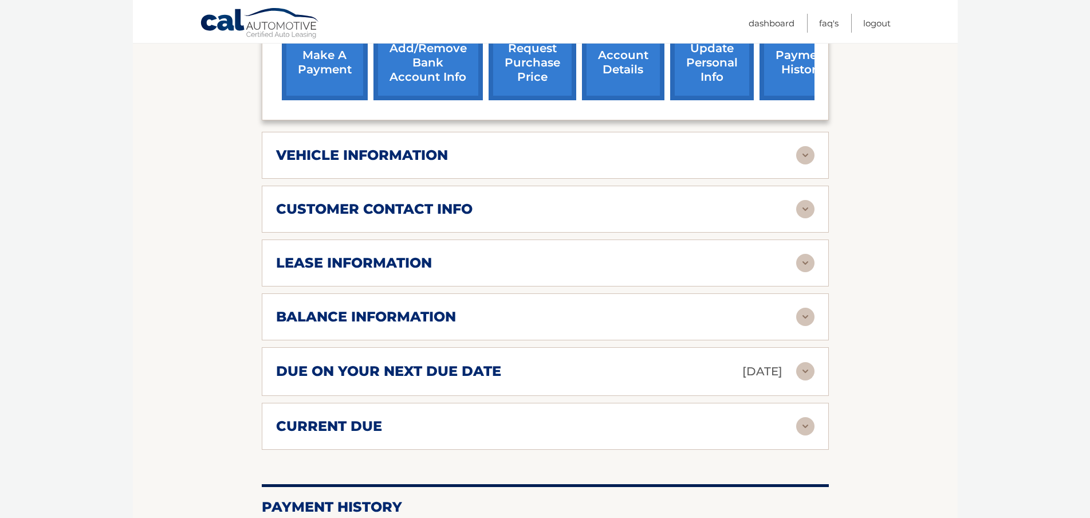
click at [504, 254] on div "lease information" at bounding box center [536, 262] width 520 height 17
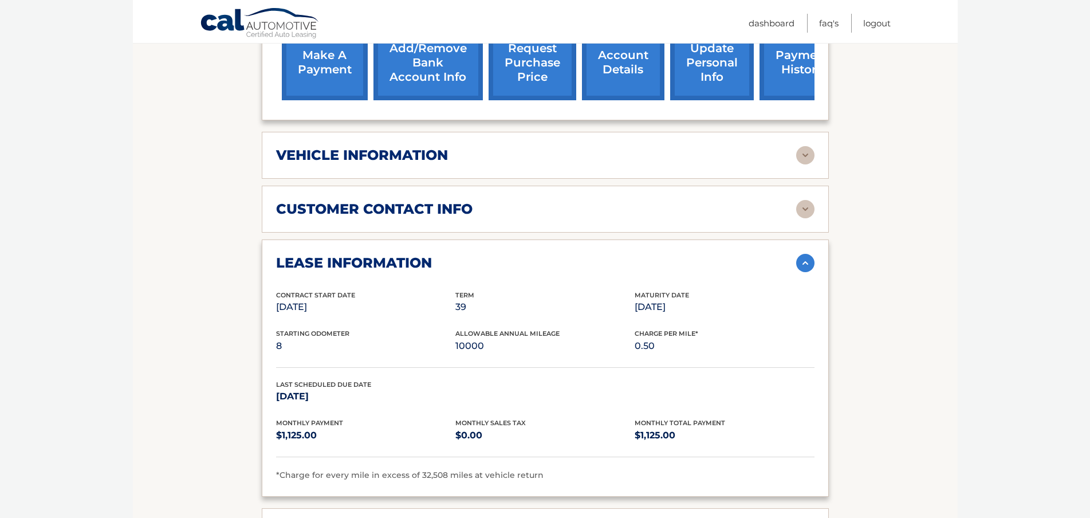
click at [321, 299] on p "[DATE]" at bounding box center [365, 307] width 179 height 16
click at [345, 299] on p "[DATE]" at bounding box center [365, 307] width 179 height 16
click at [466, 338] on p "10000" at bounding box center [545, 346] width 179 height 16
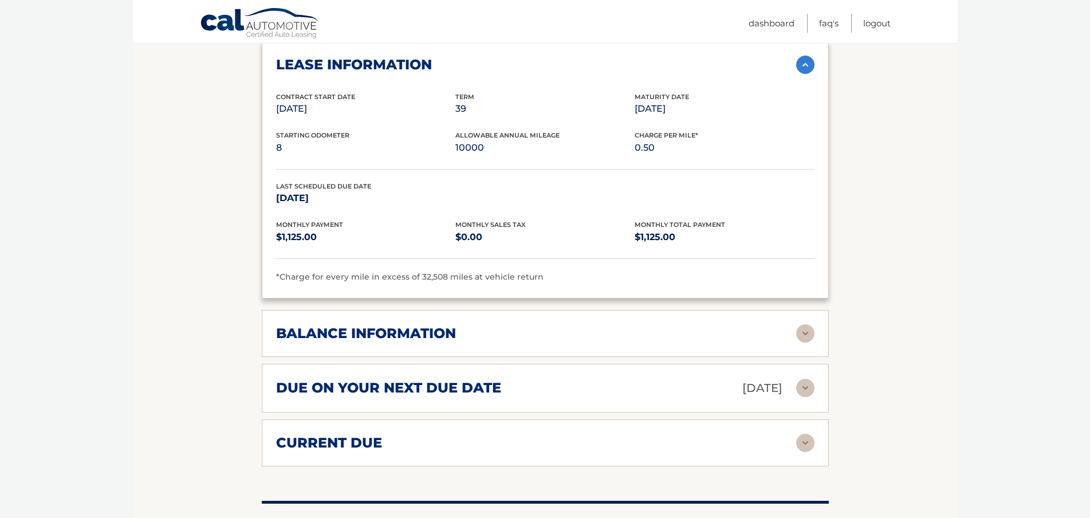
scroll to position [729, 0]
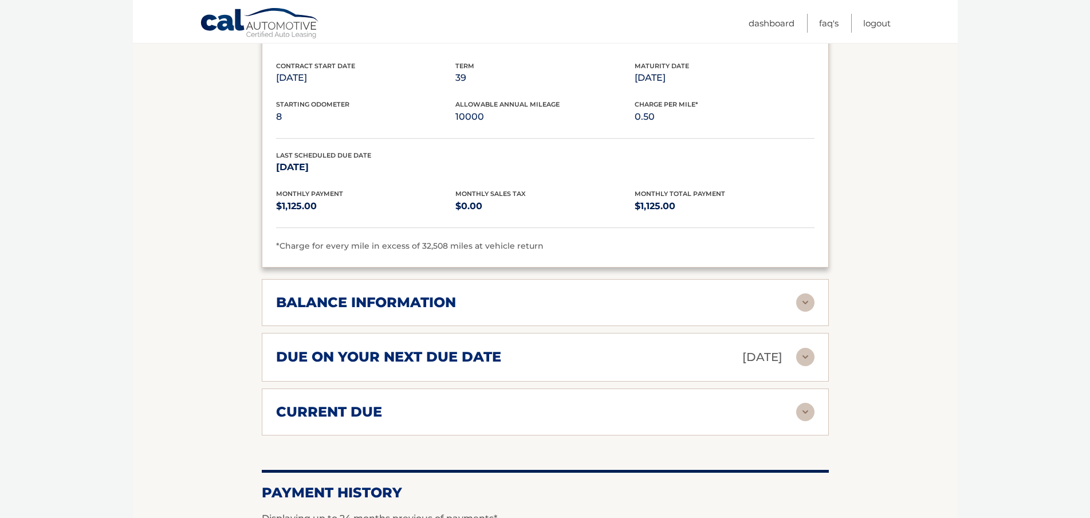
click at [505, 300] on div "balance information Payments Received 23 Payments Remaining 16 Next Payment wil…" at bounding box center [545, 302] width 567 height 47
click at [509, 294] on div "balance information" at bounding box center [536, 302] width 520 height 17
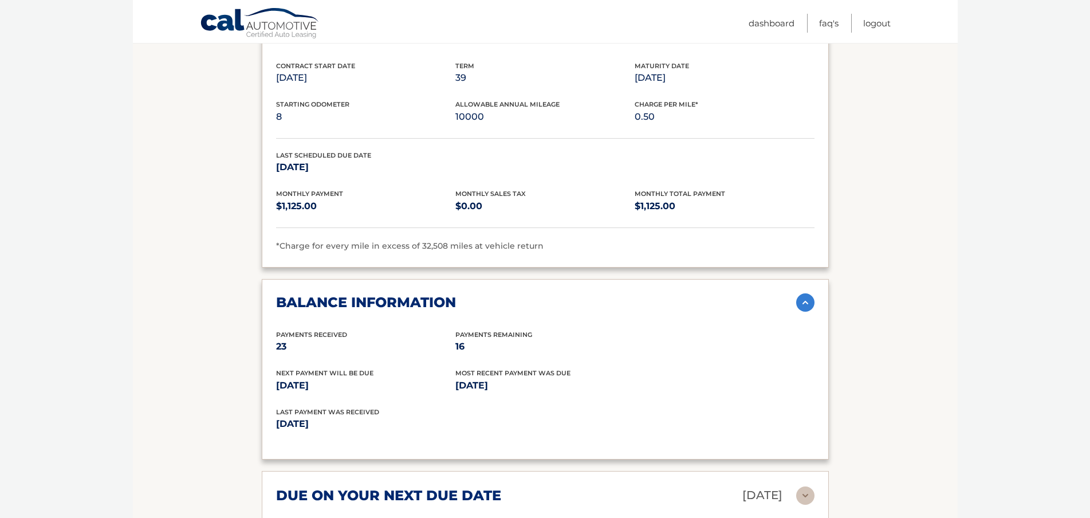
click at [507, 294] on div "balance information" at bounding box center [536, 302] width 520 height 17
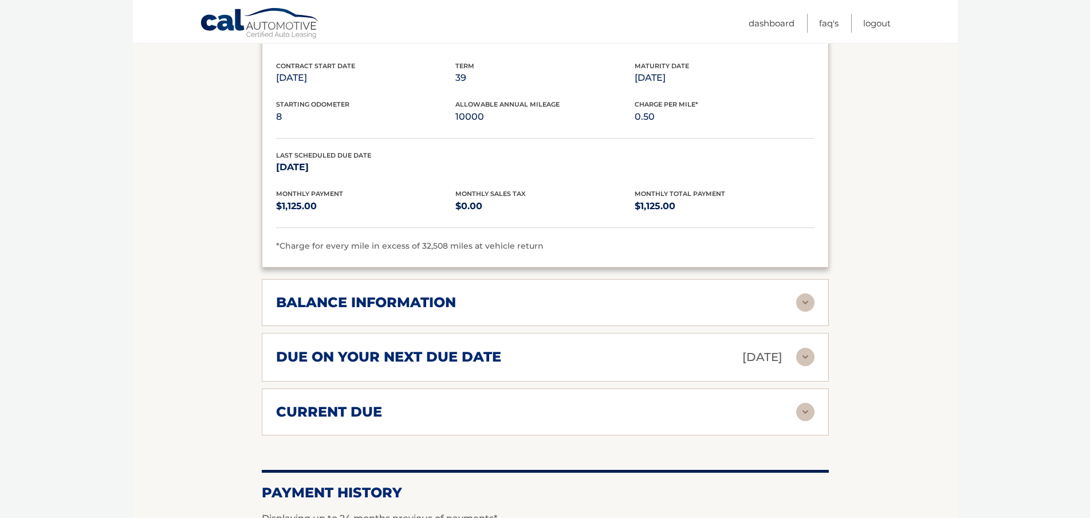
click at [507, 294] on div "balance information" at bounding box center [536, 302] width 520 height 17
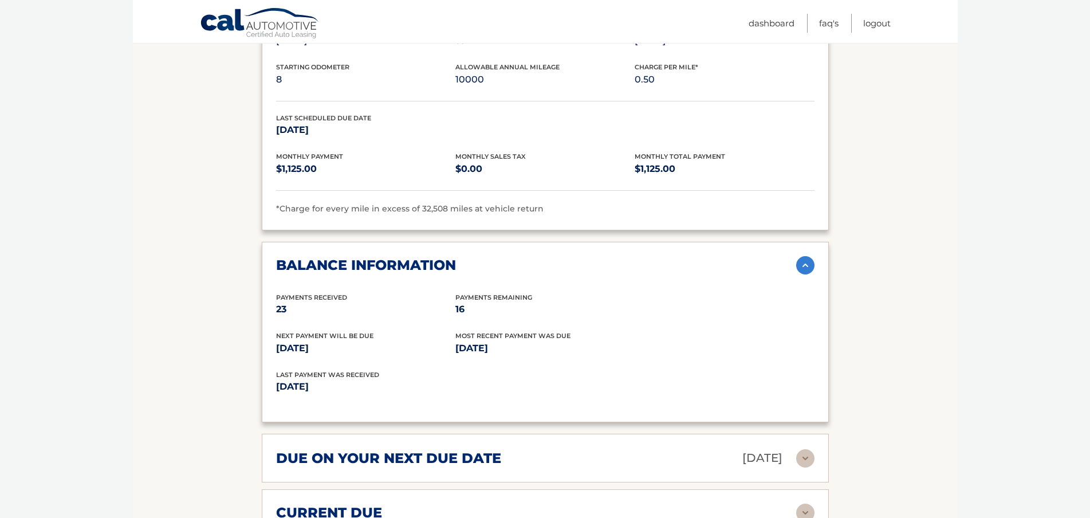
scroll to position [787, 0]
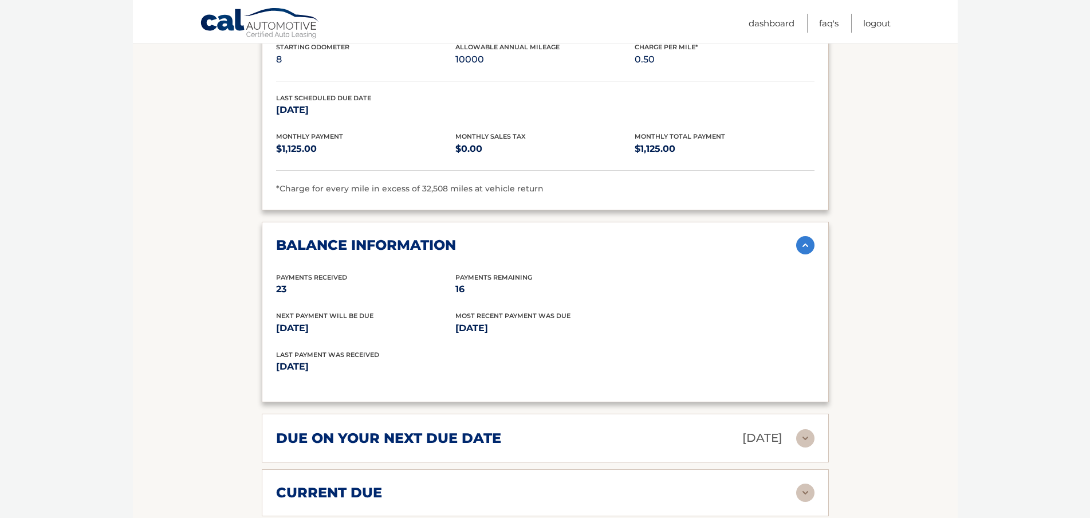
click at [555, 237] on div "balance information" at bounding box center [536, 245] width 520 height 17
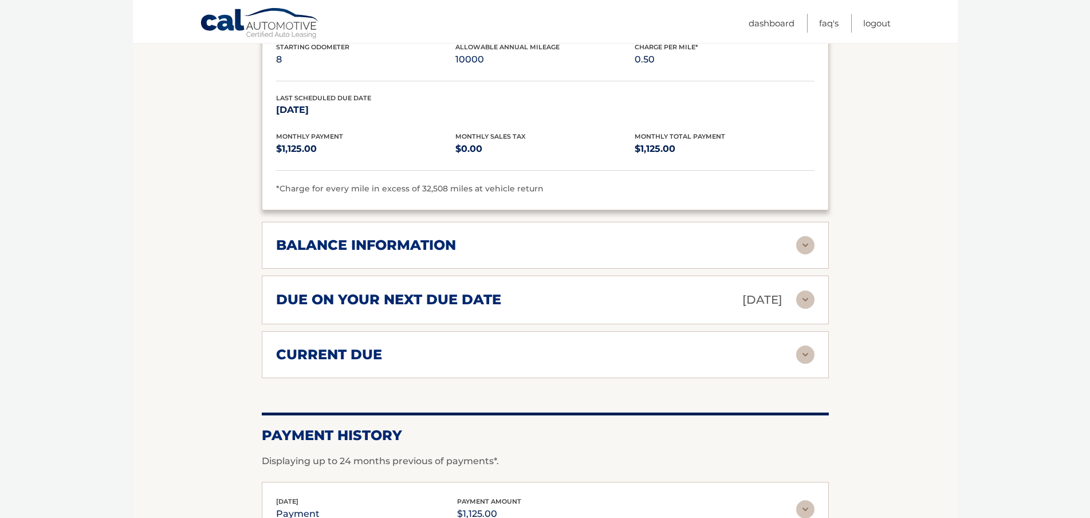
click at [471, 291] on h2 "due on your next due date" at bounding box center [388, 299] width 225 height 17
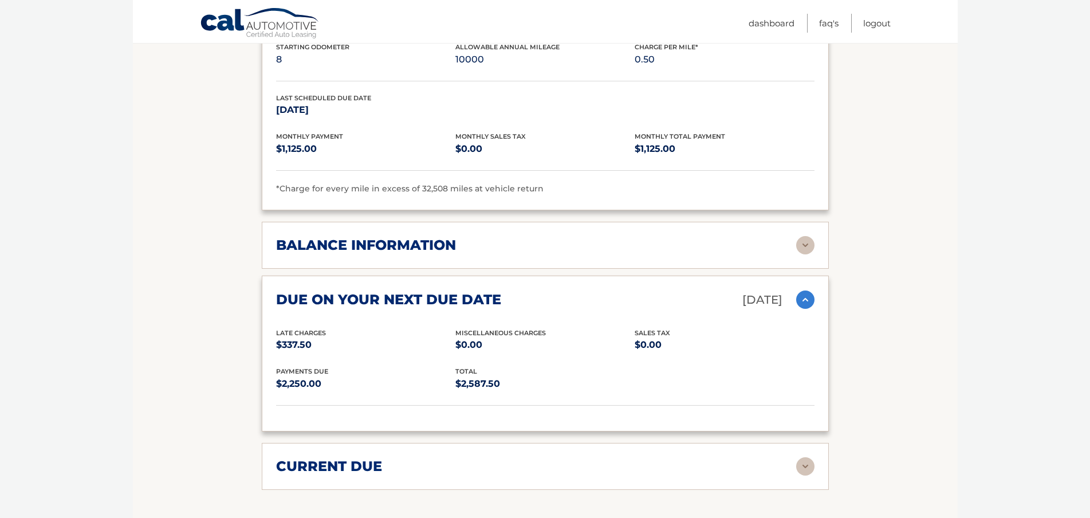
click at [471, 291] on h2 "due on your next due date" at bounding box center [388, 299] width 225 height 17
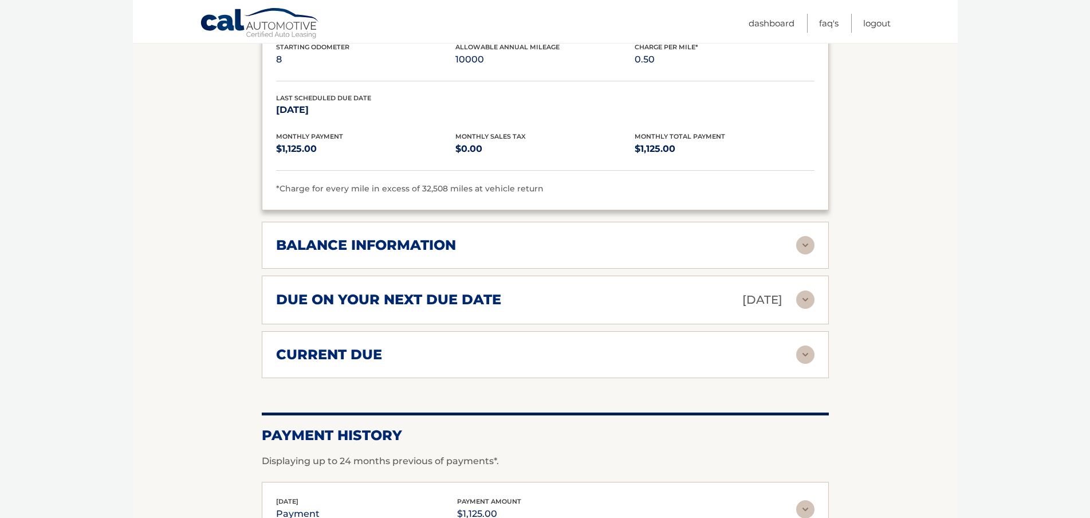
click at [425, 346] on div "current due" at bounding box center [536, 354] width 520 height 17
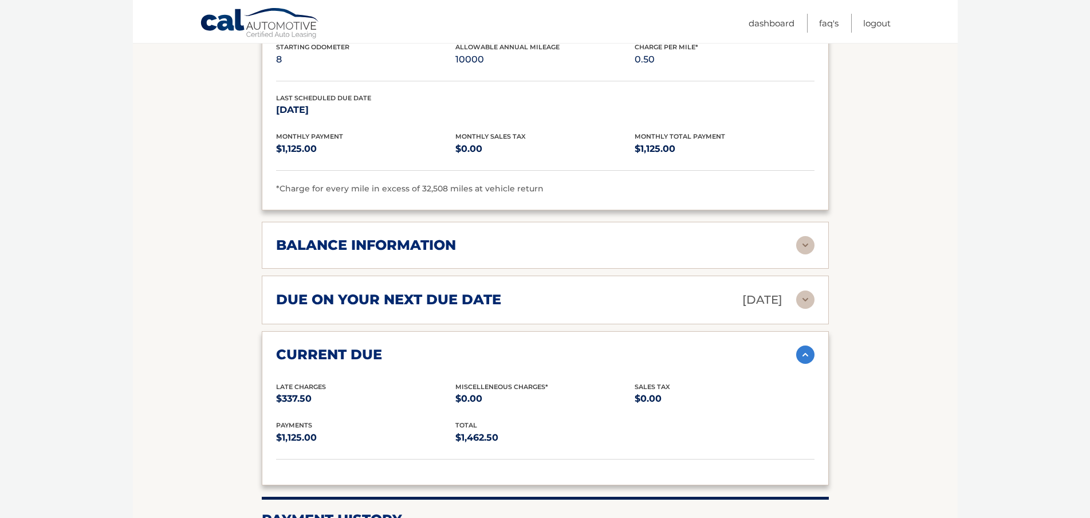
click at [426, 346] on div "current due" at bounding box center [536, 354] width 520 height 17
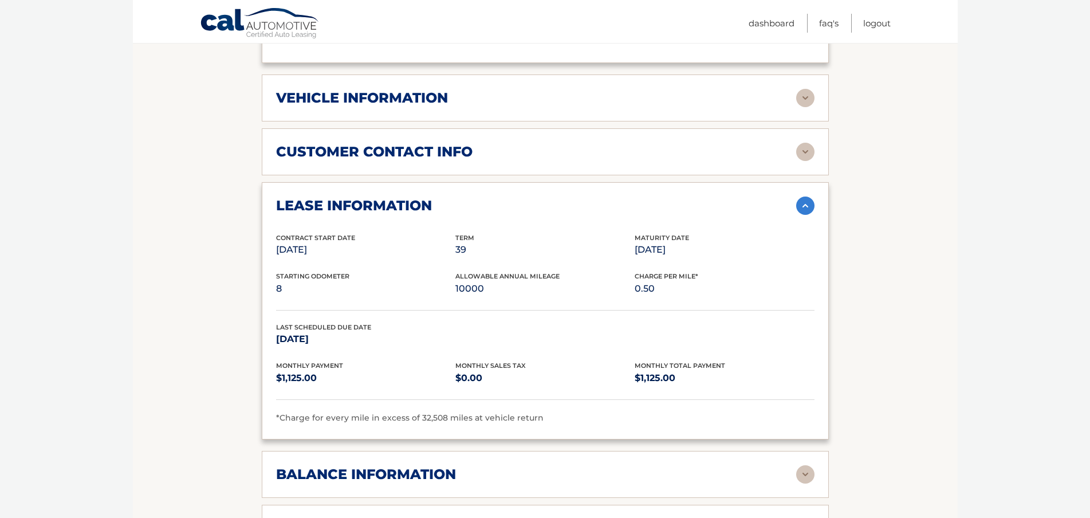
scroll to position [443, 0]
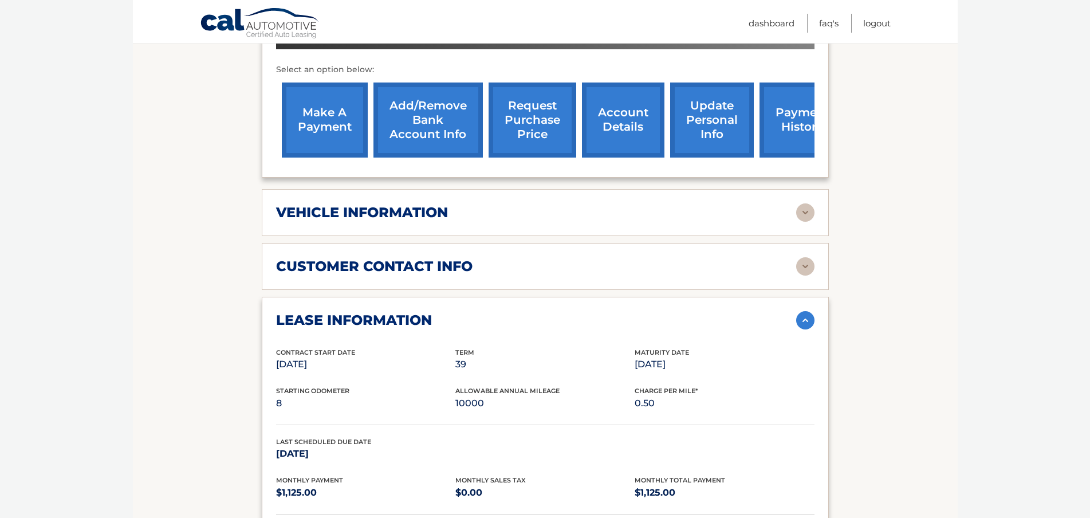
click at [443, 312] on div "lease information" at bounding box center [536, 320] width 520 height 17
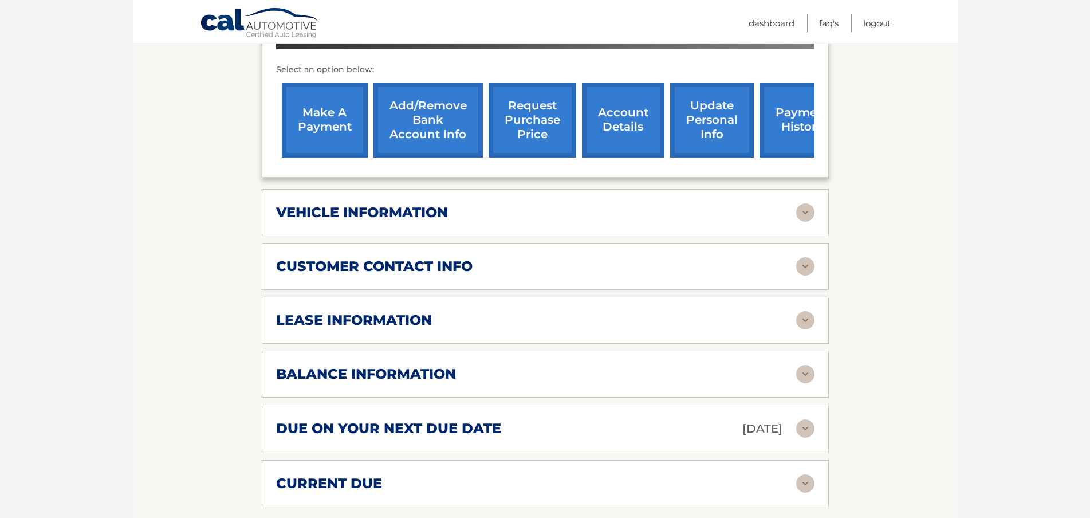
click at [443, 312] on div "lease information" at bounding box center [536, 320] width 520 height 17
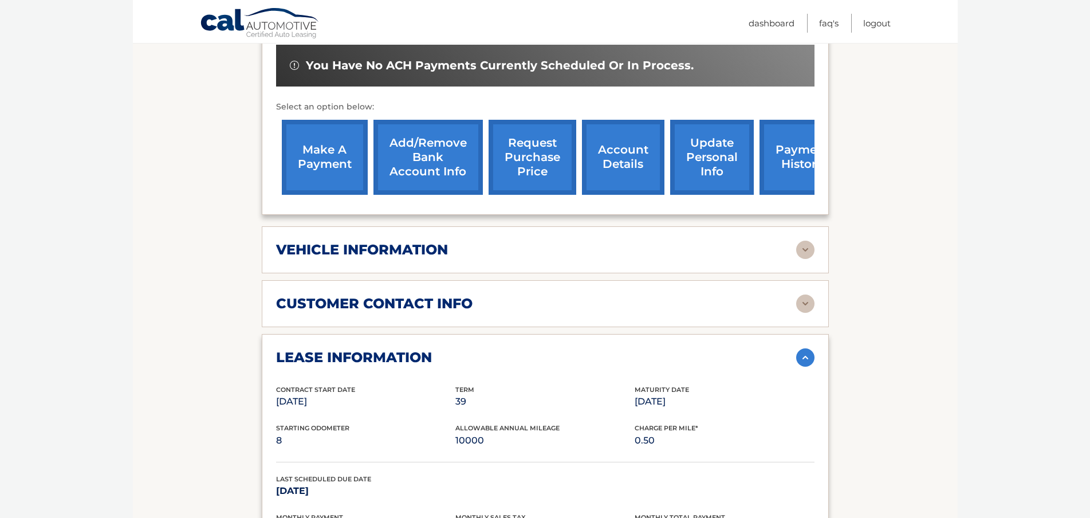
scroll to position [386, 0]
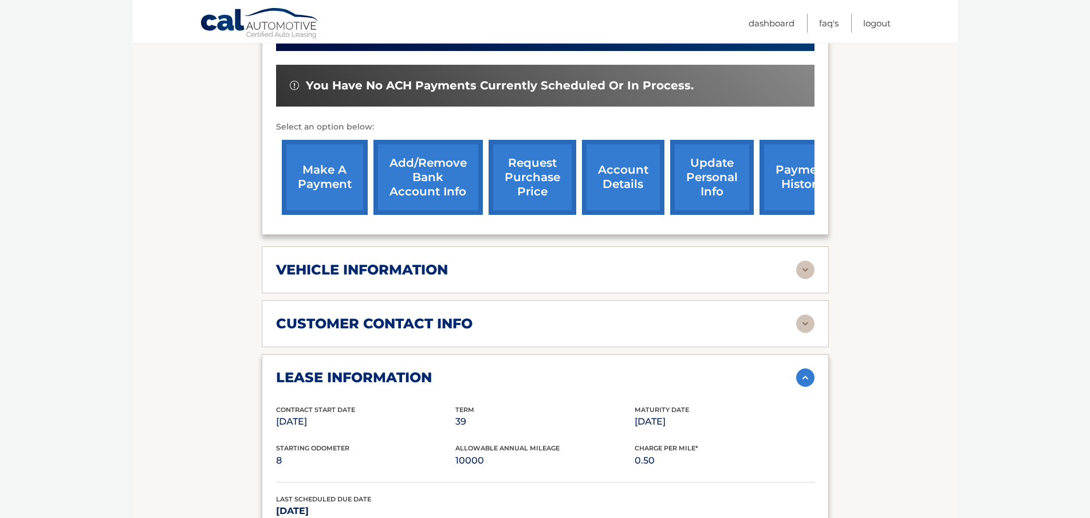
click at [428, 315] on h2 "customer contact info" at bounding box center [374, 323] width 197 height 17
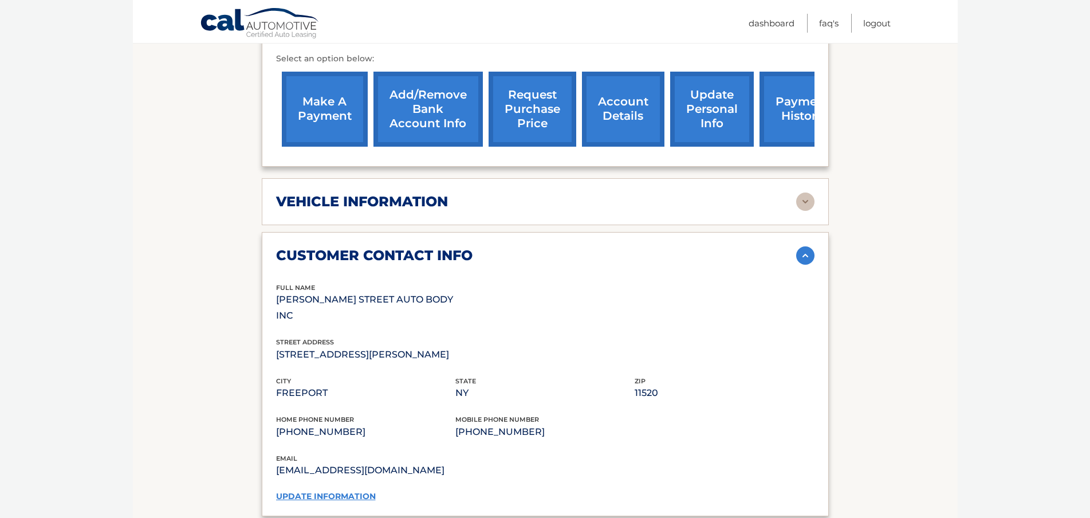
scroll to position [328, 0]
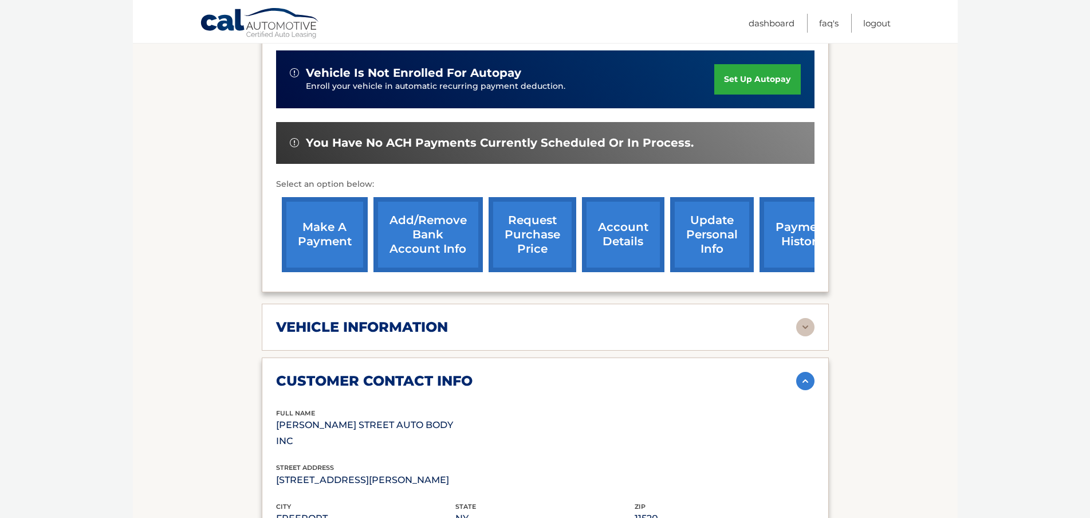
click at [401, 372] on h2 "customer contact info" at bounding box center [374, 380] width 197 height 17
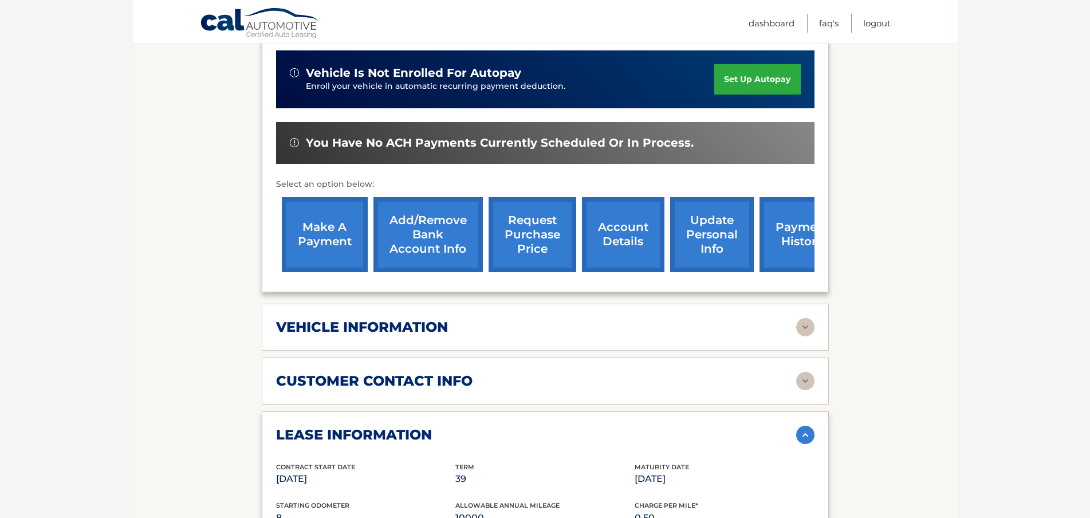
click at [414, 320] on div "vehicle information" at bounding box center [545, 327] width 539 height 18
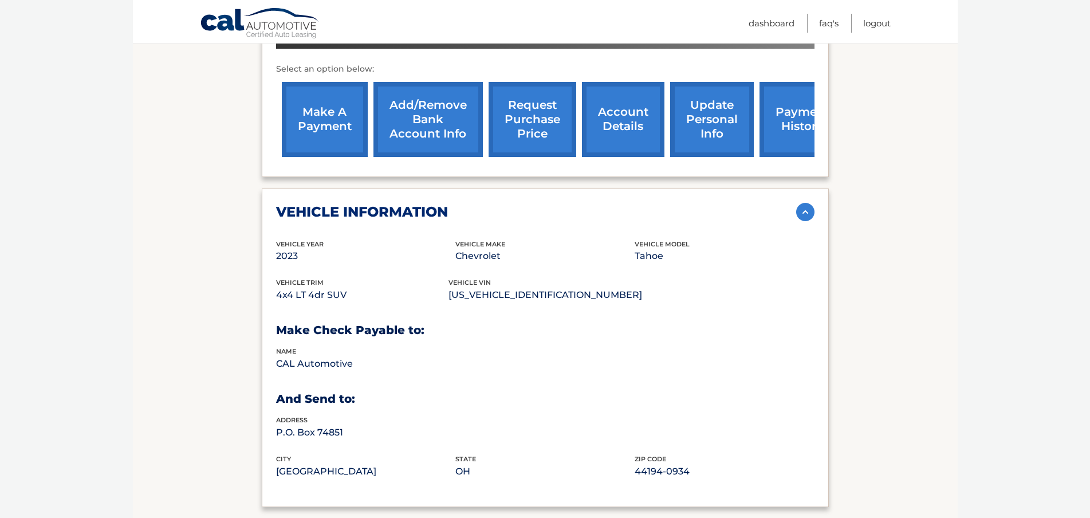
scroll to position [500, 0]
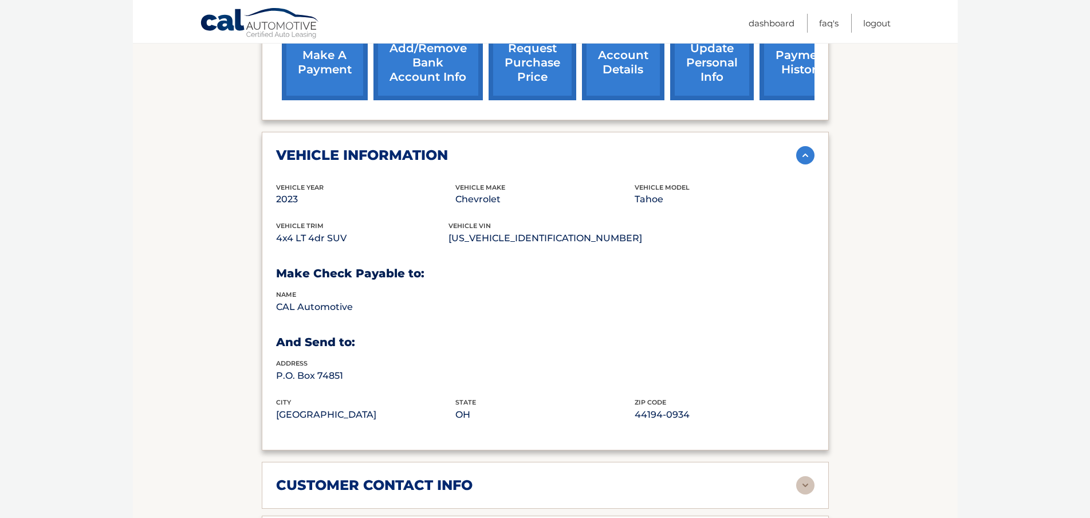
click at [415, 147] on h2 "vehicle information" at bounding box center [362, 155] width 172 height 17
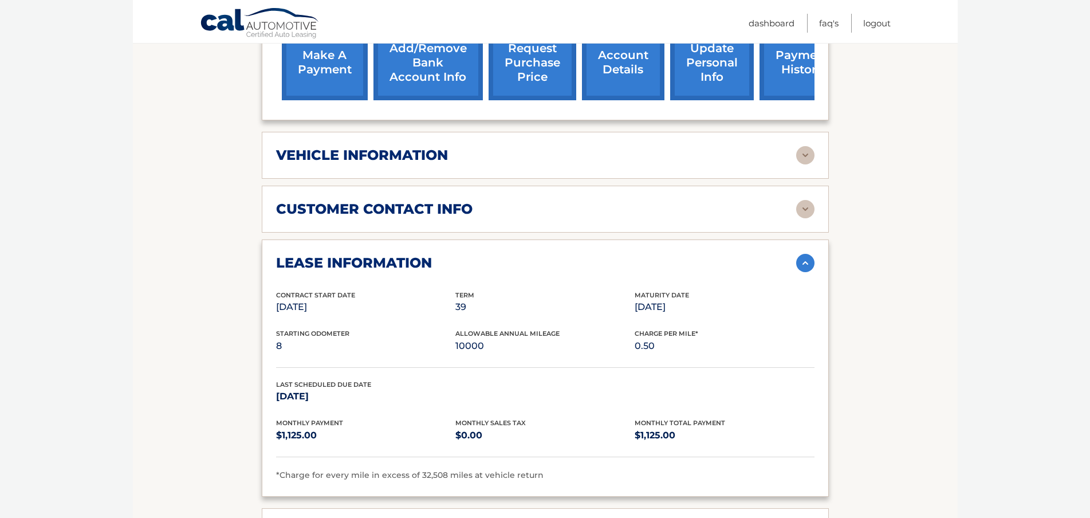
click at [398, 254] on h2 "lease information" at bounding box center [354, 262] width 156 height 17
